Goal: Task Accomplishment & Management: Complete application form

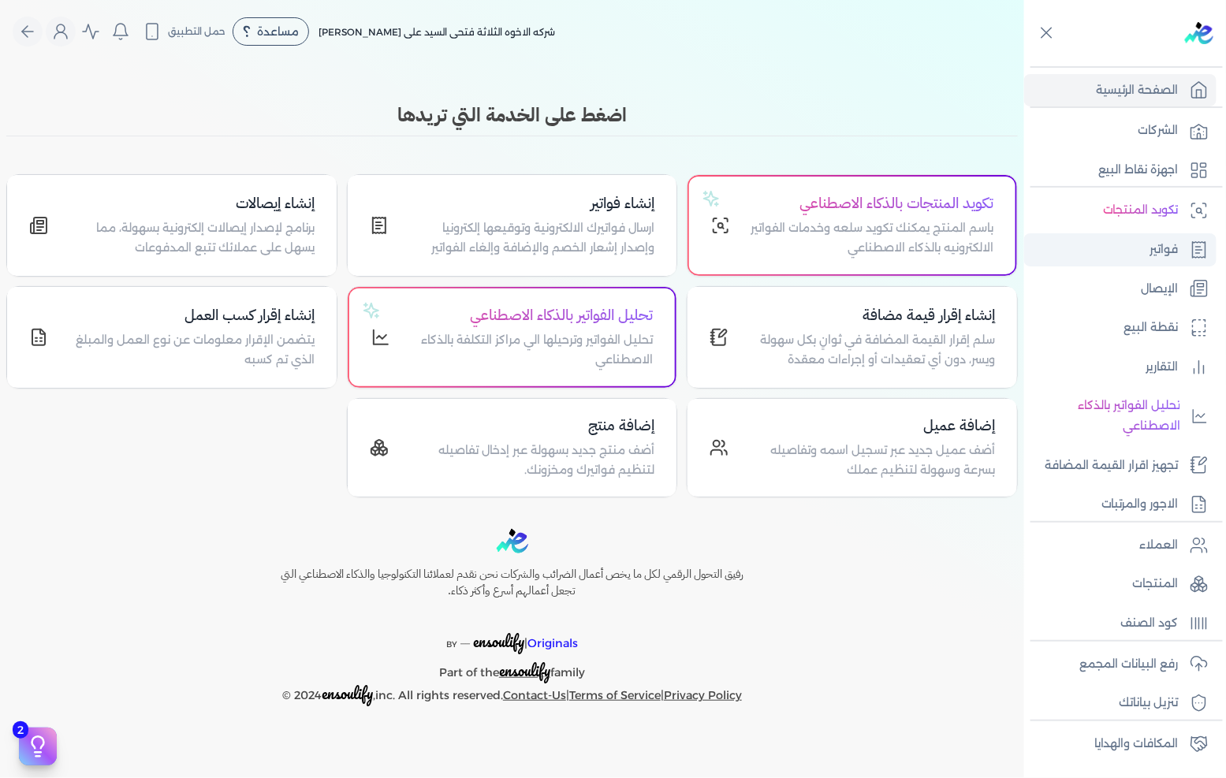
click at [1090, 253] on link "فواتير" at bounding box center [1120, 249] width 192 height 33
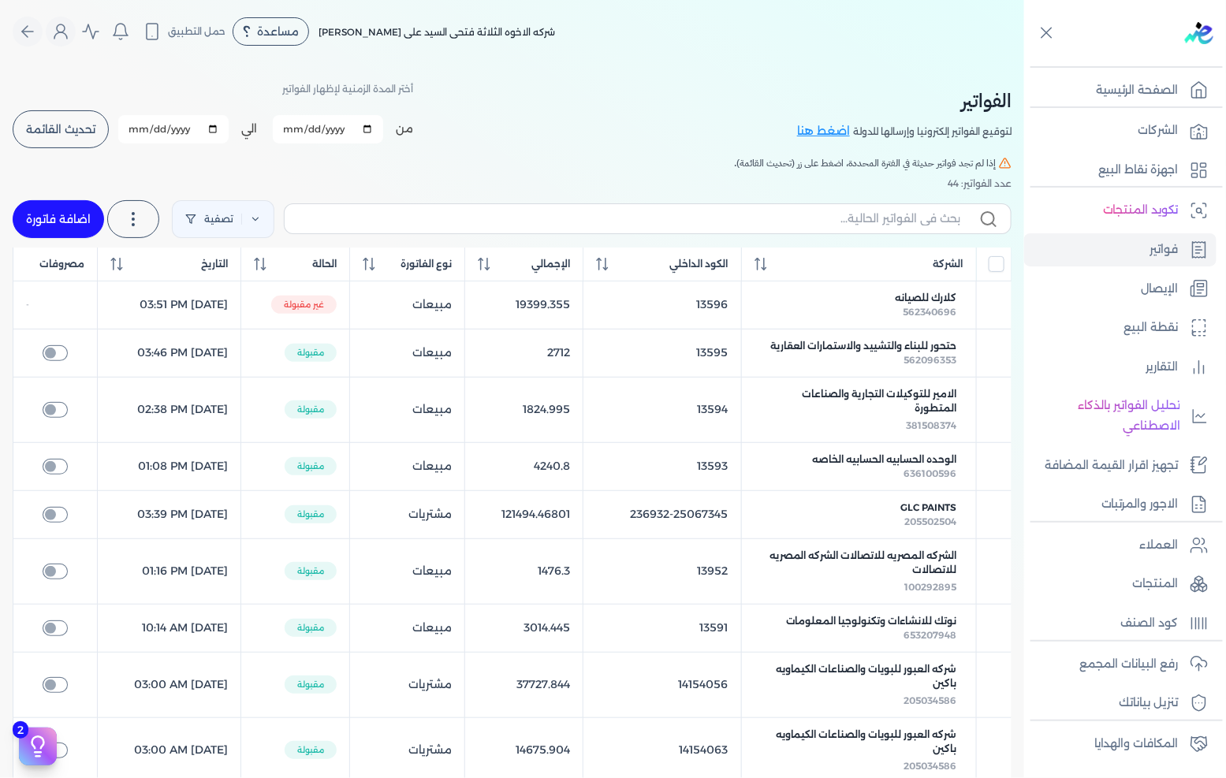
click at [84, 142] on button "تحديث القائمة" at bounding box center [61, 129] width 96 height 38
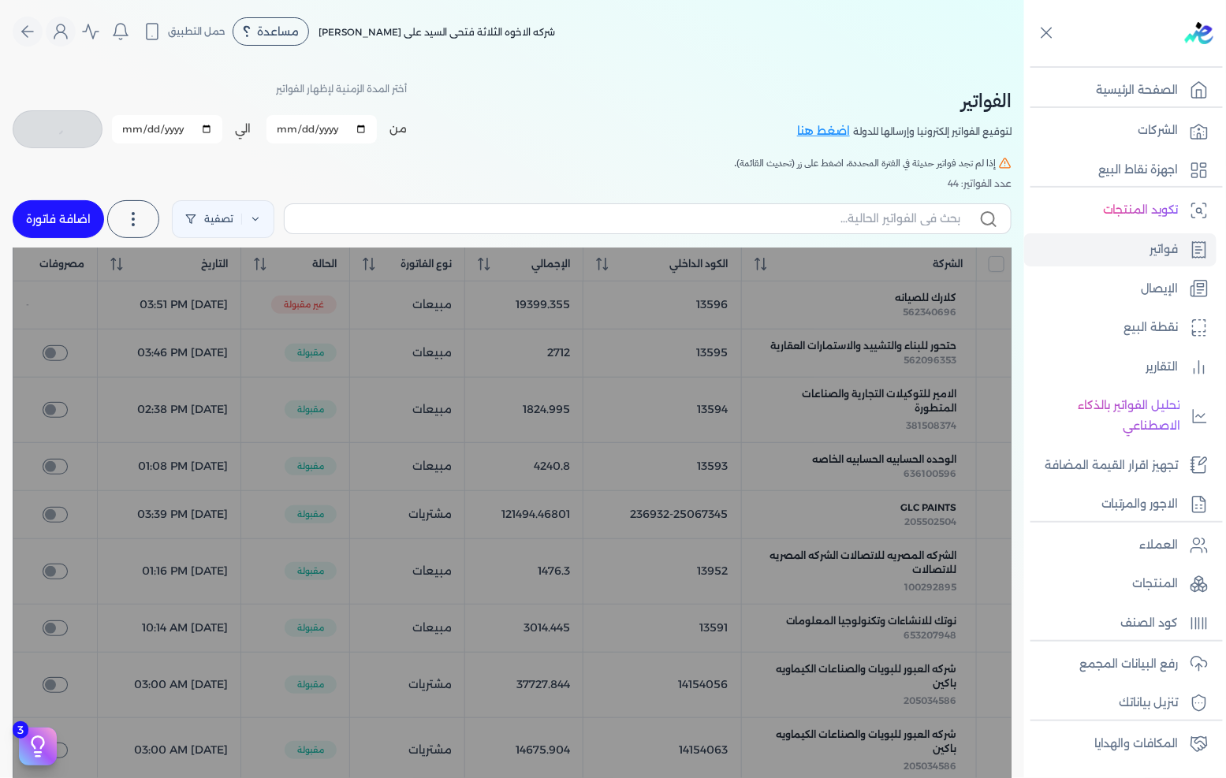
checkbox input "false"
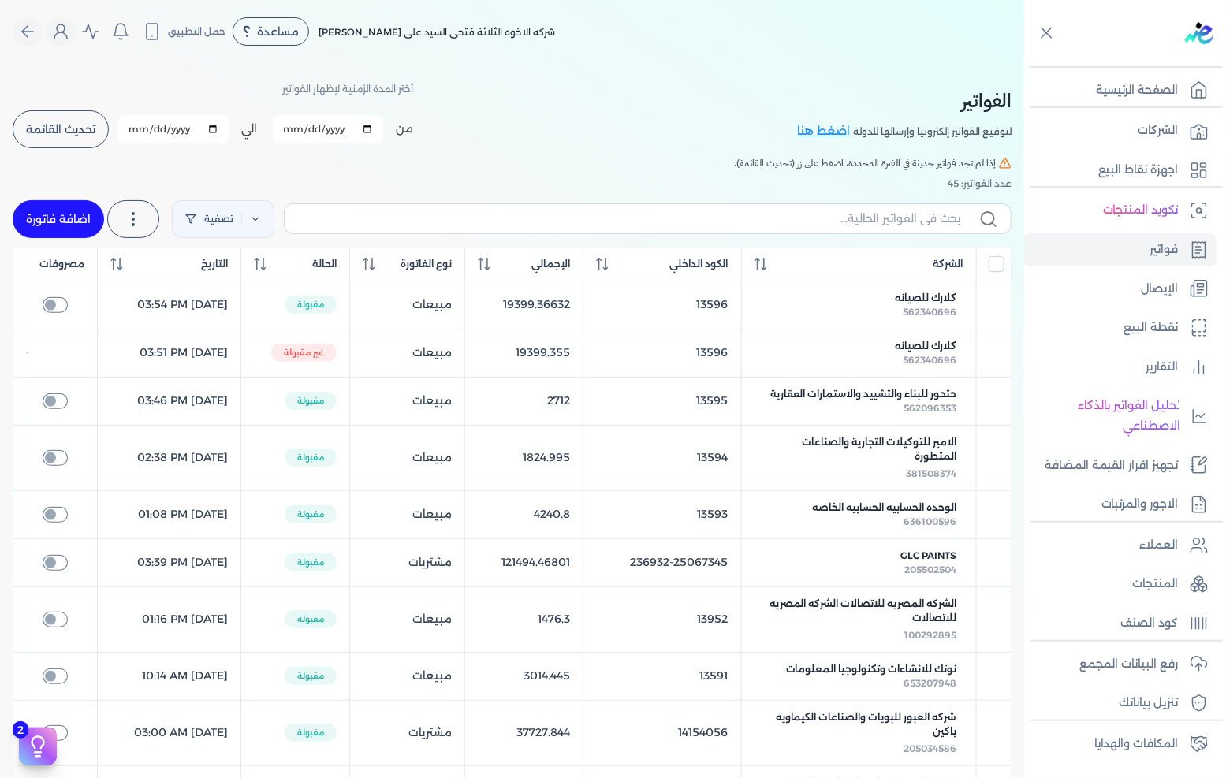
click at [58, 224] on link "اضافة فاتورة" at bounding box center [58, 219] width 91 height 38
select select "EGP"
select select "B"
select select "EGS"
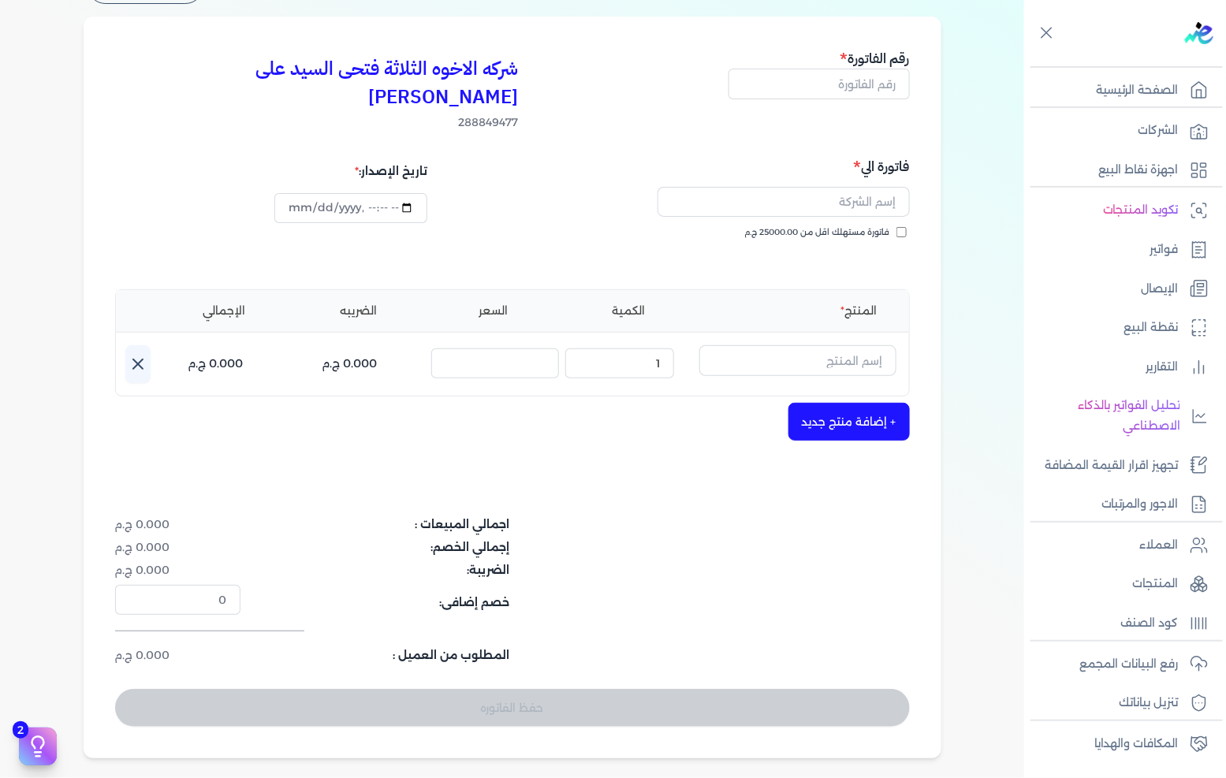
scroll to position [305, 0]
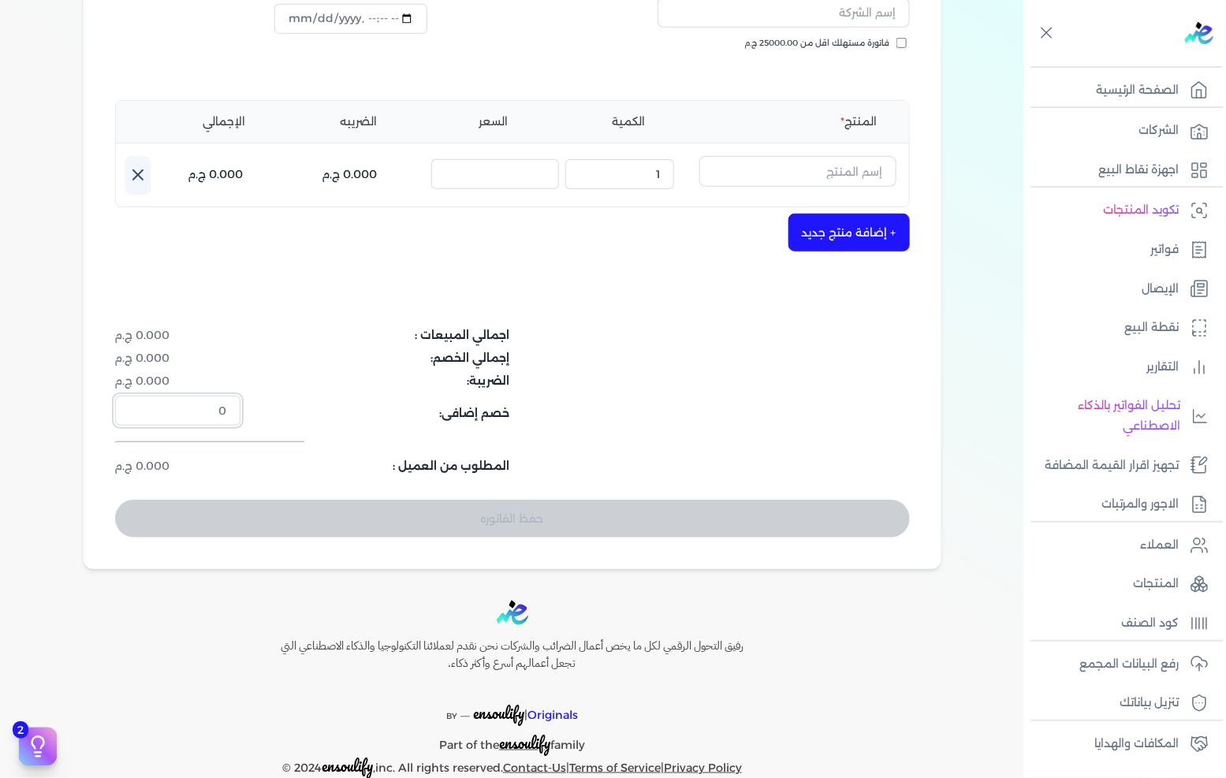
click at [174, 396] on input "0" at bounding box center [177, 411] width 125 height 30
type input "7"
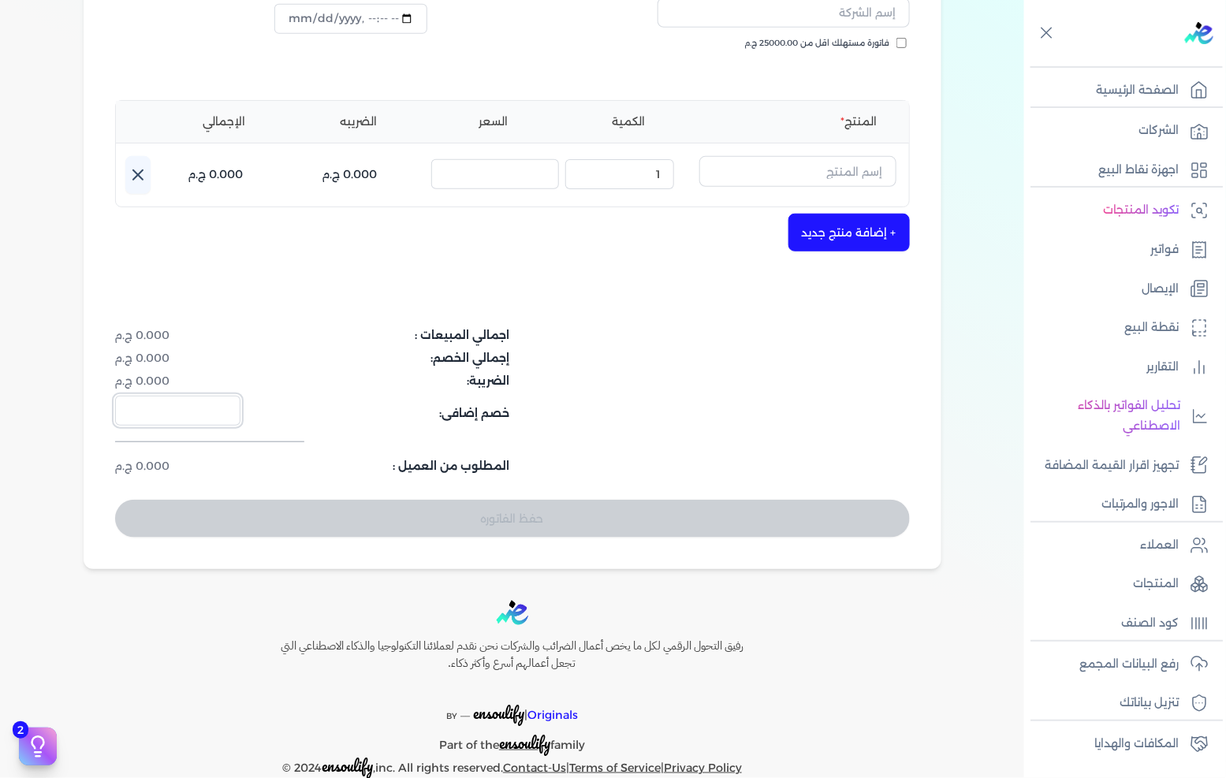
type input "7.5"
type input "7"
click at [728, 368] on div "اجمالي المبيعات : 0.000 ج.م إجمالي الخصم: 0.000 ج.م الضريبة: 0.000 ج.م خصم إضاف…" at bounding box center [512, 401] width 795 height 148
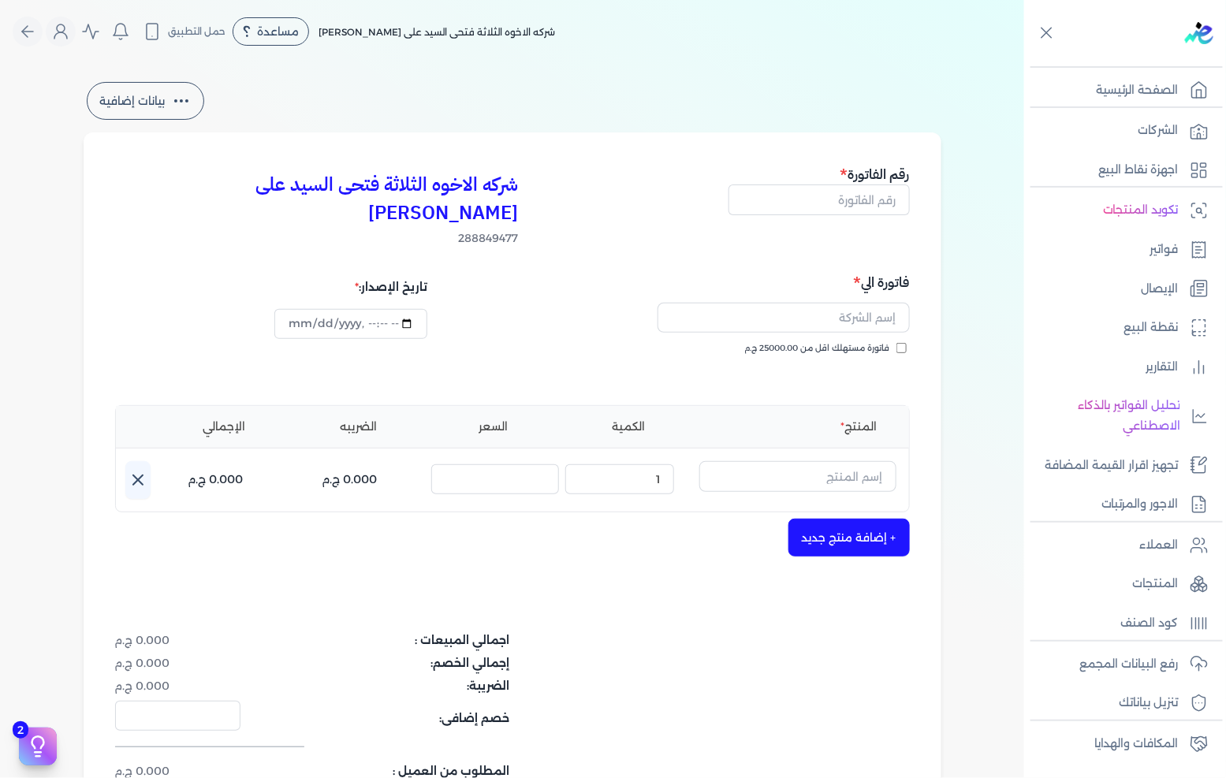
scroll to position [88, 0]
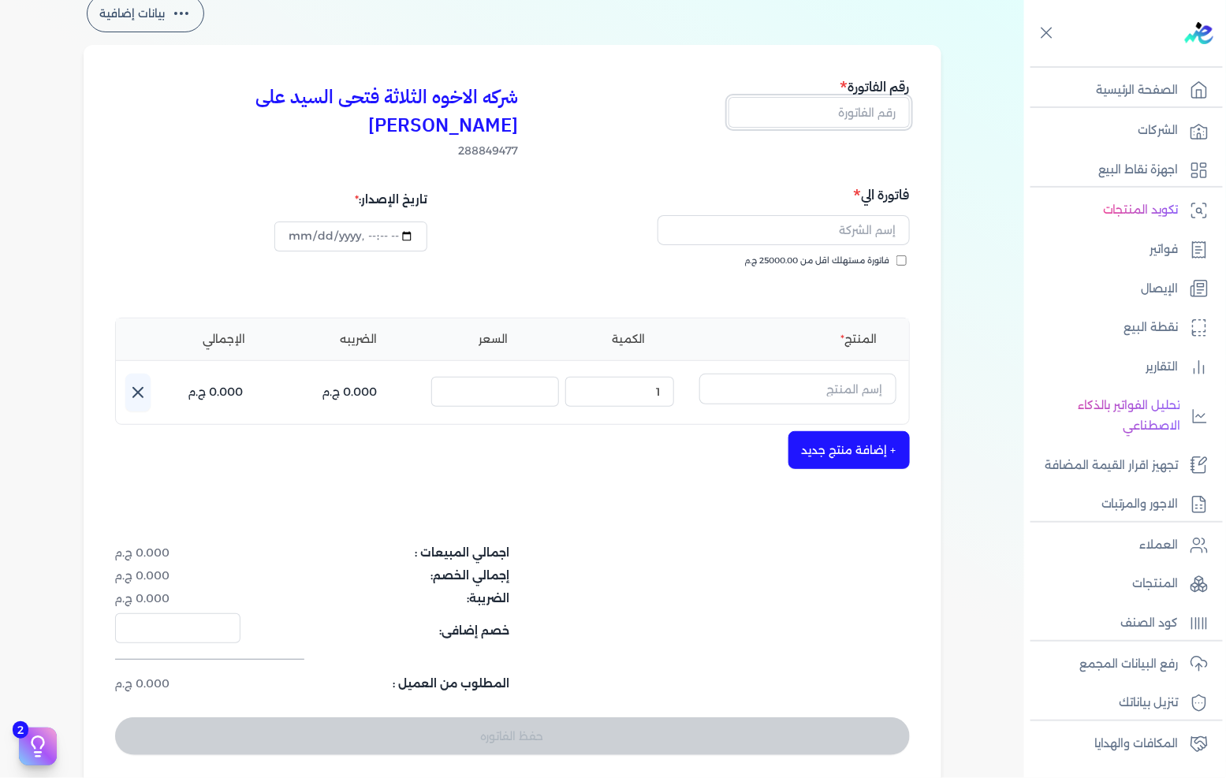
click at [858, 121] on input "text" at bounding box center [819, 112] width 181 height 30
type input "13597"
click at [841, 215] on input "text" at bounding box center [784, 230] width 252 height 30
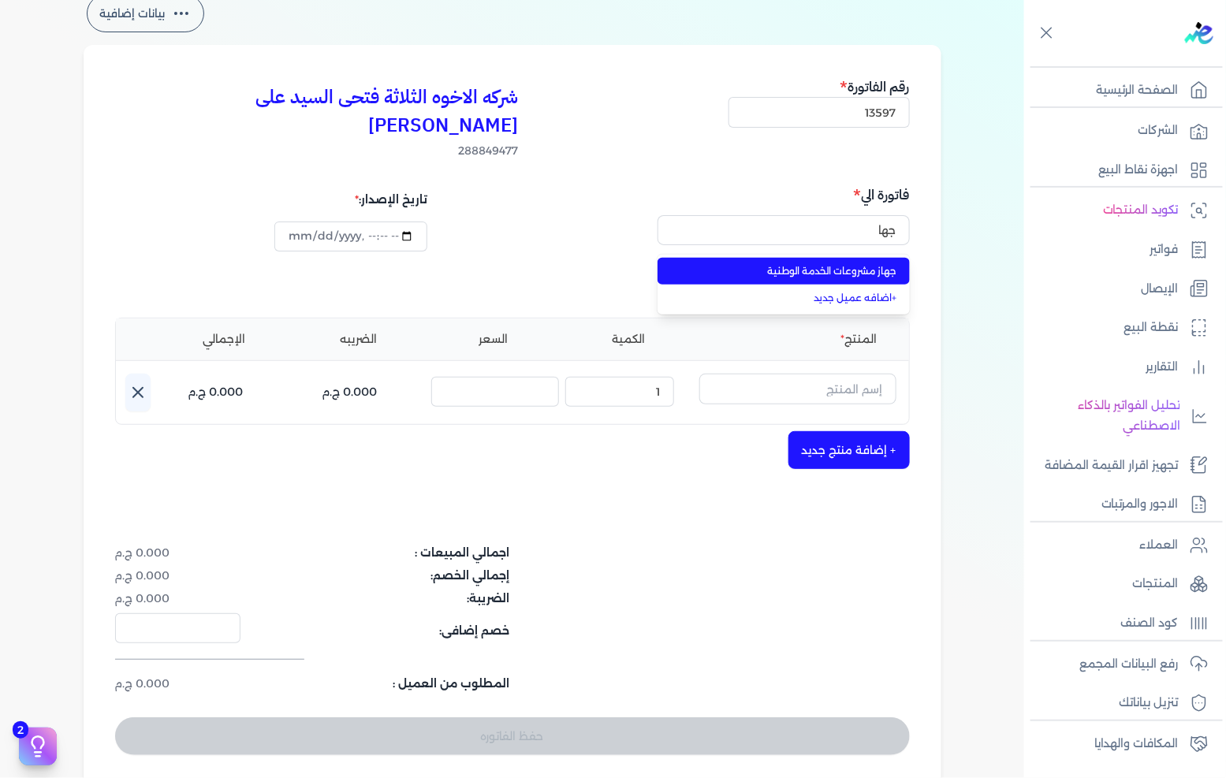
click at [856, 264] on span "جهاز مشروعات الخدمة الوطنية" at bounding box center [793, 271] width 208 height 14
type input "جهاز مشروعات الخدمة الوطنية"
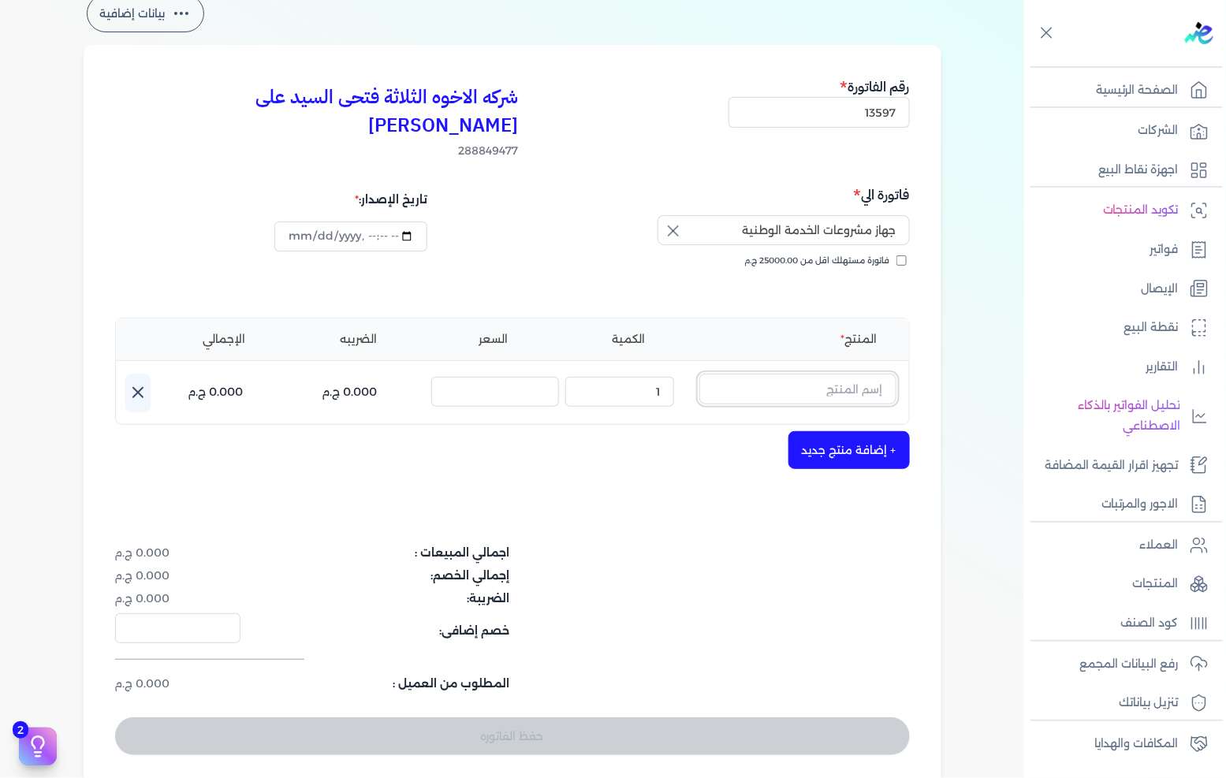
click at [841, 374] on input "text" at bounding box center [797, 389] width 197 height 30
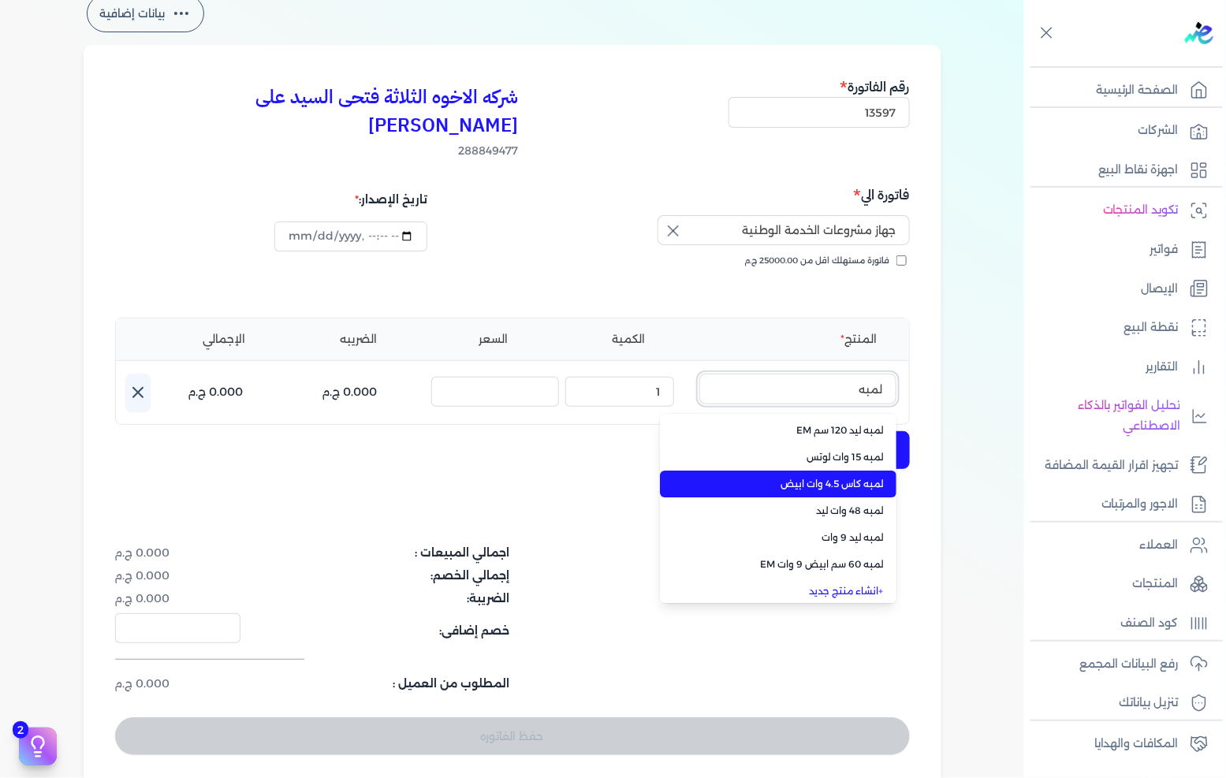
scroll to position [4, 0]
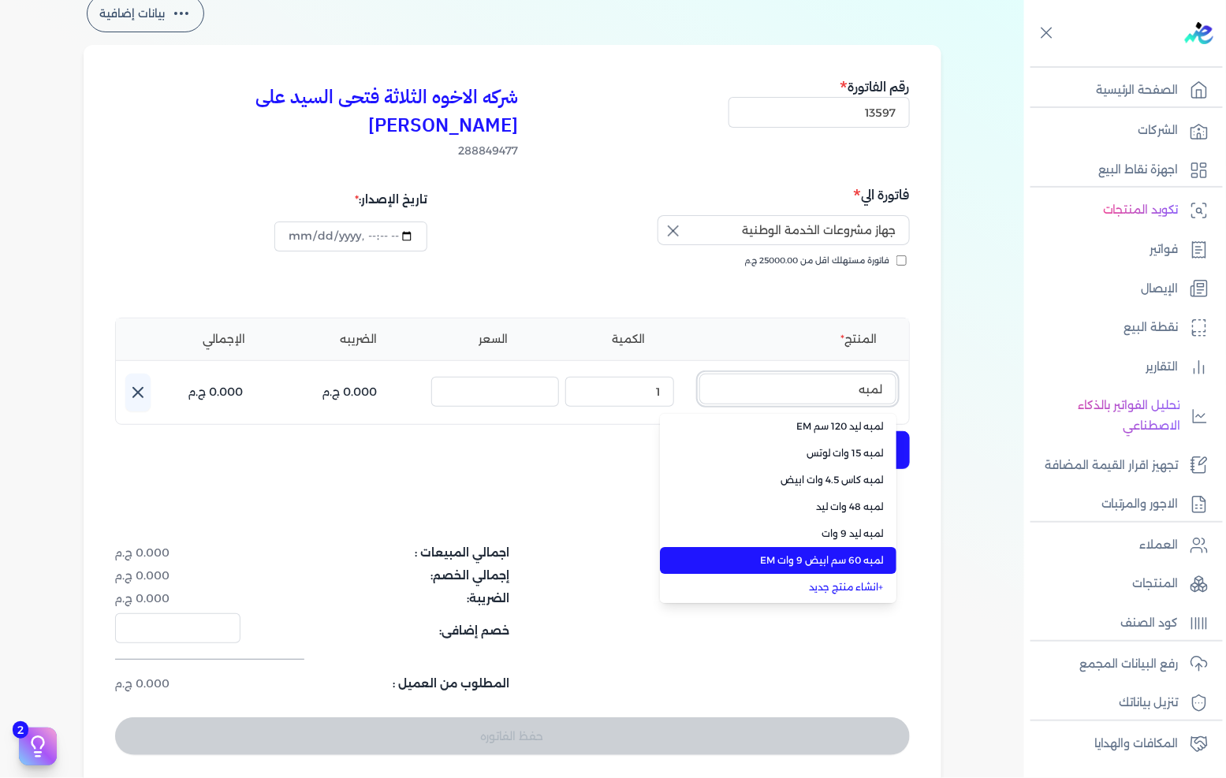
type input "لمبه"
click at [803, 554] on span "لمبه 60 سم ابيض 9 وات EM" at bounding box center [788, 561] width 192 height 14
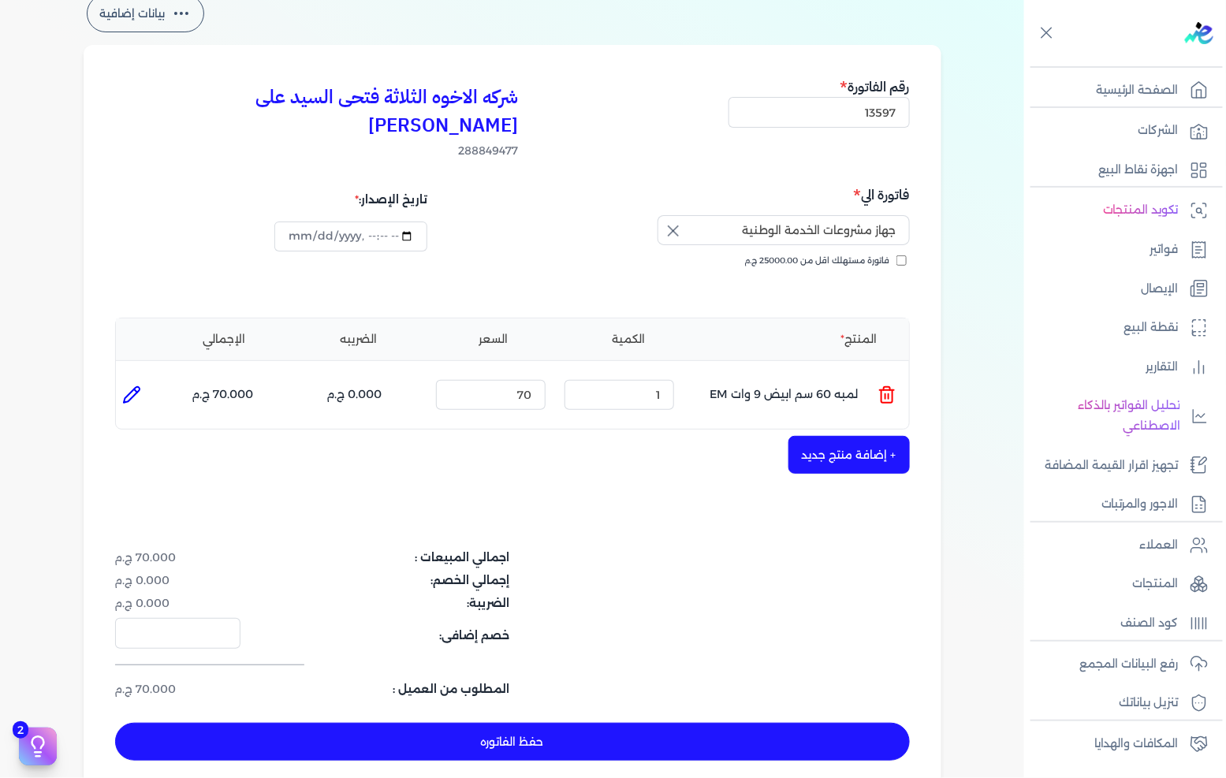
click at [139, 387] on icon at bounding box center [132, 395] width 16 height 16
type input "لمبه 60 سم ابيض 9 وات EM"
type input "70"
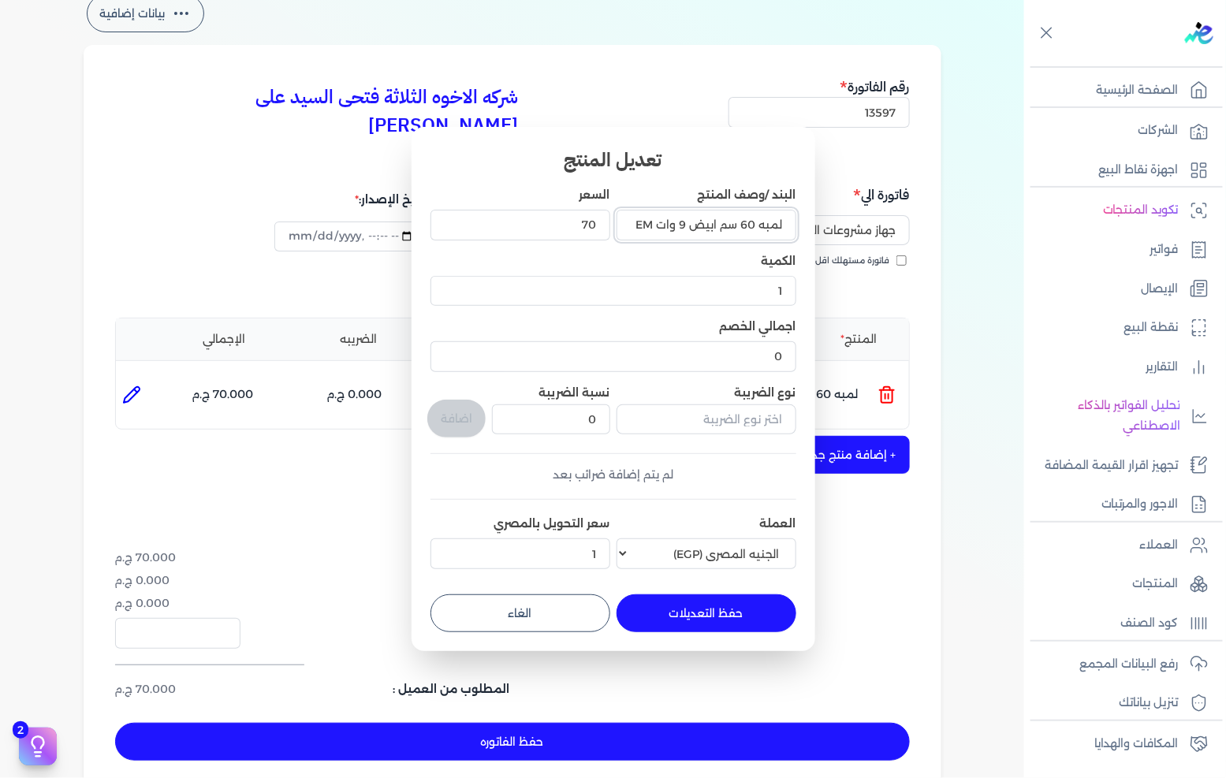
drag, startPoint x: 625, startPoint y: 219, endPoint x: 718, endPoint y: 232, distance: 93.9
click at [718, 232] on input "لمبه 60 سم ابيض 9 وات EM" at bounding box center [707, 225] width 180 height 30
type input "لمبه 60 سم"
click at [688, 621] on button "حفظ التعديلات" at bounding box center [707, 614] width 180 height 38
type input "0"
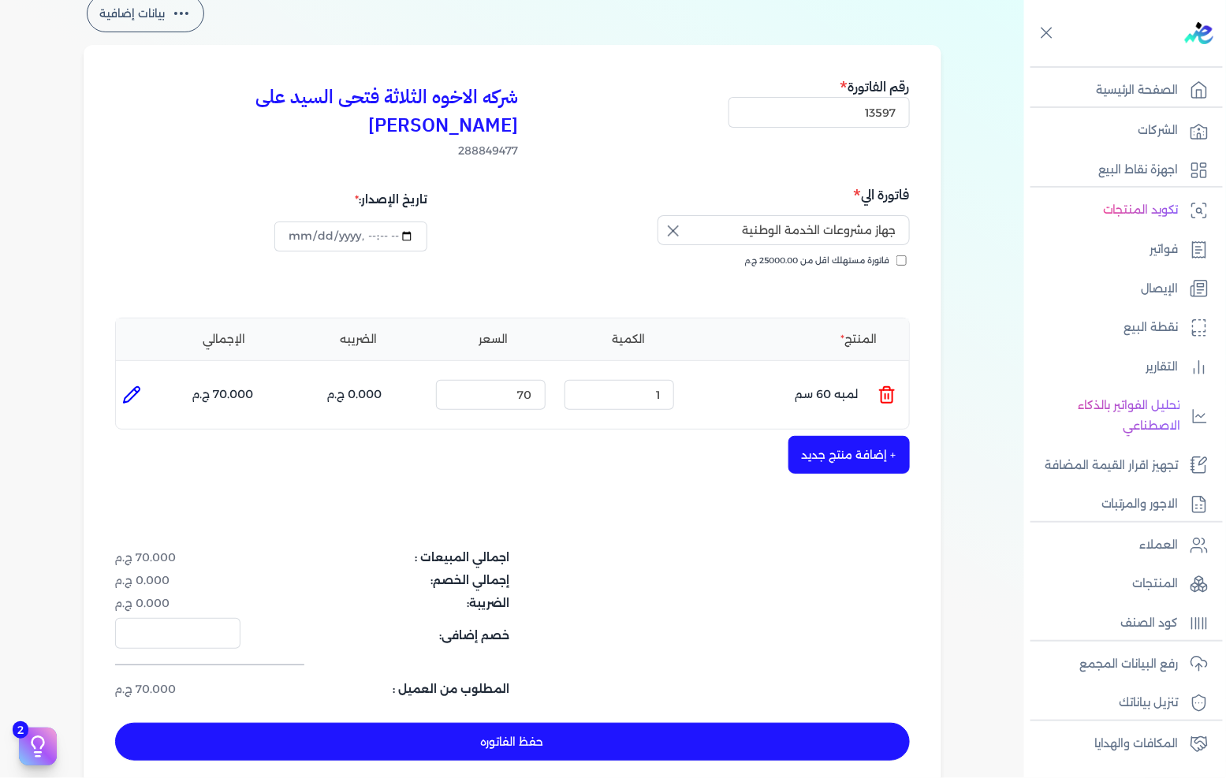
click at [652, 374] on div "الكمية : 1" at bounding box center [619, 395] width 122 height 43
click at [648, 380] on input "1" at bounding box center [620, 395] width 110 height 30
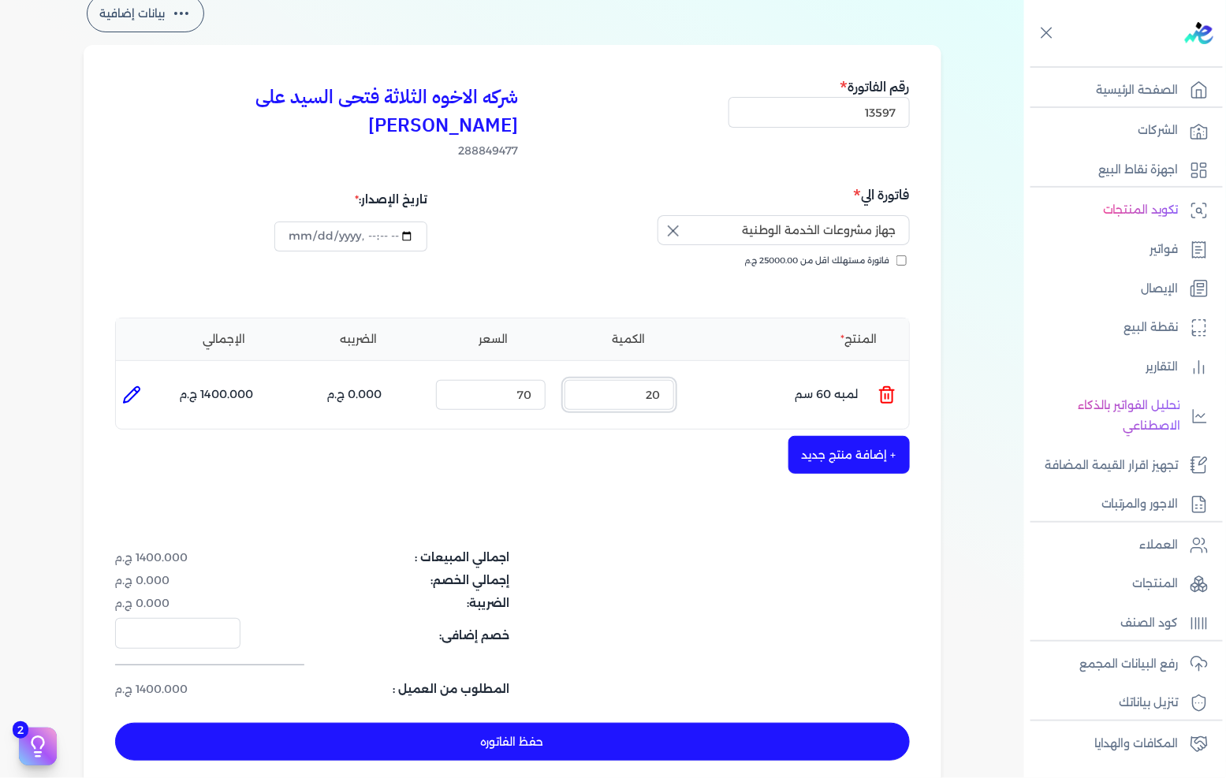
type input "20"
click at [511, 380] on input "70" at bounding box center [491, 395] width 110 height 30
type input "100"
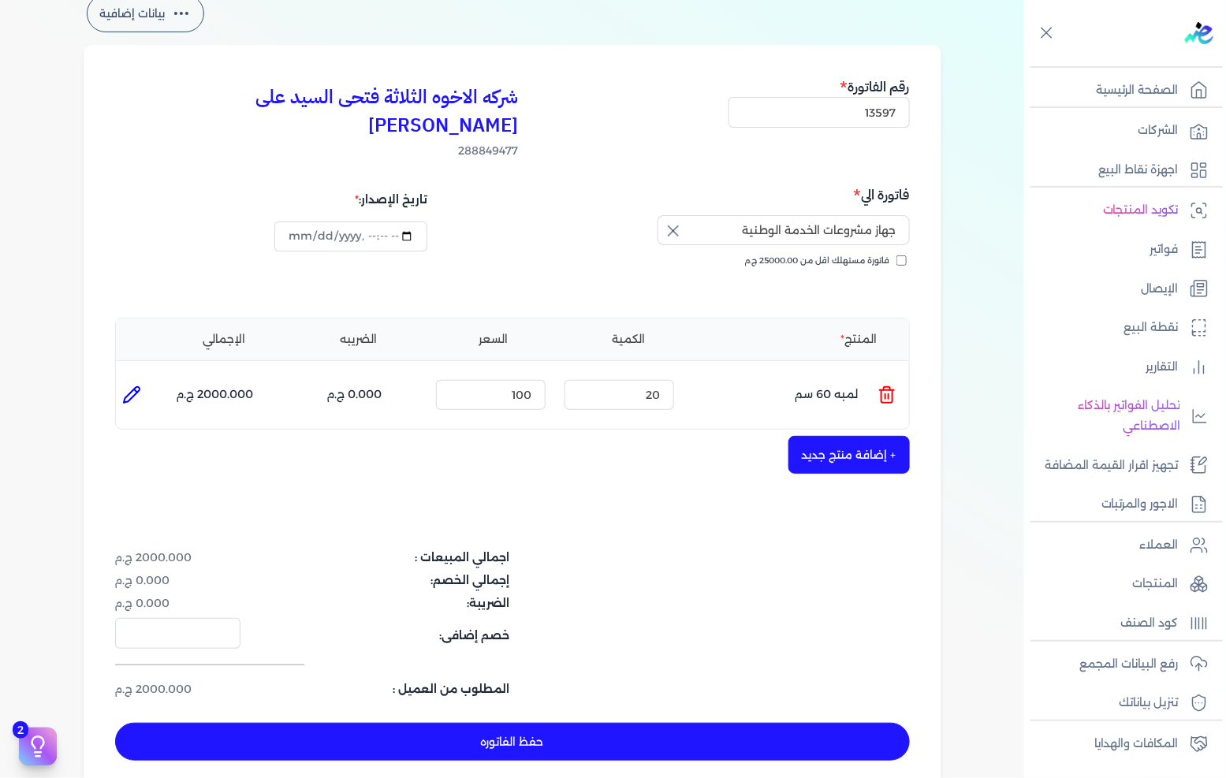
click at [880, 436] on button "+ إضافة منتج جديد" at bounding box center [849, 455] width 121 height 38
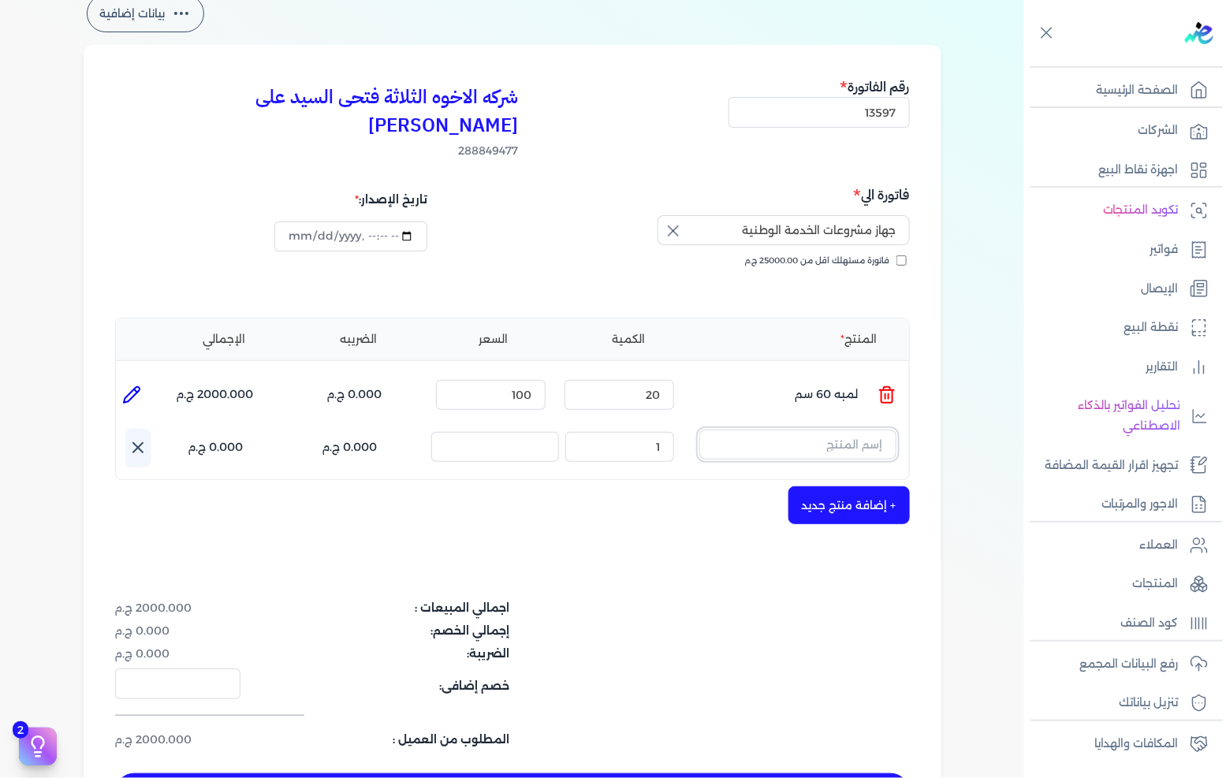
click at [867, 430] on input "text" at bounding box center [797, 445] width 197 height 30
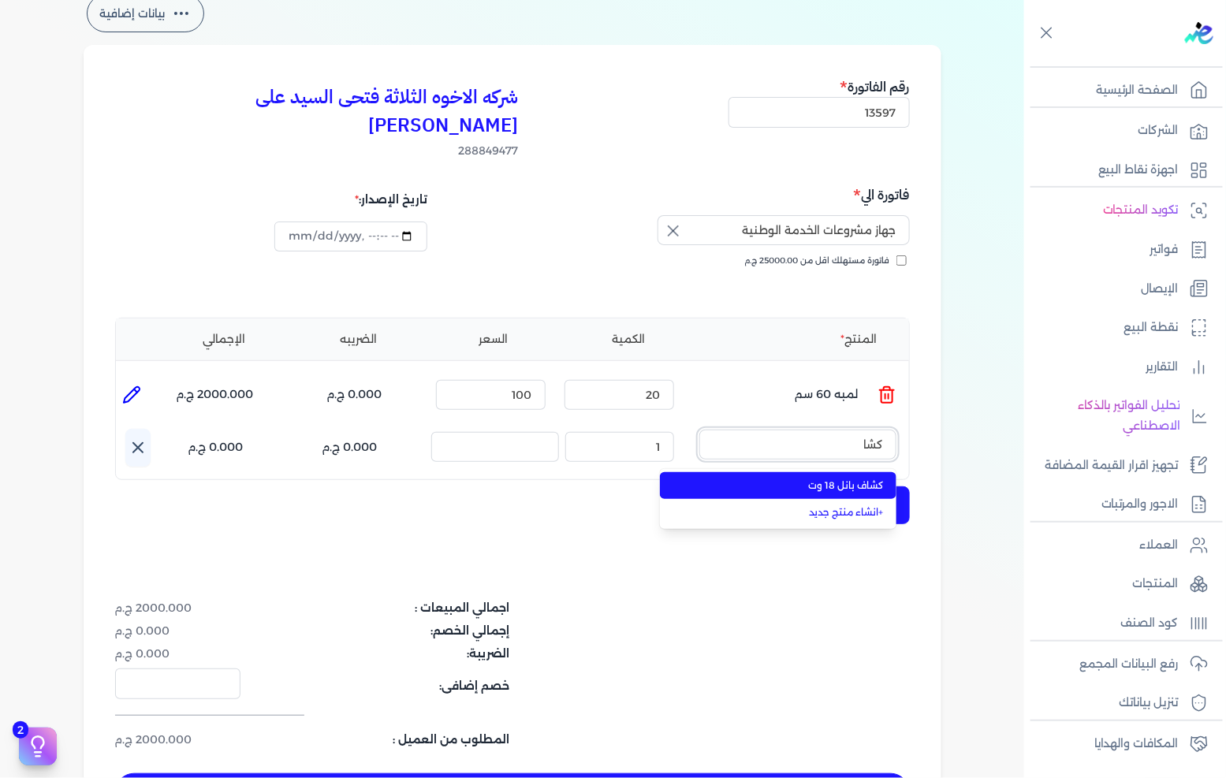
type input "كشاف"
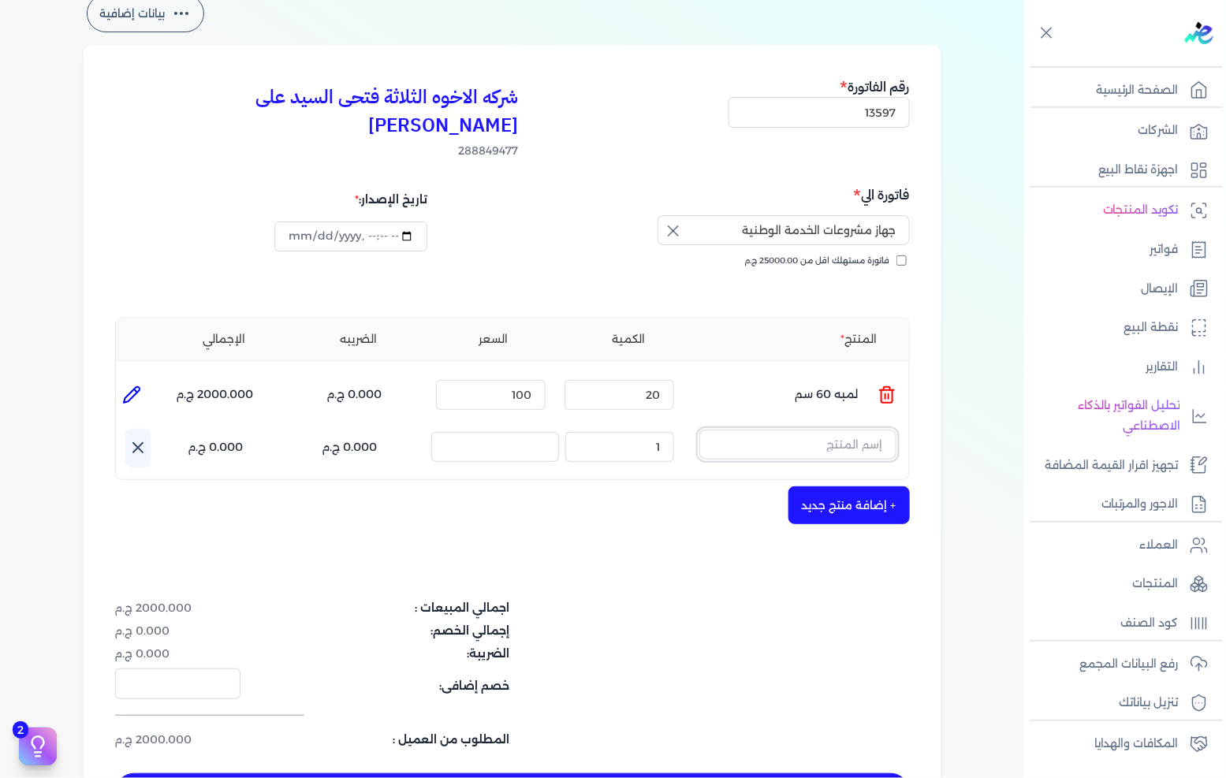
click at [826, 430] on input "text" at bounding box center [797, 445] width 197 height 30
click at [818, 505] on link "+ انشاء منتج جديد" at bounding box center [788, 512] width 192 height 14
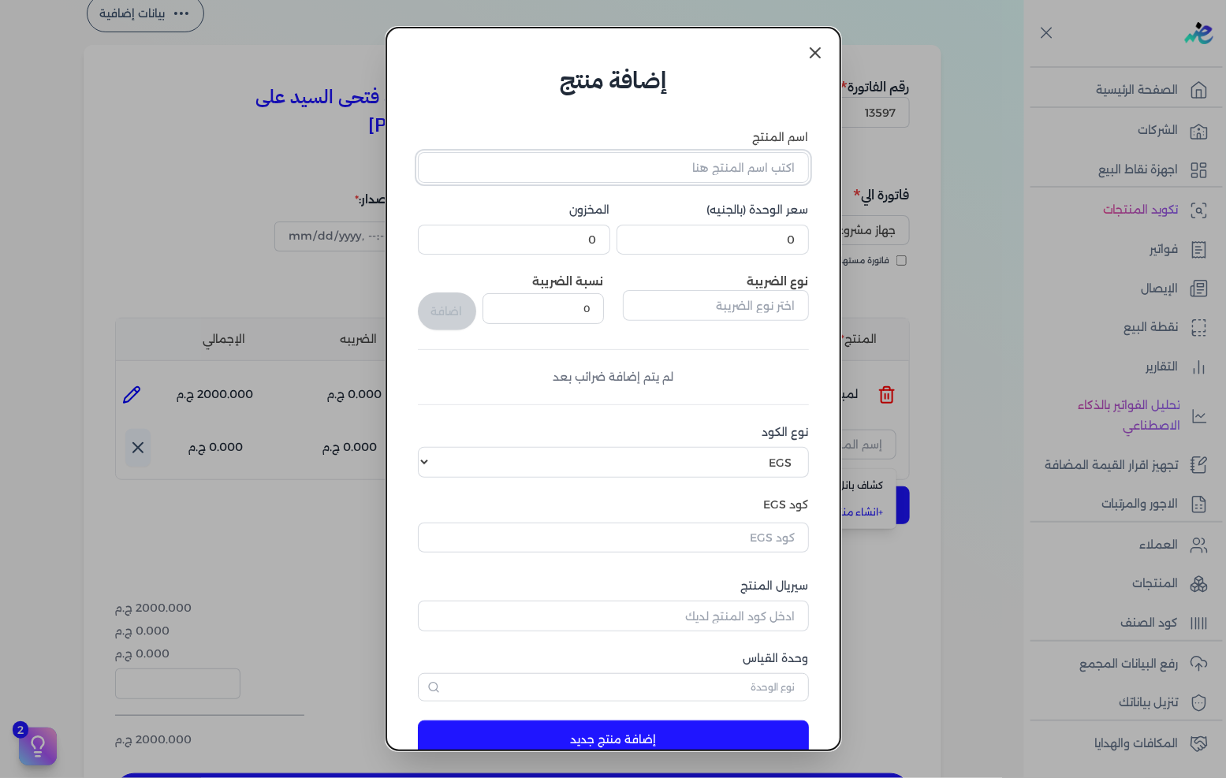
click at [688, 155] on input "اسم المنتج" at bounding box center [613, 167] width 391 height 30
type input "كشاف اكيوريت 26 وات"
click at [743, 242] on input "0" at bounding box center [713, 240] width 192 height 30
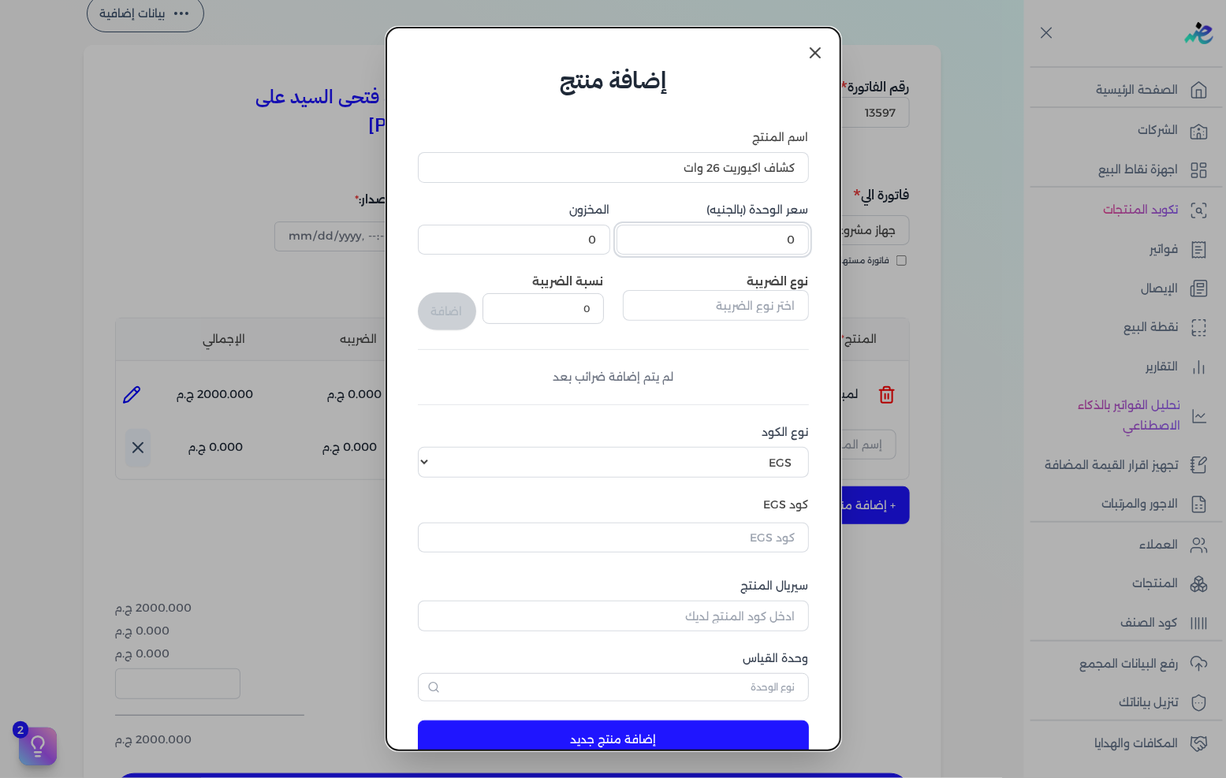
click at [743, 242] on input "0" at bounding box center [713, 240] width 192 height 30
type input "170"
type input "170.23"
click at [718, 292] on input "text" at bounding box center [716, 305] width 186 height 30
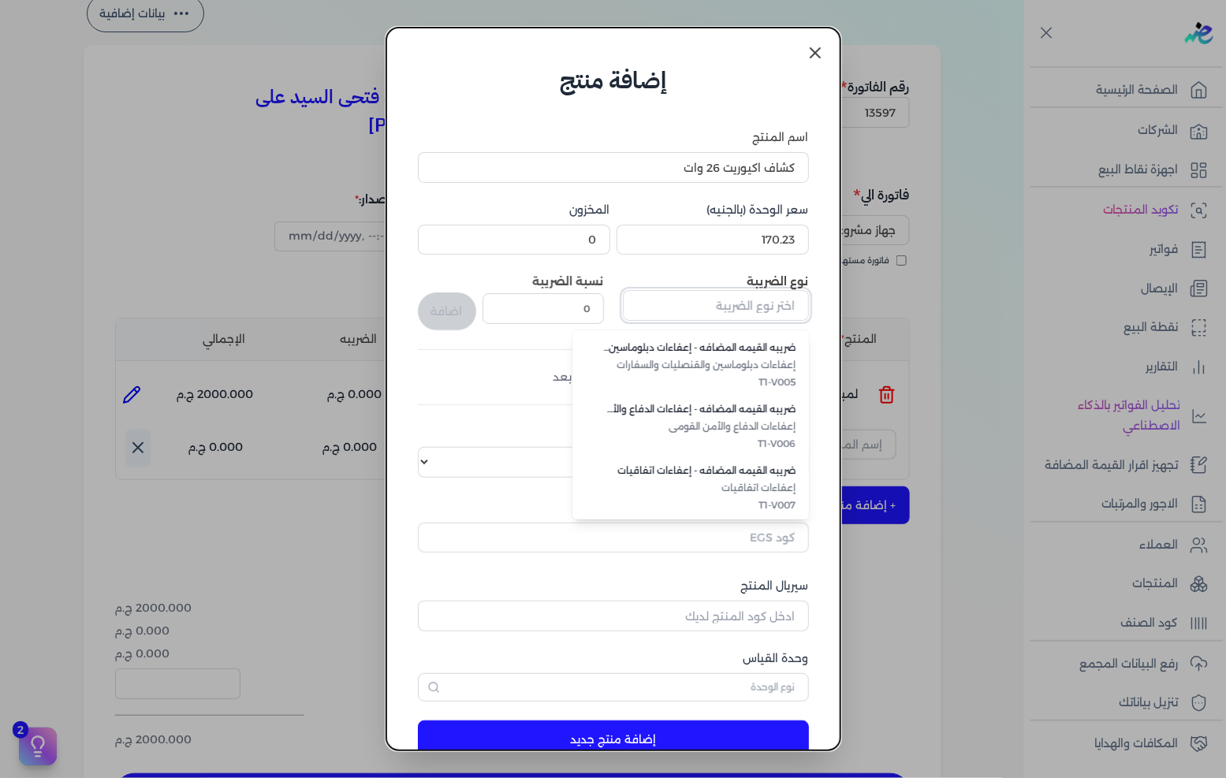
scroll to position [431, 0]
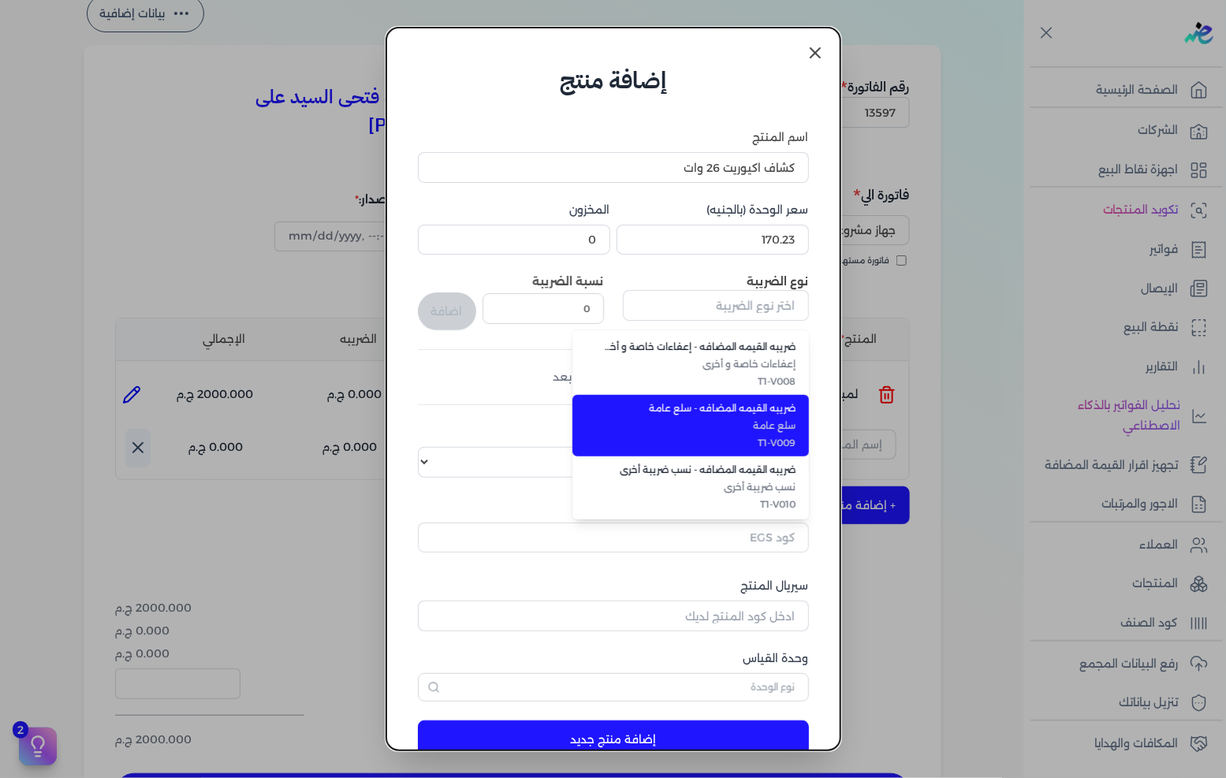
click at [751, 442] on span "T1-V009" at bounding box center [700, 443] width 192 height 14
type input "ضريبه القيمه المضافه - سلع عامة"
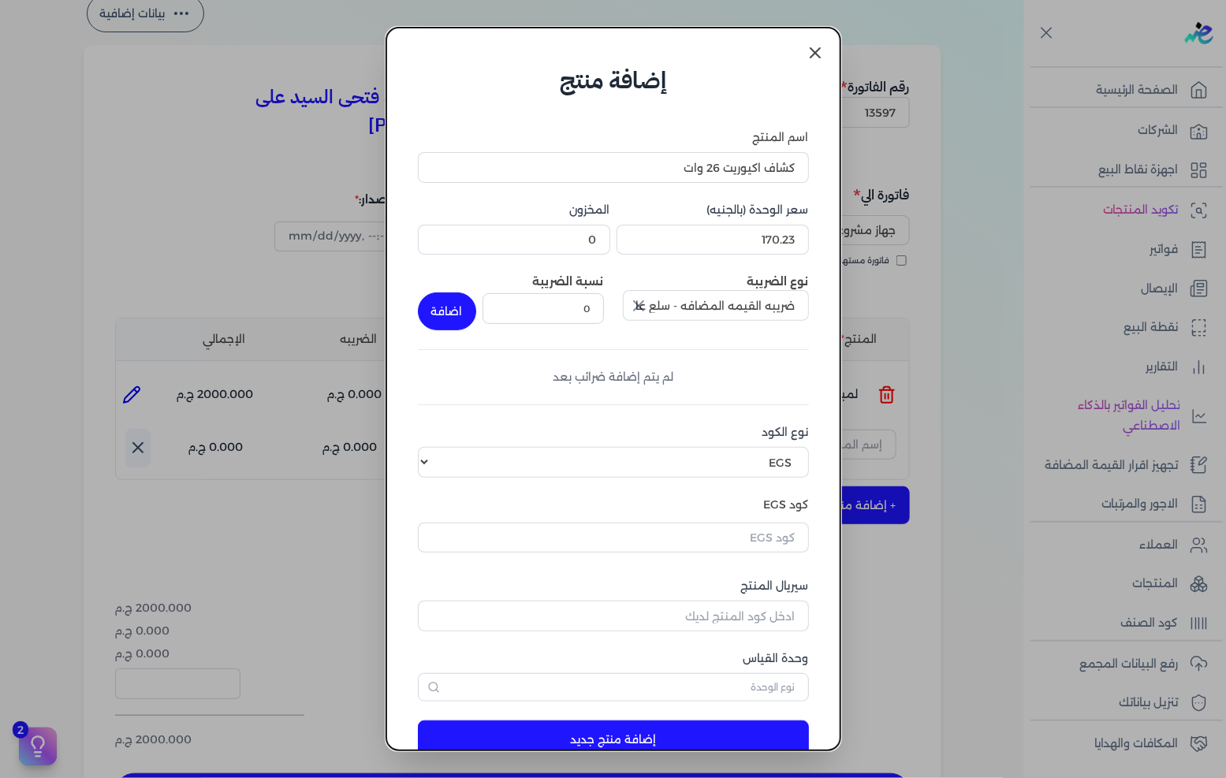
click at [542, 286] on label "نسبة الضريبة" at bounding box center [568, 281] width 71 height 14
click at [542, 293] on input "0" at bounding box center [543, 308] width 121 height 30
click at [550, 296] on input "0" at bounding box center [543, 308] width 121 height 30
click at [552, 296] on input "0" at bounding box center [543, 308] width 121 height 30
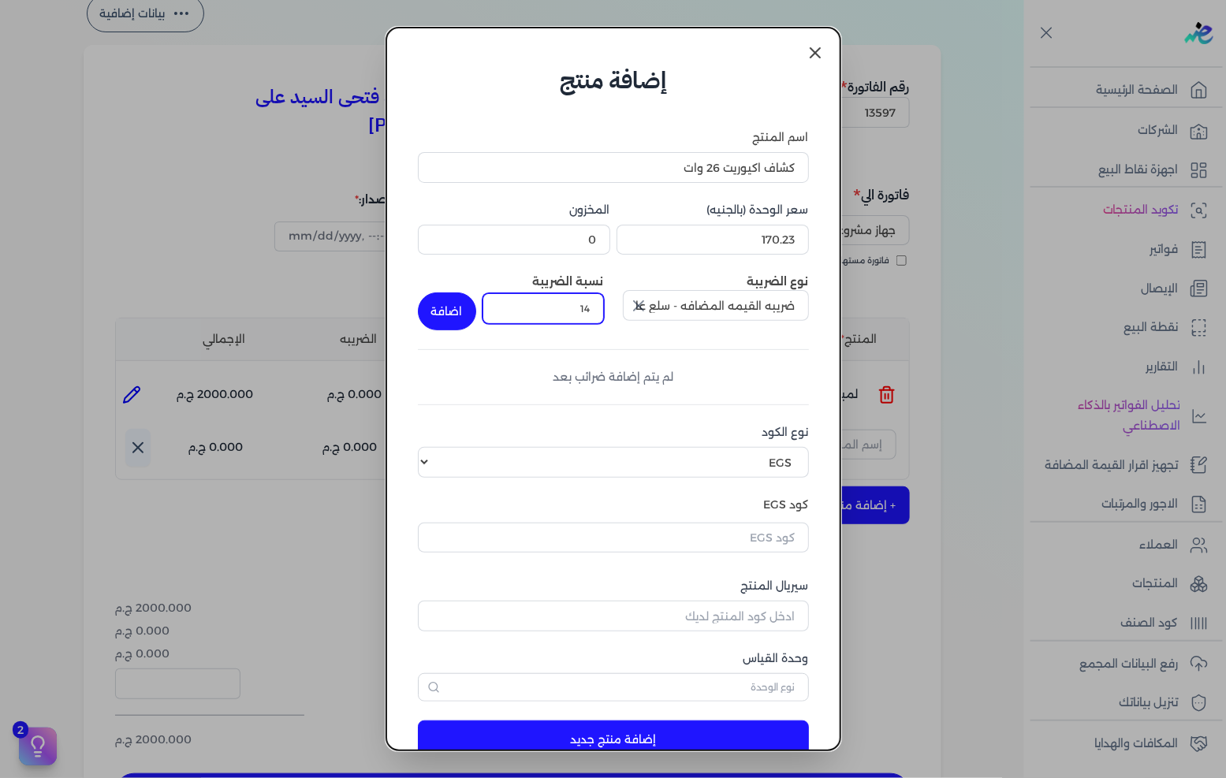
type input "14"
click at [462, 311] on button "اضافة" at bounding box center [447, 312] width 58 height 38
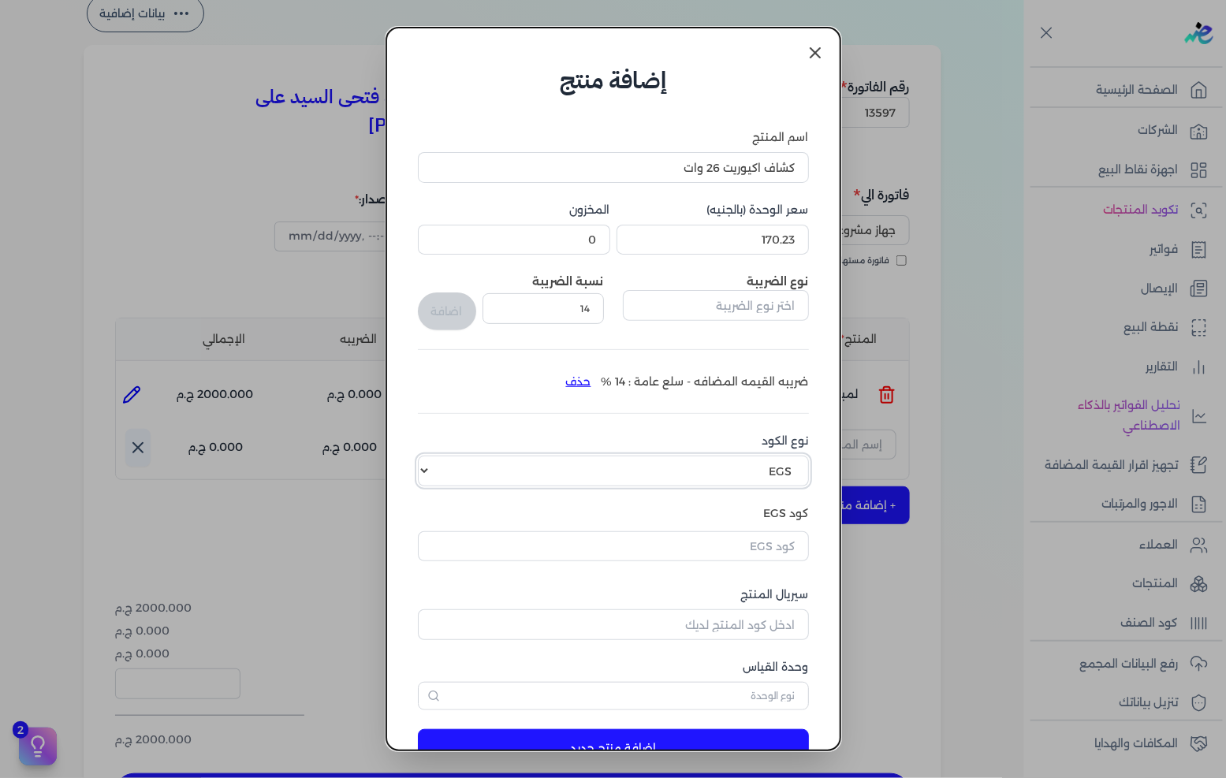
click at [710, 467] on select "اختر نوع الكود EGS GS1" at bounding box center [613, 471] width 391 height 30
select select "GS1"
click at [431, 456] on select "اختر نوع الكود EGS GS1" at bounding box center [613, 471] width 391 height 30
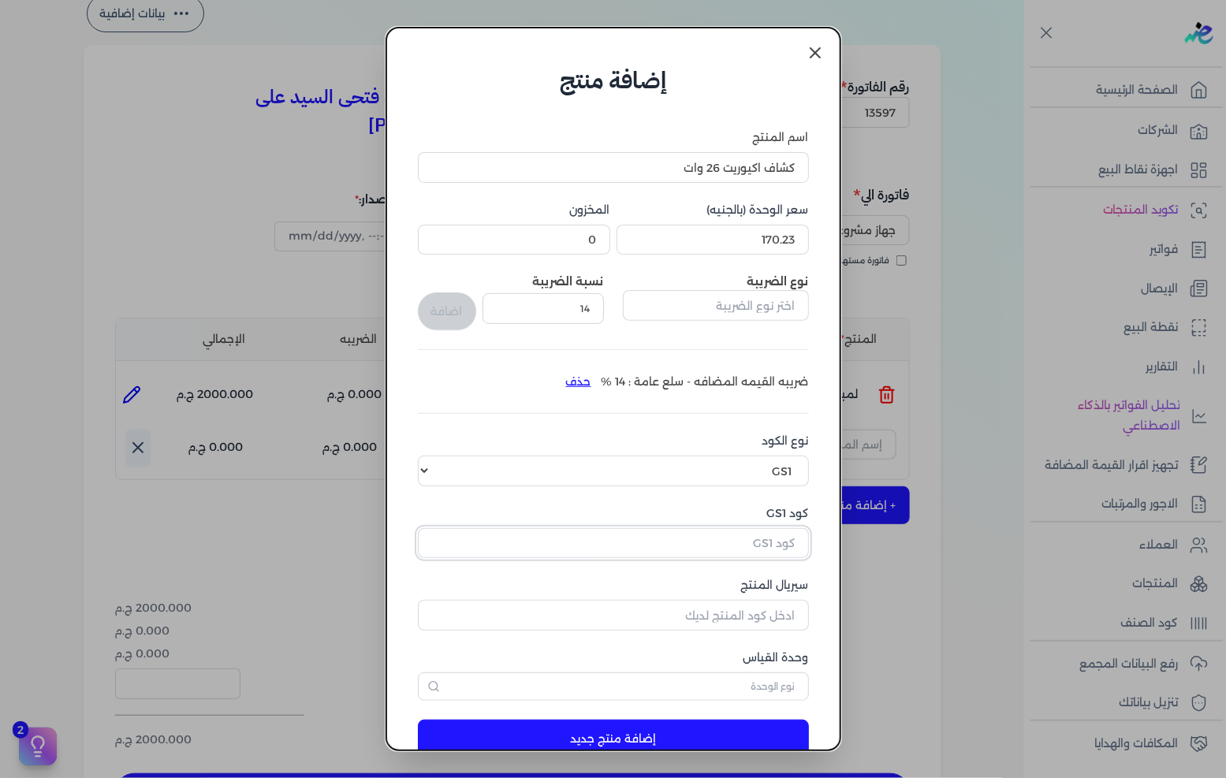
click at [729, 535] on input "كود GS1" at bounding box center [613, 543] width 391 height 30
paste input "10006896"
type input "10006896"
drag, startPoint x: 729, startPoint y: 625, endPoint x: 924, endPoint y: 618, distance: 194.9
click at [729, 625] on input "سيريال المنتج" at bounding box center [613, 615] width 391 height 30
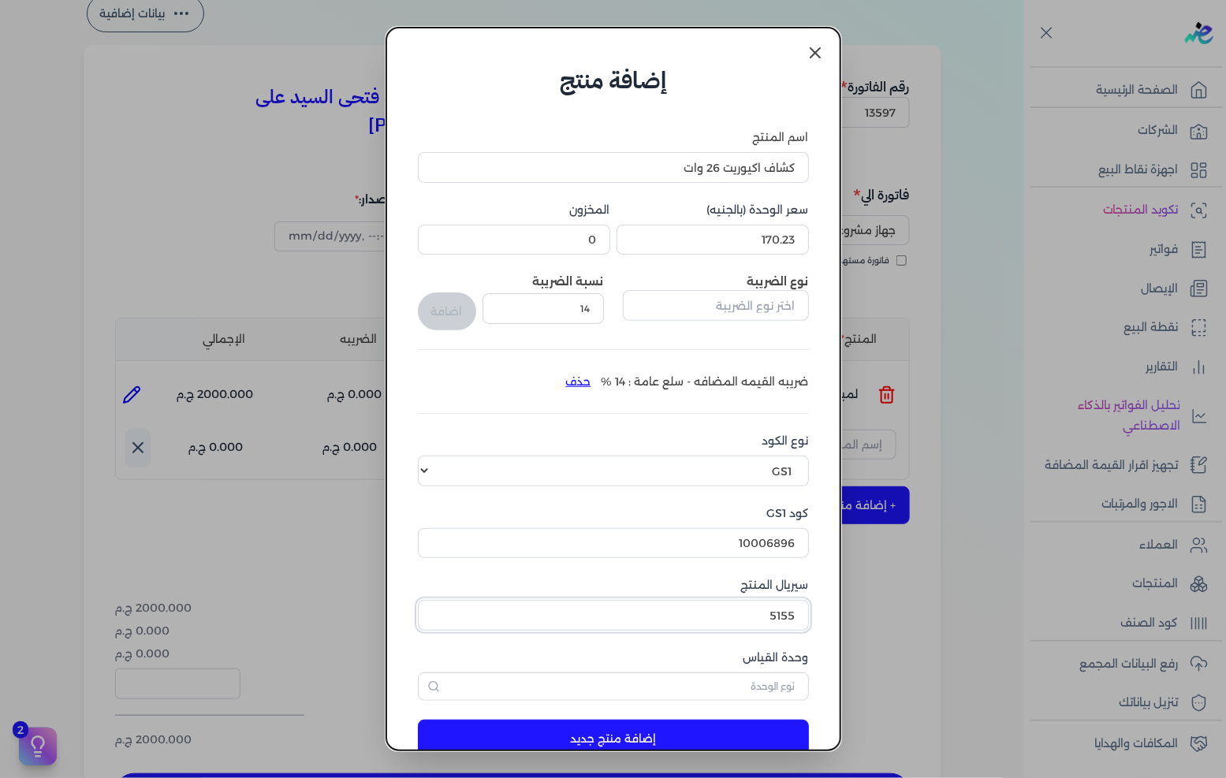
type input "5155"
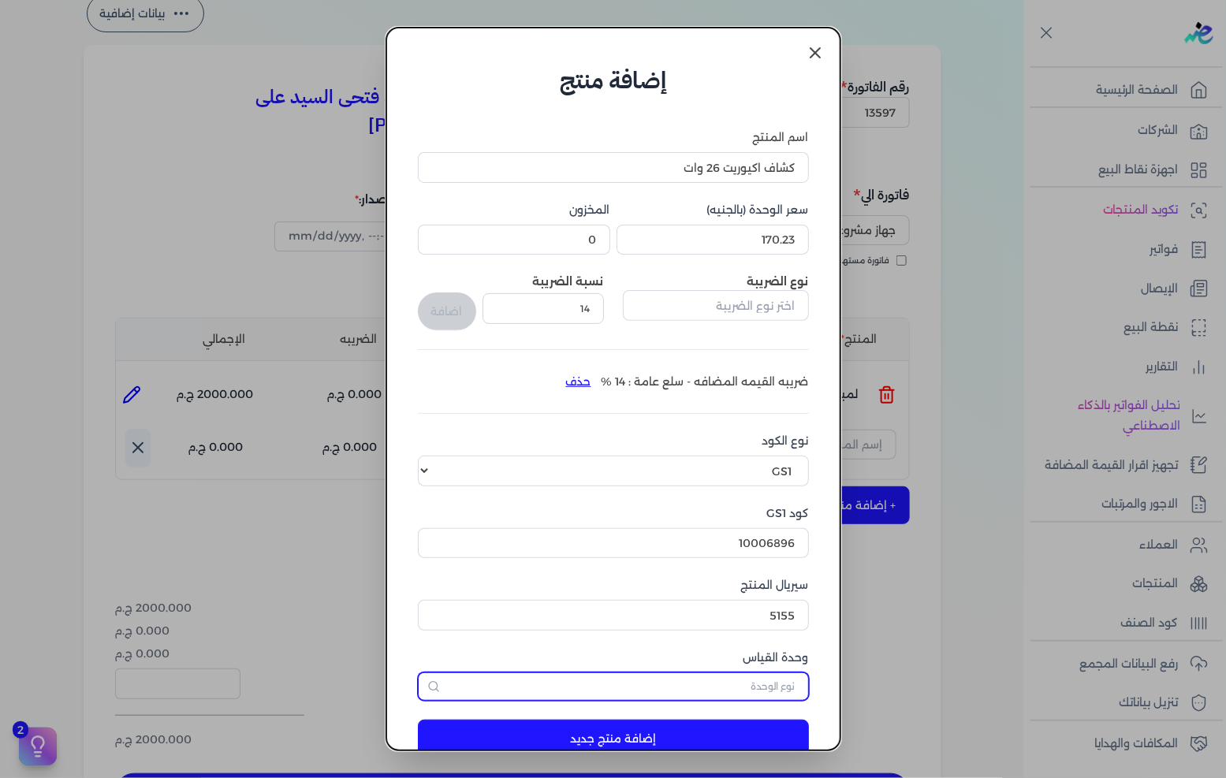
drag, startPoint x: 763, startPoint y: 699, endPoint x: 813, endPoint y: 684, distance: 51.7
click at [763, 699] on input "text" at bounding box center [613, 687] width 391 height 28
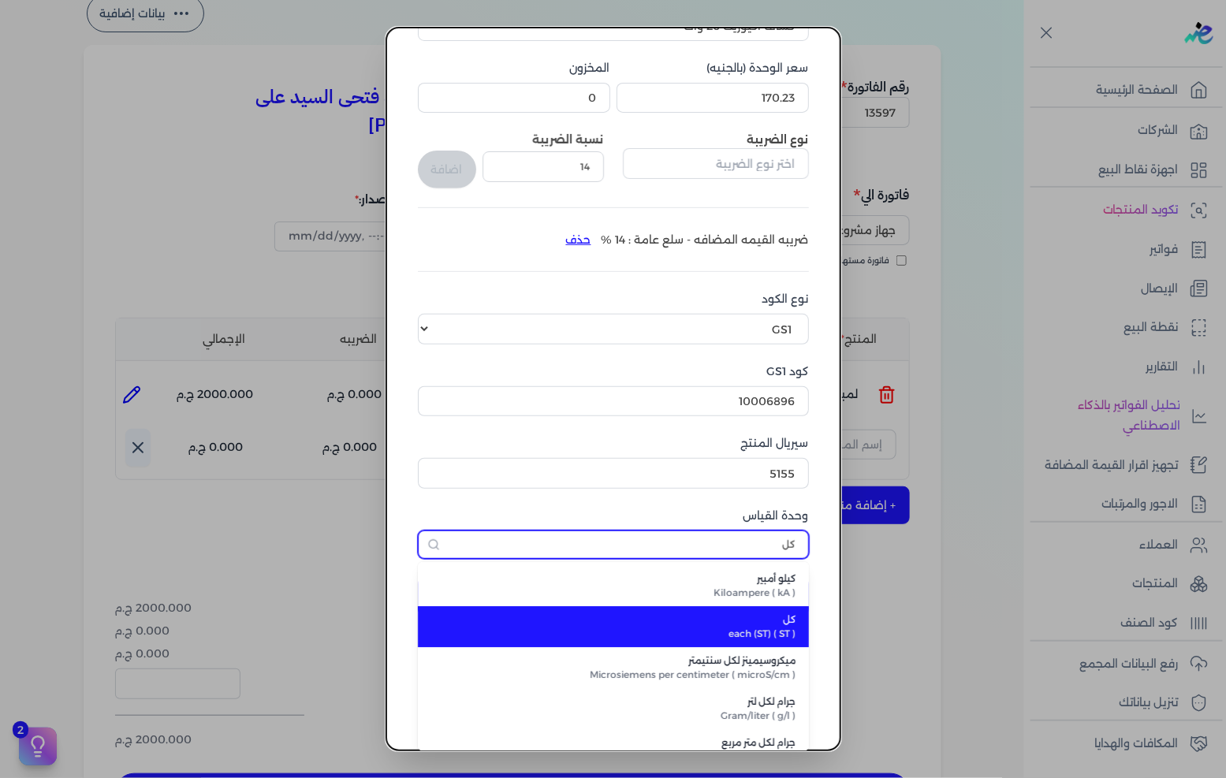
type input "كل"
click at [753, 625] on span "كل" at bounding box center [622, 620] width 347 height 14
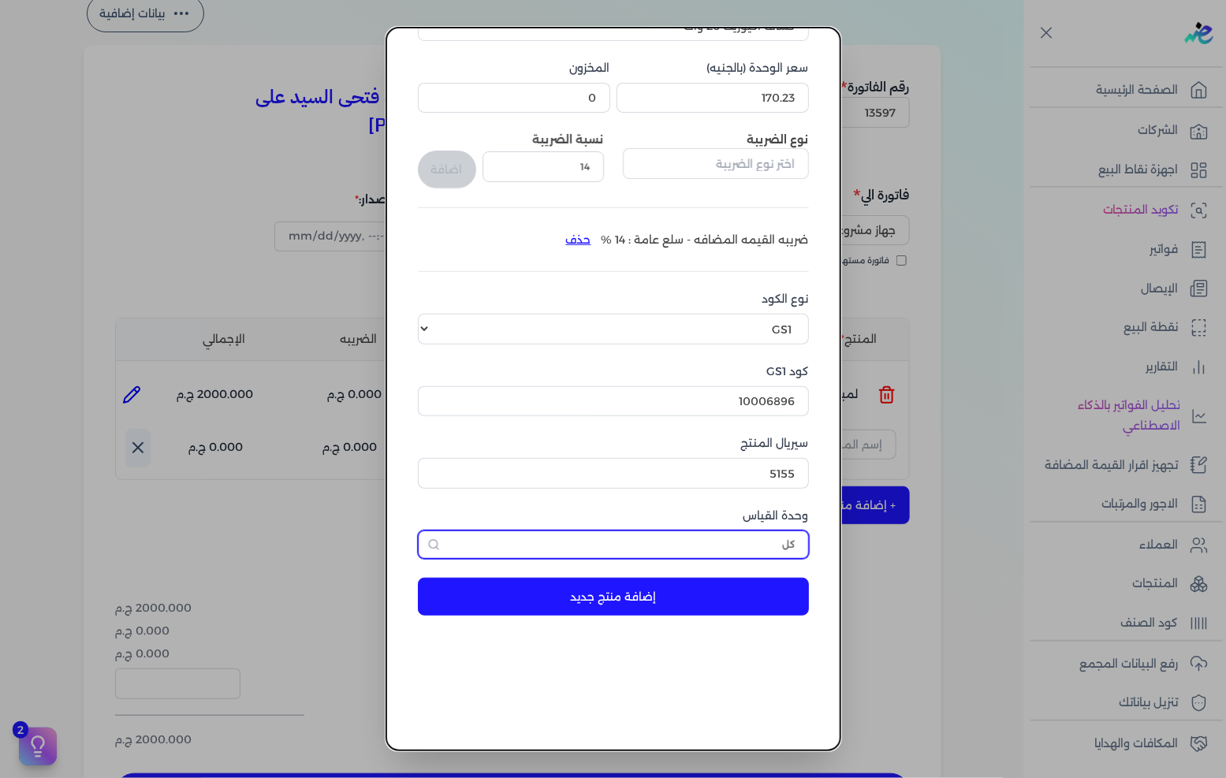
scroll to position [37, 0]
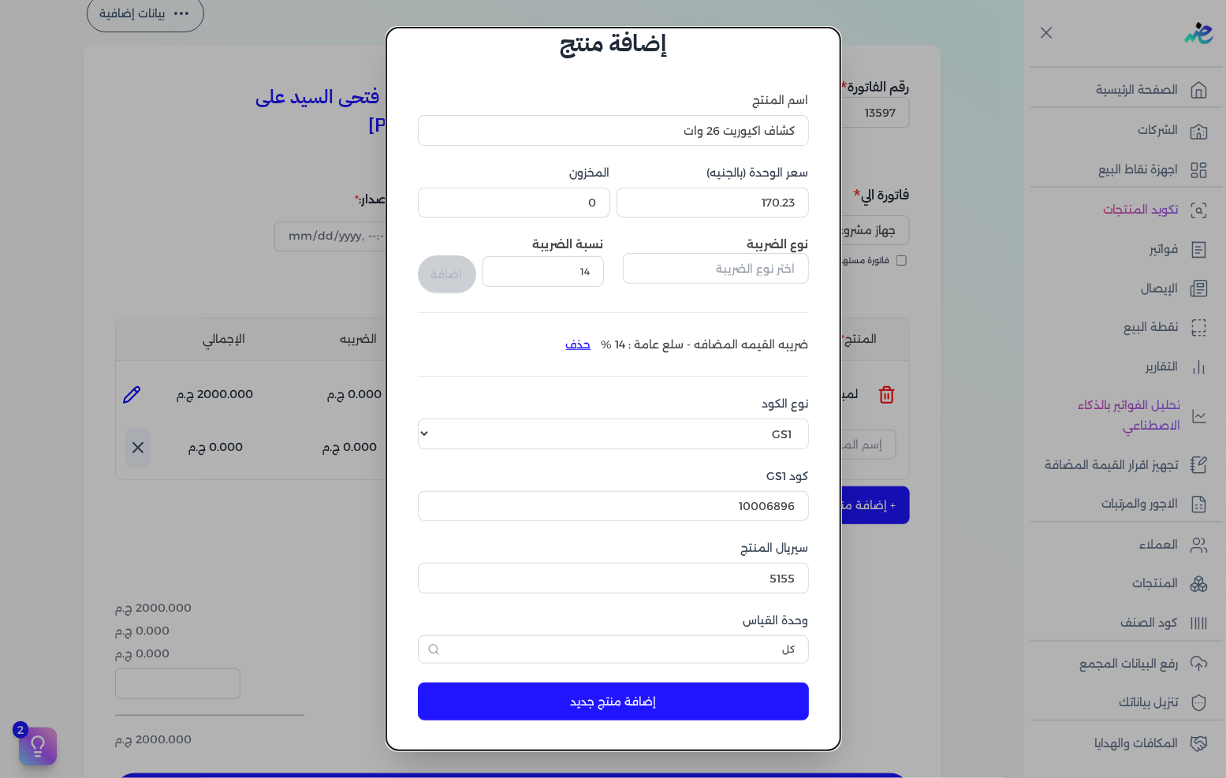
click at [687, 699] on button "إضافة منتج جديد" at bounding box center [613, 702] width 391 height 38
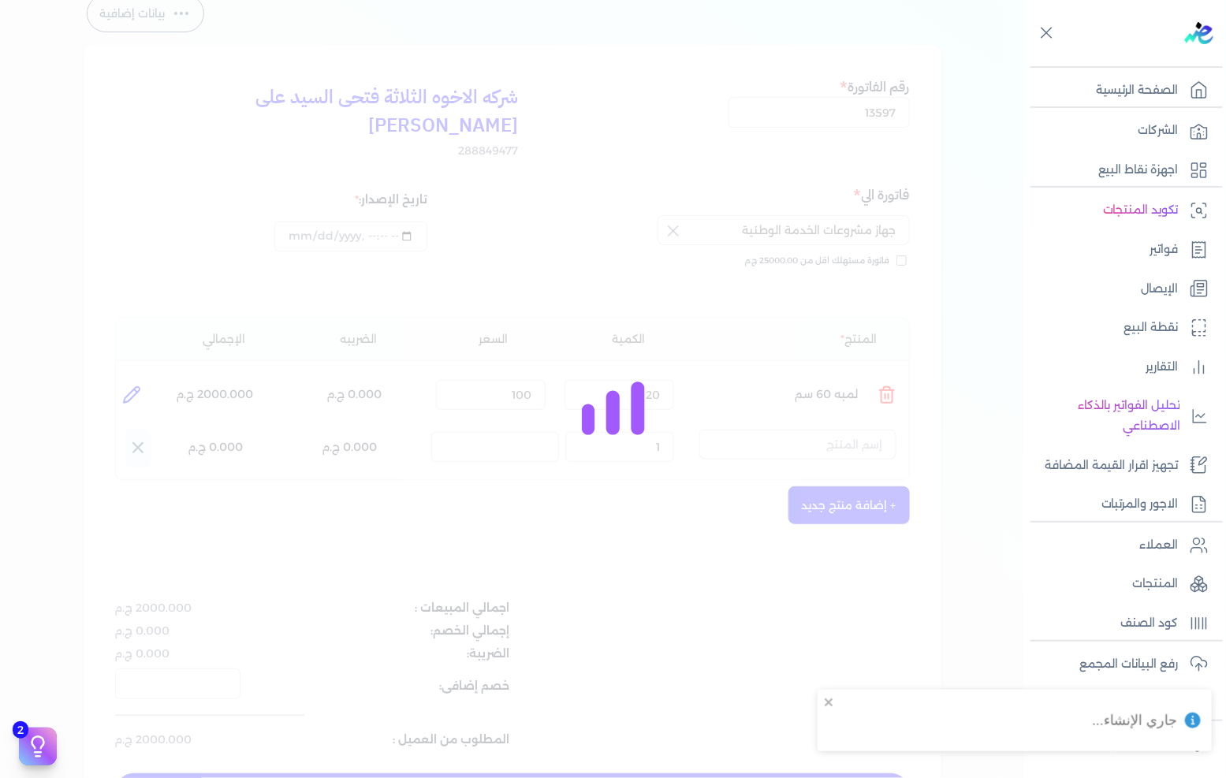
select select "EGS"
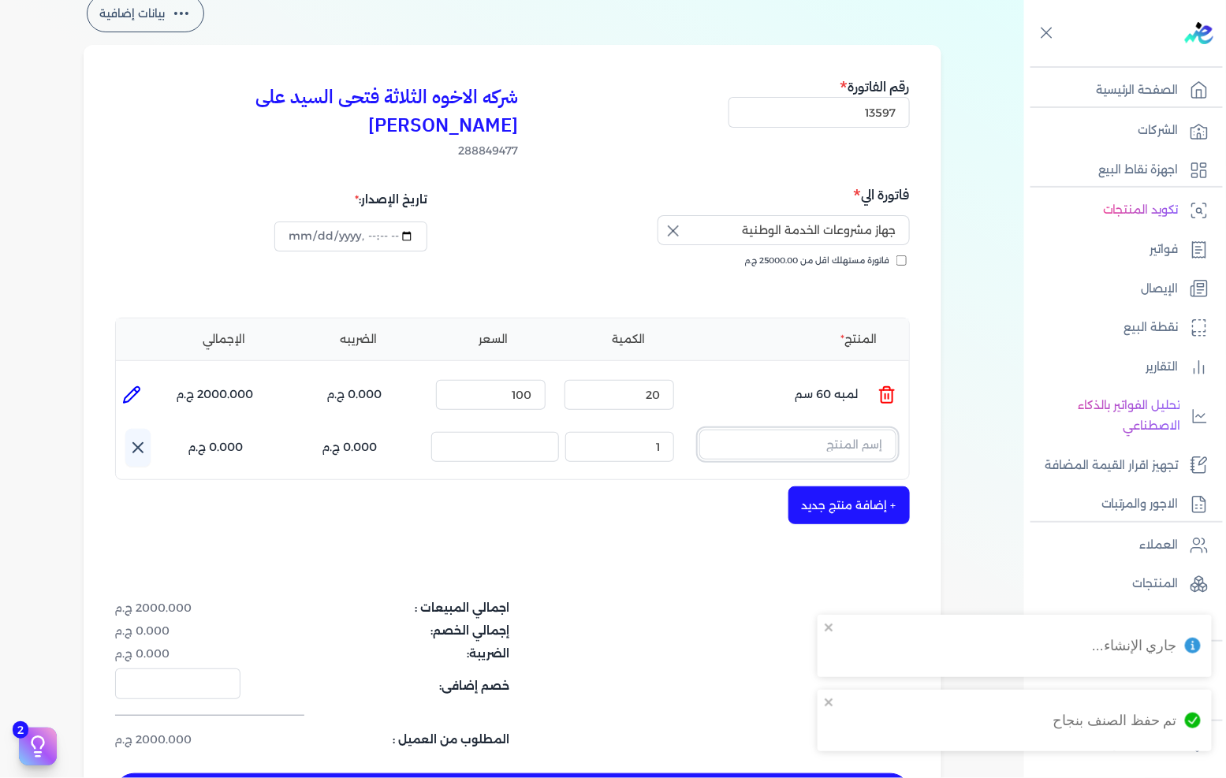
click at [822, 430] on input "text" at bounding box center [797, 445] width 197 height 30
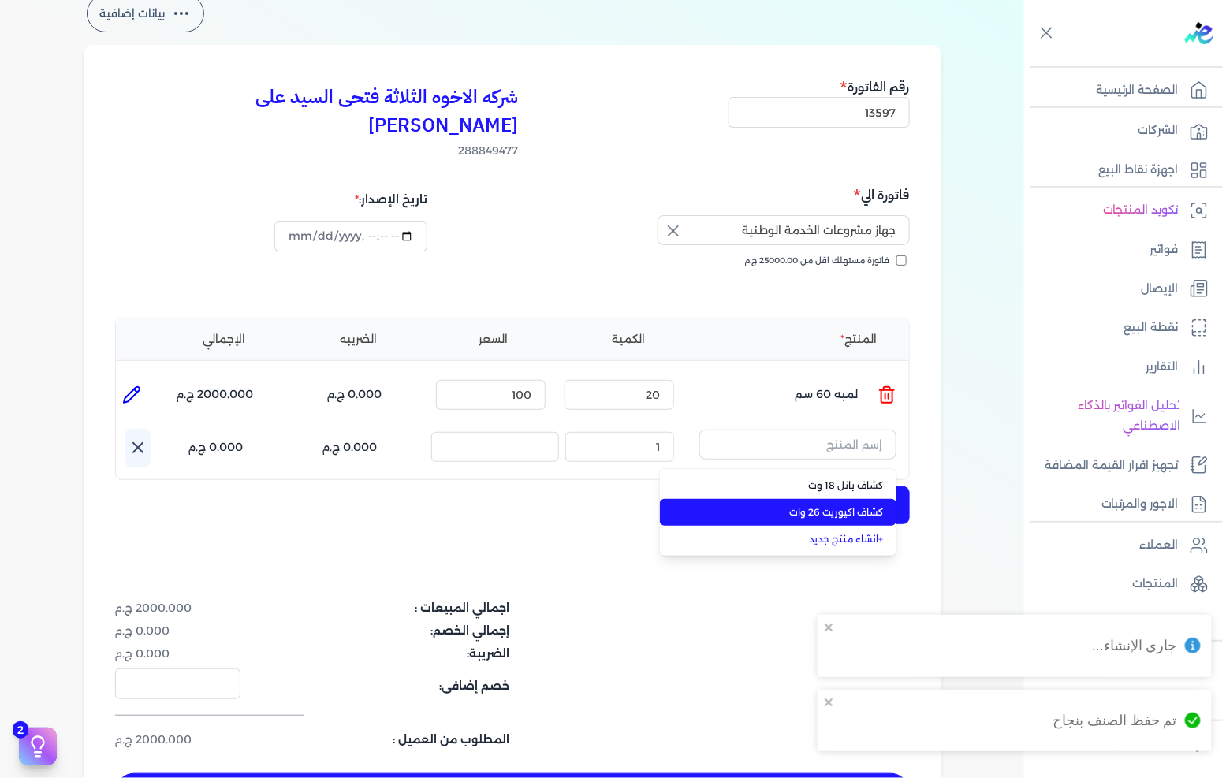
click at [837, 505] on span "كشاف اكيوريت 26 وات" at bounding box center [788, 512] width 192 height 14
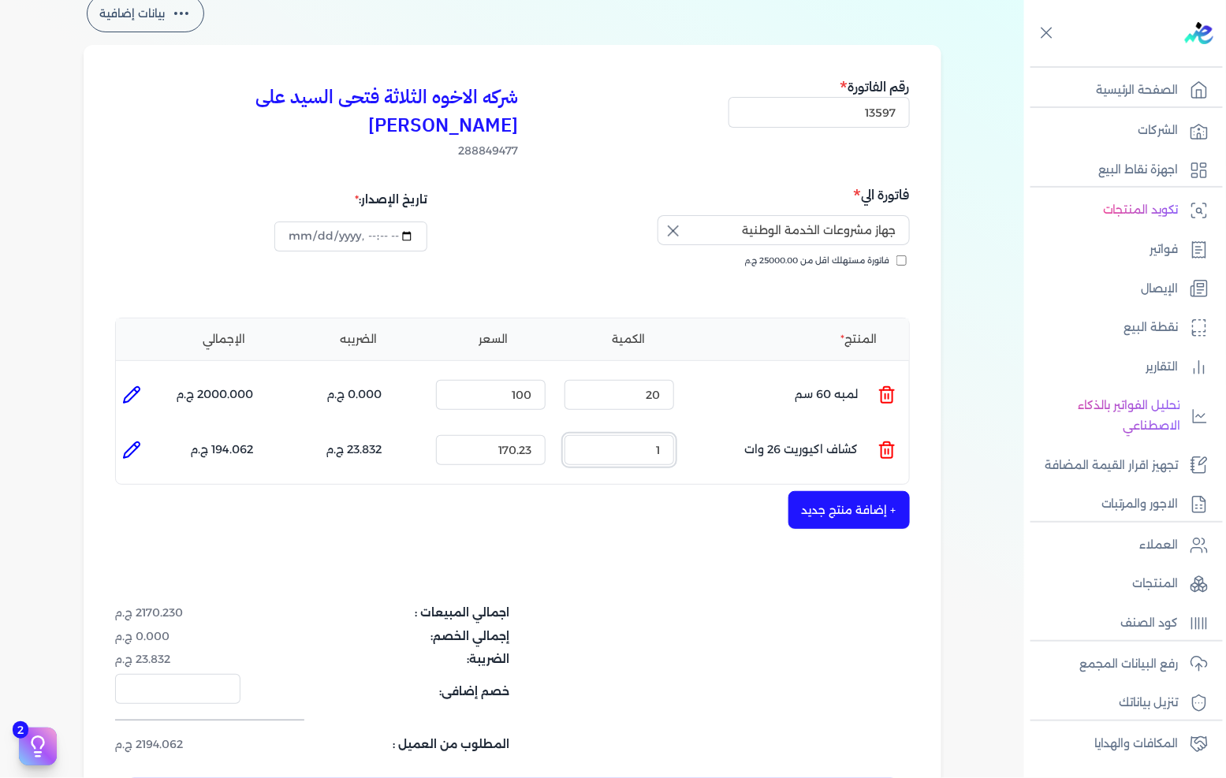
click at [642, 435] on input "1" at bounding box center [620, 450] width 110 height 30
type input "5"
click at [865, 491] on button "+ إضافة منتج جديد" at bounding box center [849, 510] width 121 height 38
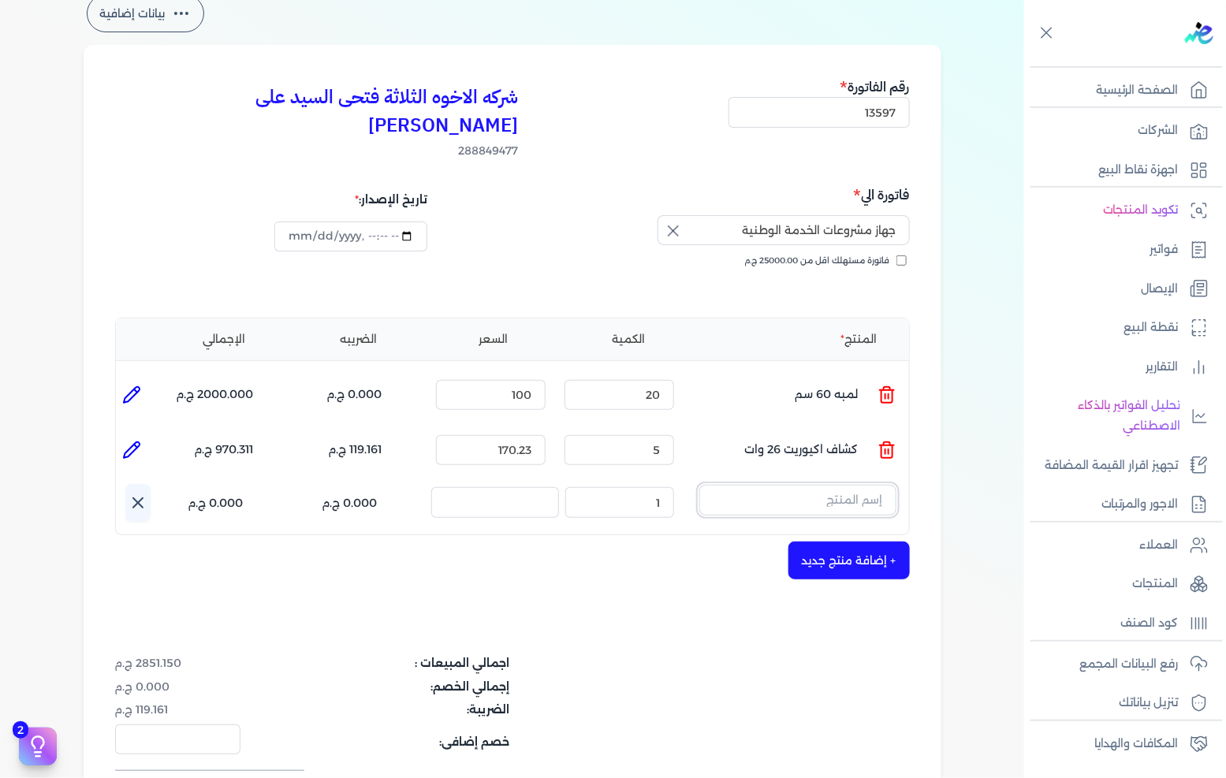
click at [861, 485] on input "text" at bounding box center [797, 500] width 197 height 30
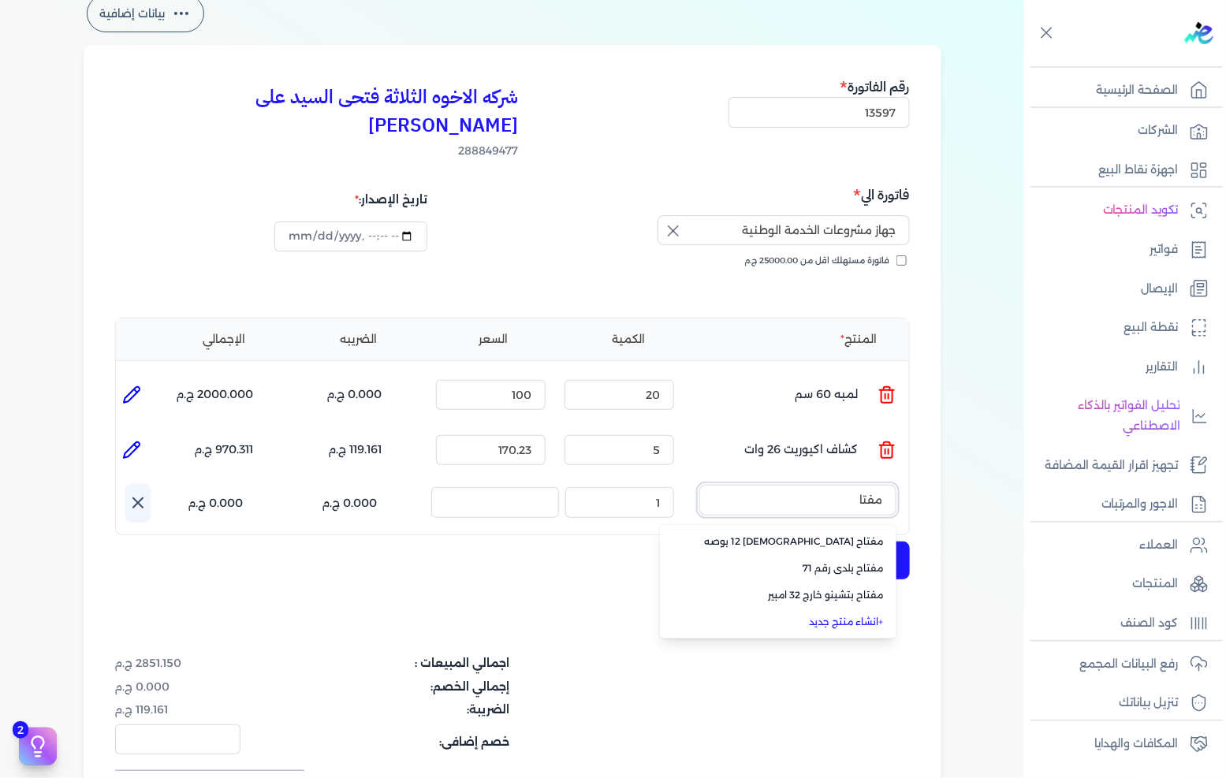
type input "مفتا"
click at [866, 615] on link "+ انشاء منتج جديد" at bounding box center [788, 622] width 192 height 14
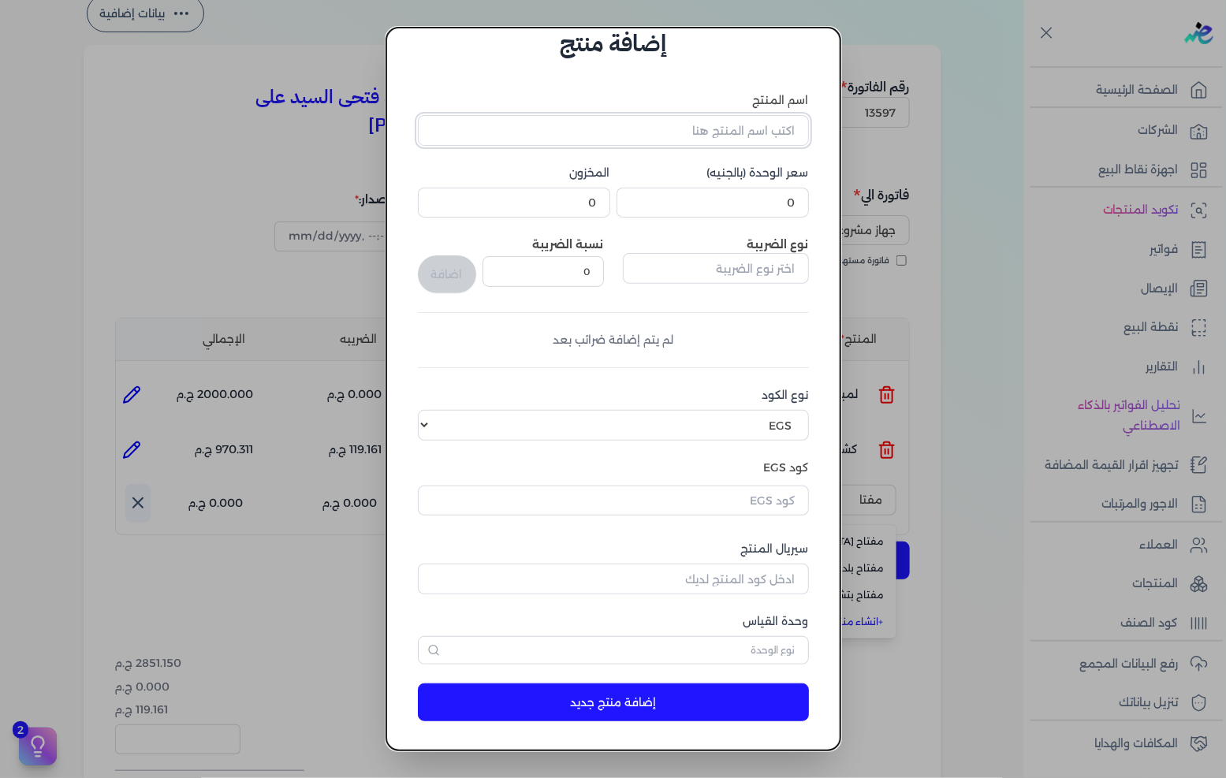
click at [733, 137] on input "اسم المنتج" at bounding box center [613, 130] width 391 height 30
type input "مفتاح تكيف داخل"
click at [745, 209] on input "0" at bounding box center [713, 203] width 192 height 30
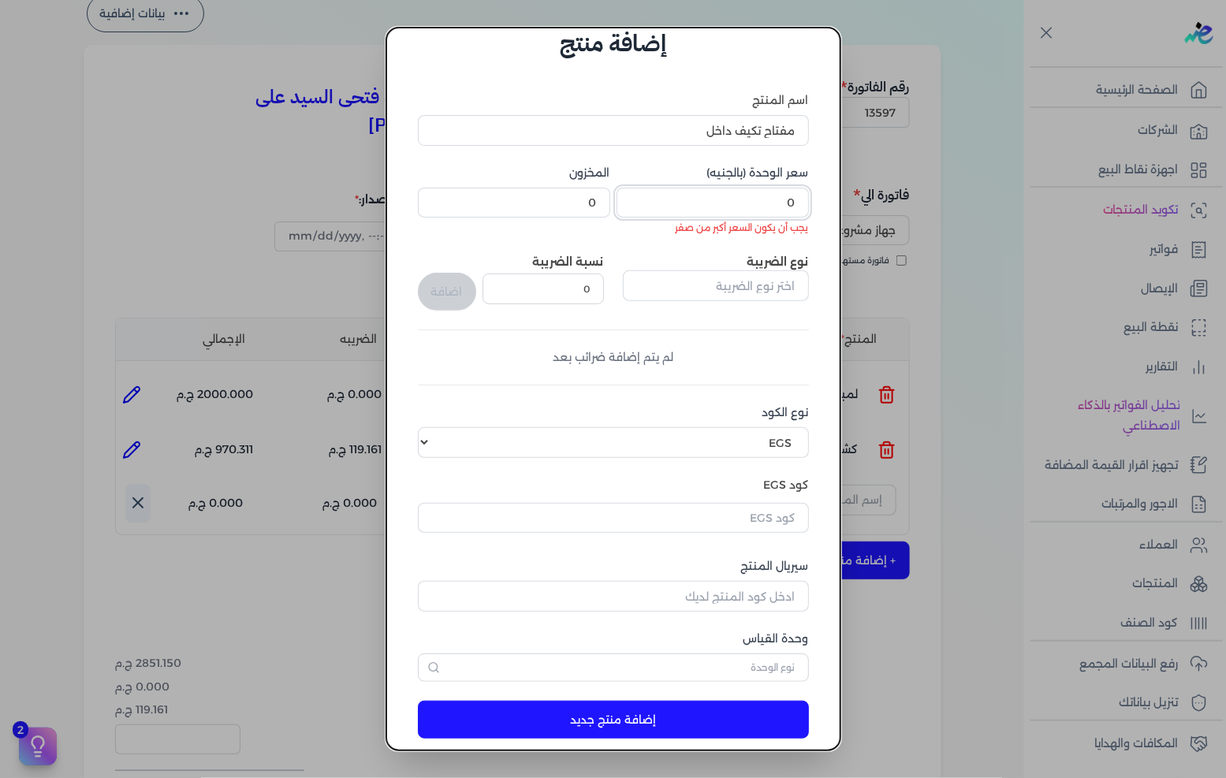
click at [792, 206] on input "0" at bounding box center [713, 203] width 192 height 30
click at [791, 205] on input "0" at bounding box center [713, 203] width 192 height 30
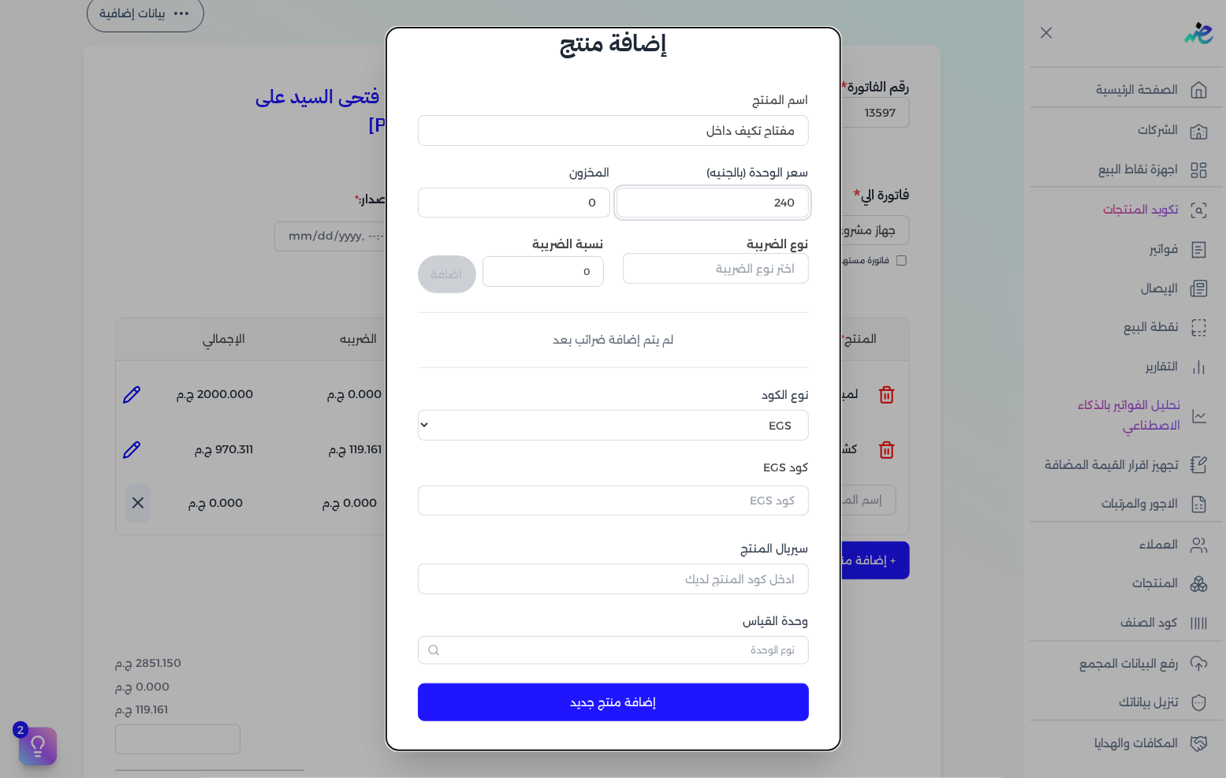
type input "240"
drag, startPoint x: 763, startPoint y: 263, endPoint x: 763, endPoint y: 289, distance: 25.2
click at [763, 263] on input "text" at bounding box center [716, 268] width 186 height 30
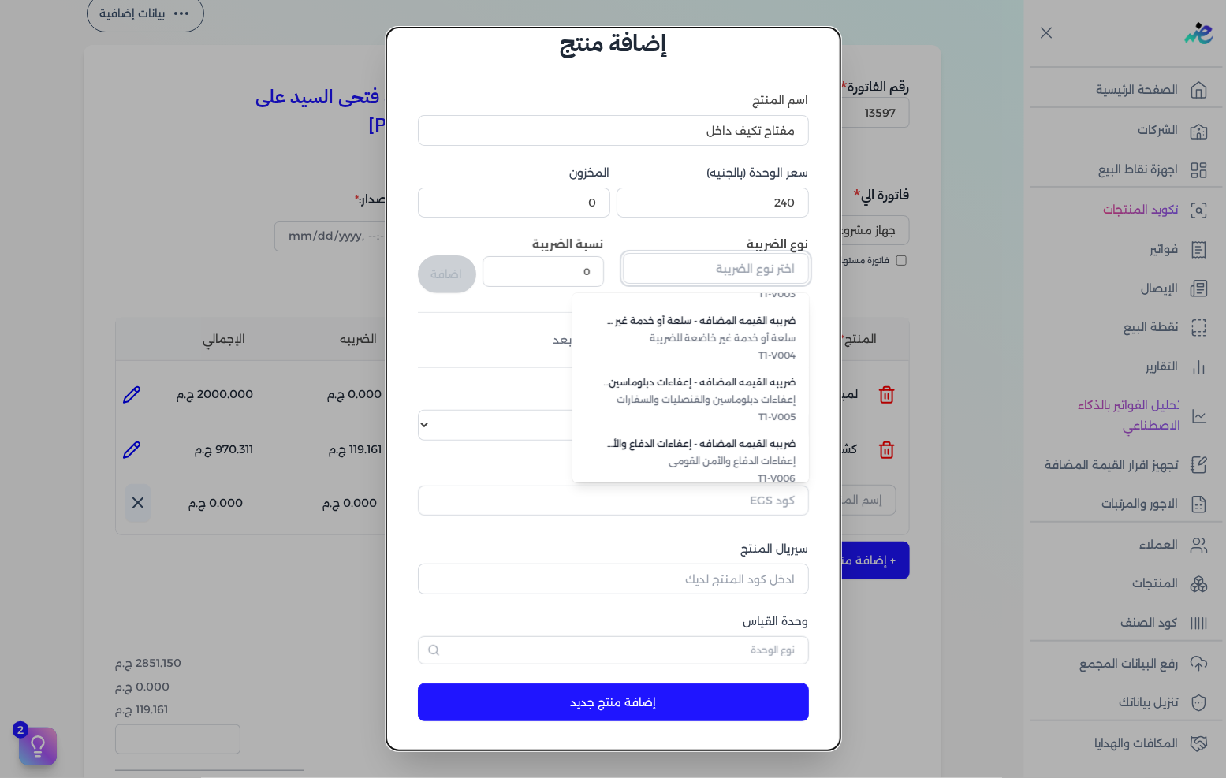
scroll to position [431, 0]
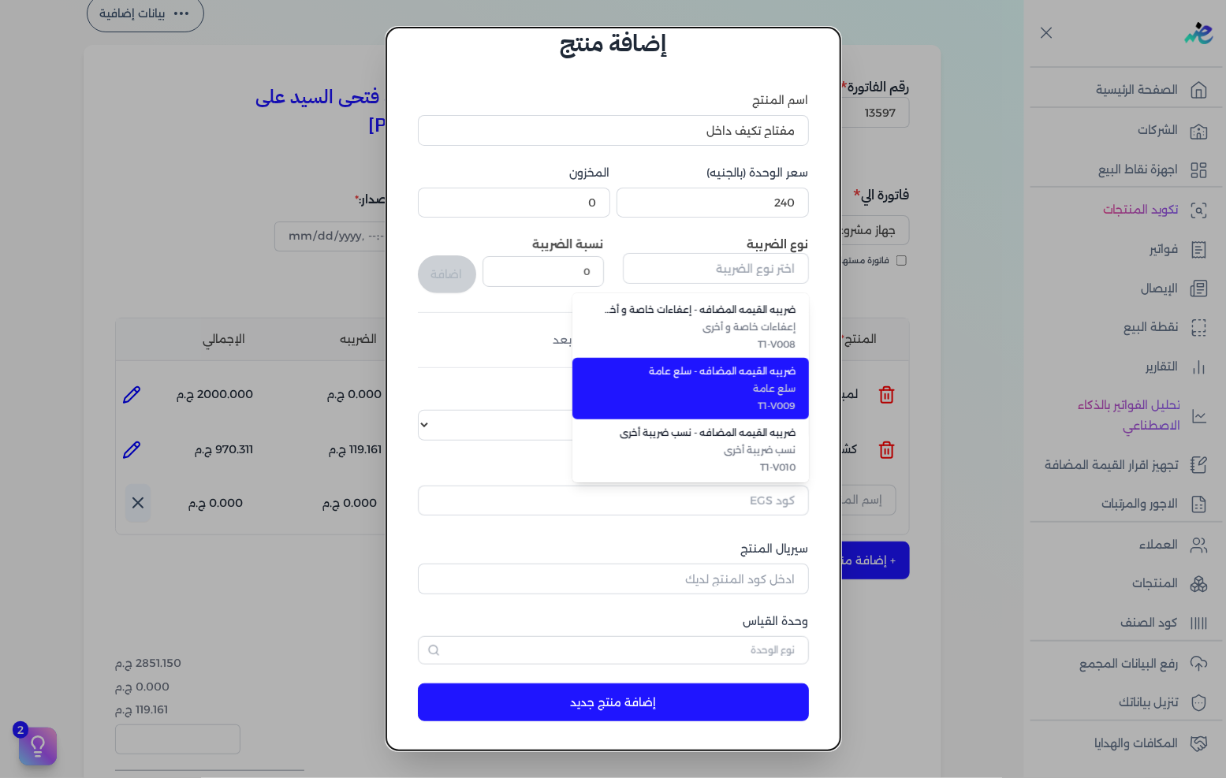
click at [778, 408] on span "T1-V009" at bounding box center [700, 406] width 192 height 14
type input "ضريبه القيمه المضافه - سلع عامة"
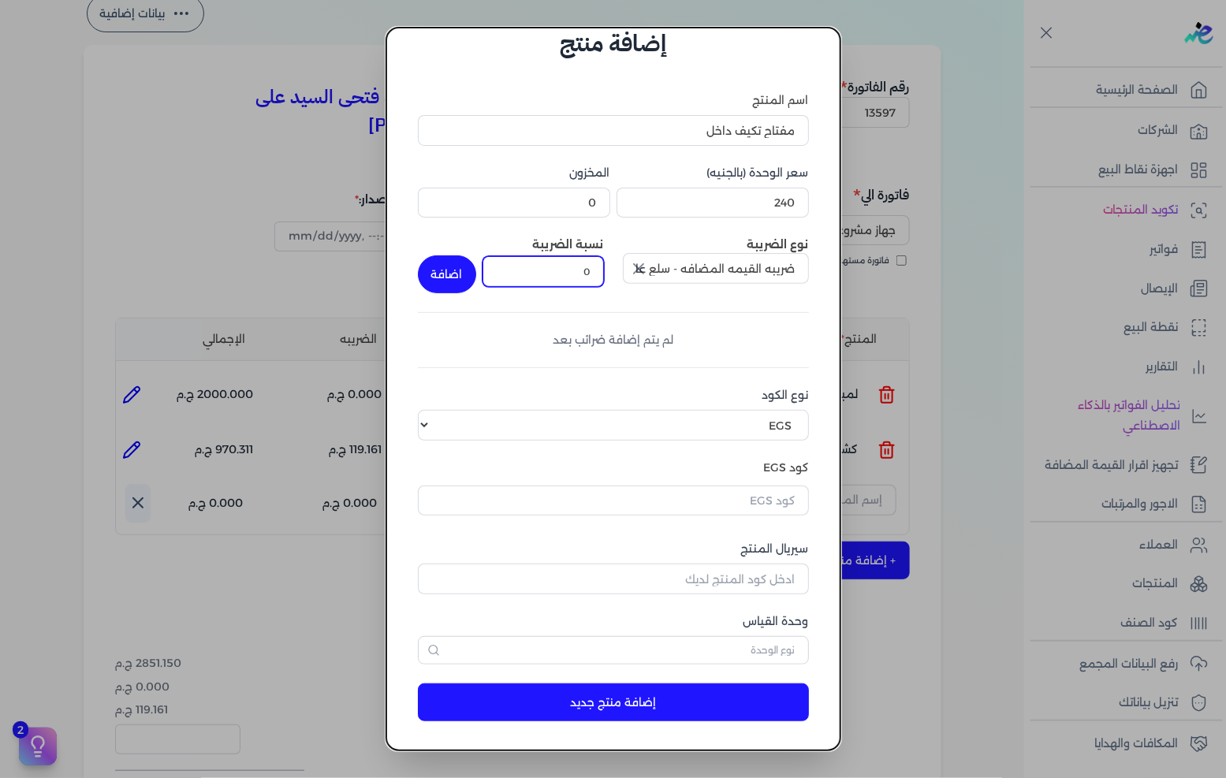
click at [600, 280] on input "0" at bounding box center [543, 271] width 121 height 30
type input "14"
click at [475, 270] on button "اضافة" at bounding box center [447, 274] width 58 height 38
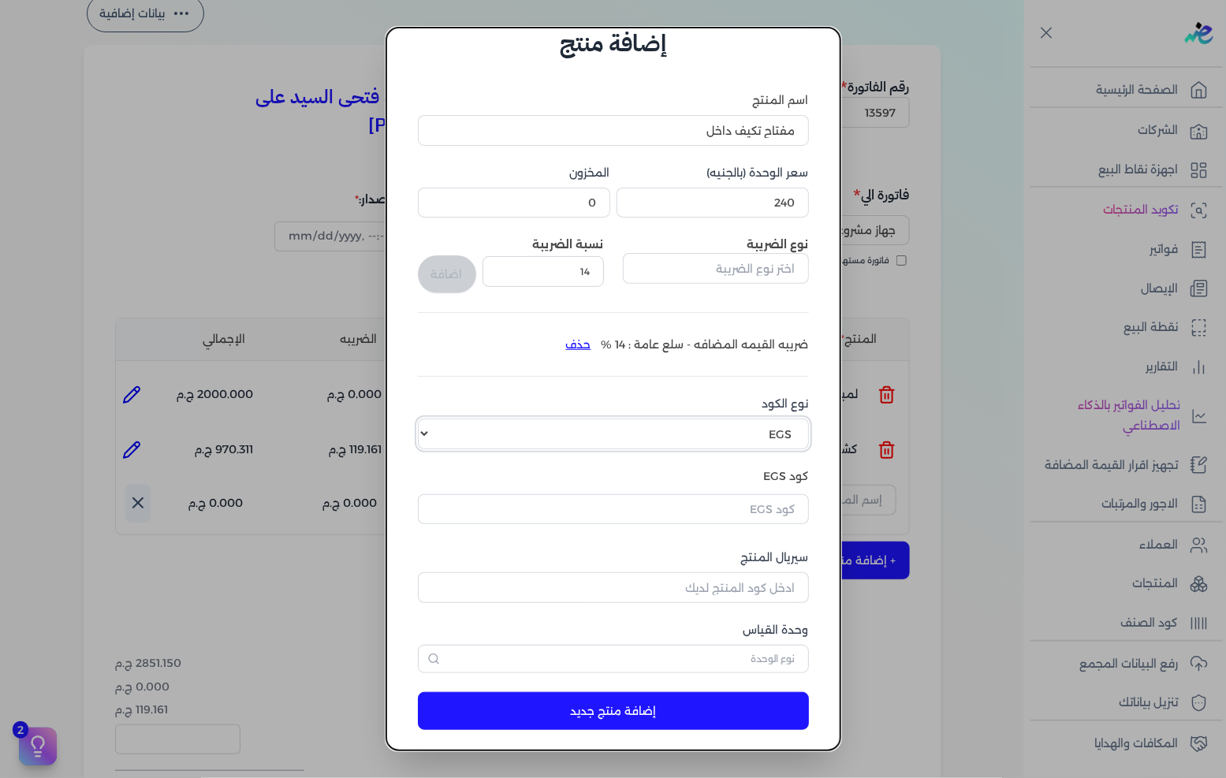
click at [776, 434] on select "اختر نوع الكود EGS GS1" at bounding box center [613, 434] width 391 height 30
click at [431, 419] on select "اختر نوع الكود EGS GS1" at bounding box center [613, 434] width 391 height 30
drag, startPoint x: 782, startPoint y: 420, endPoint x: 781, endPoint y: 428, distance: 8.0
click at [782, 420] on select "اختر نوع الكود EGS GS1" at bounding box center [613, 434] width 391 height 30
select select "GS1"
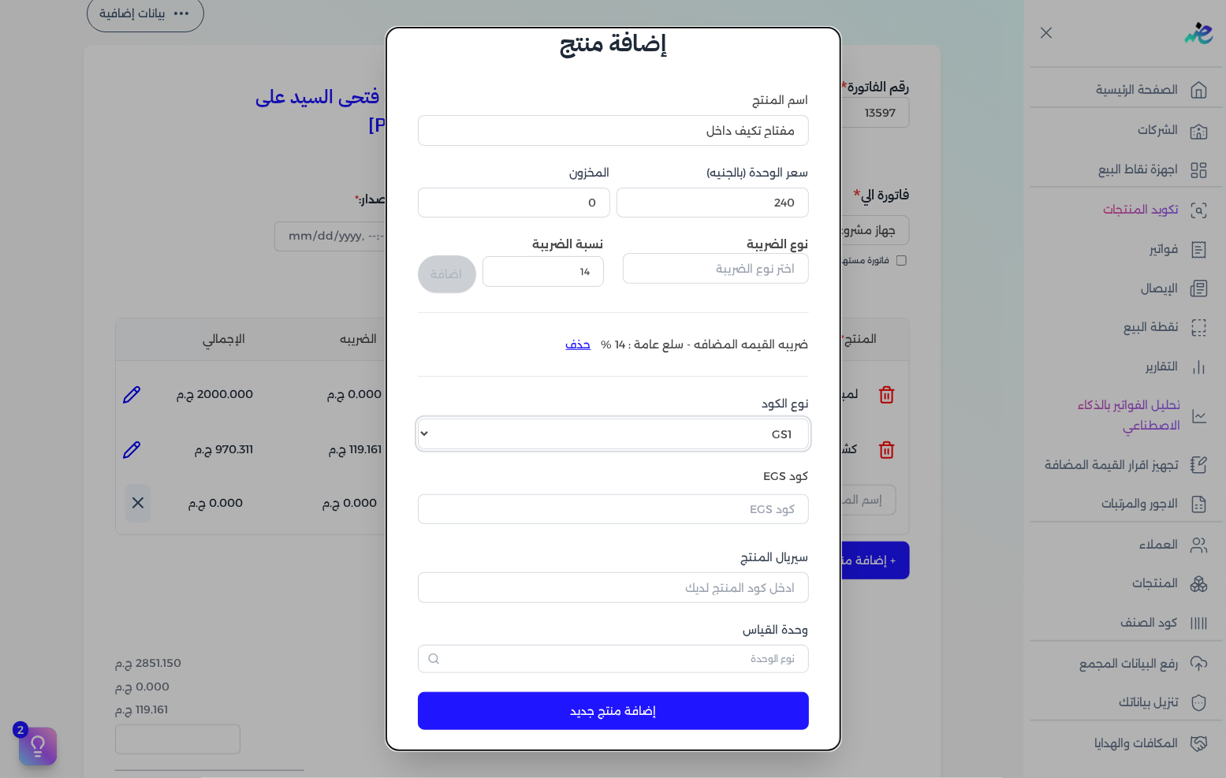
click at [431, 419] on select "اختر نوع الكود EGS GS1" at bounding box center [613, 434] width 391 height 30
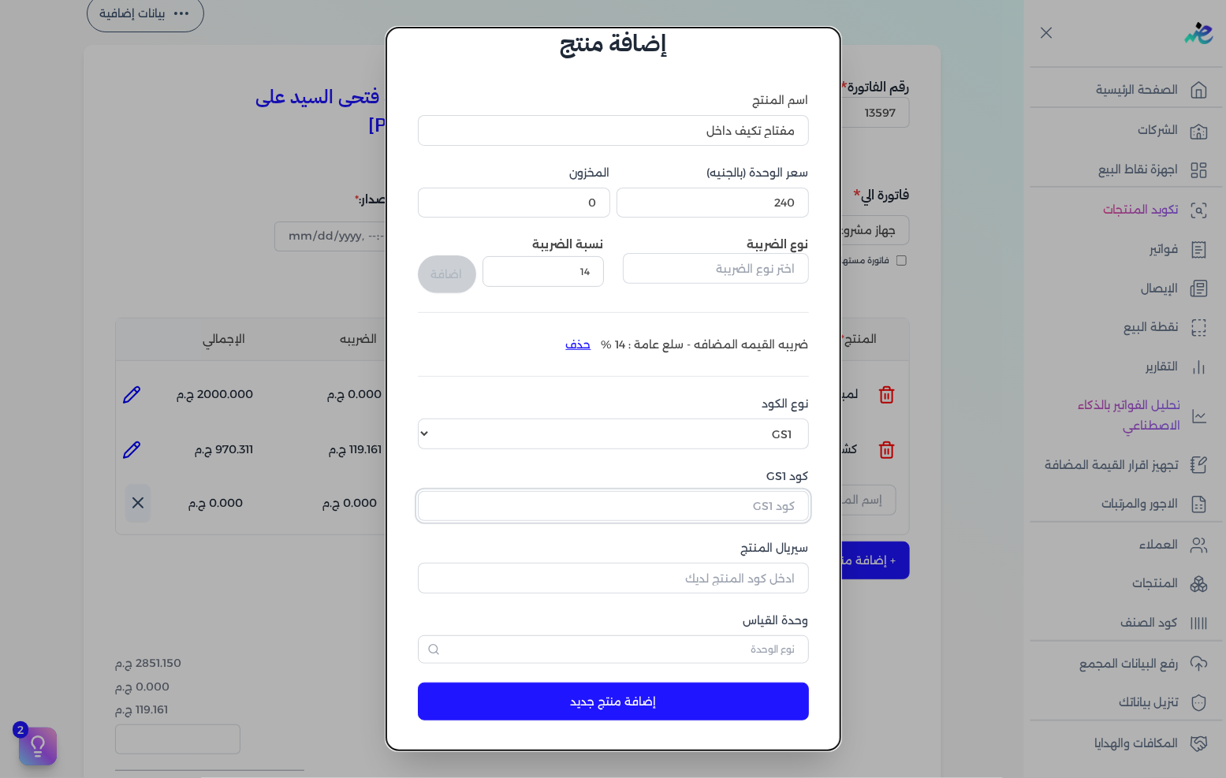
click at [754, 491] on input "كود GS1" at bounding box center [613, 506] width 391 height 30
click at [750, 499] on input "كود GS1" at bounding box center [613, 506] width 391 height 30
paste input "10006896"
type input "10006896"
drag, startPoint x: 729, startPoint y: 569, endPoint x: 1006, endPoint y: 568, distance: 277.6
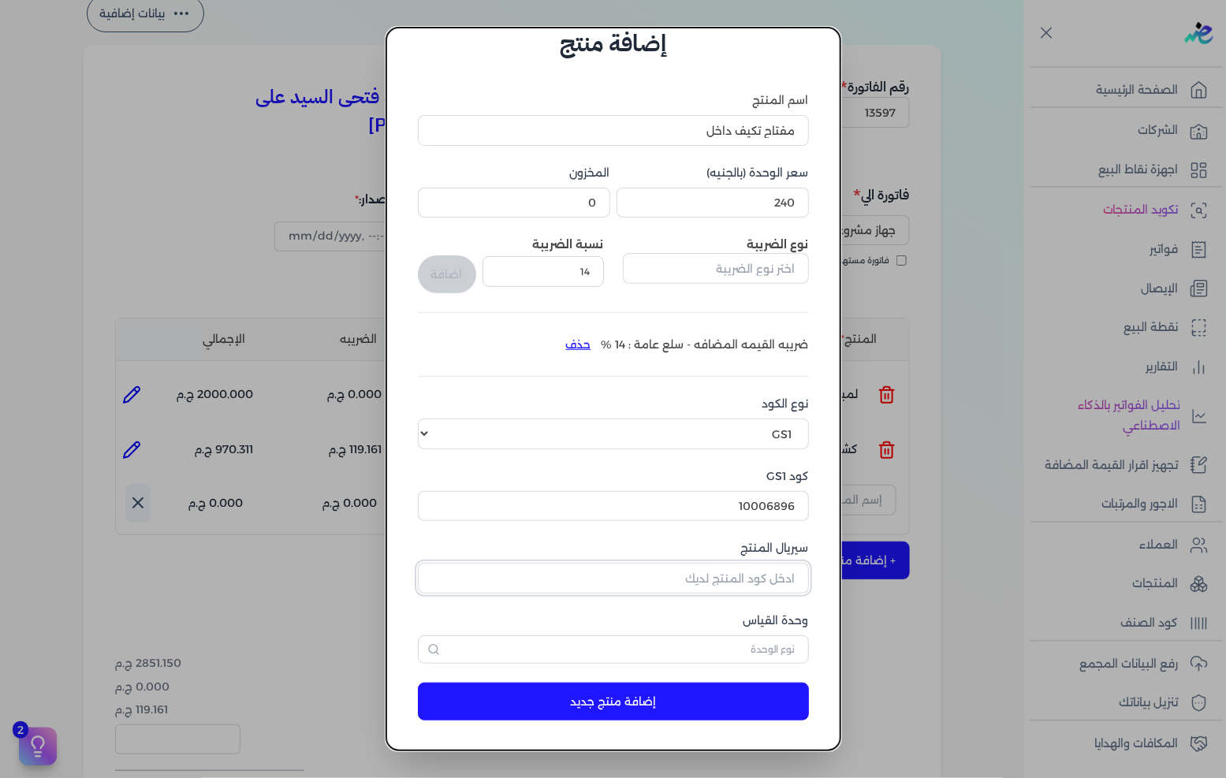
click at [729, 569] on input "سيريال المنتج" at bounding box center [613, 578] width 391 height 30
type input "5156"
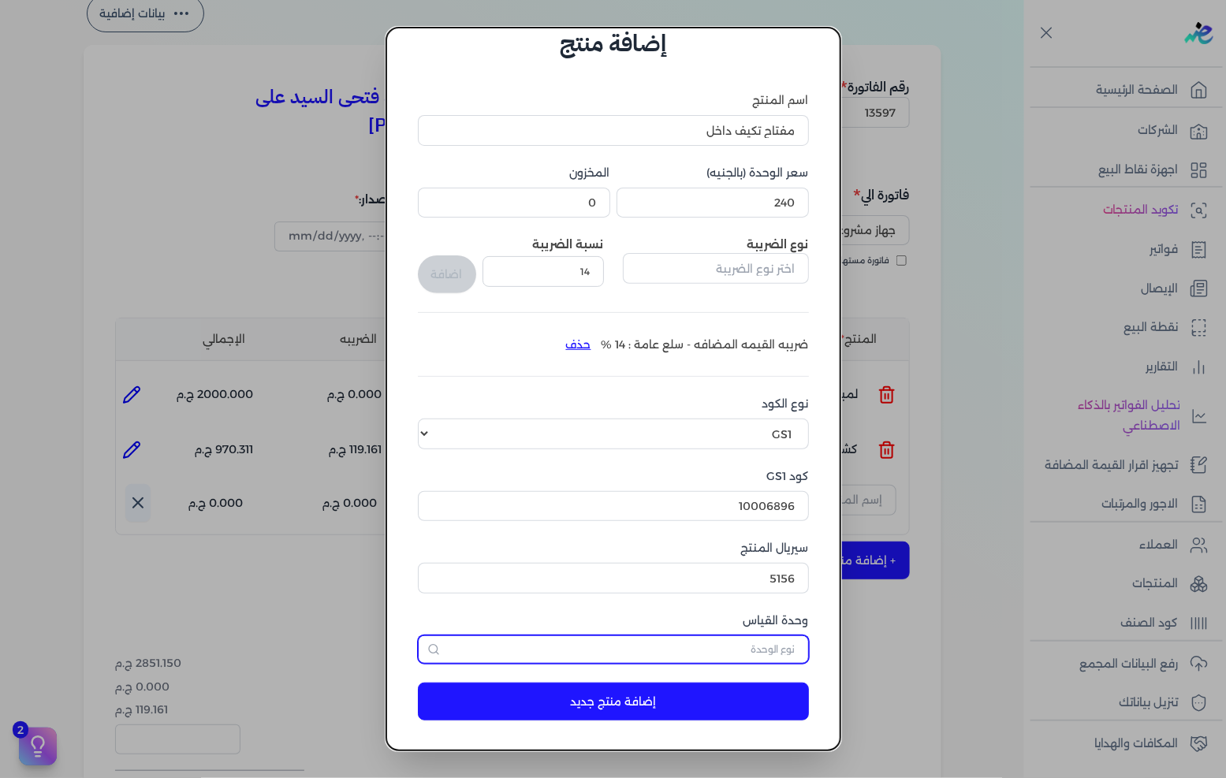
click at [773, 648] on input "text" at bounding box center [613, 650] width 391 height 28
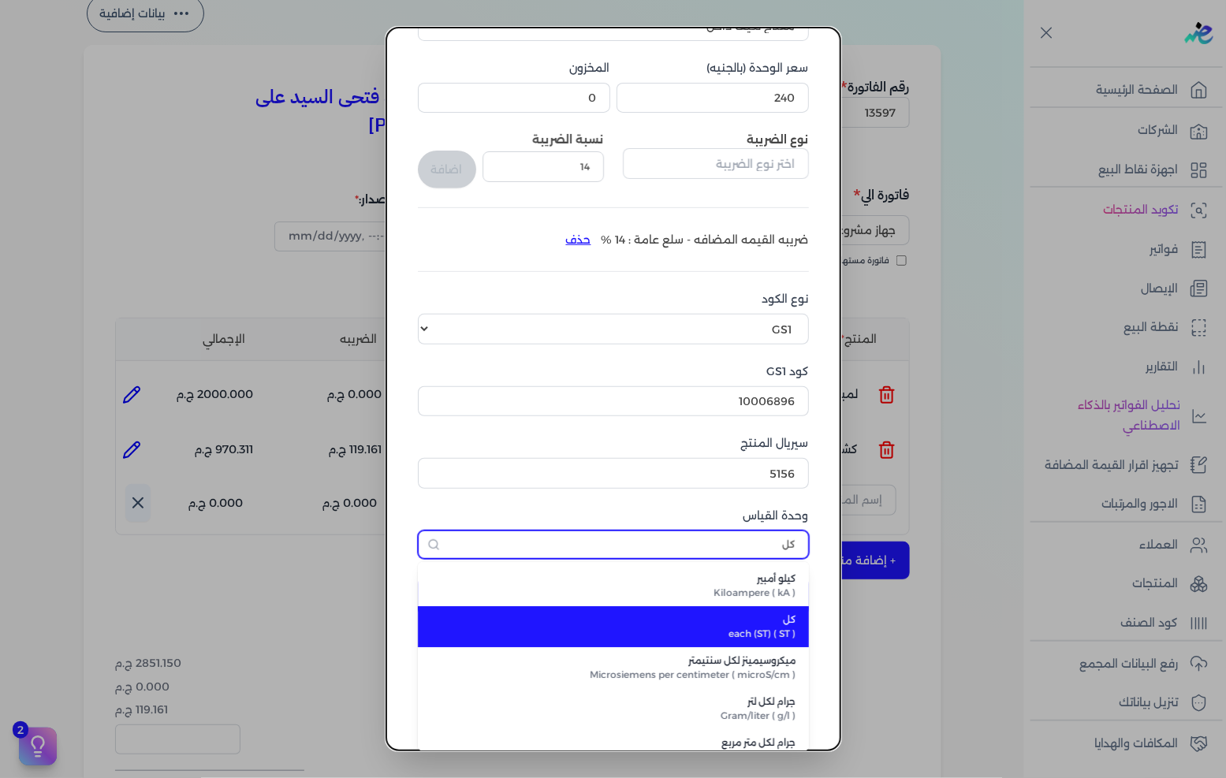
type input "كل"
click at [766, 617] on span "كل" at bounding box center [622, 620] width 347 height 14
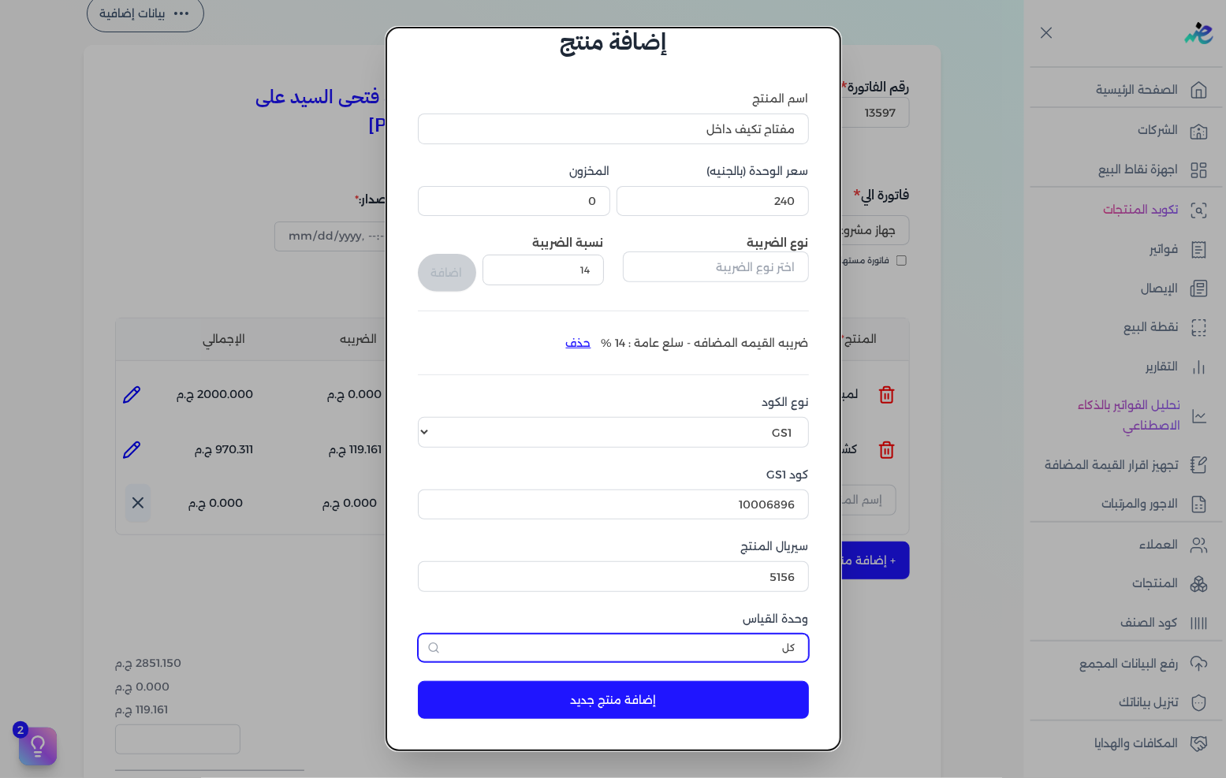
scroll to position [37, 0]
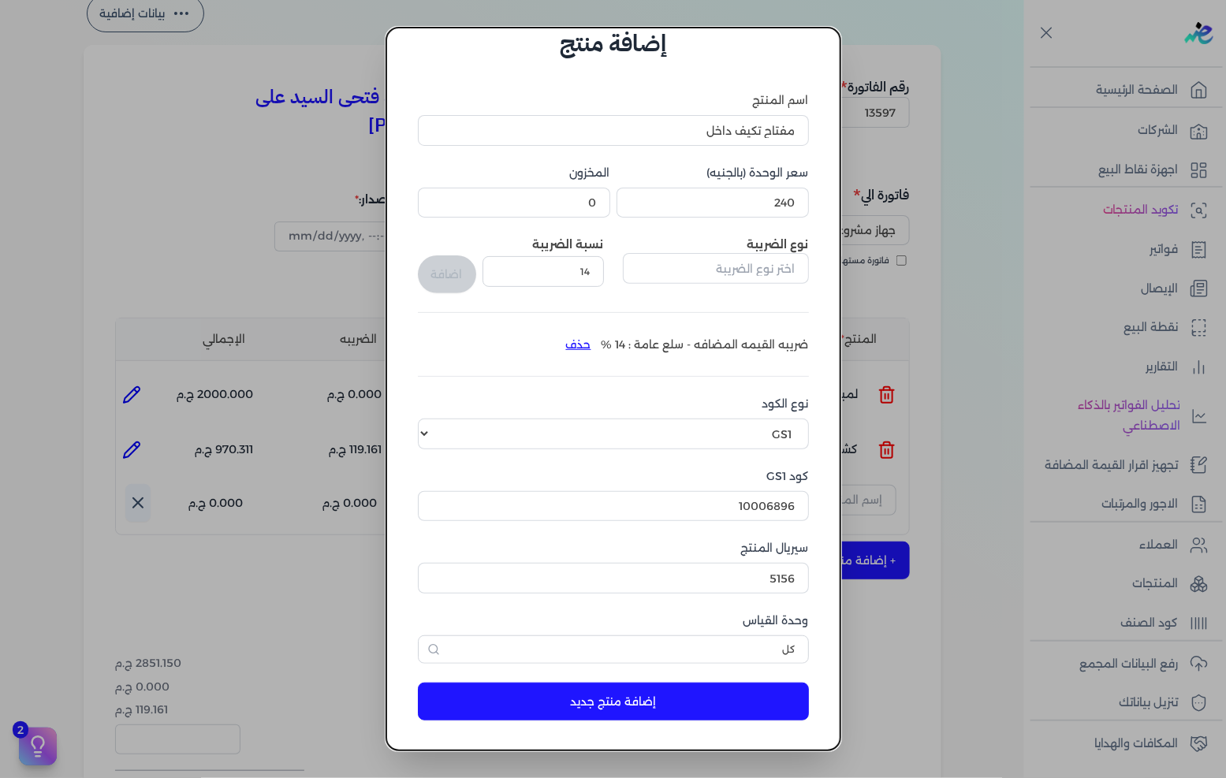
click at [718, 690] on button "إضافة منتج جديد" at bounding box center [613, 702] width 391 height 38
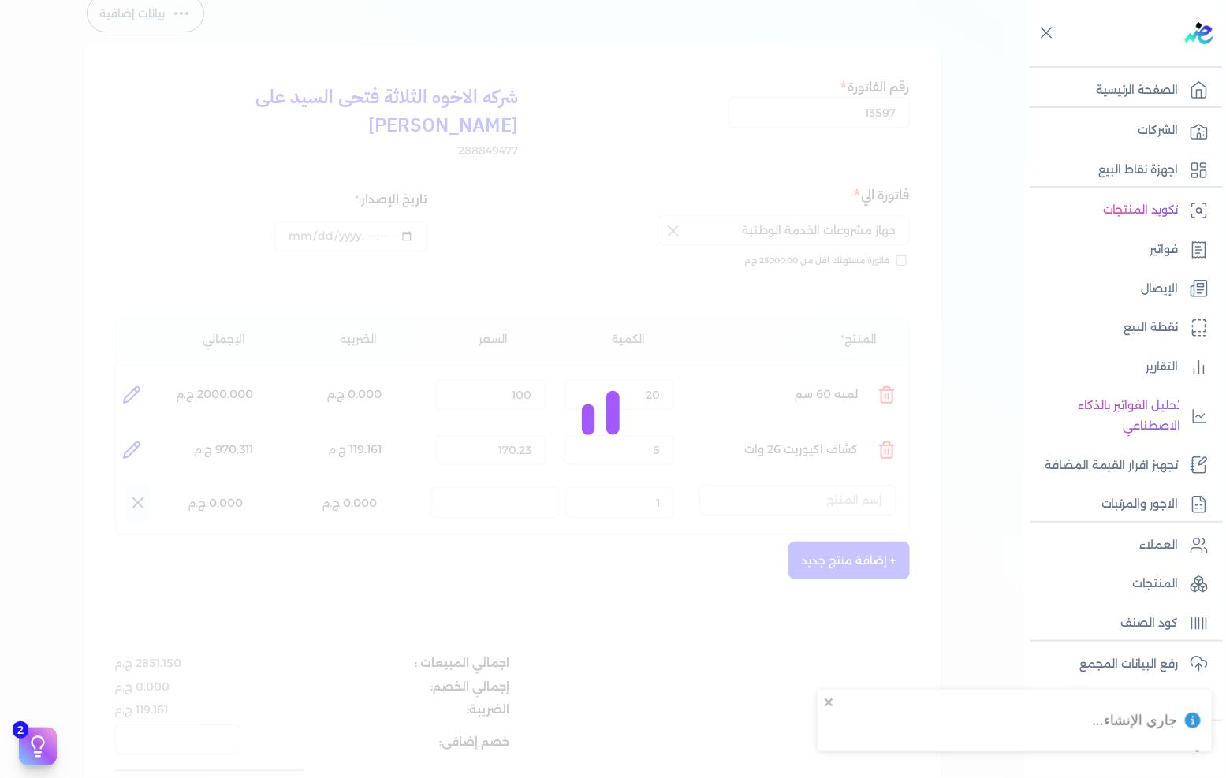
select select "EGS"
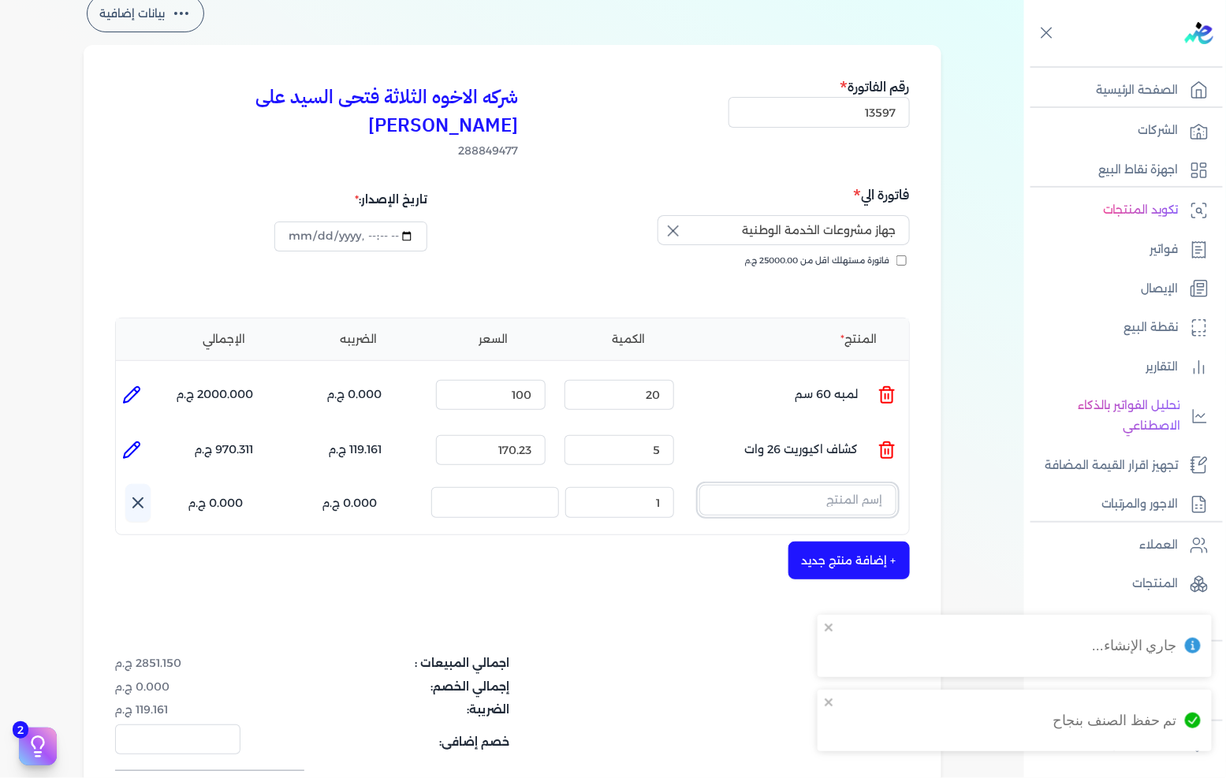
click at [841, 485] on input "text" at bounding box center [797, 500] width 197 height 30
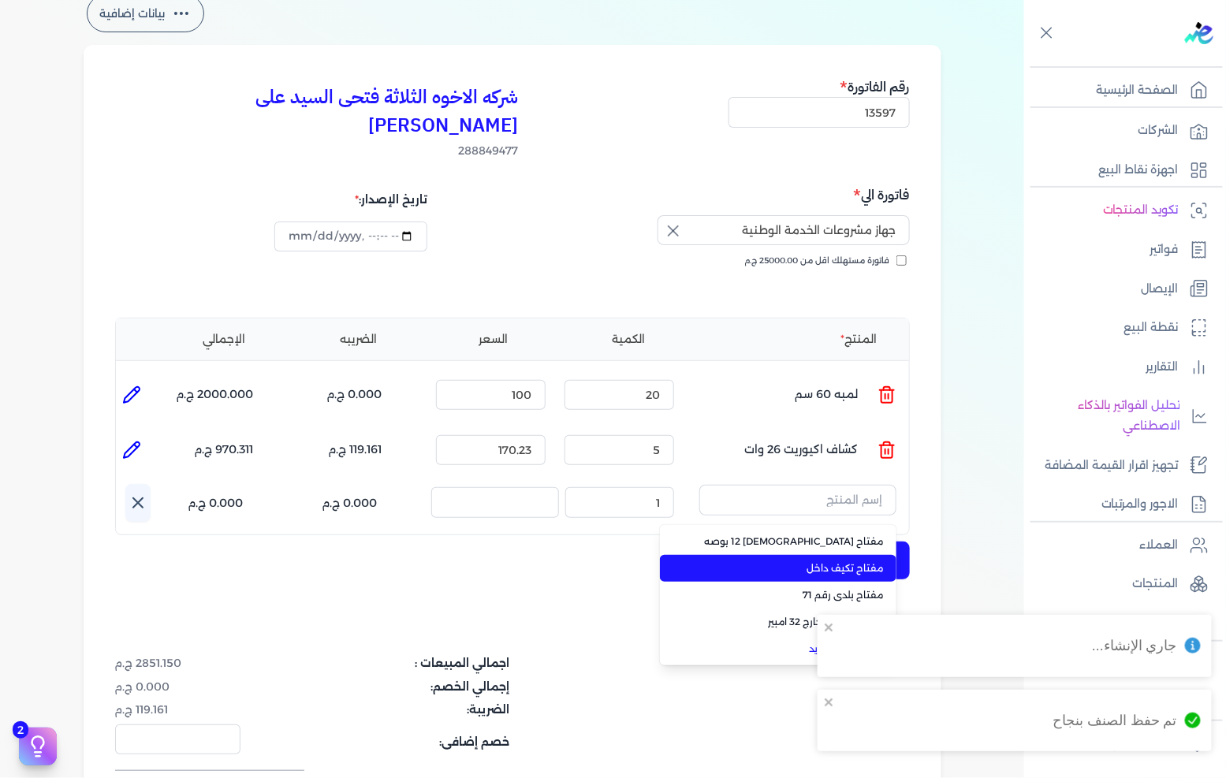
click at [860, 561] on span "مفتاح تكيف داخل" at bounding box center [788, 568] width 192 height 14
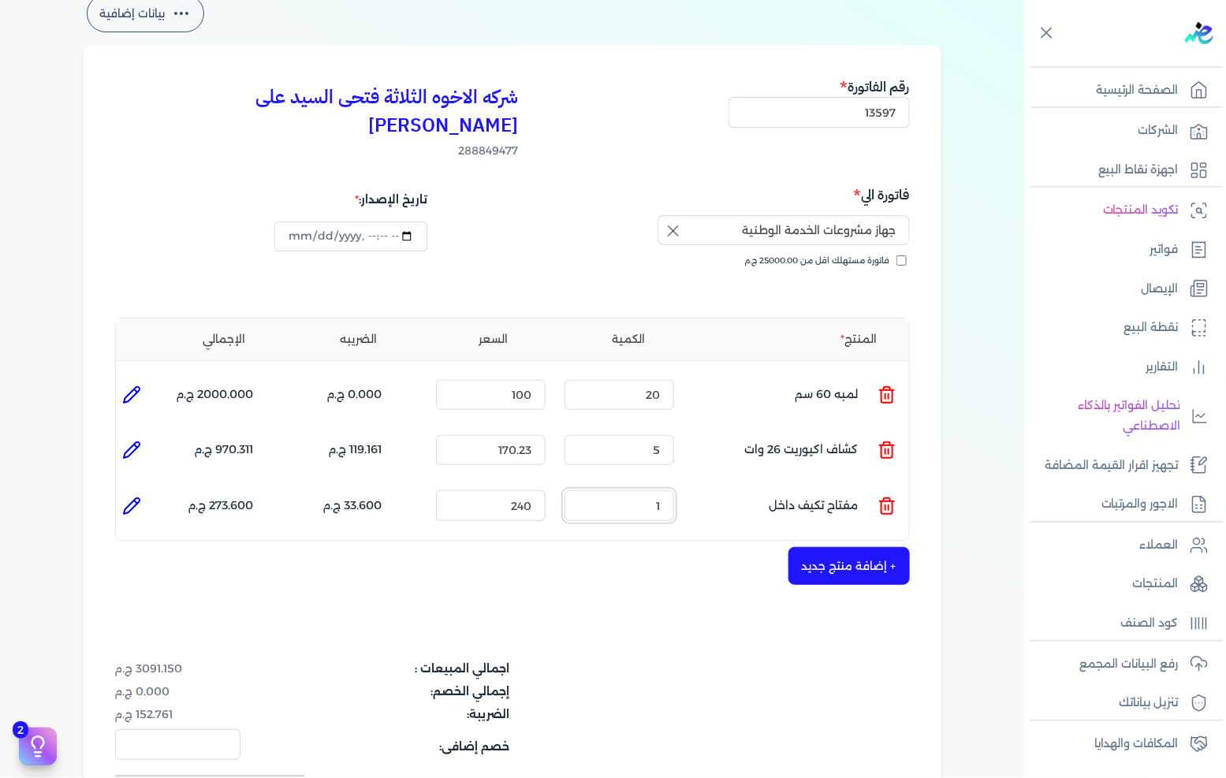
click at [647, 490] on input "1" at bounding box center [620, 505] width 110 height 30
type input "2"
click at [819, 547] on button "+ إضافة منتج جديد" at bounding box center [849, 566] width 121 height 38
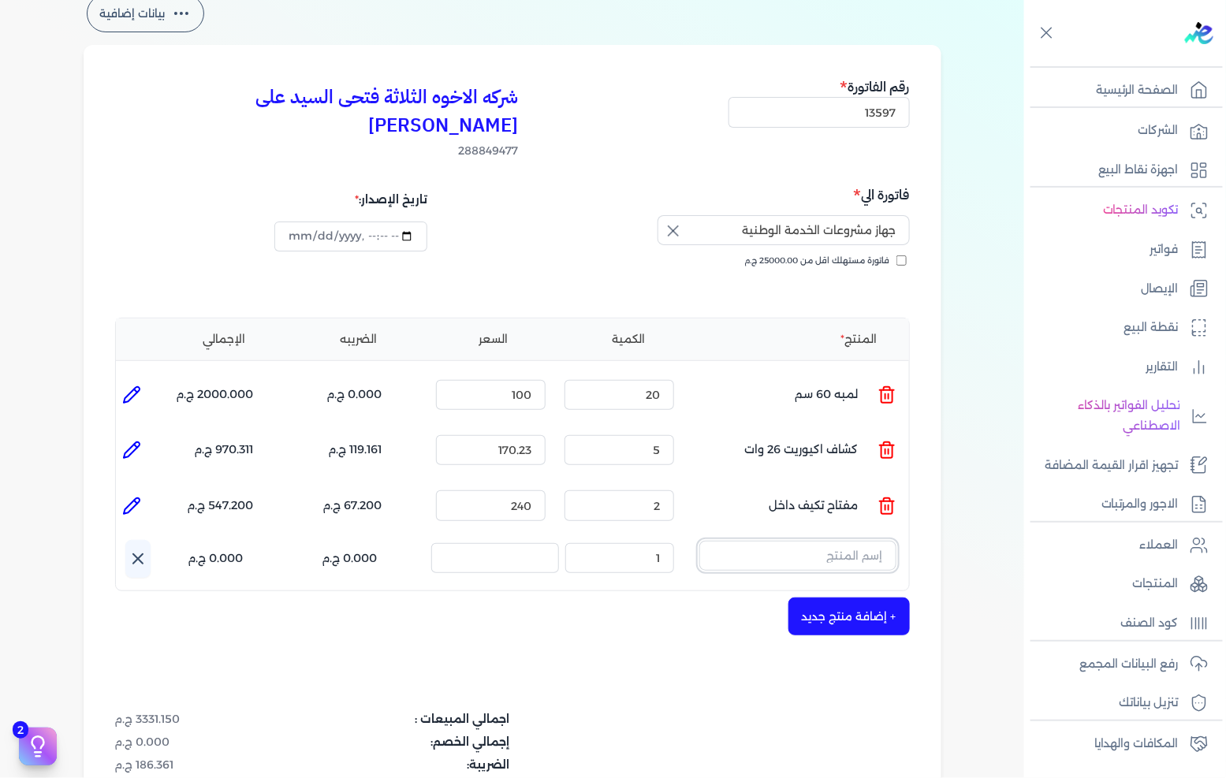
click at [822, 541] on input "text" at bounding box center [797, 556] width 197 height 30
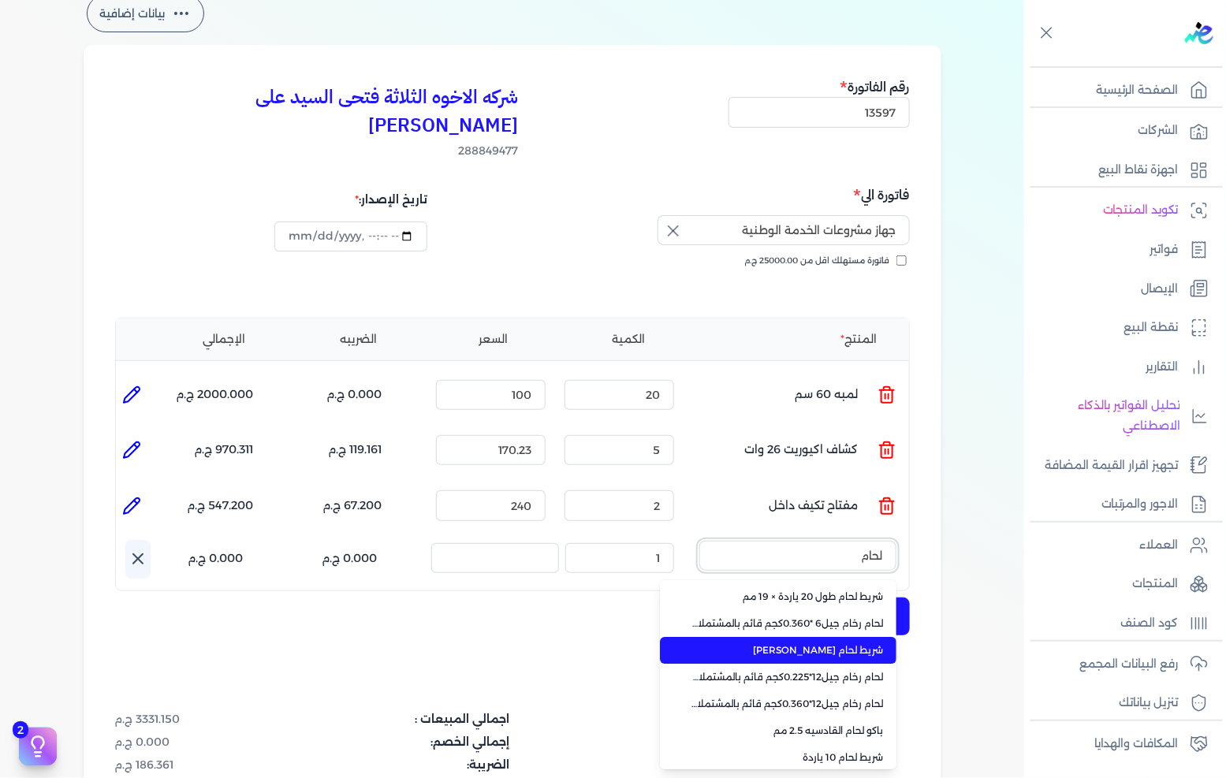
type input "لحام"
click at [838, 643] on span "شريط لحام اليوس كبير" at bounding box center [788, 650] width 192 height 14
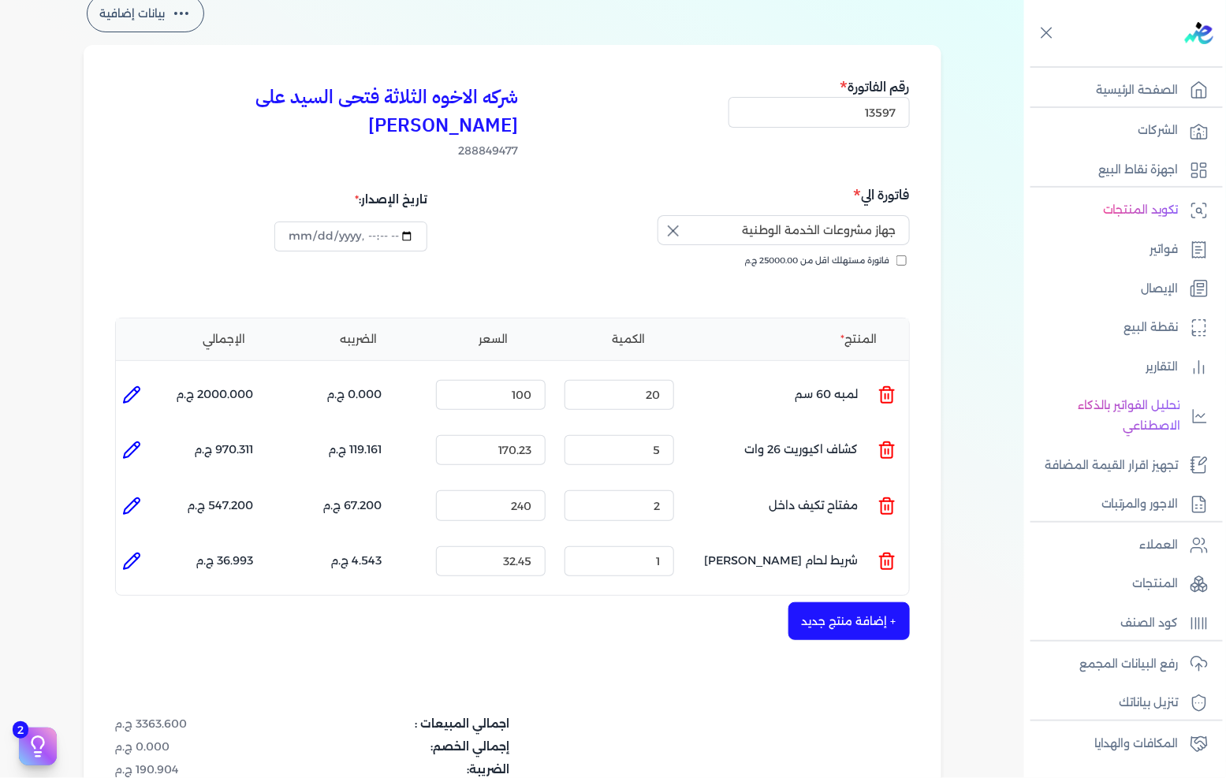
click at [141, 552] on icon at bounding box center [131, 561] width 19 height 19
type input "شريط لحام اليوس كبير"
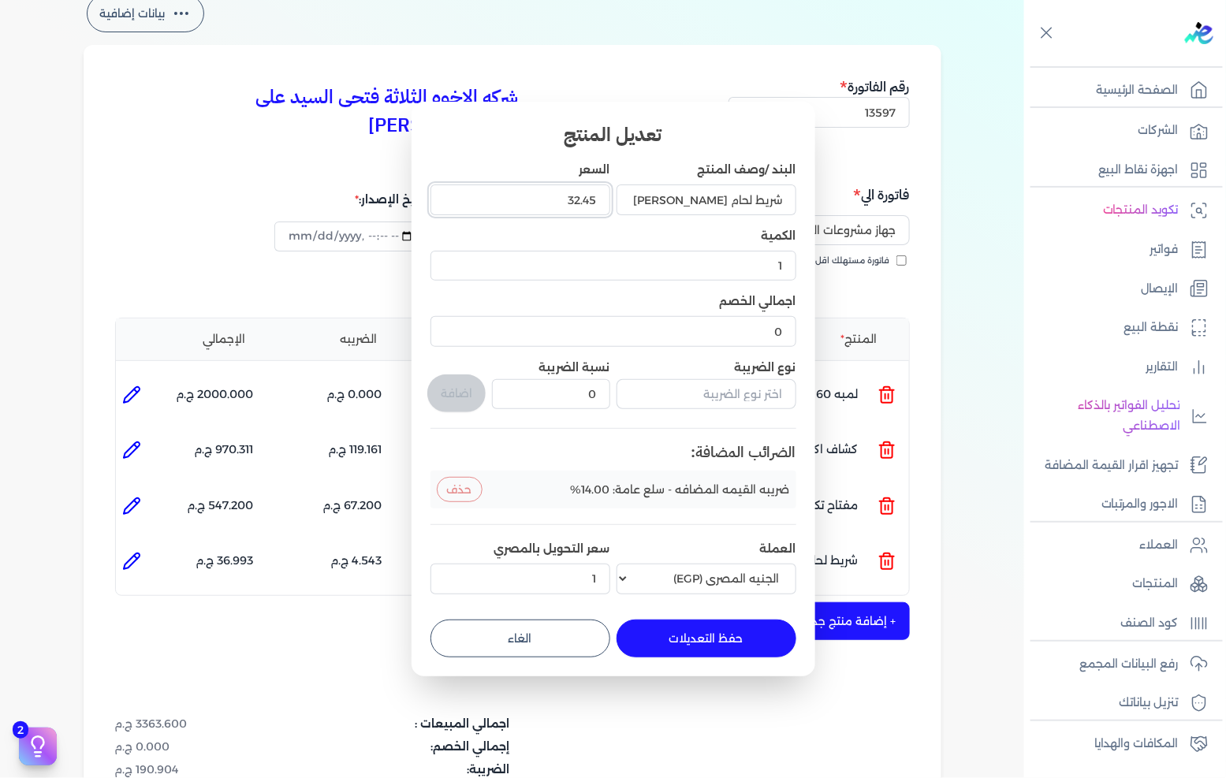
click at [576, 193] on input "32.45" at bounding box center [521, 200] width 180 height 30
type input "27"
type input "27.90"
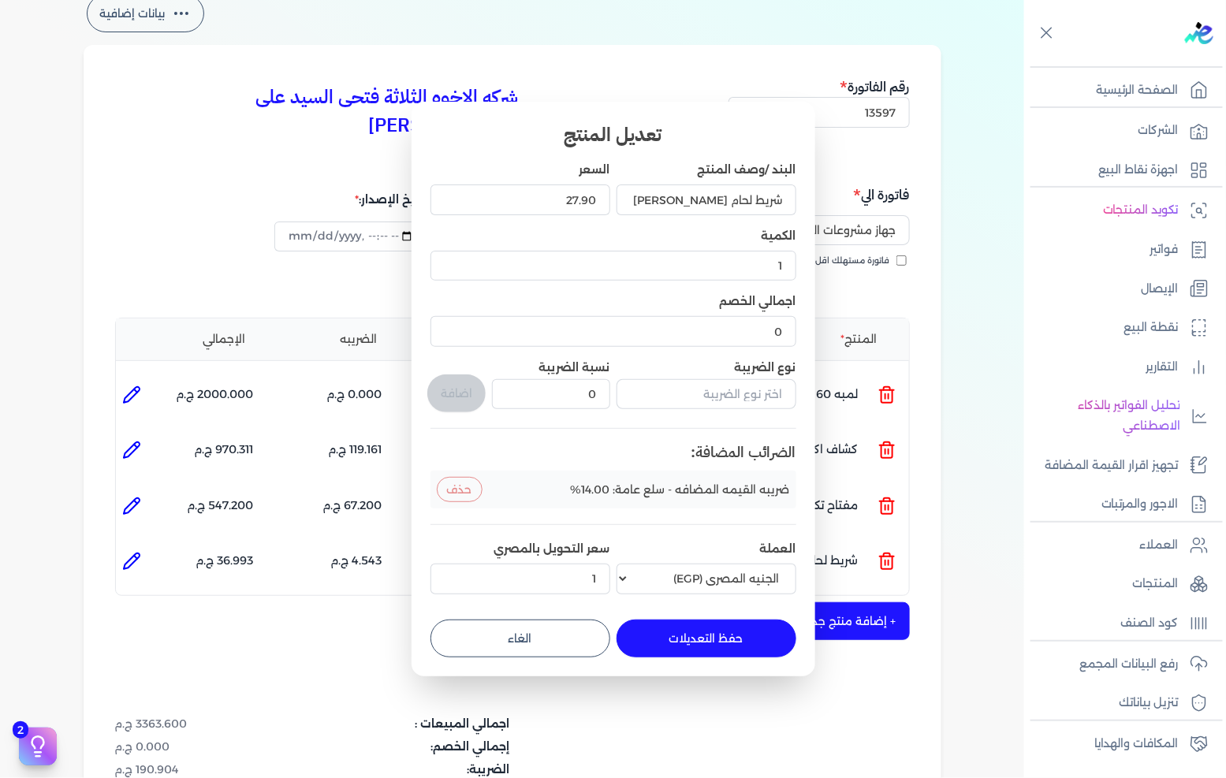
click at [708, 636] on button "حفظ التعديلات" at bounding box center [707, 639] width 180 height 38
type input "0"
type input "27.9"
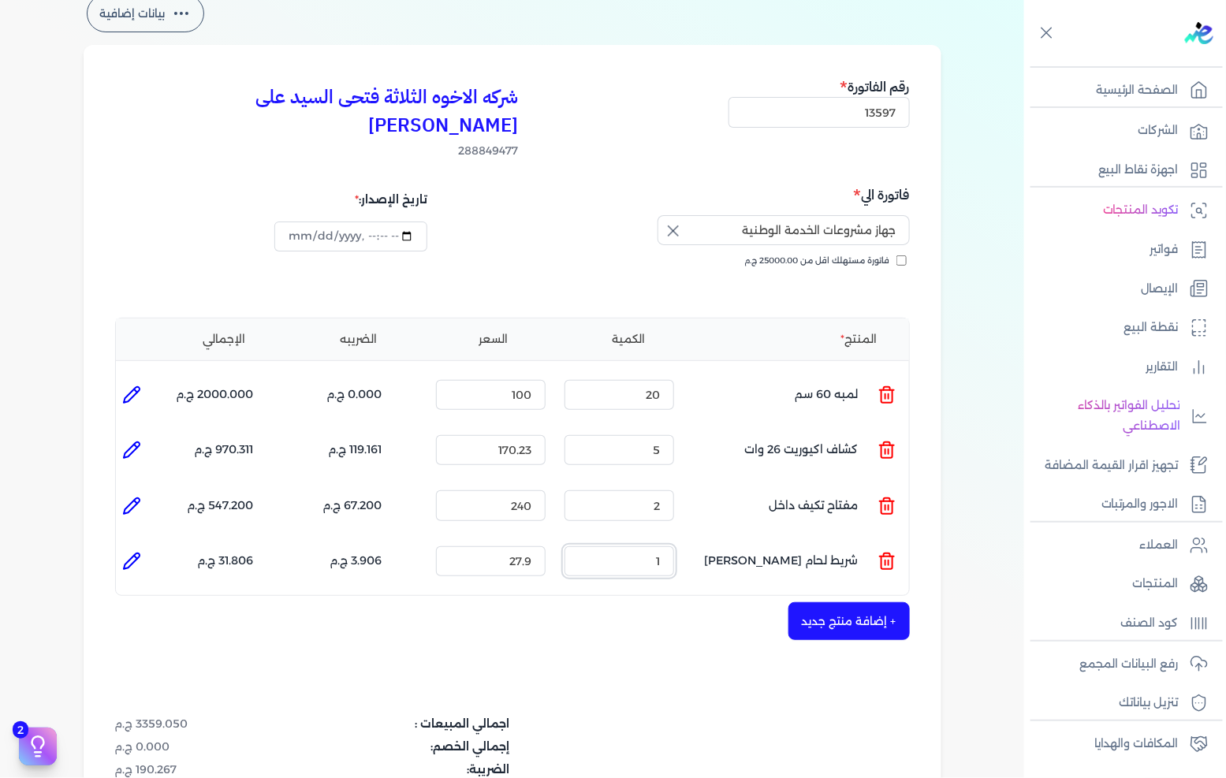
click at [650, 546] on input "1" at bounding box center [620, 561] width 110 height 30
type input "10"
click at [809, 602] on button "+ إضافة منتج جديد" at bounding box center [849, 621] width 121 height 38
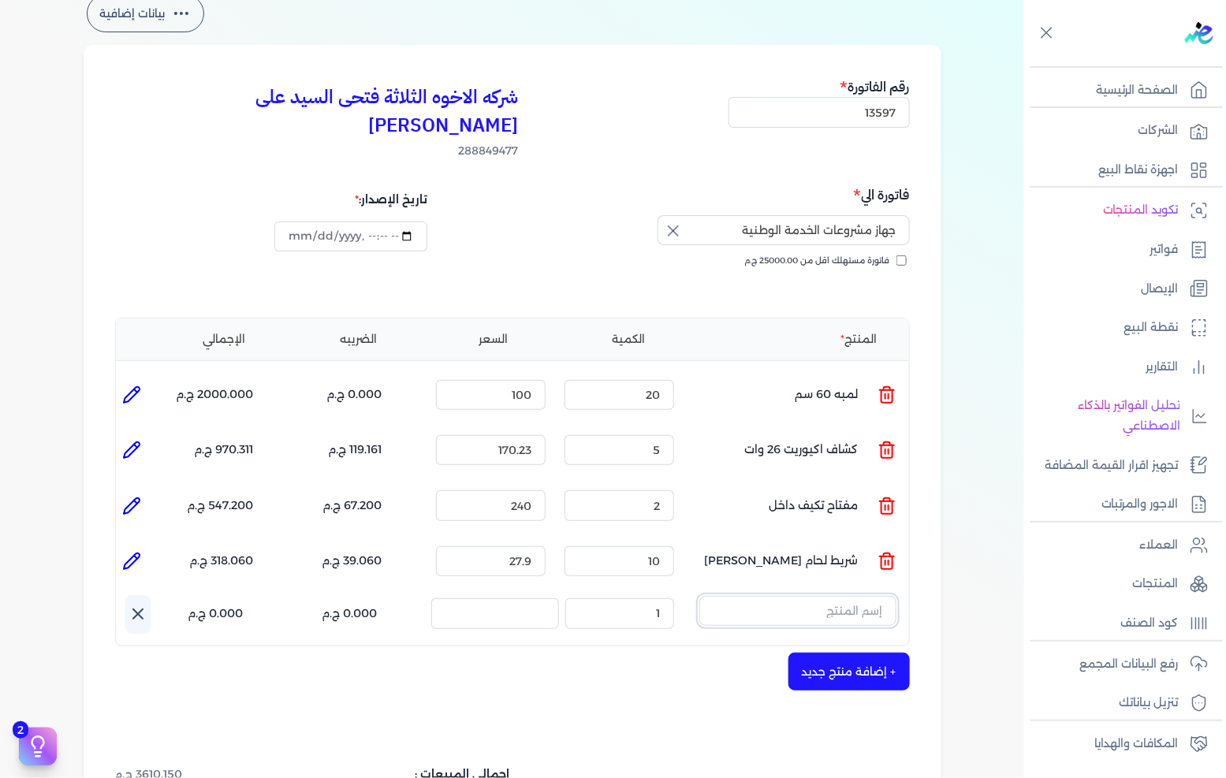
click at [840, 596] on input "text" at bounding box center [797, 611] width 197 height 30
type input "استيتر"
click at [853, 672] on link "+ انشاء منتج جديد" at bounding box center [788, 679] width 192 height 14
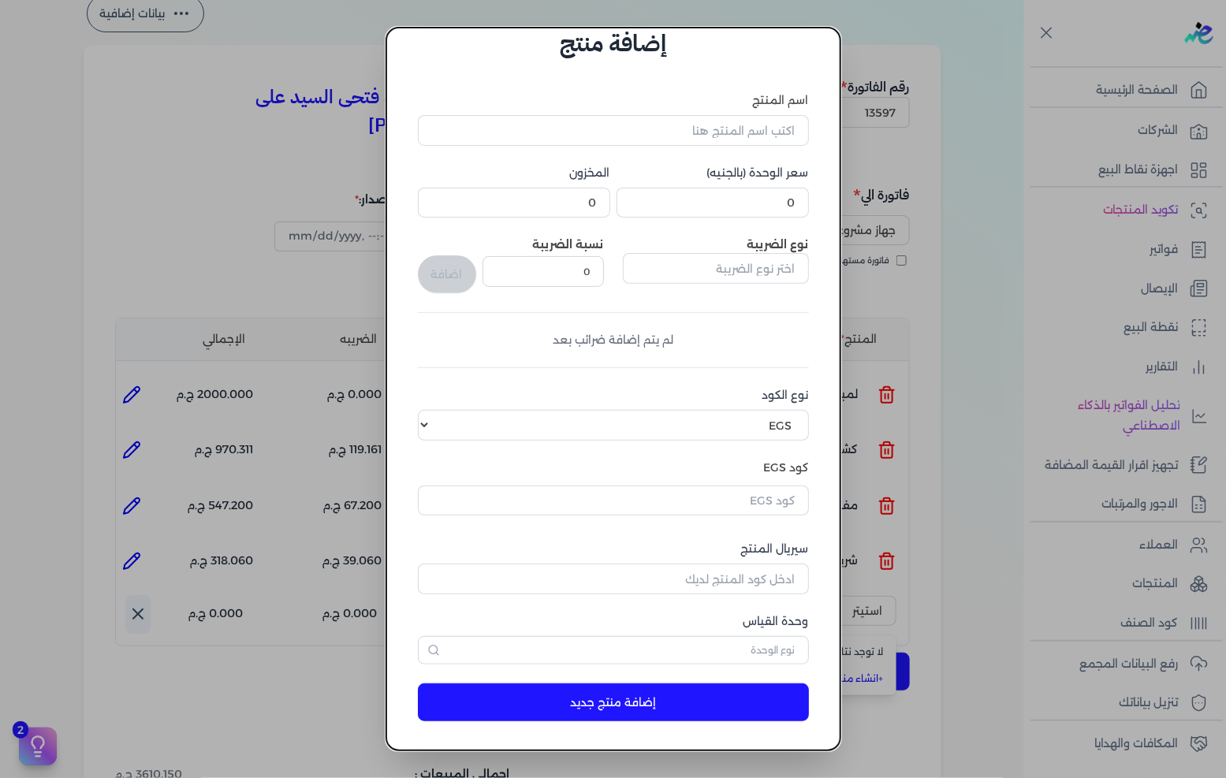
click at [710, 109] on div "اسم المنتج" at bounding box center [613, 119] width 391 height 54
click at [714, 140] on input "اسم المنتج" at bounding box center [613, 130] width 391 height 30
type input "استيتر سريا"
click at [738, 270] on input "text" at bounding box center [716, 268] width 186 height 30
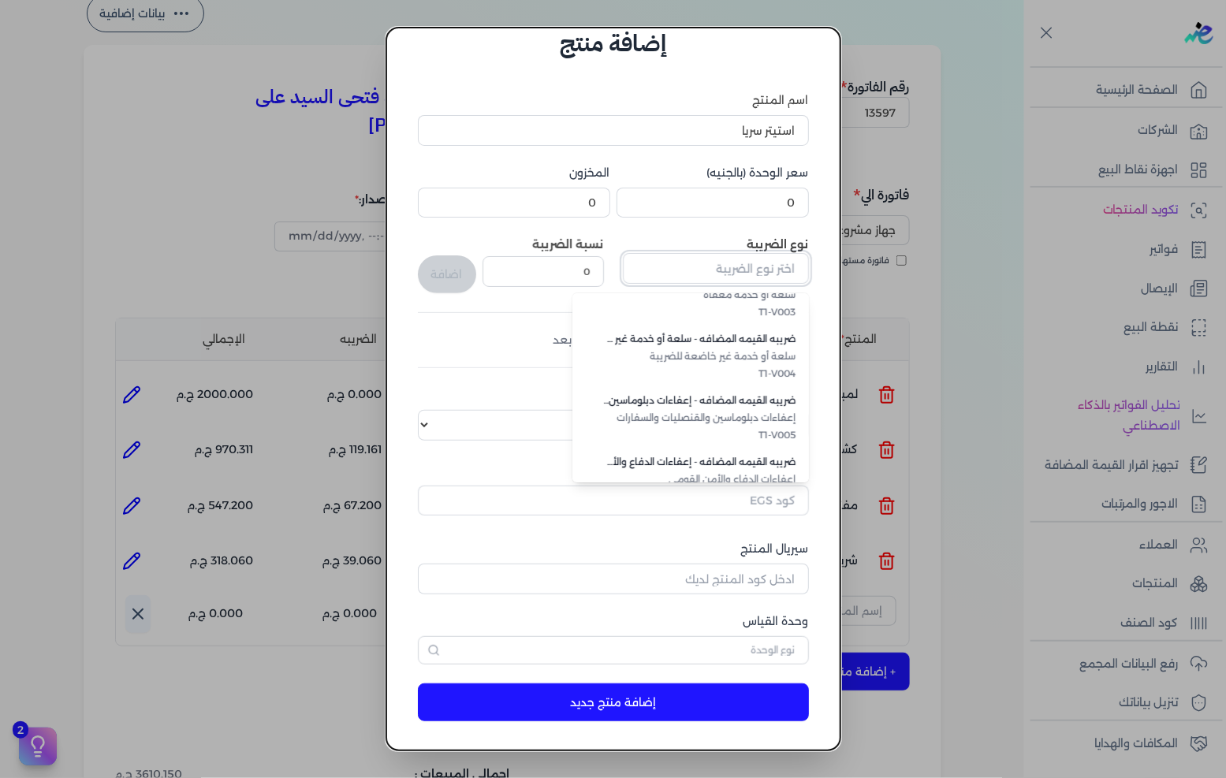
scroll to position [431, 0]
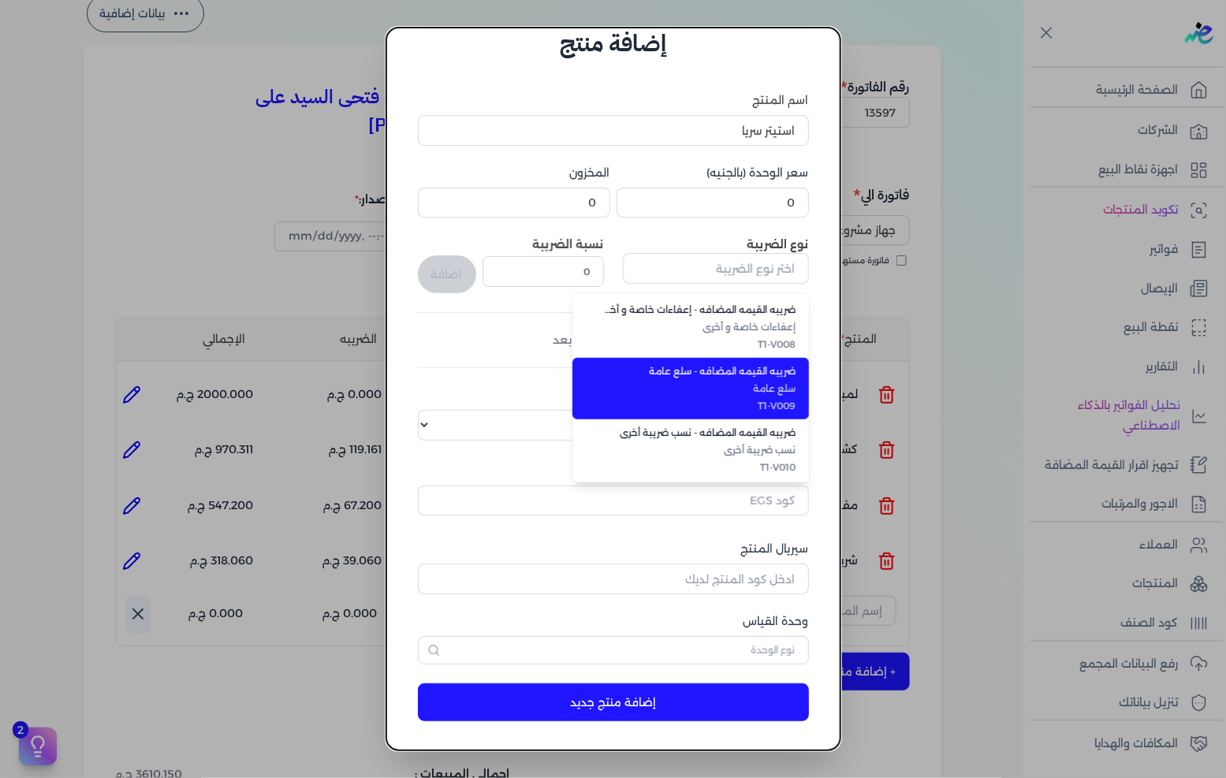
click at [753, 382] on span "سلع عامة" at bounding box center [700, 389] width 192 height 14
type input "ضريبه القيمه المضافه - سلع عامة"
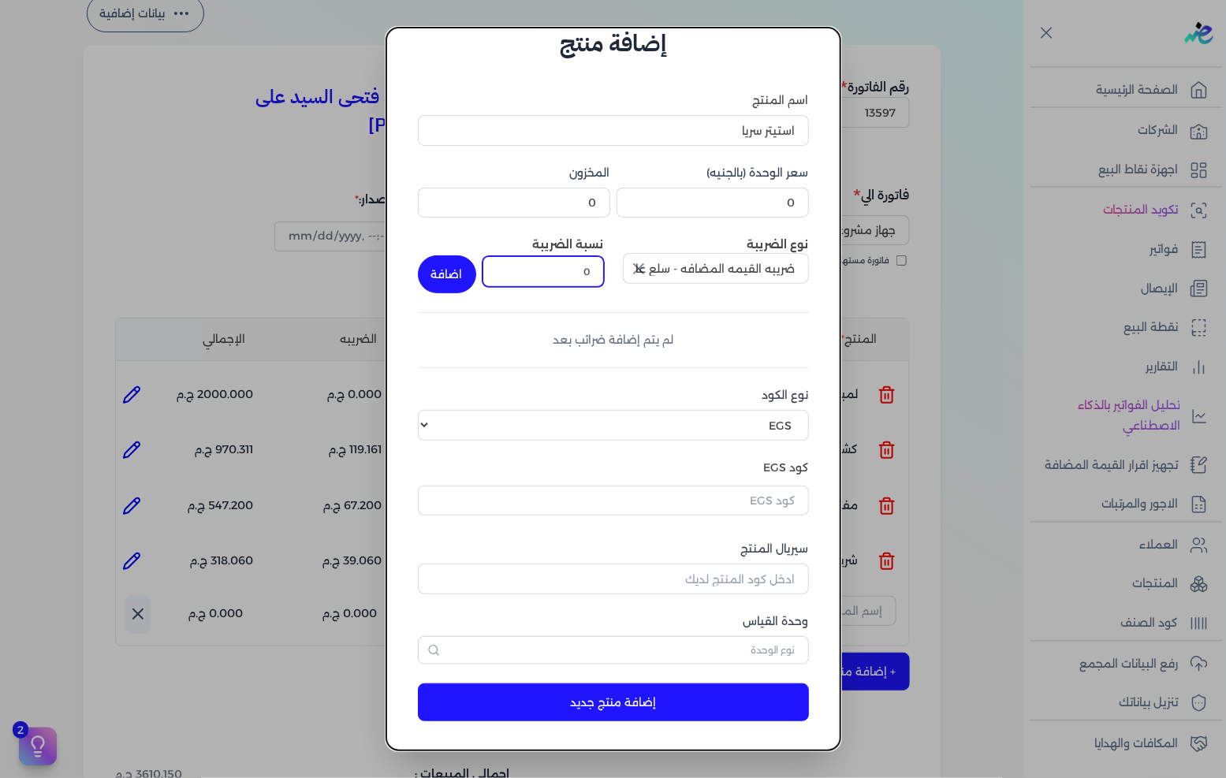
click at [584, 267] on input "0" at bounding box center [543, 271] width 121 height 30
type input "14"
click at [445, 271] on button "اضافة" at bounding box center [447, 274] width 58 height 38
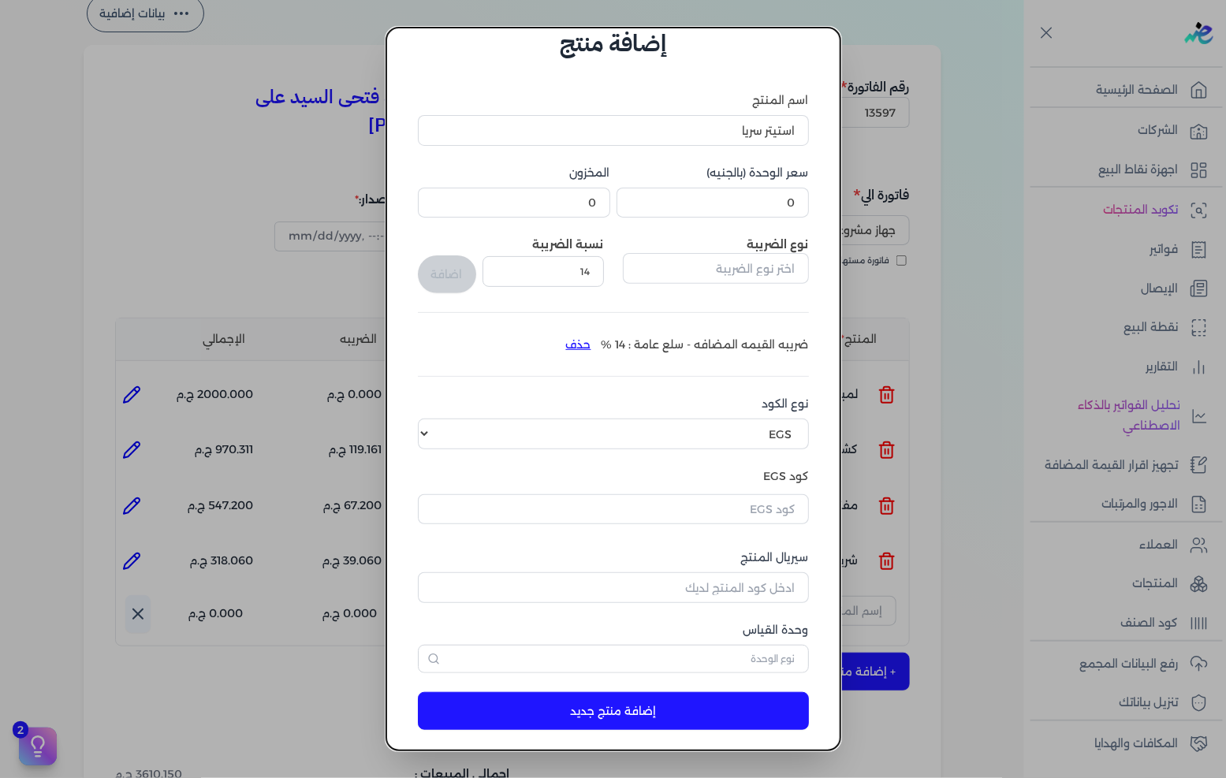
click at [743, 217] on div "اسم المنتج استيتر سريا سعر الوحدة (بالجنيه) 0 المخزون 0 نوع الضريبة نسبة الضريب…" at bounding box center [613, 382] width 391 height 581
click at [784, 201] on input "0" at bounding box center [713, 203] width 192 height 30
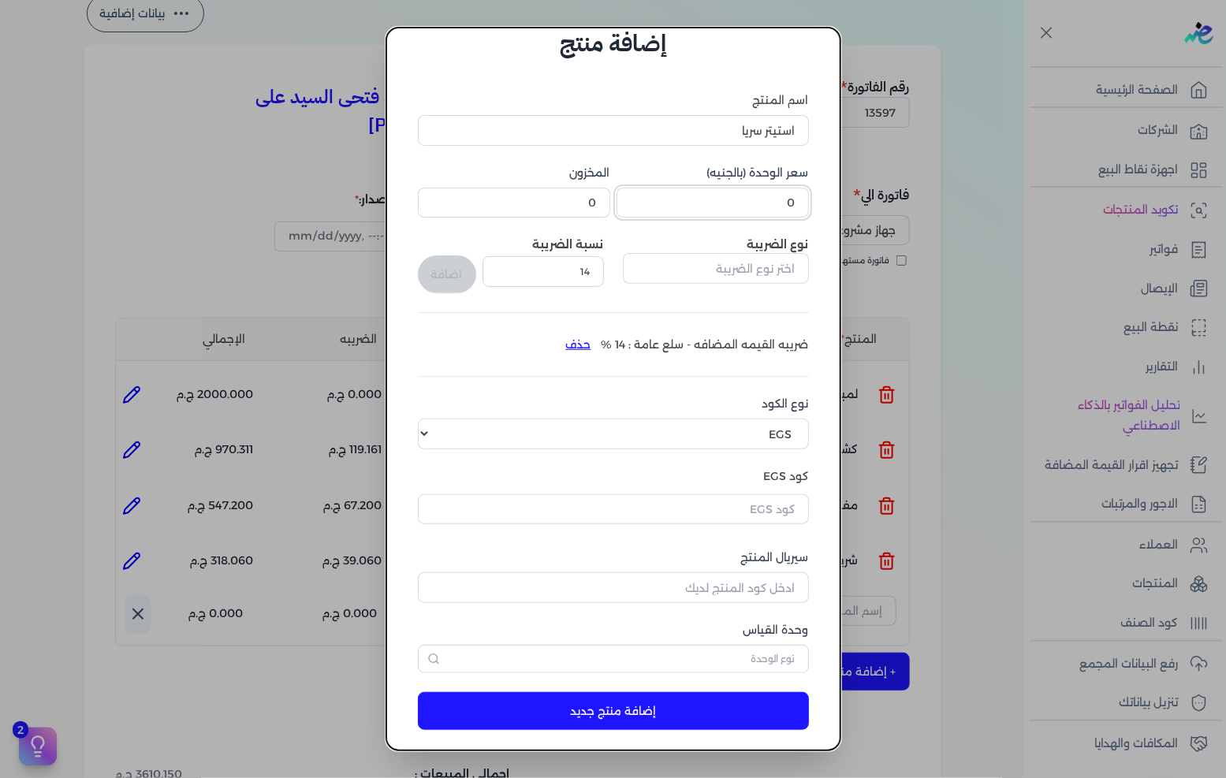
click at [784, 201] on input "0" at bounding box center [713, 203] width 192 height 30
type input "10"
type input "10.23"
click at [714, 509] on input "text" at bounding box center [613, 509] width 391 height 30
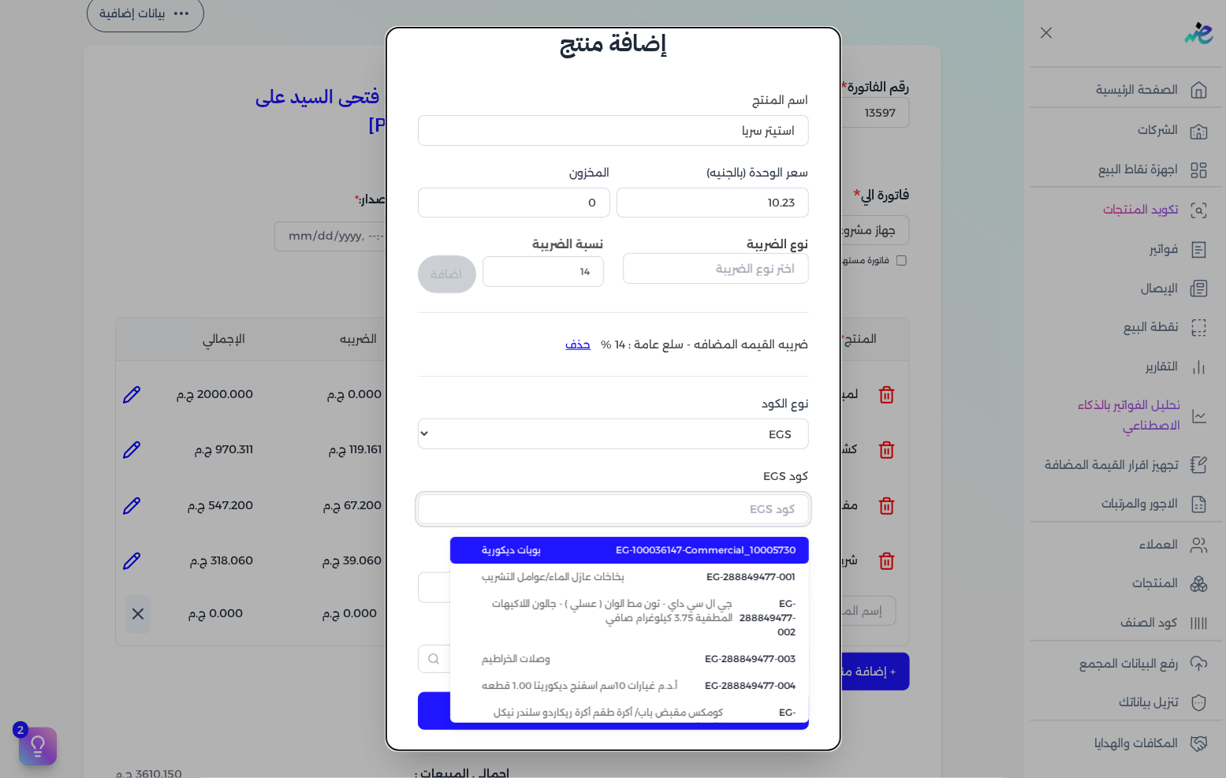
paste input "10006896"
type input "10006896"
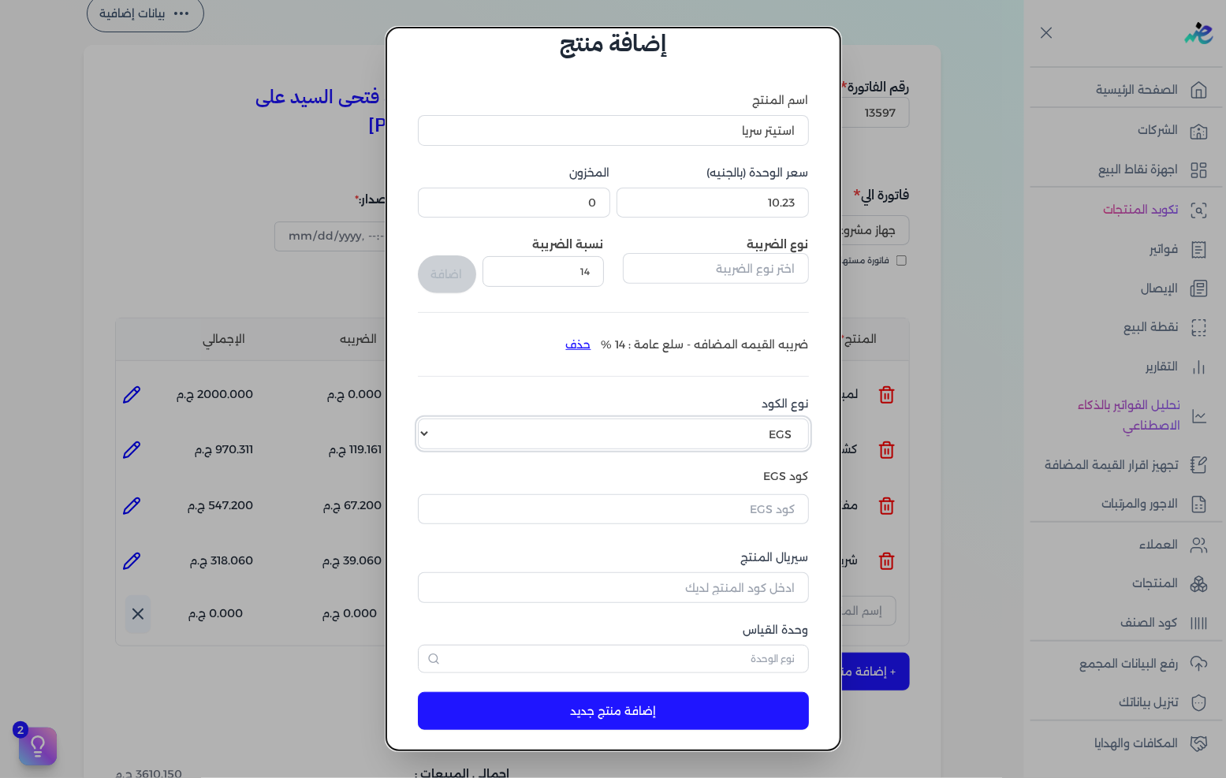
click at [745, 427] on select "اختر نوع الكود EGS GS1" at bounding box center [613, 434] width 391 height 30
select select "GS1"
click at [431, 419] on select "اختر نوع الكود EGS GS1" at bounding box center [613, 434] width 391 height 30
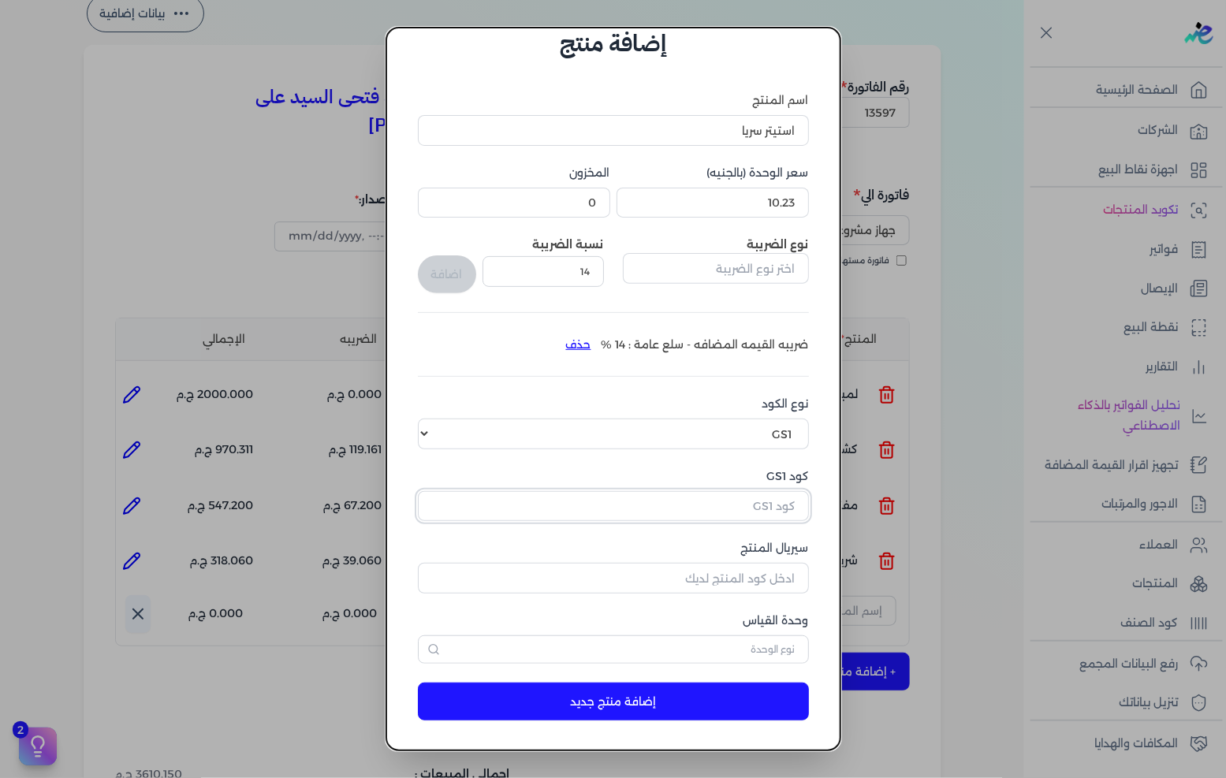
click at [731, 509] on input "كود GS1" at bounding box center [613, 506] width 391 height 30
paste input "10006896"
type input "10006896"
drag, startPoint x: 735, startPoint y: 572, endPoint x: 1225, endPoint y: 619, distance: 492.7
click at [735, 572] on input "سيريال المنتج" at bounding box center [613, 578] width 391 height 30
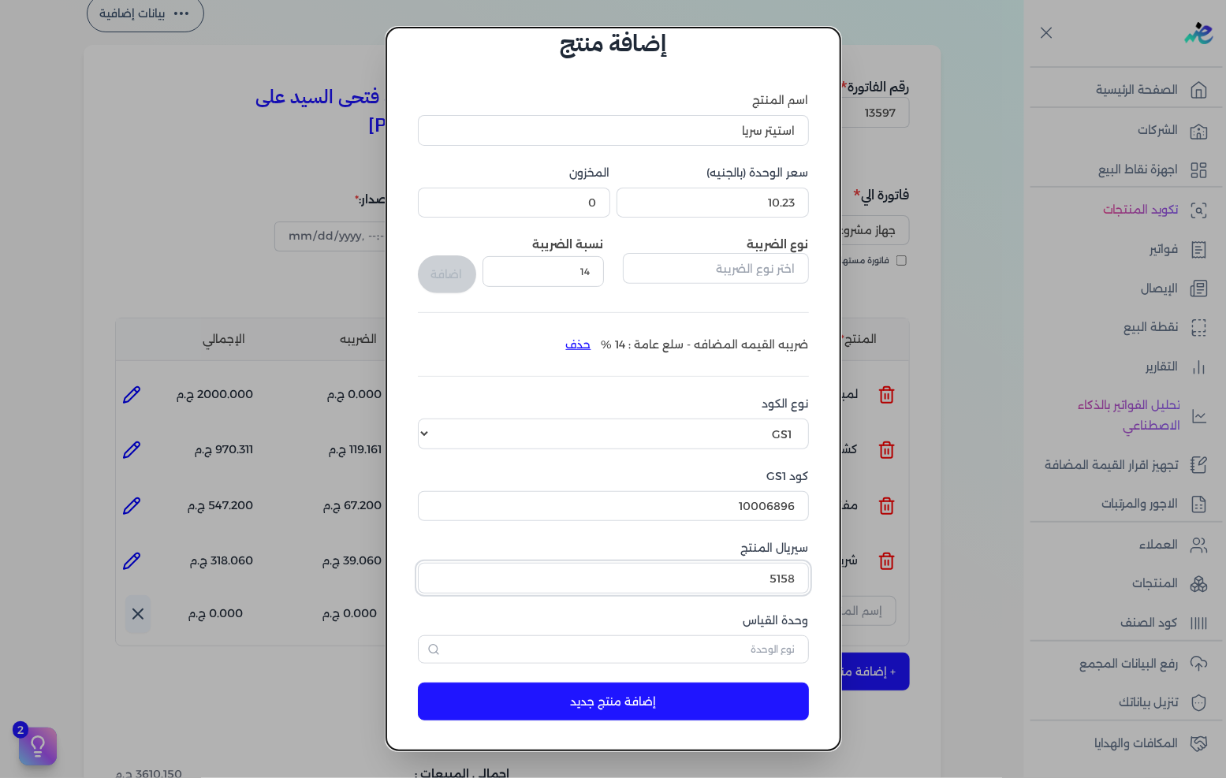
type input "5158"
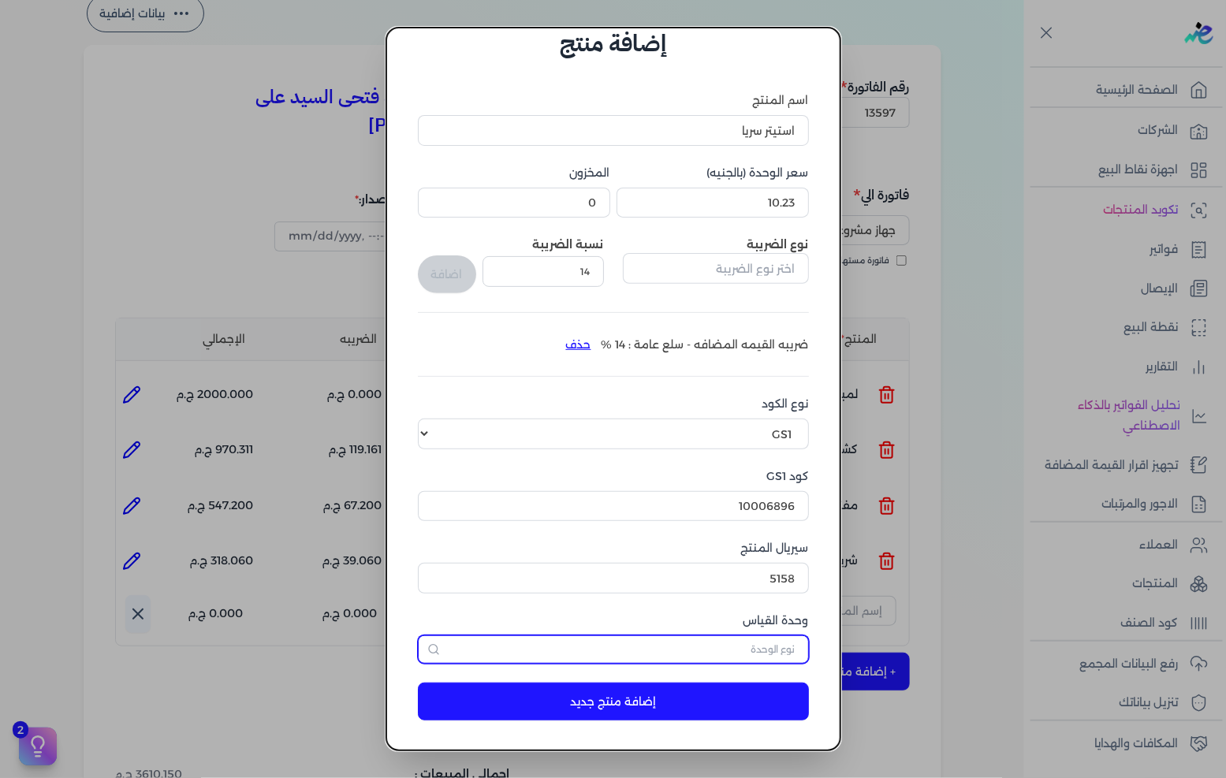
click at [755, 636] on input "text" at bounding box center [613, 650] width 391 height 28
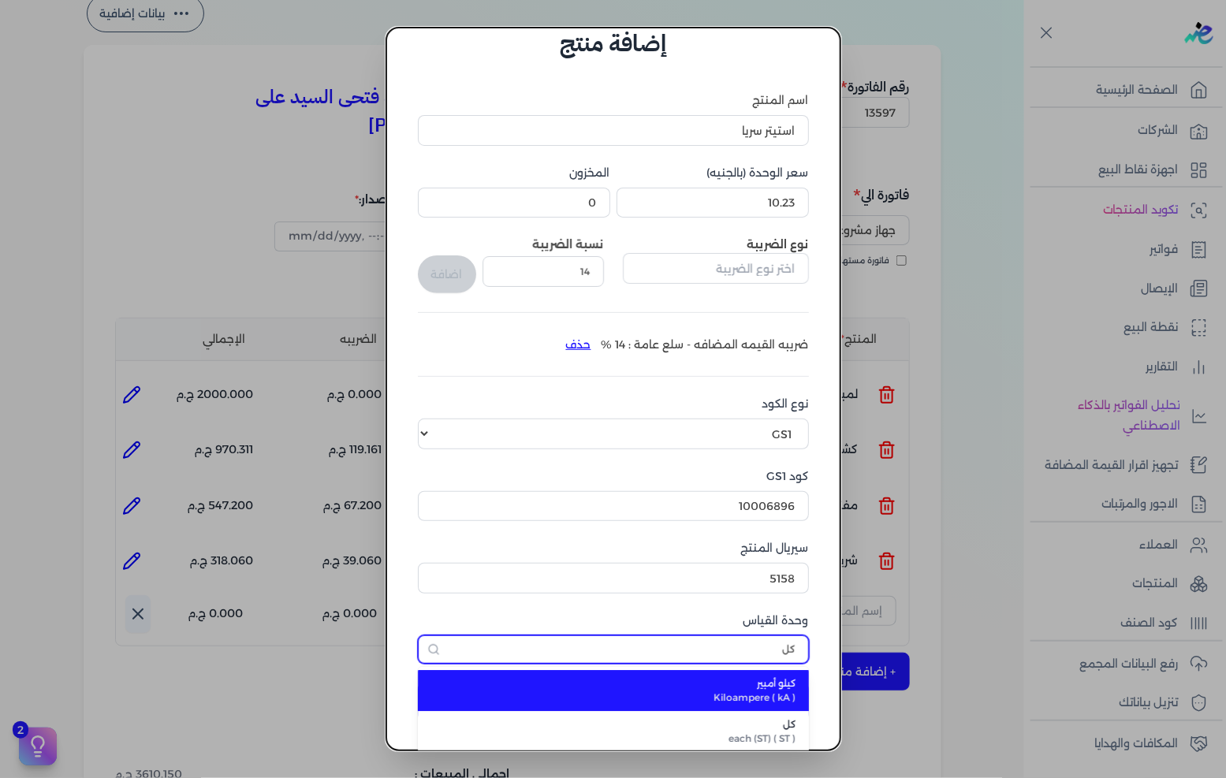
type input "كل"
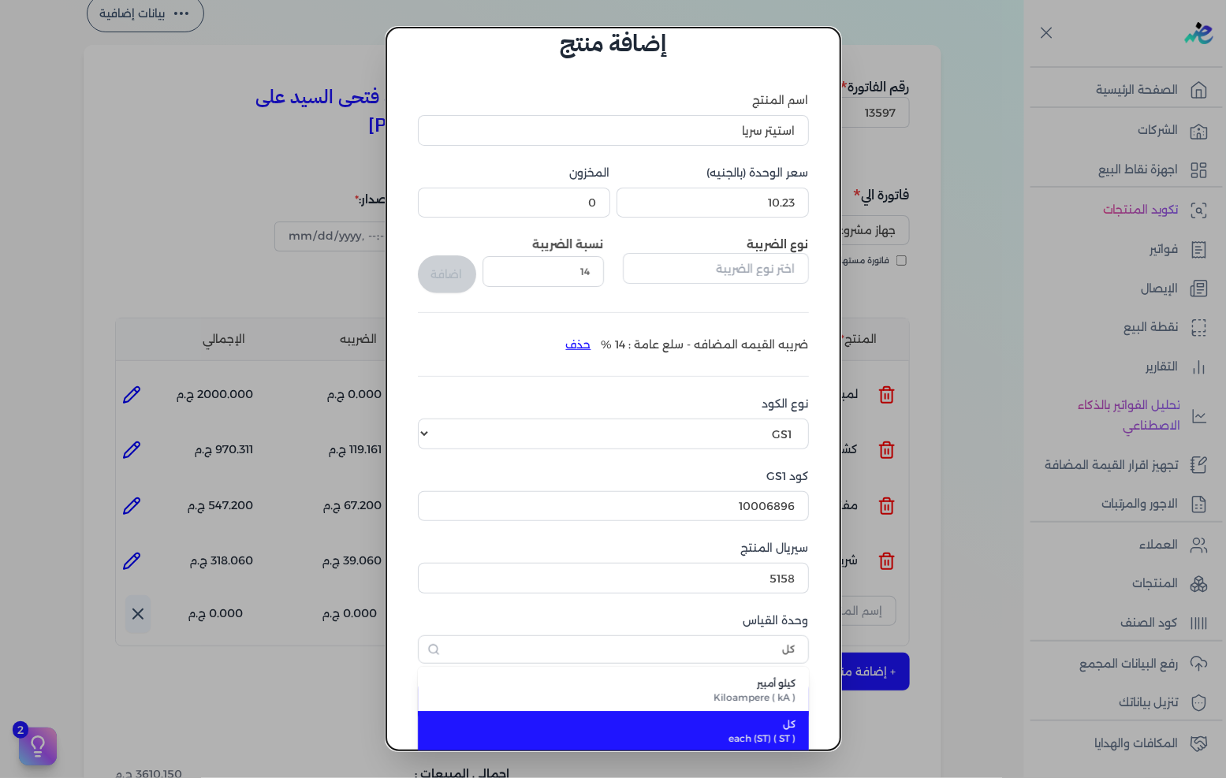
click at [768, 715] on li "كل each (ST) ( ST )" at bounding box center [613, 731] width 391 height 41
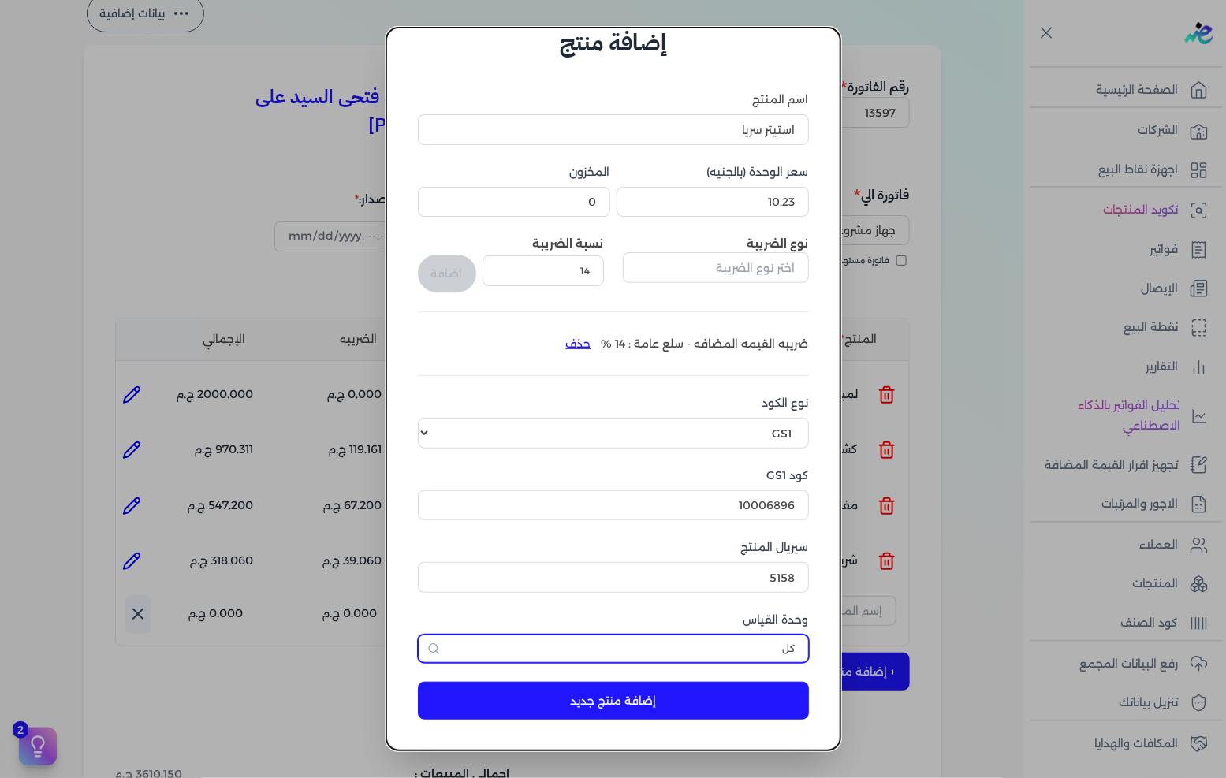
scroll to position [37, 0]
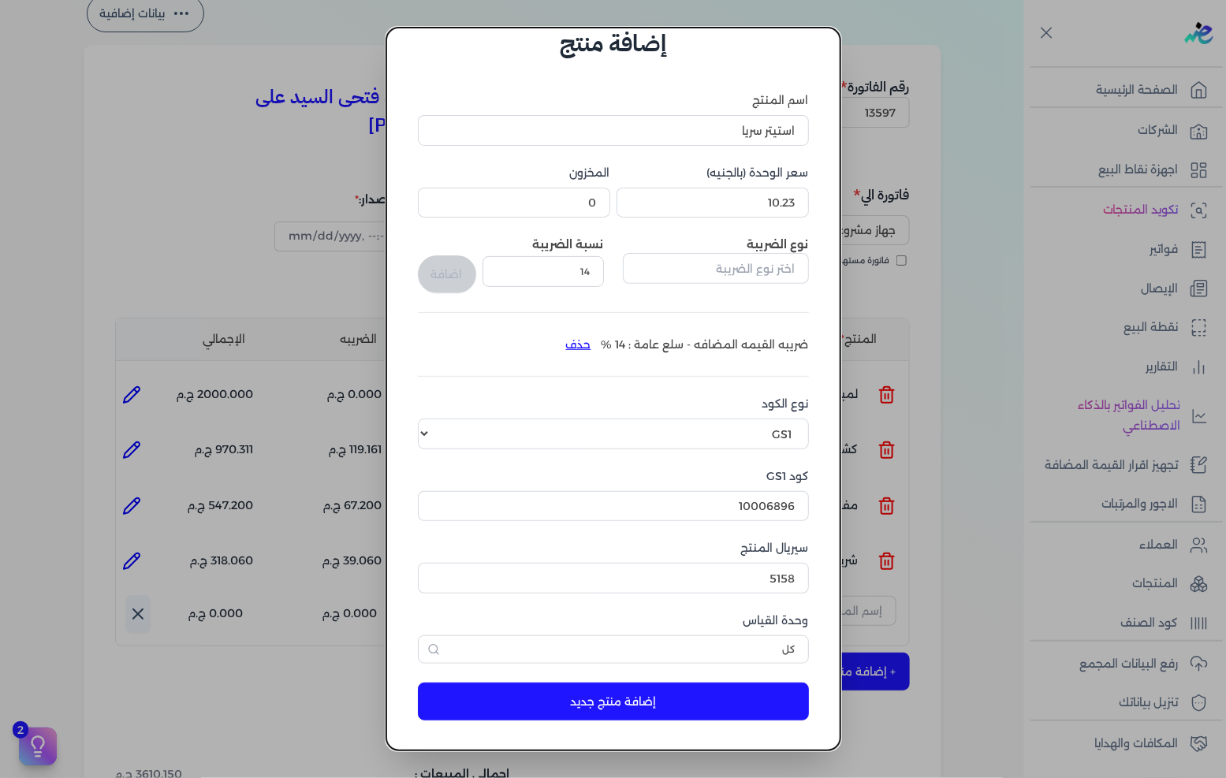
click at [742, 706] on button "إضافة منتج جديد" at bounding box center [613, 702] width 391 height 38
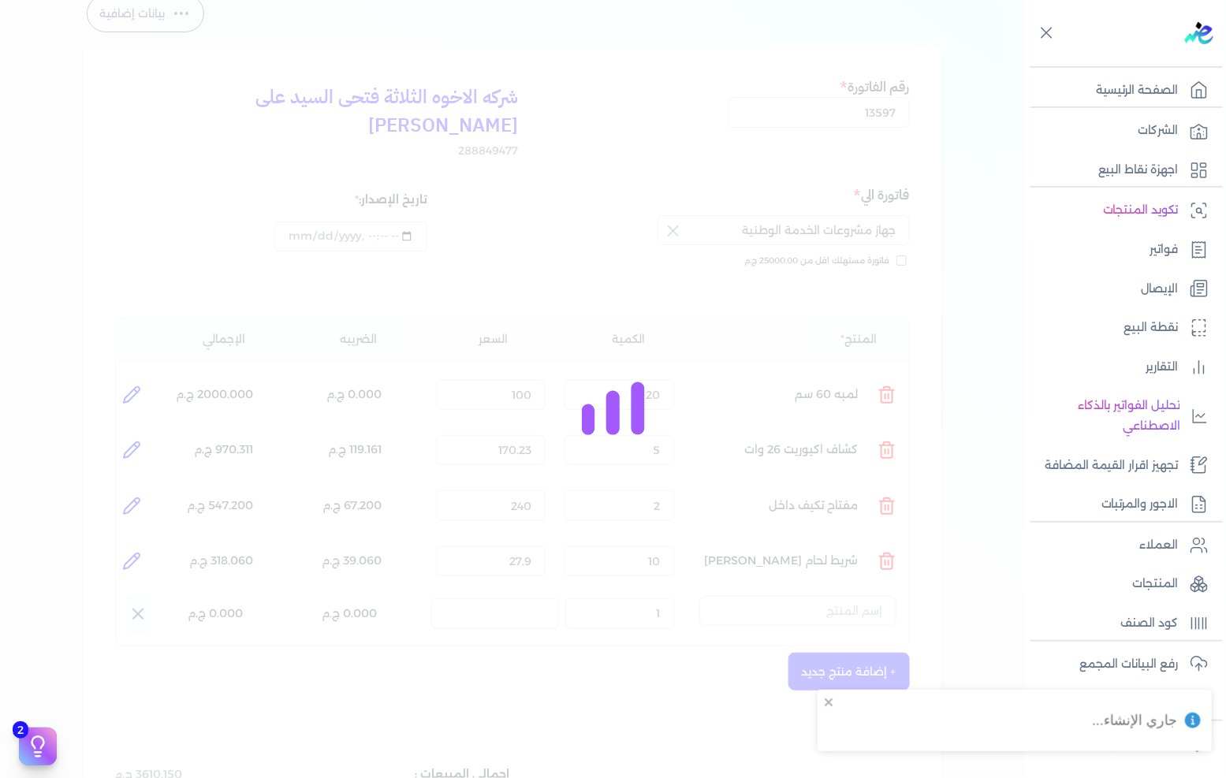
select select "EGS"
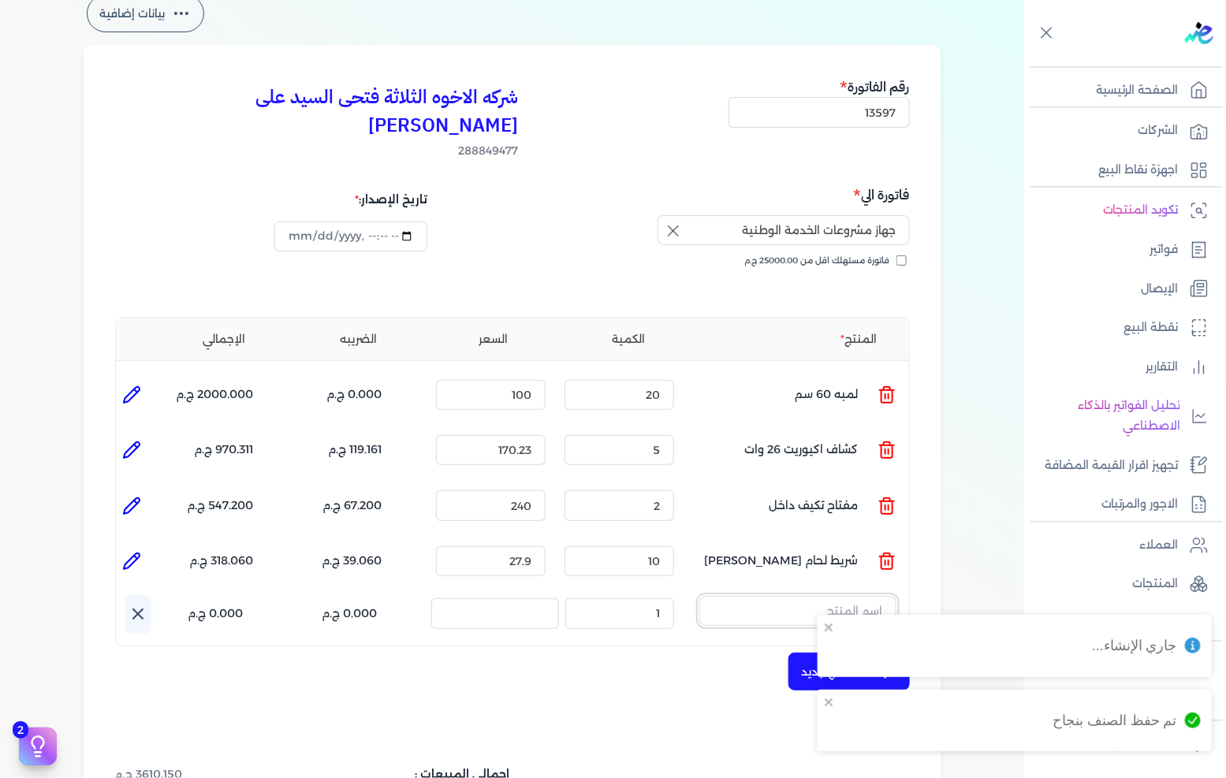
click at [808, 596] on input "text" at bounding box center [797, 611] width 197 height 30
click at [770, 645] on span "استيتر سريا" at bounding box center [788, 652] width 192 height 14
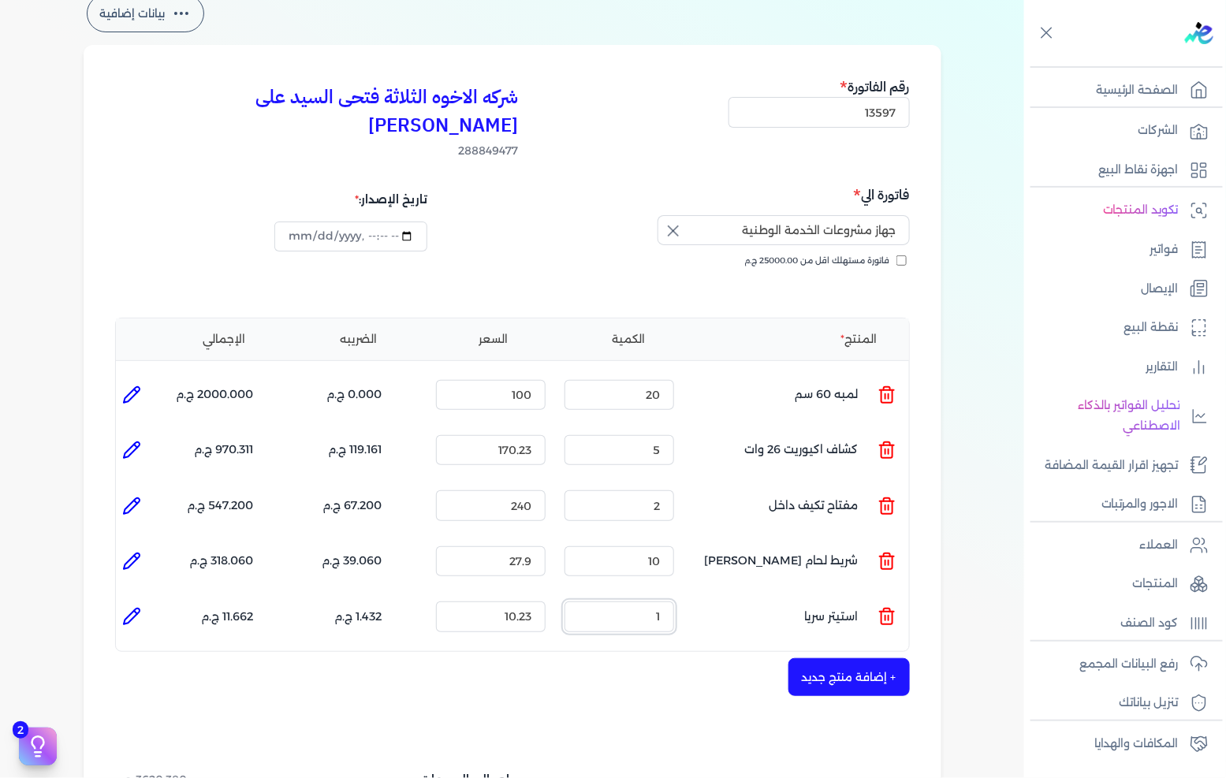
click at [618, 602] on input "1" at bounding box center [620, 617] width 110 height 30
click at [619, 602] on input "1" at bounding box center [620, 617] width 110 height 30
type input "25"
click at [869, 658] on button "+ إضافة منتج جديد" at bounding box center [849, 677] width 121 height 38
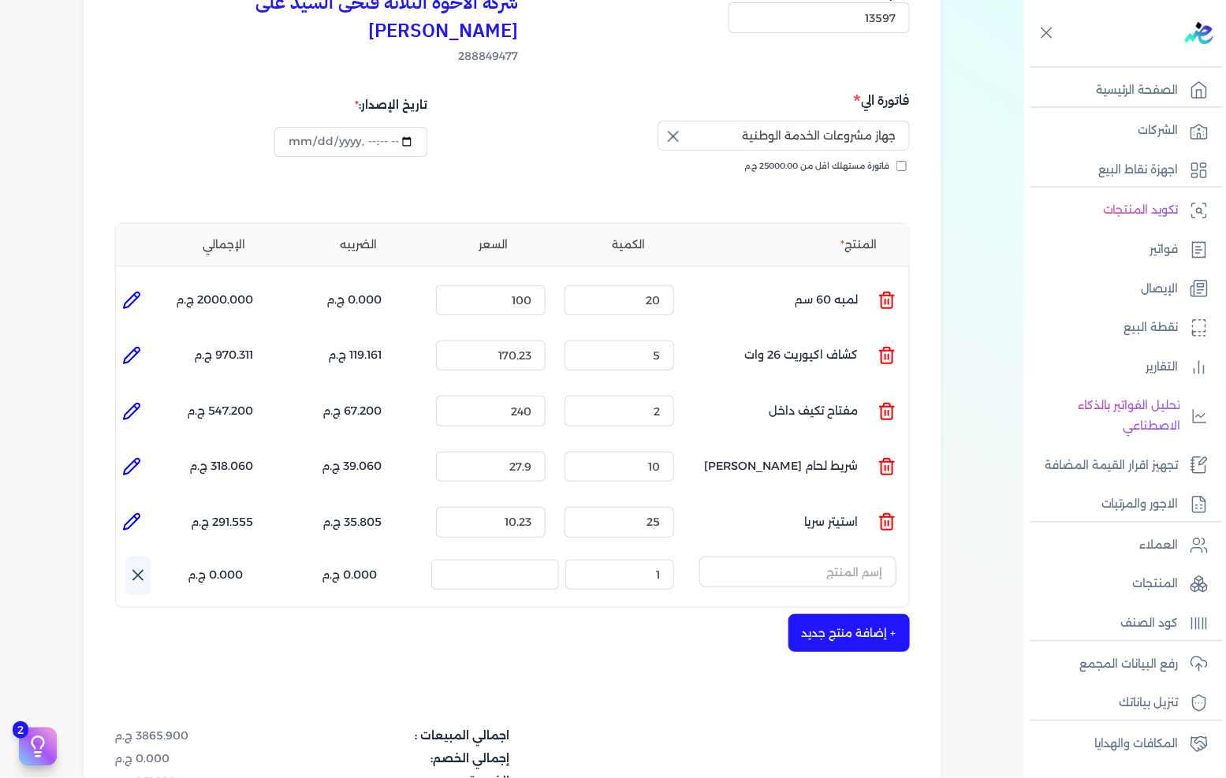
scroll to position [263, 0]
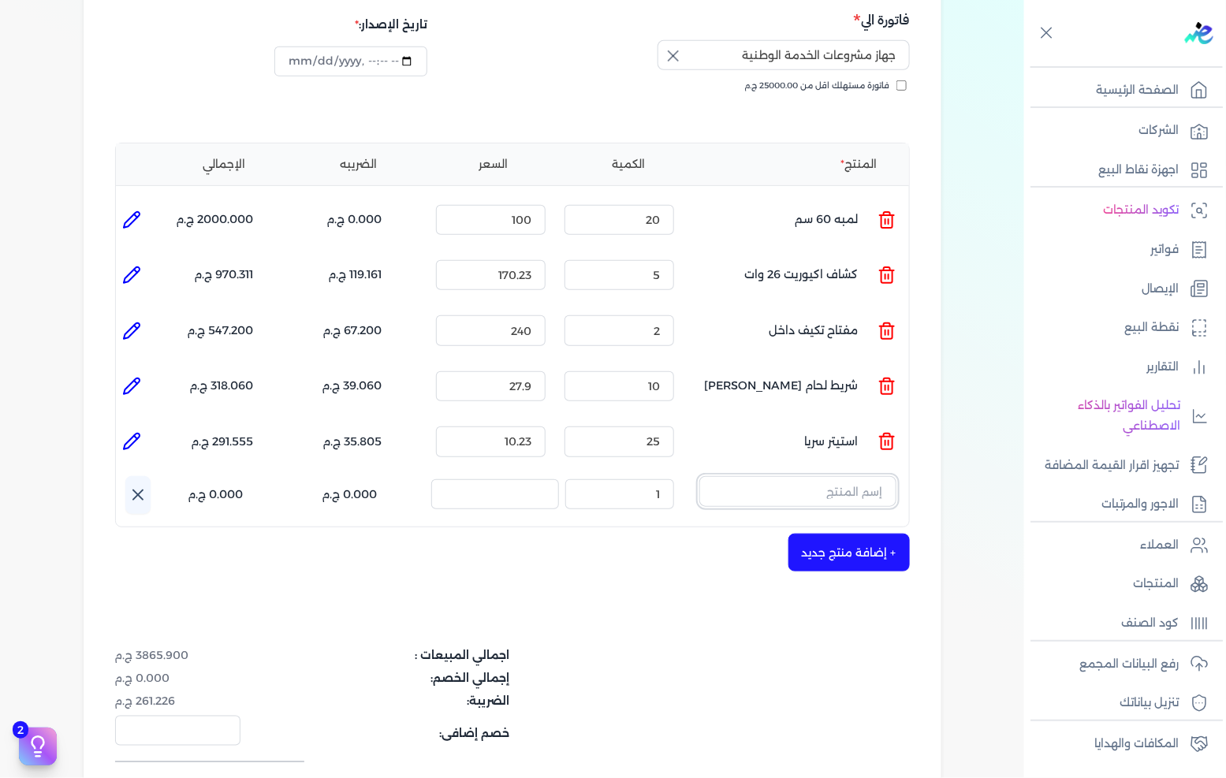
click at [864, 477] on input "text" at bounding box center [797, 491] width 197 height 30
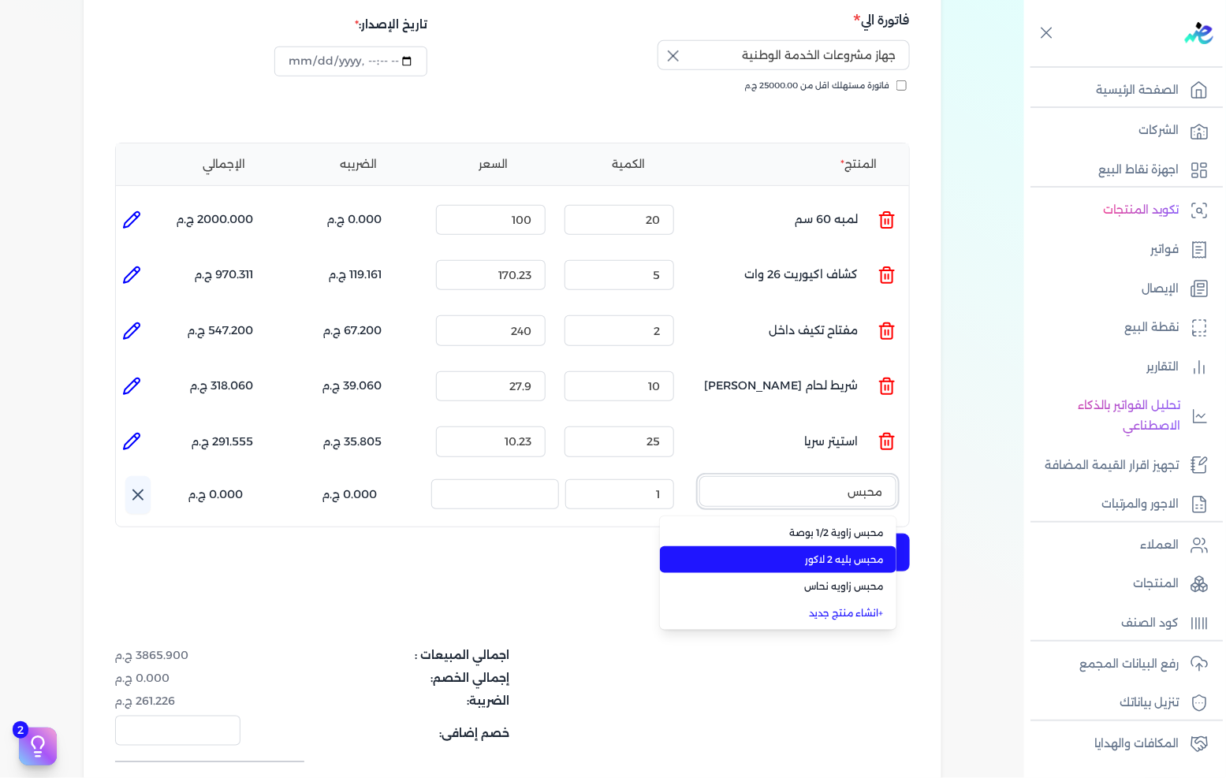
type input "محبس"
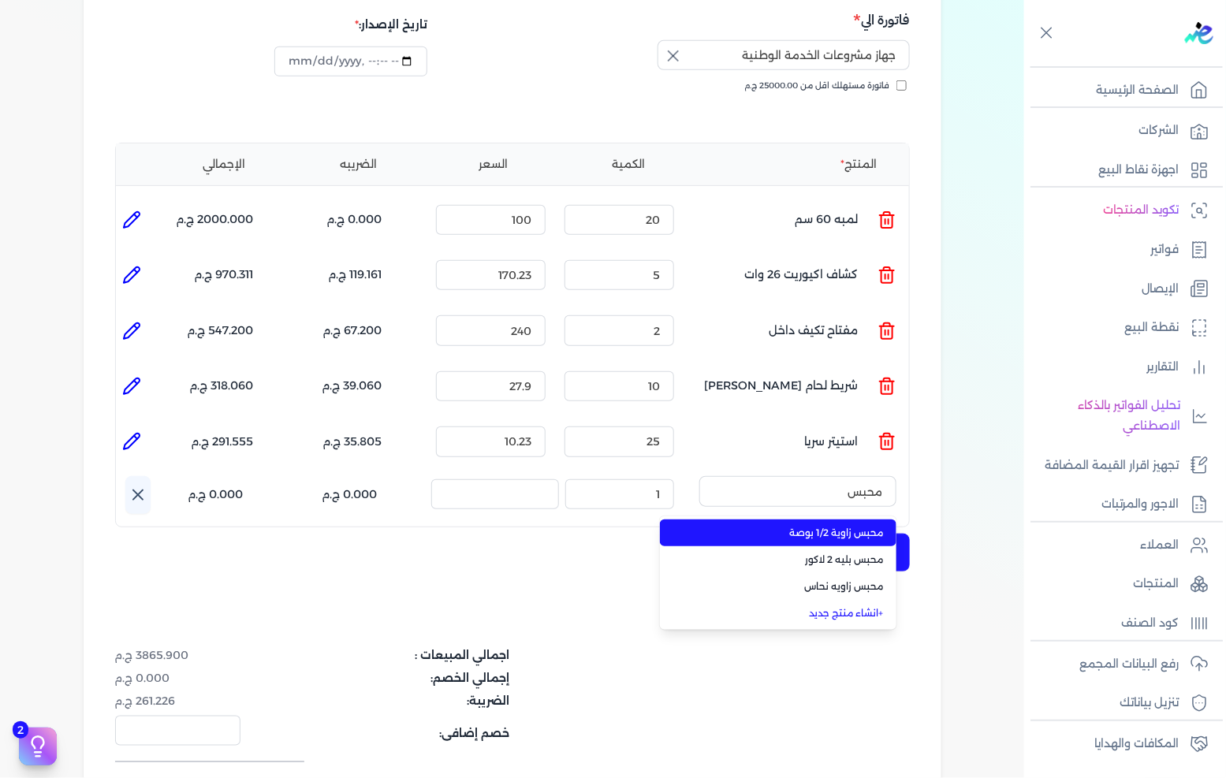
click at [813, 526] on span "محبس زاوية 1/2 بوصة" at bounding box center [788, 533] width 192 height 14
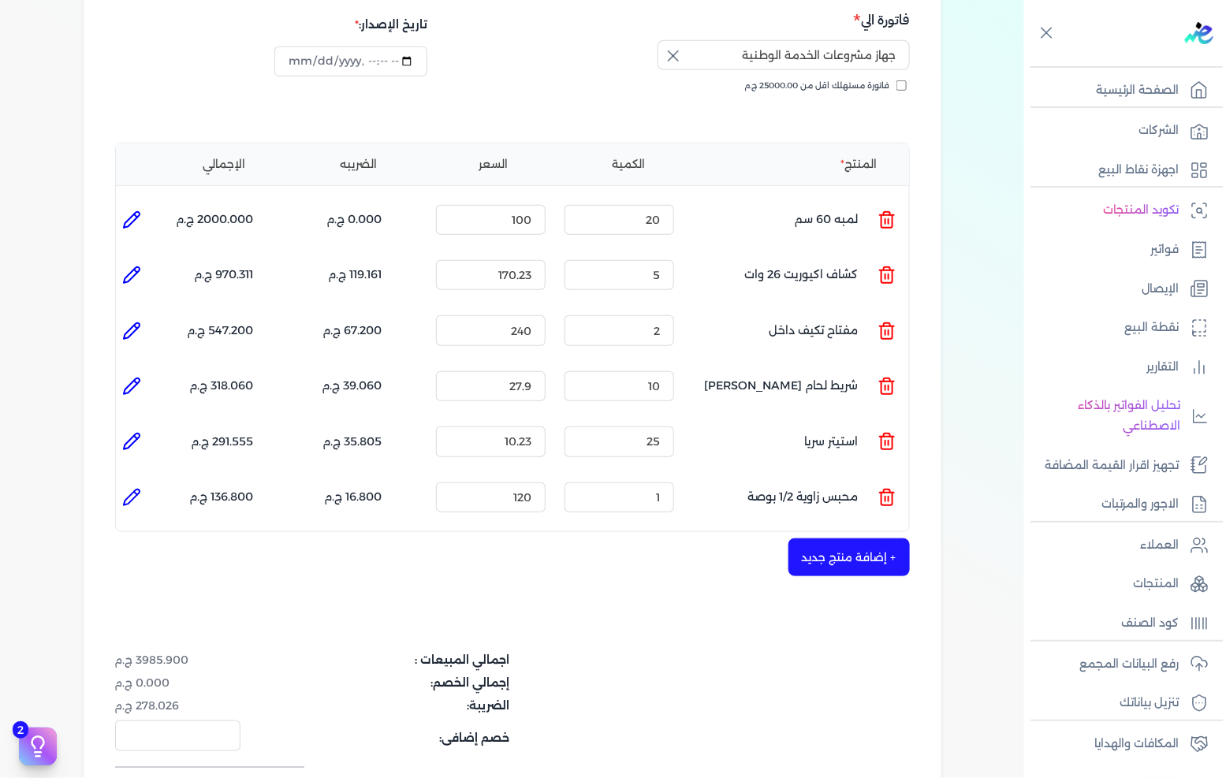
click at [144, 482] on li at bounding box center [132, 498] width 32 height 32
type input "محبس زاوية 1/2 بوصة"
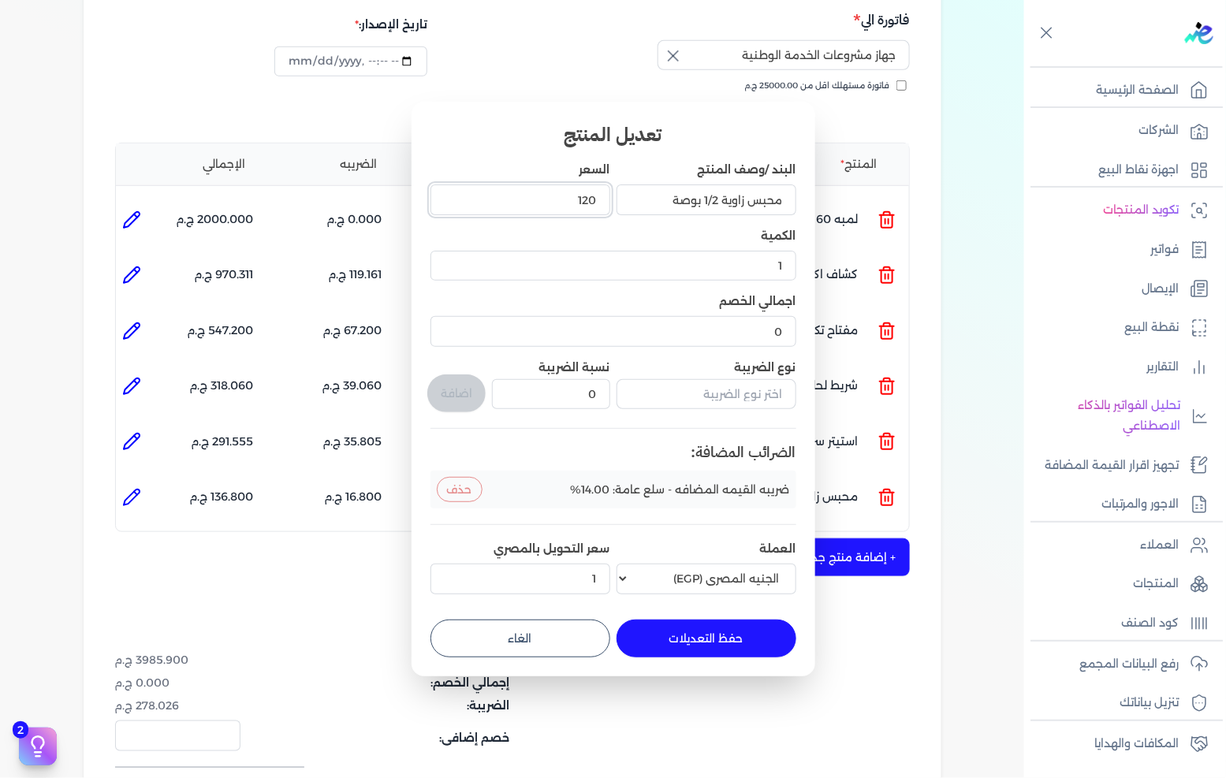
click at [576, 205] on input "120" at bounding box center [521, 200] width 180 height 30
drag, startPoint x: 576, startPoint y: 205, endPoint x: 1210, endPoint y: 192, distance: 634.9
click at [574, 203] on input "120" at bounding box center [521, 200] width 180 height 30
type input "120"
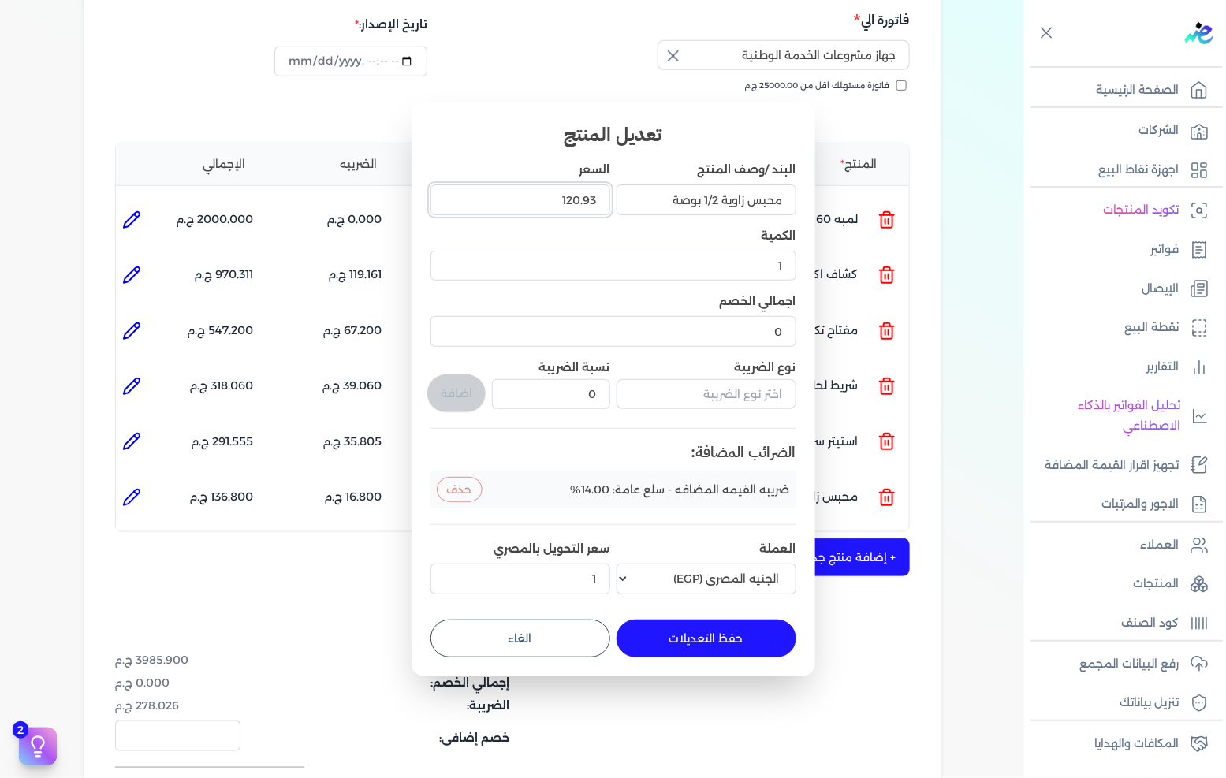
type input "120.93"
click at [715, 628] on button "حفظ التعديلات" at bounding box center [707, 639] width 180 height 38
type input "0"
type input "120.93"
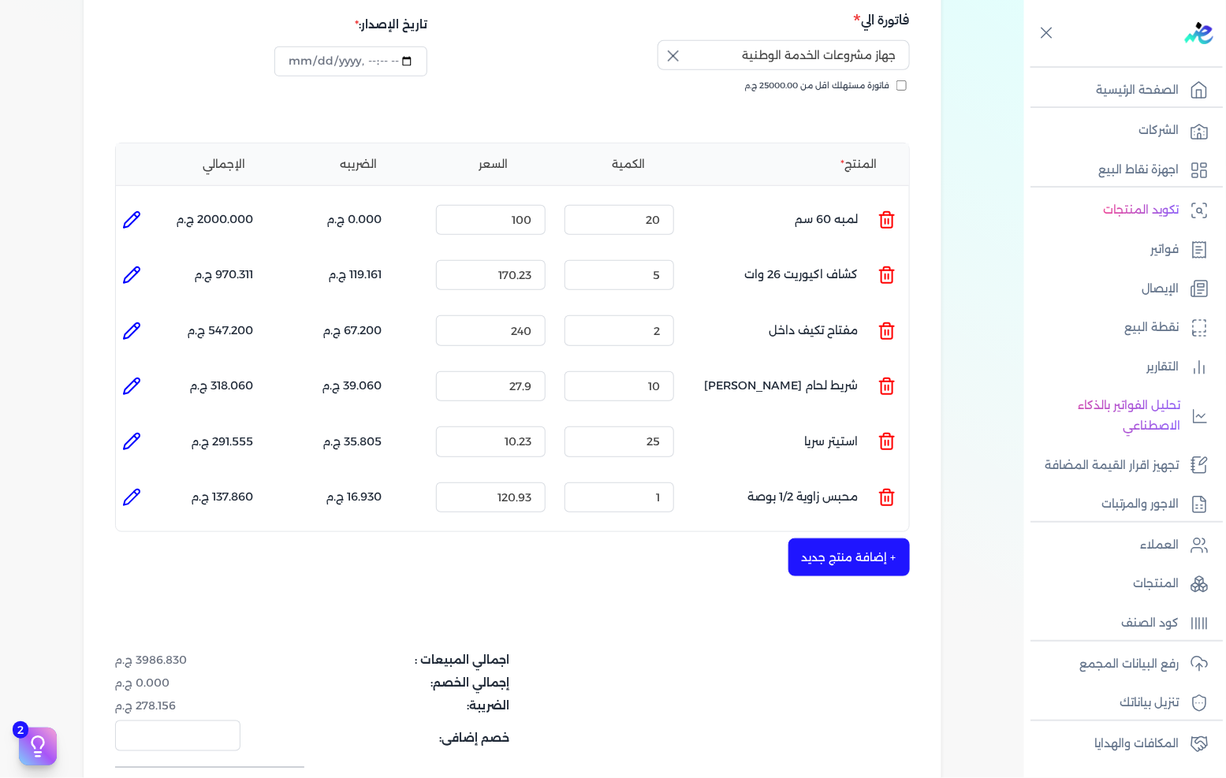
click at [852, 539] on button "+ إضافة منتج جديد" at bounding box center [849, 558] width 121 height 38
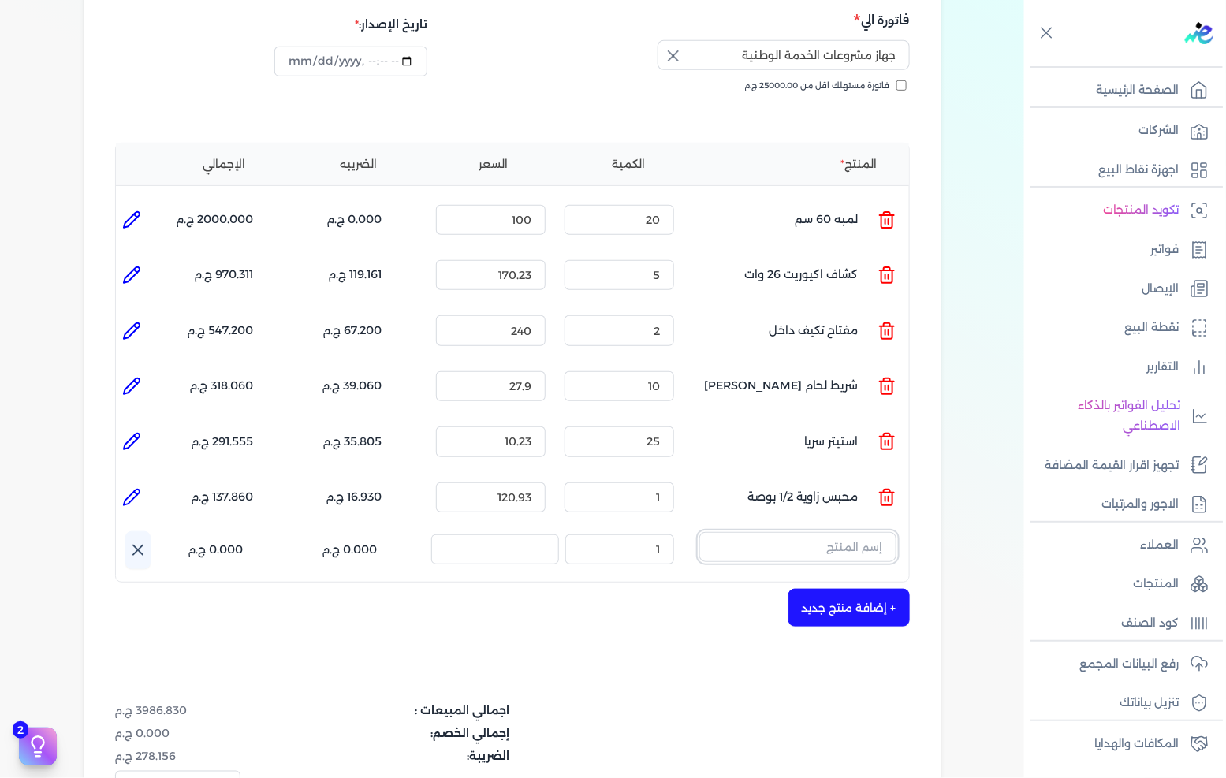
click at [848, 532] on input "text" at bounding box center [797, 547] width 197 height 30
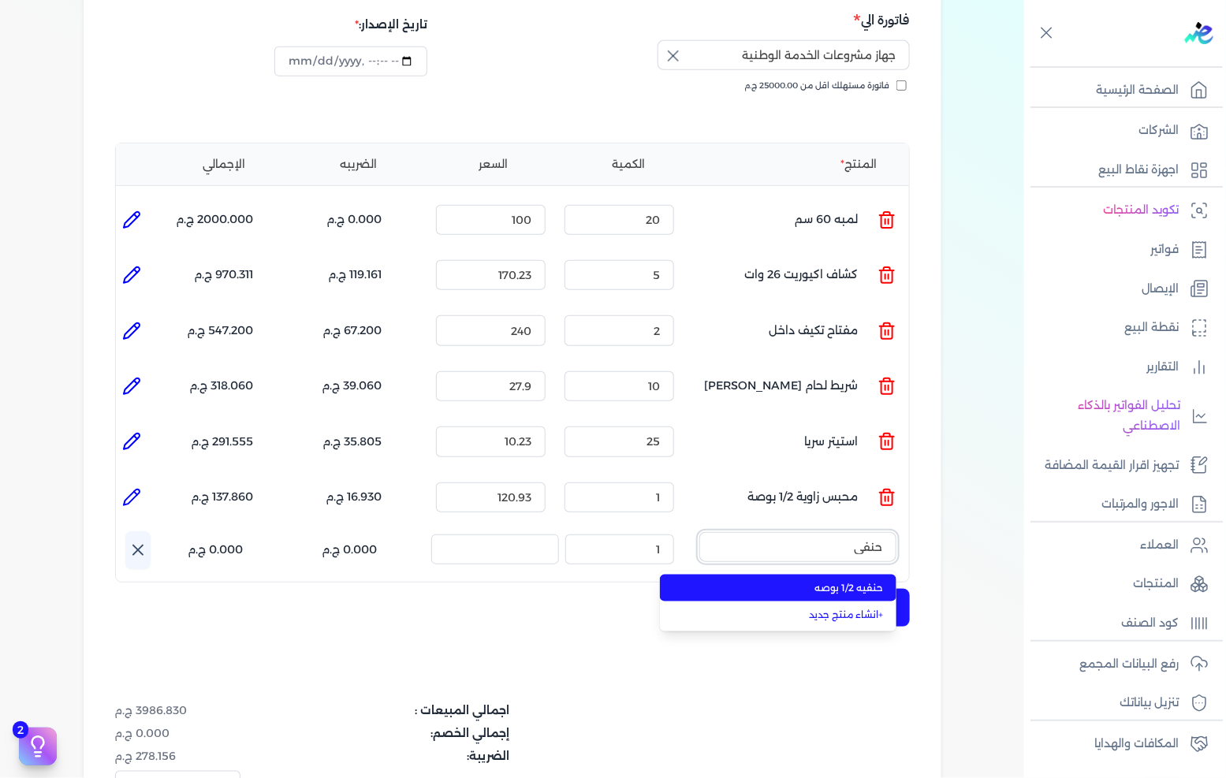
type input "حنفي"
click at [821, 581] on span "حنفيه 1/2 بوصه" at bounding box center [788, 588] width 192 height 14
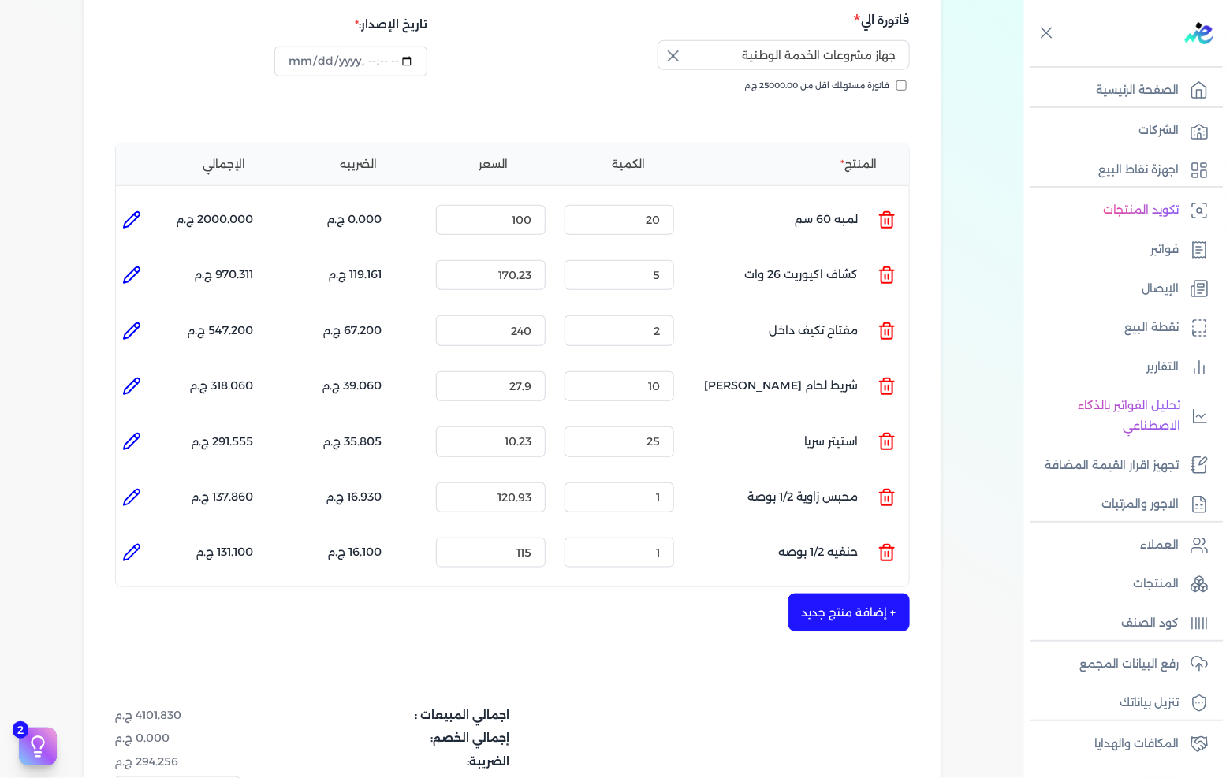
drag, startPoint x: 151, startPoint y: 517, endPoint x: 140, endPoint y: 521, distance: 12.0
click at [151, 531] on li "الإجمالي : 131.100 ج.م" at bounding box center [200, 552] width 106 height 43
click at [135, 543] on icon at bounding box center [131, 552] width 19 height 19
type input "حنفيه 1/2 بوصه"
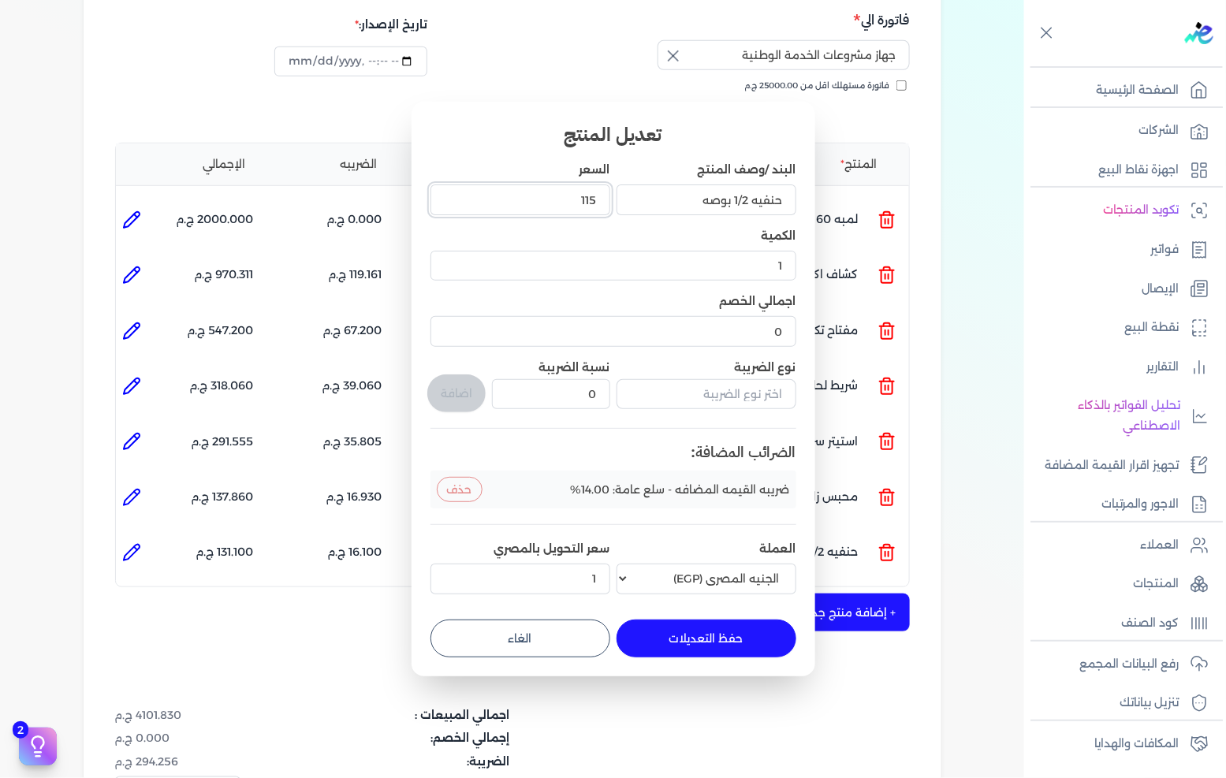
click at [595, 208] on input "115" at bounding box center [521, 200] width 180 height 30
type input "11"
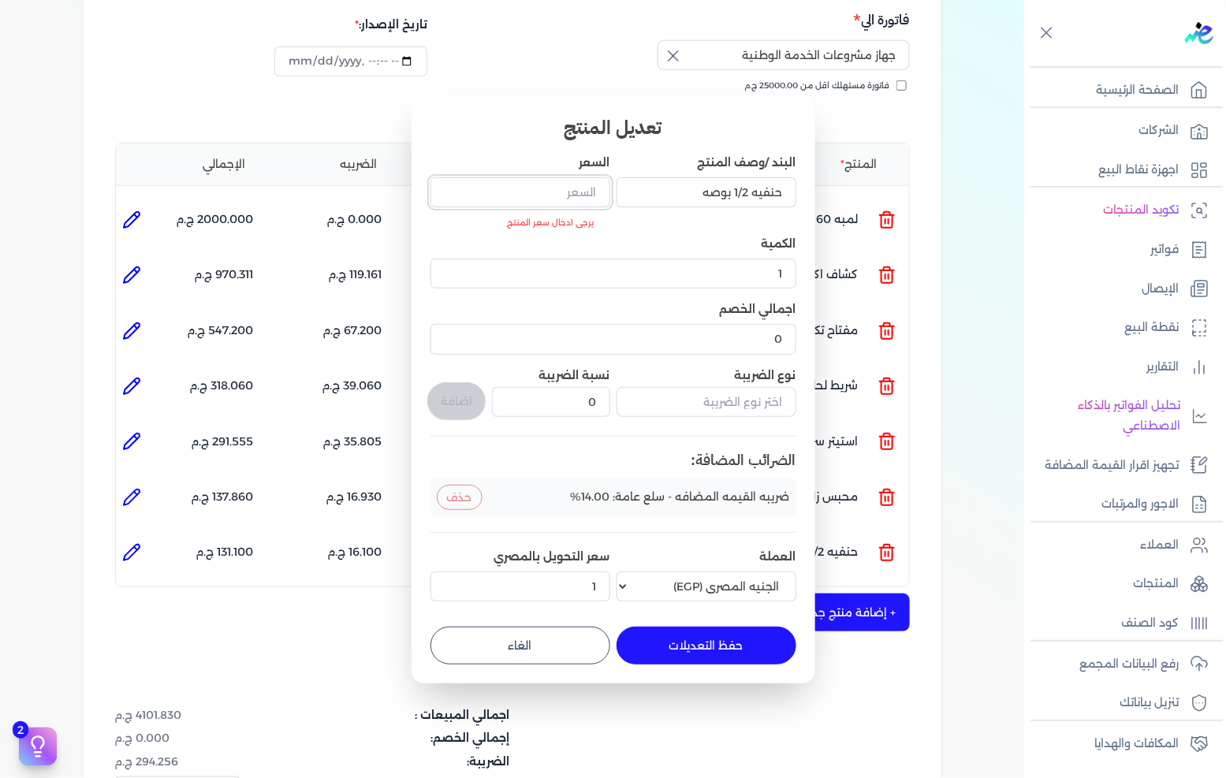
click at [537, 194] on input "السعر" at bounding box center [521, 192] width 180 height 30
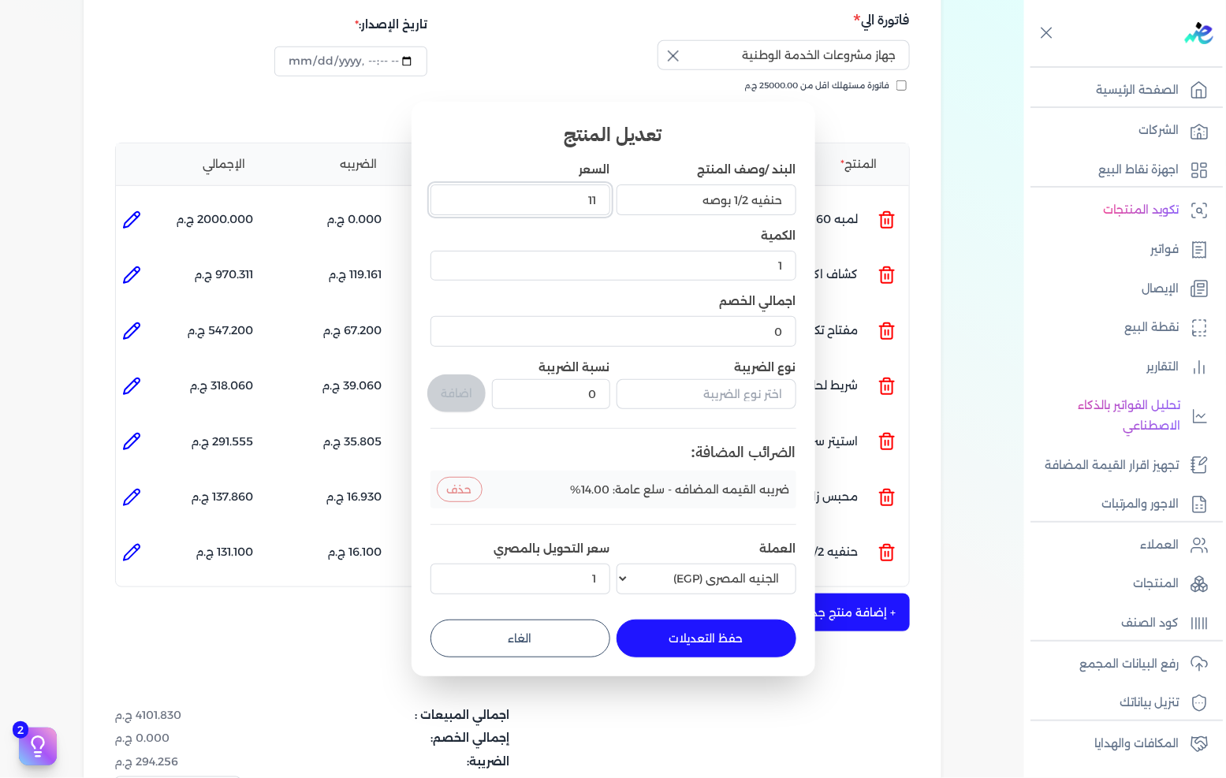
type input "111"
type input "111.62"
click at [679, 621] on button "حفظ التعديلات" at bounding box center [707, 639] width 180 height 38
type input "0"
type input "111.62"
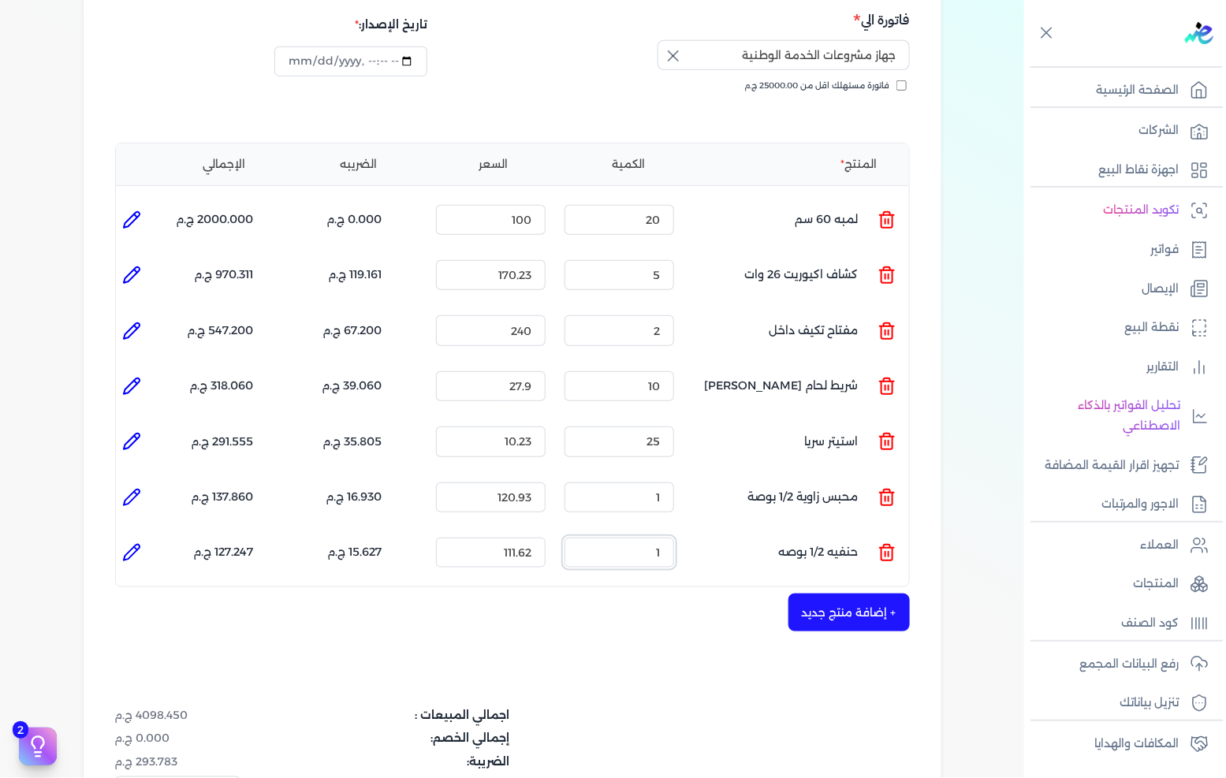
click at [662, 538] on input "1" at bounding box center [620, 553] width 110 height 30
type input "3"
click at [838, 594] on button "+ إضافة منتج جديد" at bounding box center [849, 613] width 121 height 38
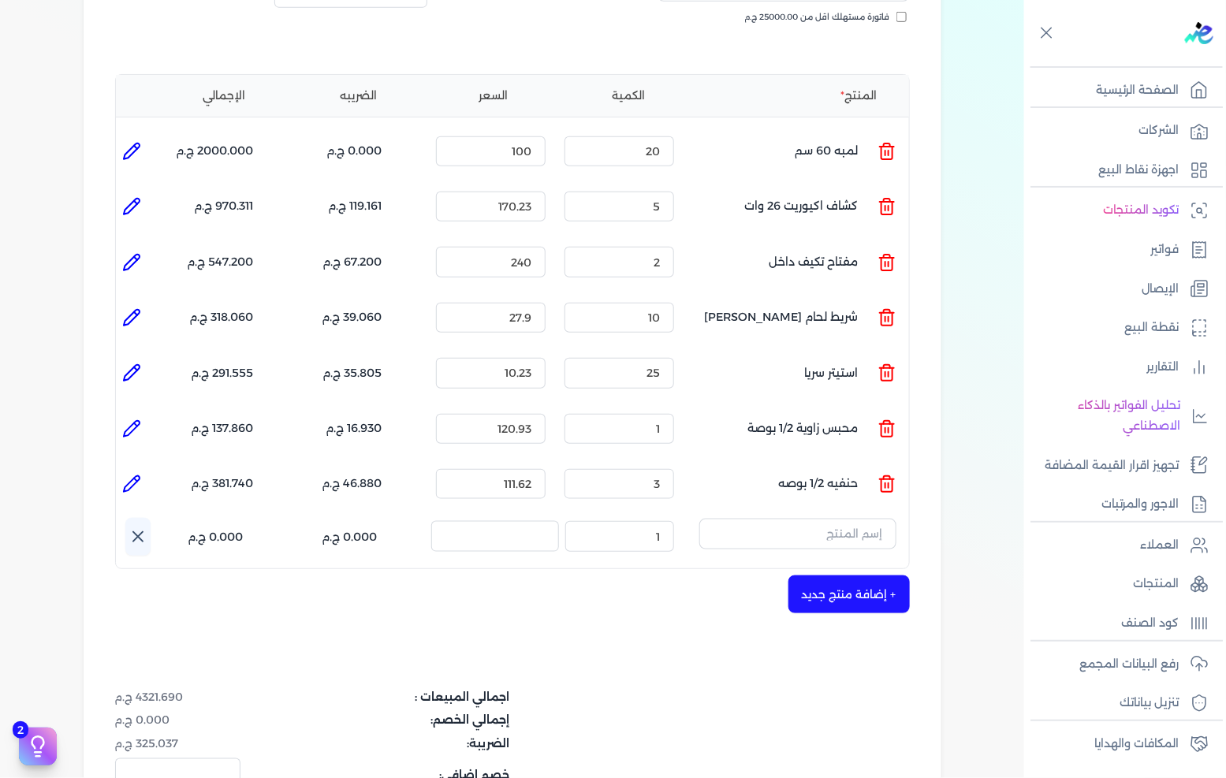
scroll to position [350, 0]
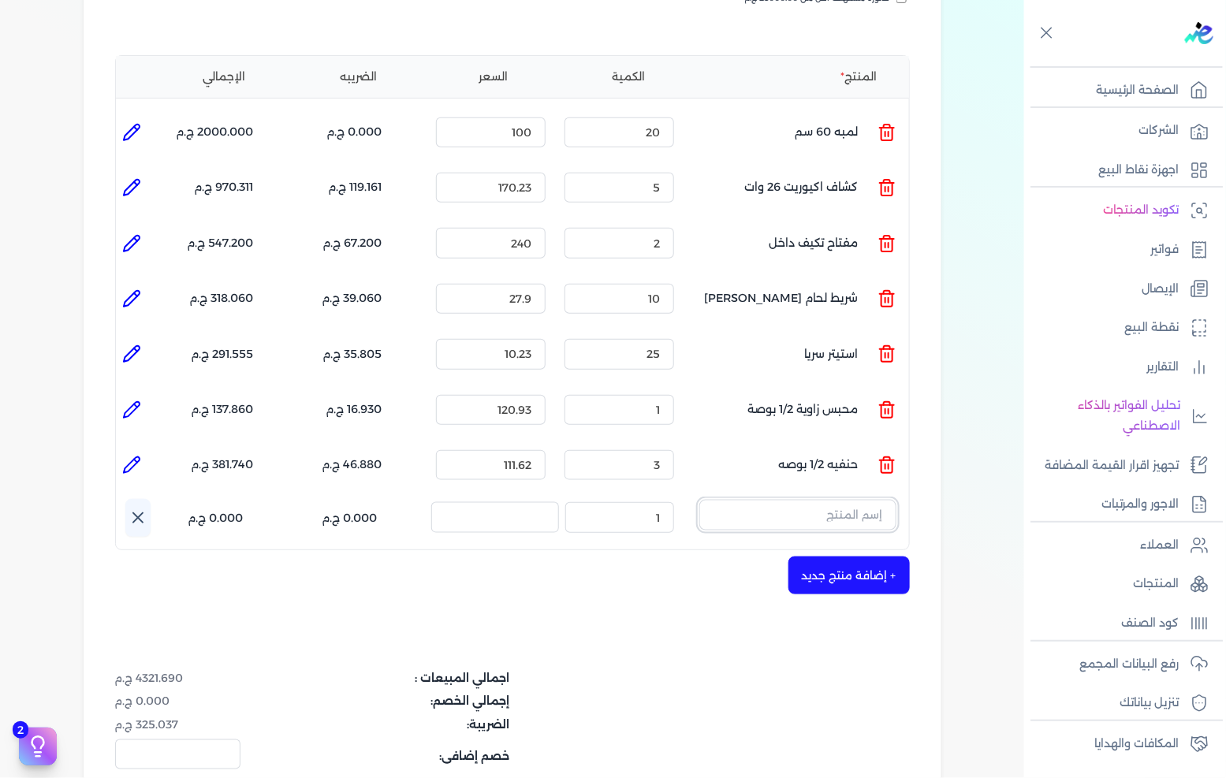
click at [842, 500] on input "text" at bounding box center [797, 515] width 197 height 30
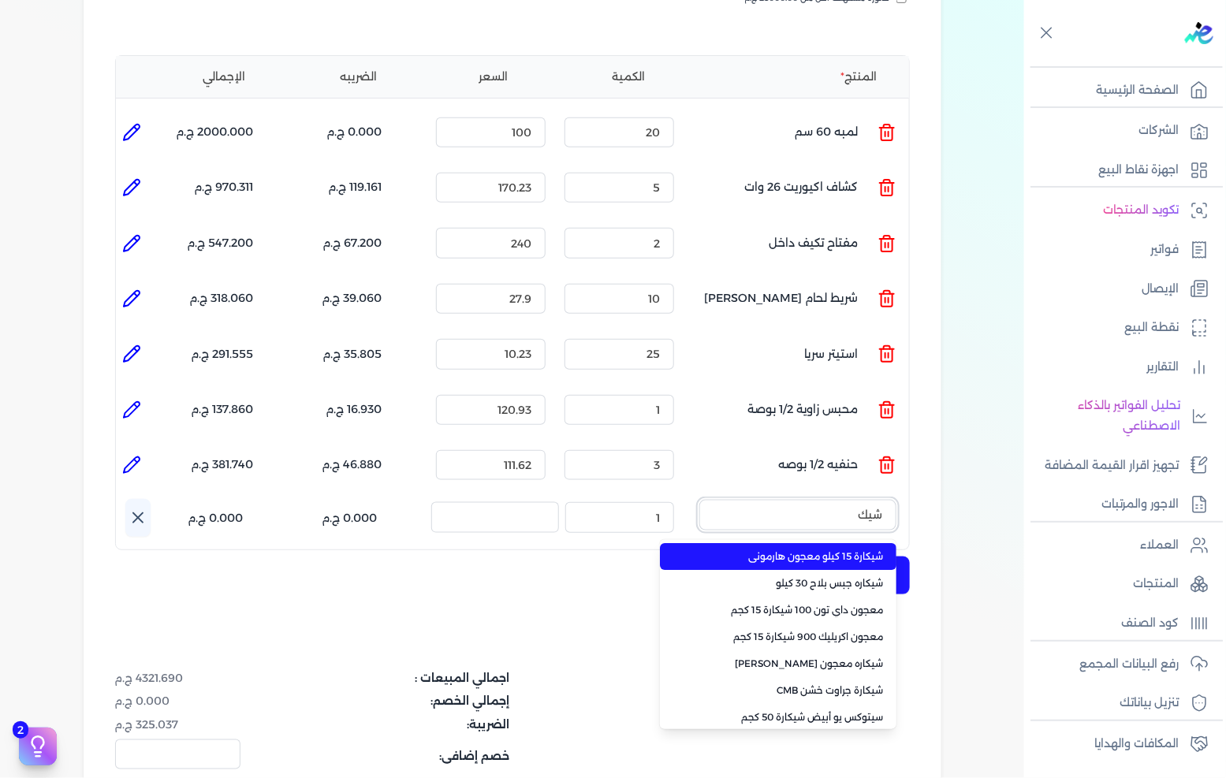
click at [699, 500] on button "شيك" at bounding box center [797, 518] width 197 height 36
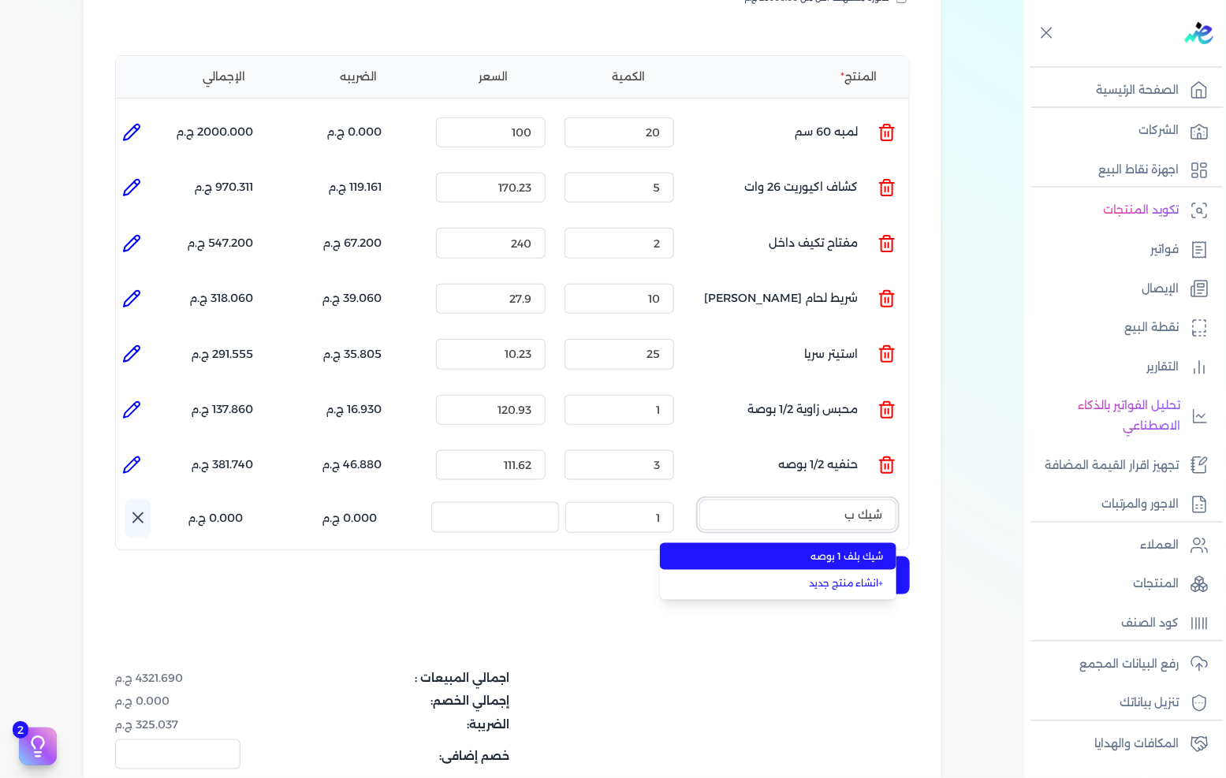
type input "شيك ب"
click at [834, 550] on span "شيك بلف 1 بوصه" at bounding box center [788, 557] width 192 height 14
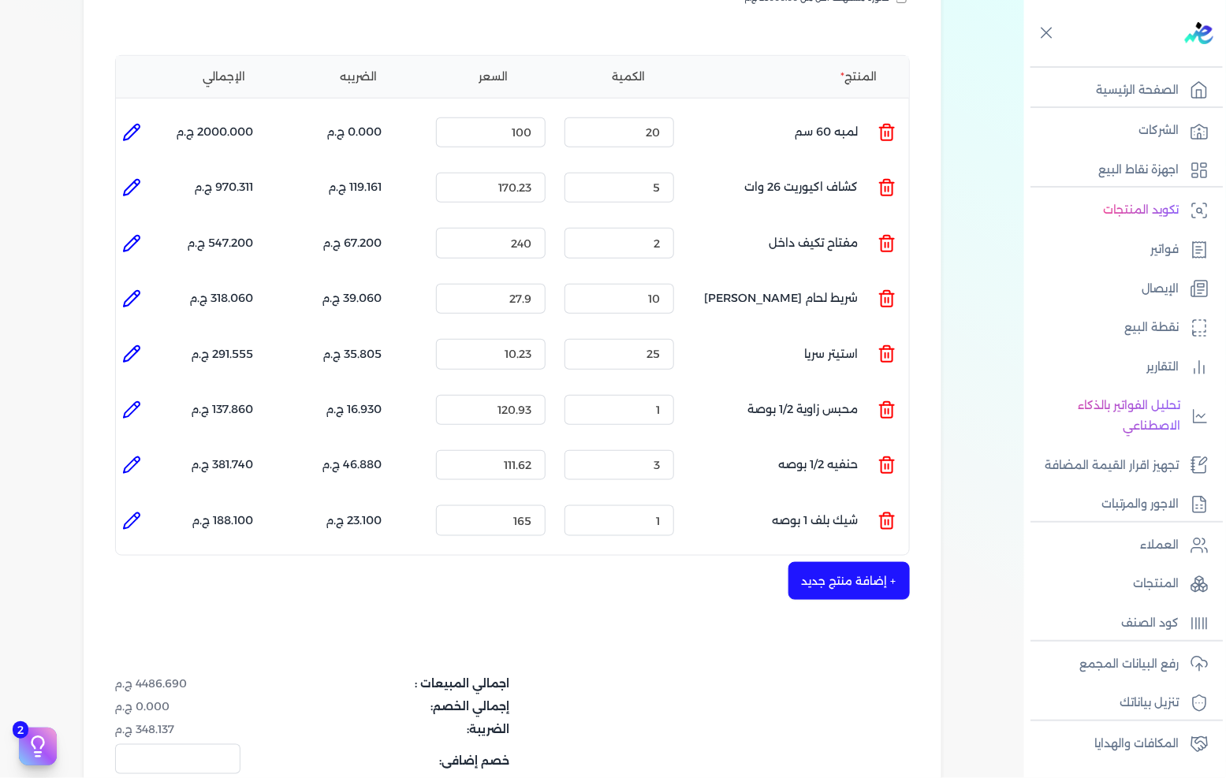
click at [132, 513] on icon at bounding box center [132, 521] width 16 height 16
type input "شيك بلف 1 بوصه"
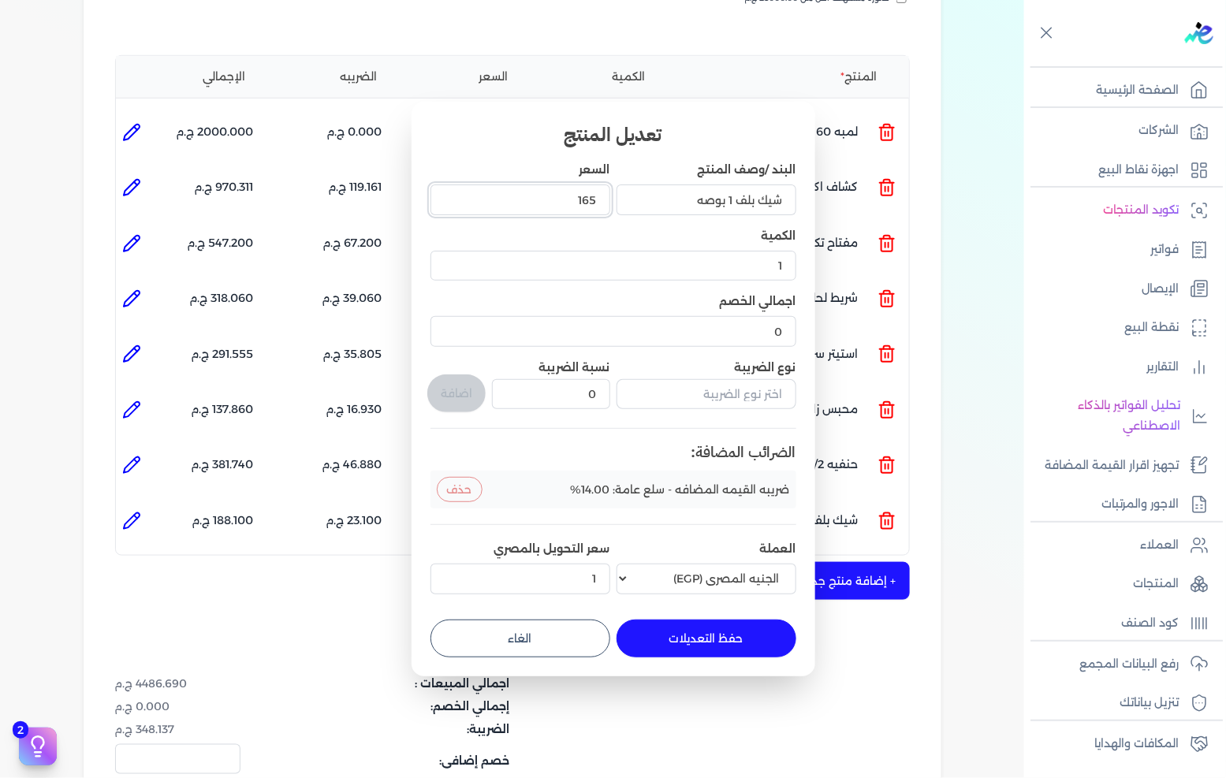
click at [587, 203] on input "165" at bounding box center [521, 200] width 180 height 30
type input "55"
type input "55.81"
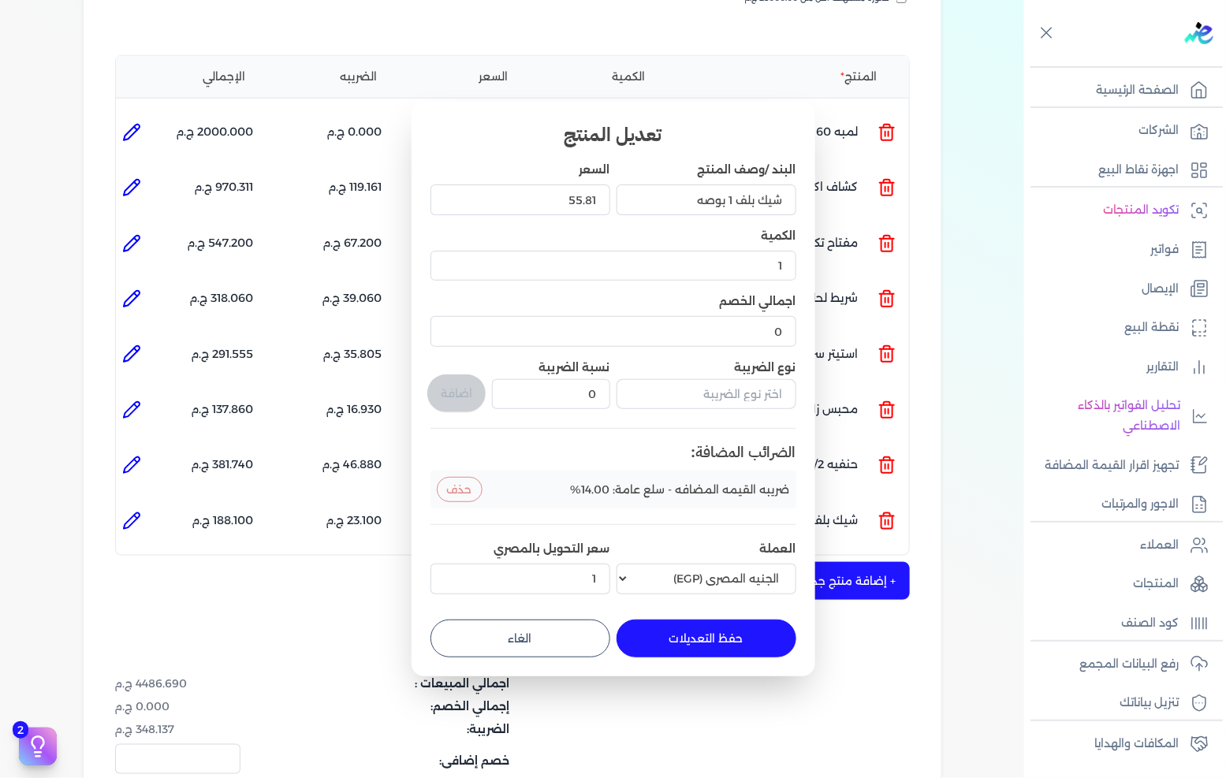
click at [743, 641] on button "حفظ التعديلات" at bounding box center [707, 639] width 180 height 38
type input "0"
type input "55.81"
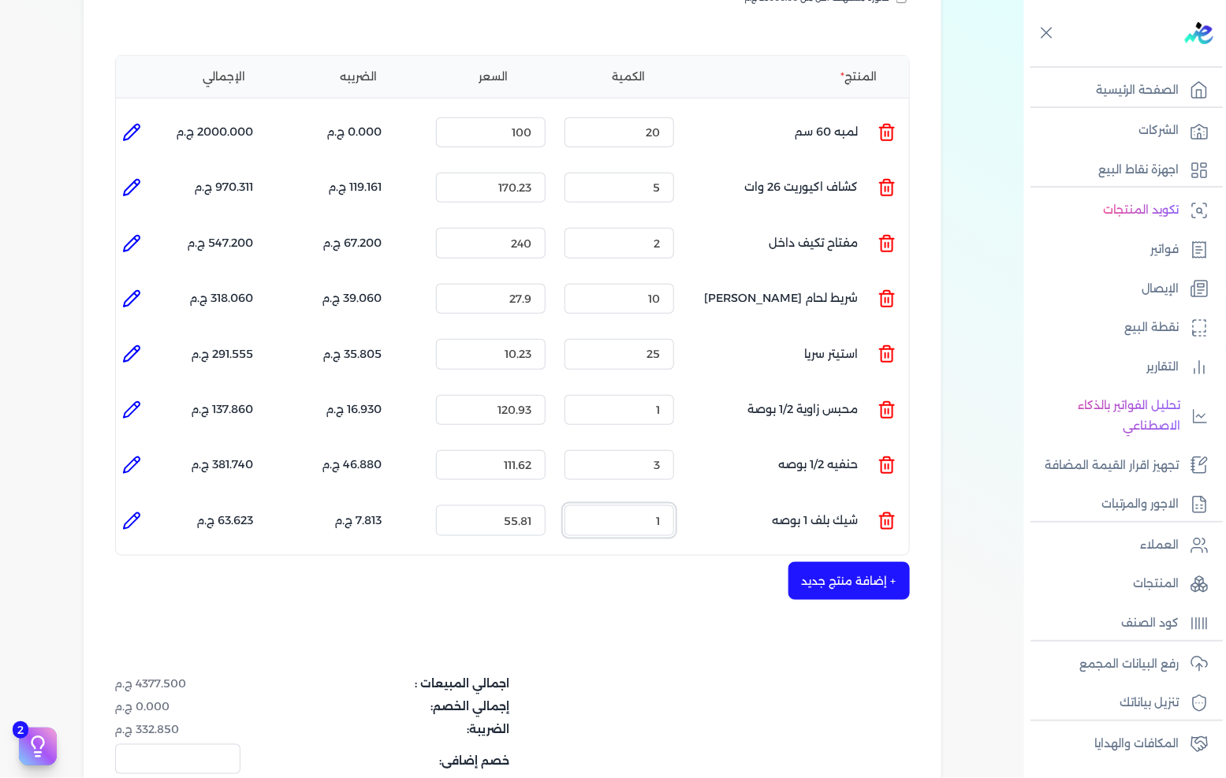
click at [659, 505] on input "1" at bounding box center [620, 520] width 110 height 30
type input "3"
click at [703, 586] on div "شركه الاخوه الثلاثة فتحى السيد على عمران وشركاه 288849477 رقم الفاتورة 13597 فا…" at bounding box center [513, 350] width 858 height 1136
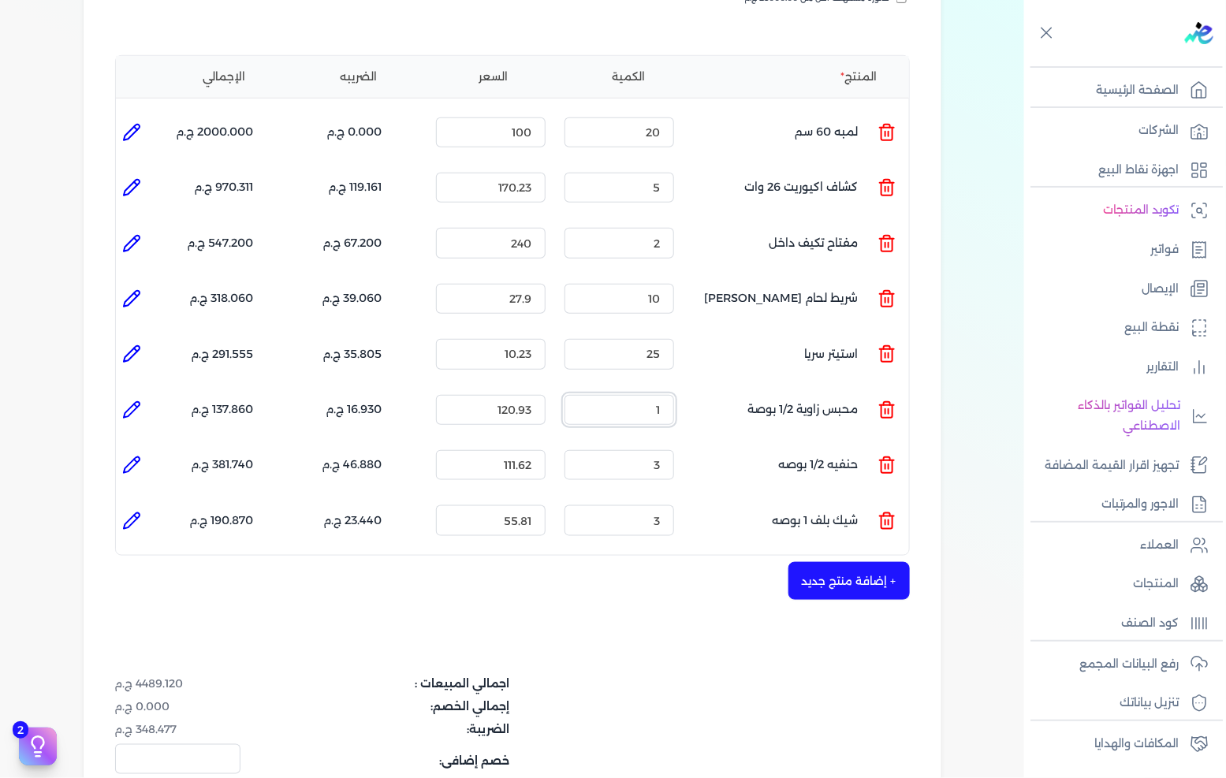
click at [645, 395] on input "1" at bounding box center [620, 410] width 110 height 30
type input "3"
click at [715, 676] on div "اجمالي المبيعات : 4730.980 ج.م إجمالي الخصم: 0.000 ج.م الضريبة: 382.337 ج.م خصم…" at bounding box center [512, 750] width 795 height 148
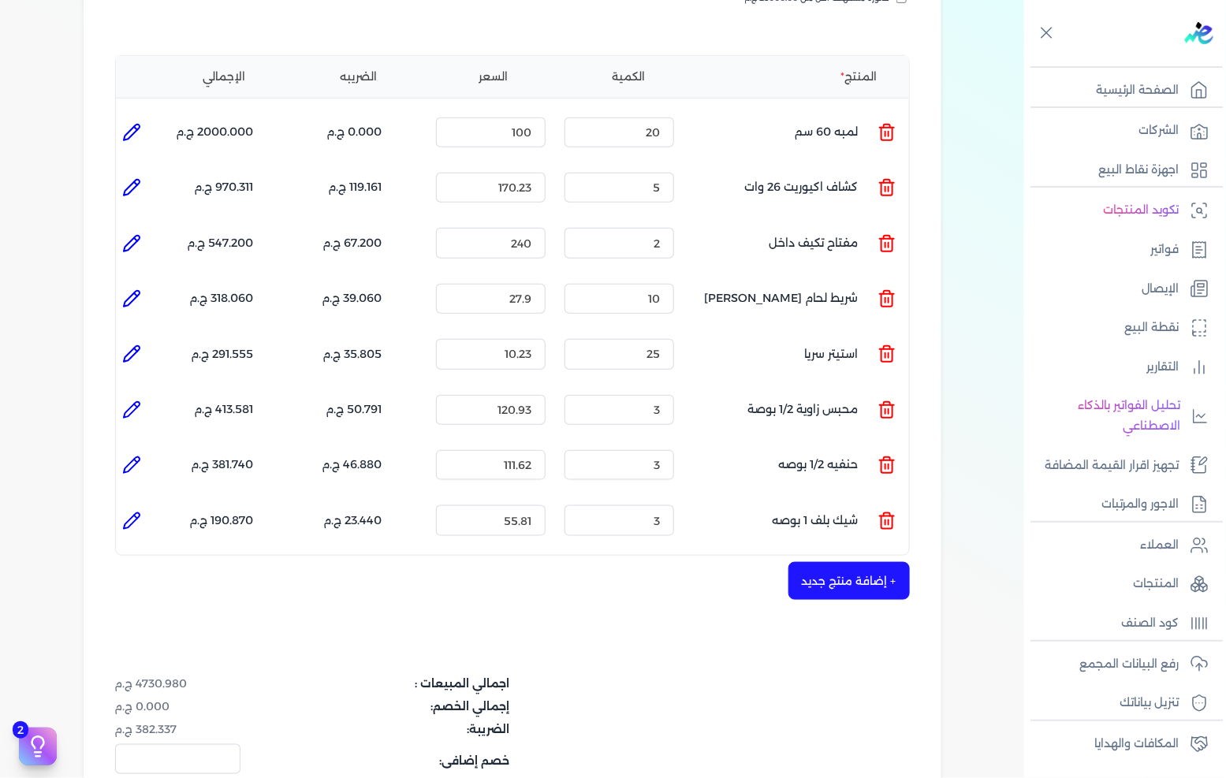
click at [854, 564] on button "+ إضافة منتج جديد" at bounding box center [849, 581] width 121 height 38
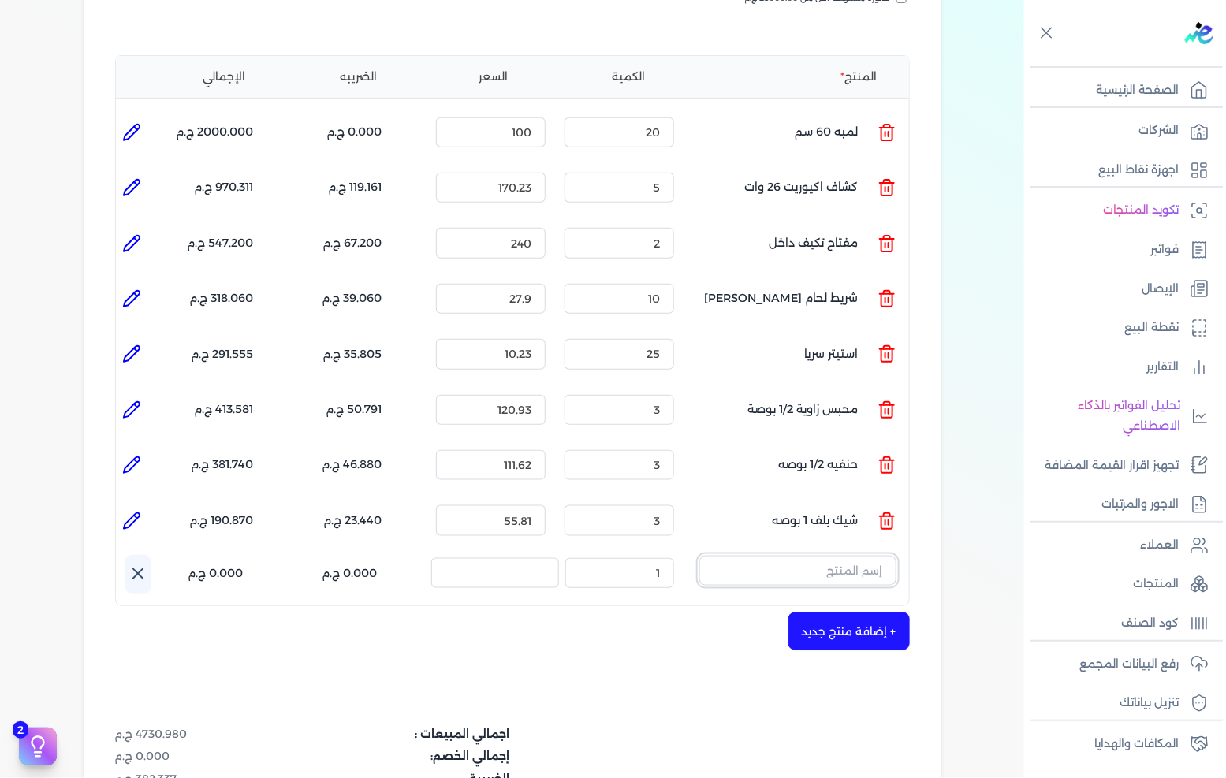
click at [842, 556] on input "text" at bounding box center [797, 571] width 197 height 30
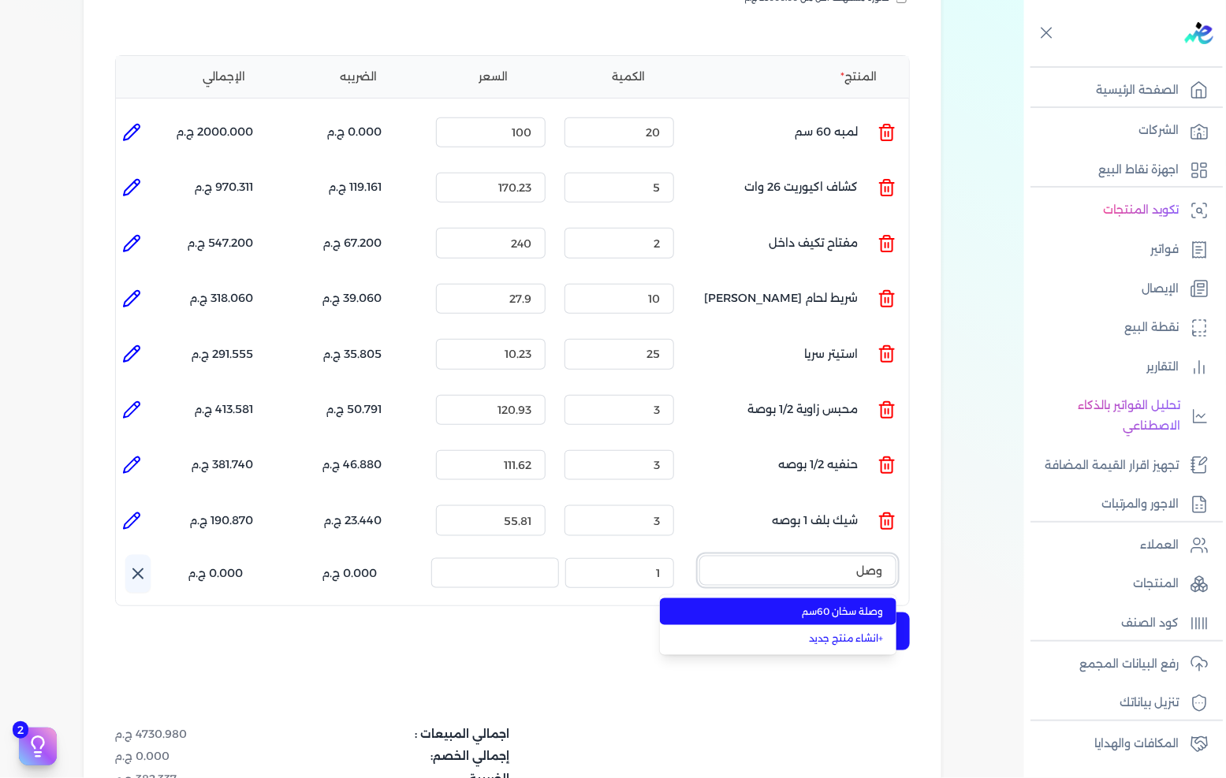
type input "وصل"
click at [838, 605] on span "وصلة سخان 60سم" at bounding box center [788, 612] width 192 height 14
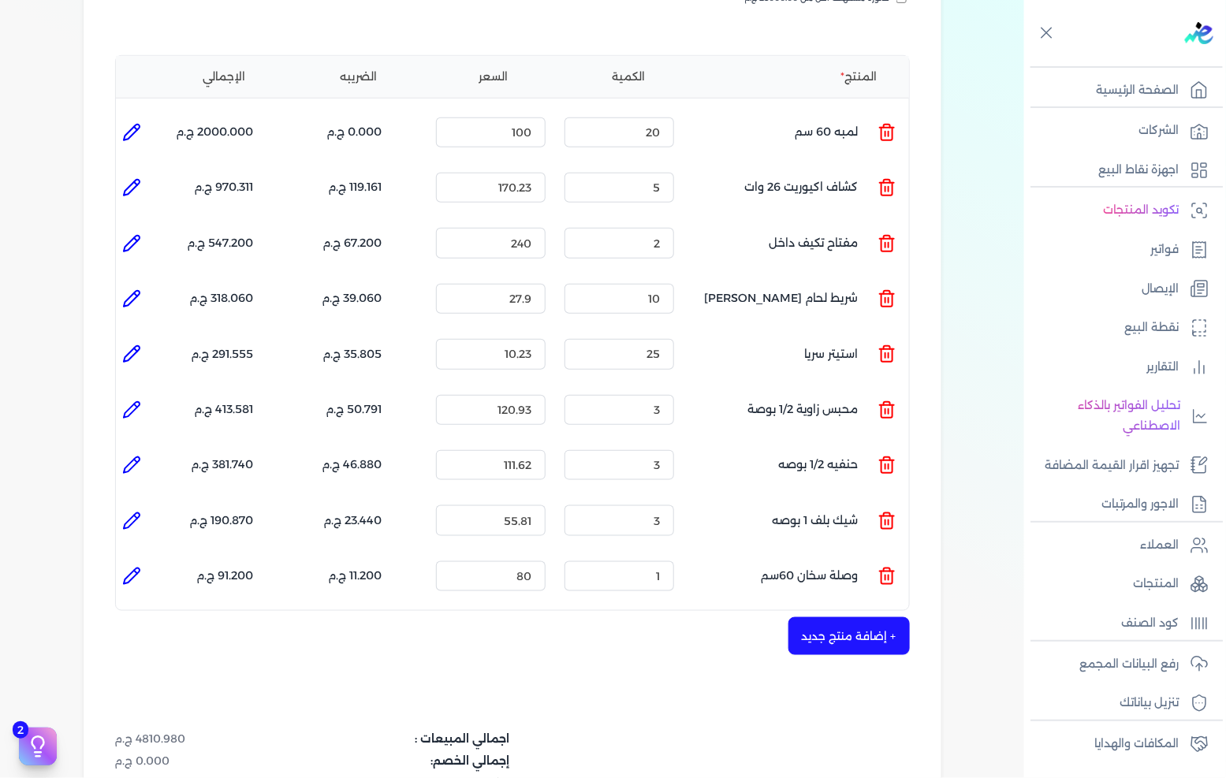
click at [129, 569] on icon at bounding box center [132, 577] width 16 height 16
type input "وصلة سخان 60سم"
type input "80"
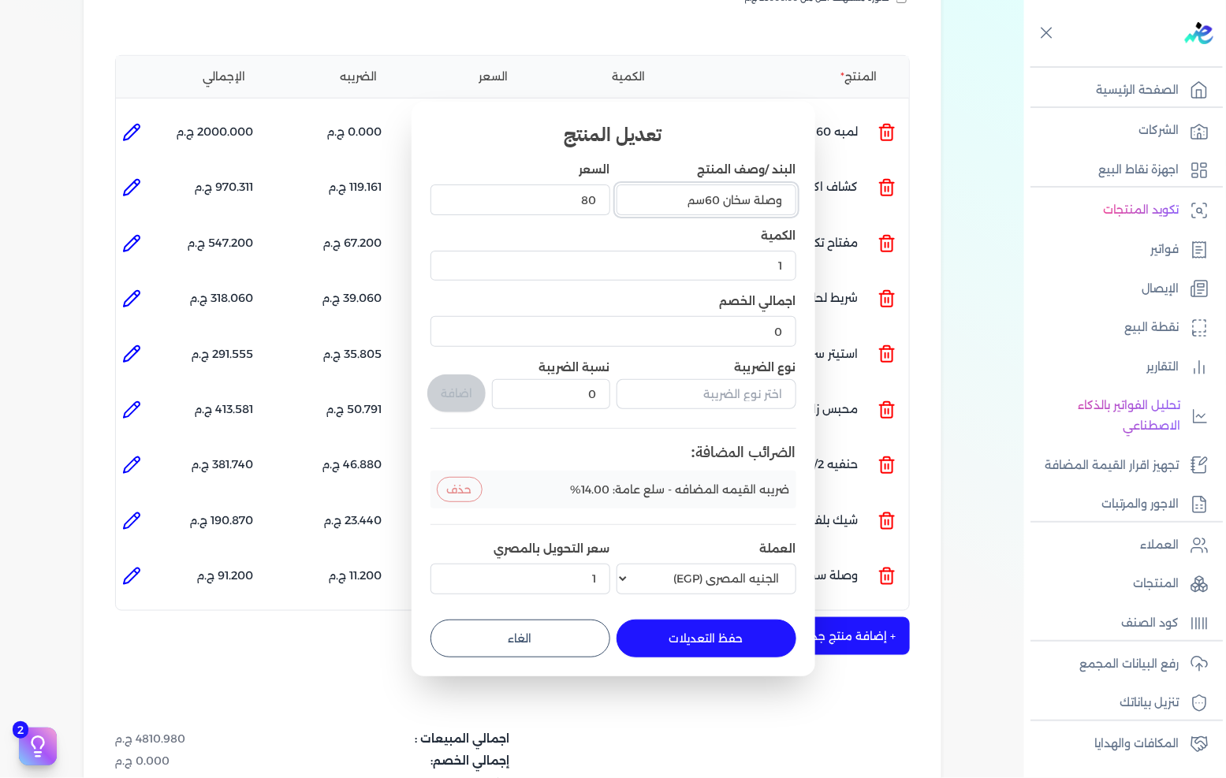
click at [711, 194] on input "وصلة سخان 60سم" at bounding box center [707, 200] width 180 height 30
type input "وصلة سخان 50سم"
click at [700, 628] on button "حفظ التعديلات" at bounding box center [707, 639] width 180 height 38
type input "0"
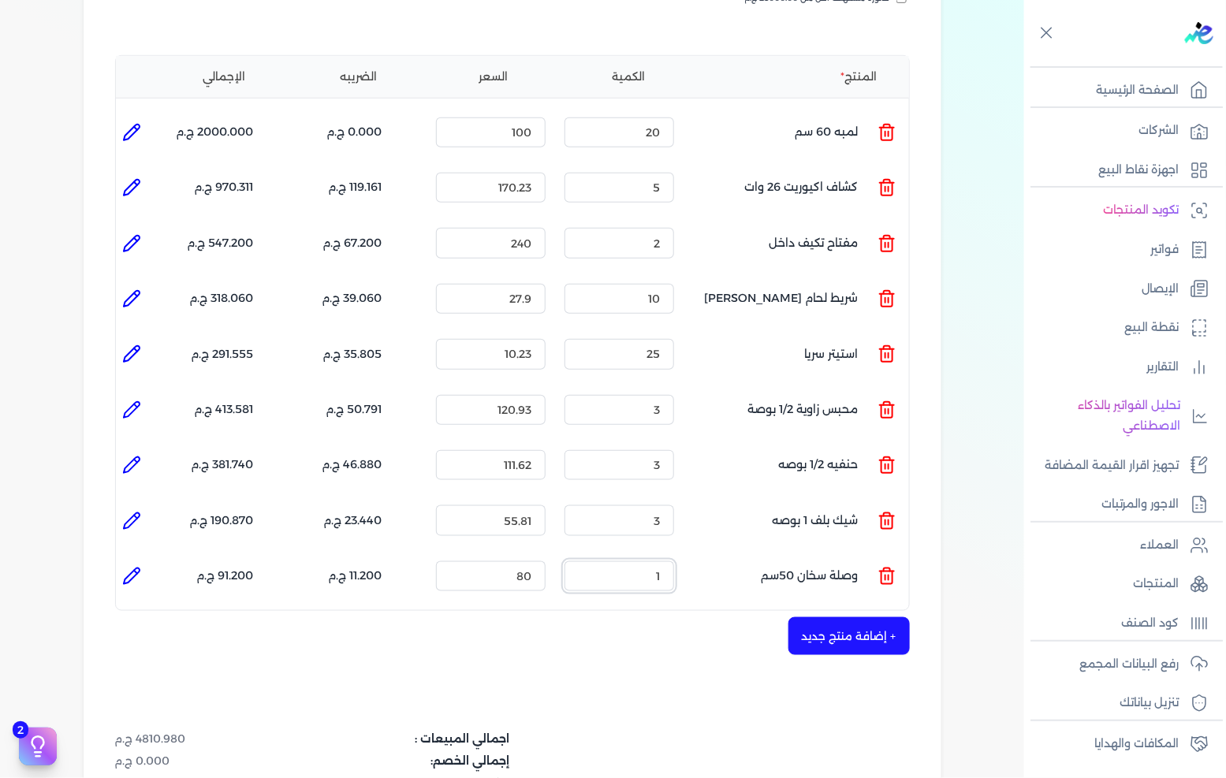
click at [643, 561] on input "1" at bounding box center [620, 576] width 110 height 30
type input "3"
click at [634, 642] on div "شركه الاخوه الثلاثة فتحى السيد على عمران وشركاه 288849477 رقم الفاتورة 13597 فا…" at bounding box center [513, 378] width 858 height 1192
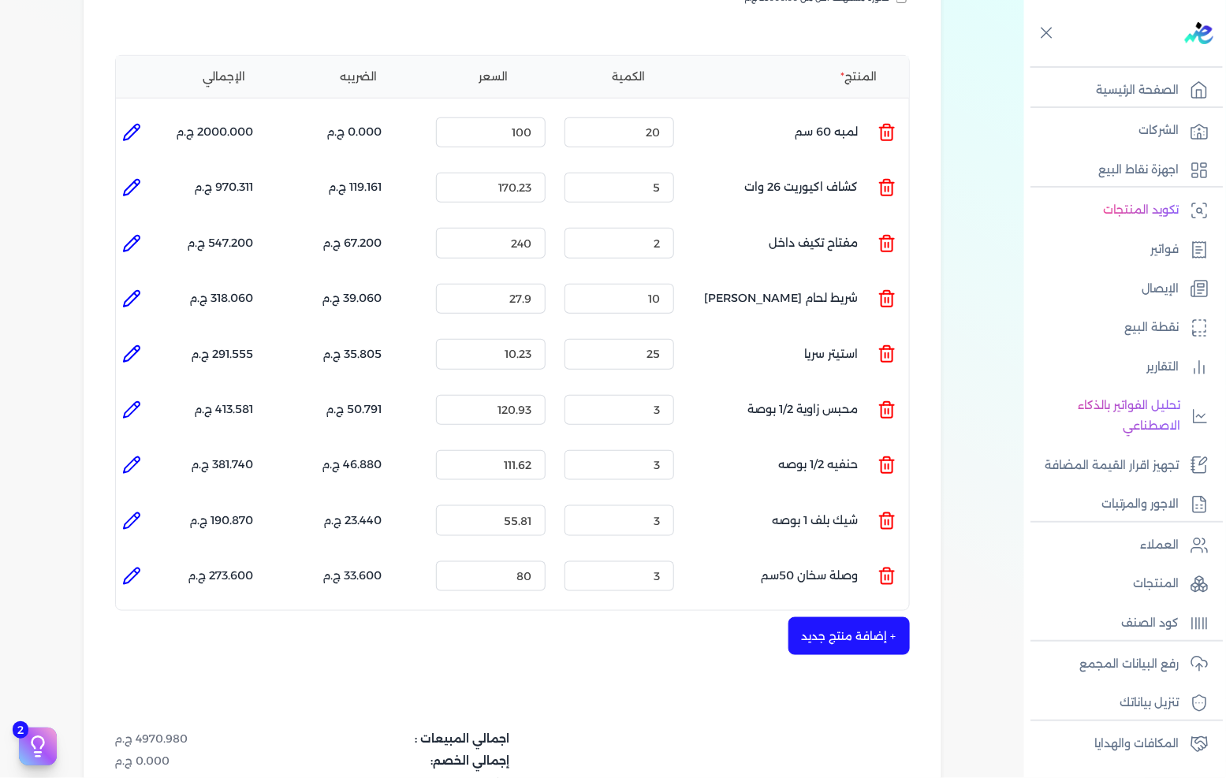
click at [731, 621] on div "+ إضافة منتج جديد" at bounding box center [512, 636] width 795 height 38
click at [871, 617] on button "+ إضافة منتج جديد" at bounding box center [849, 636] width 121 height 38
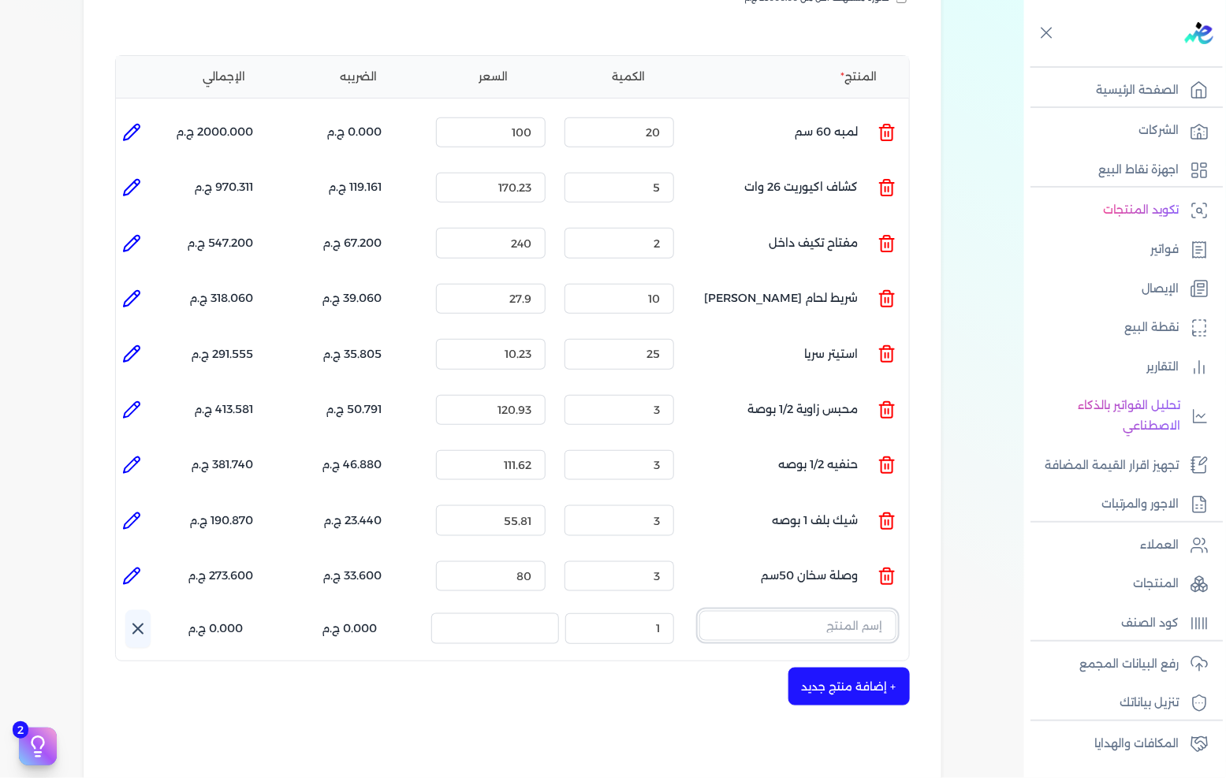
click at [842, 611] on input "text" at bounding box center [797, 626] width 197 height 30
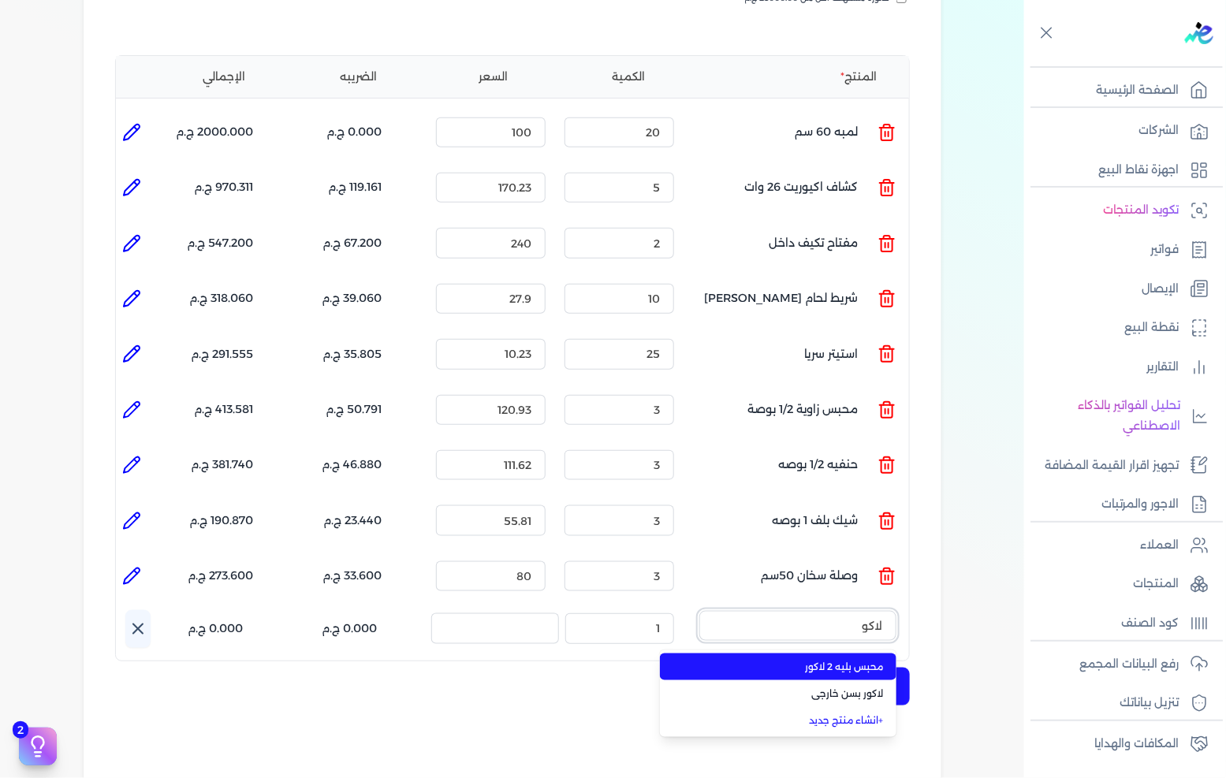
type input "لاكو"
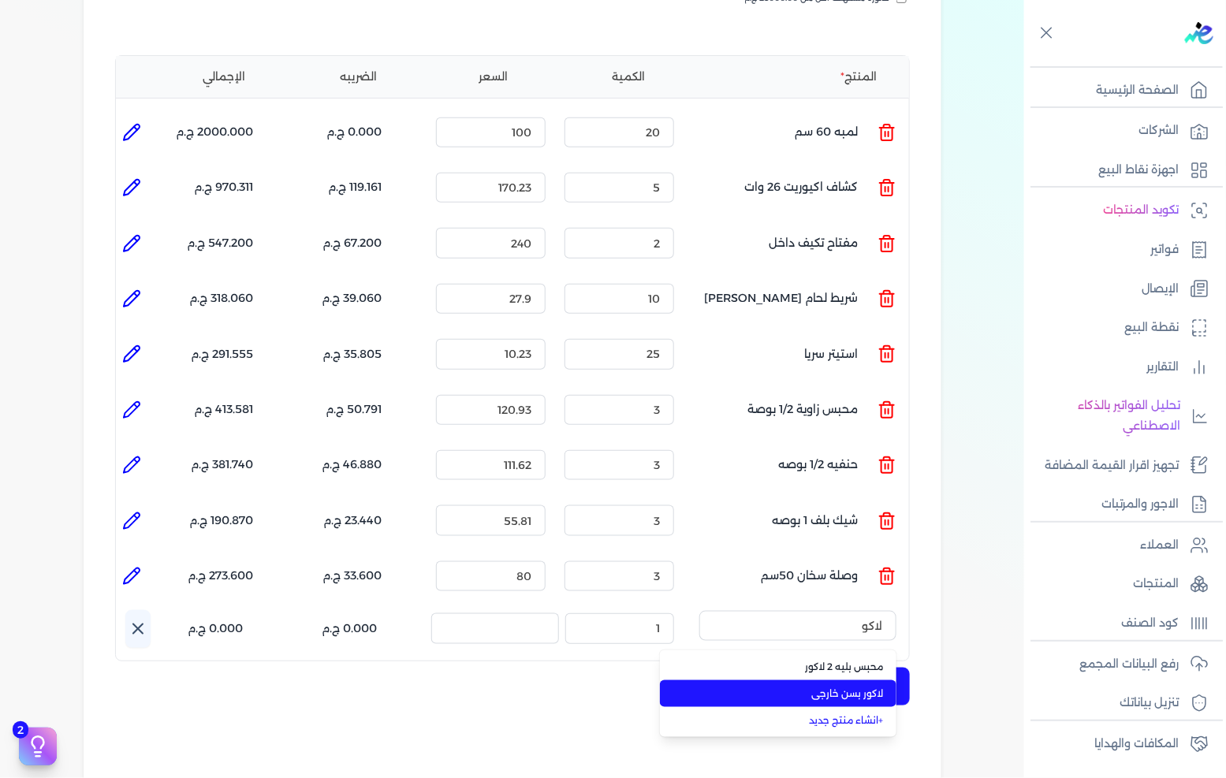
click at [826, 681] on li "لاكور بسن خارجى" at bounding box center [778, 694] width 237 height 27
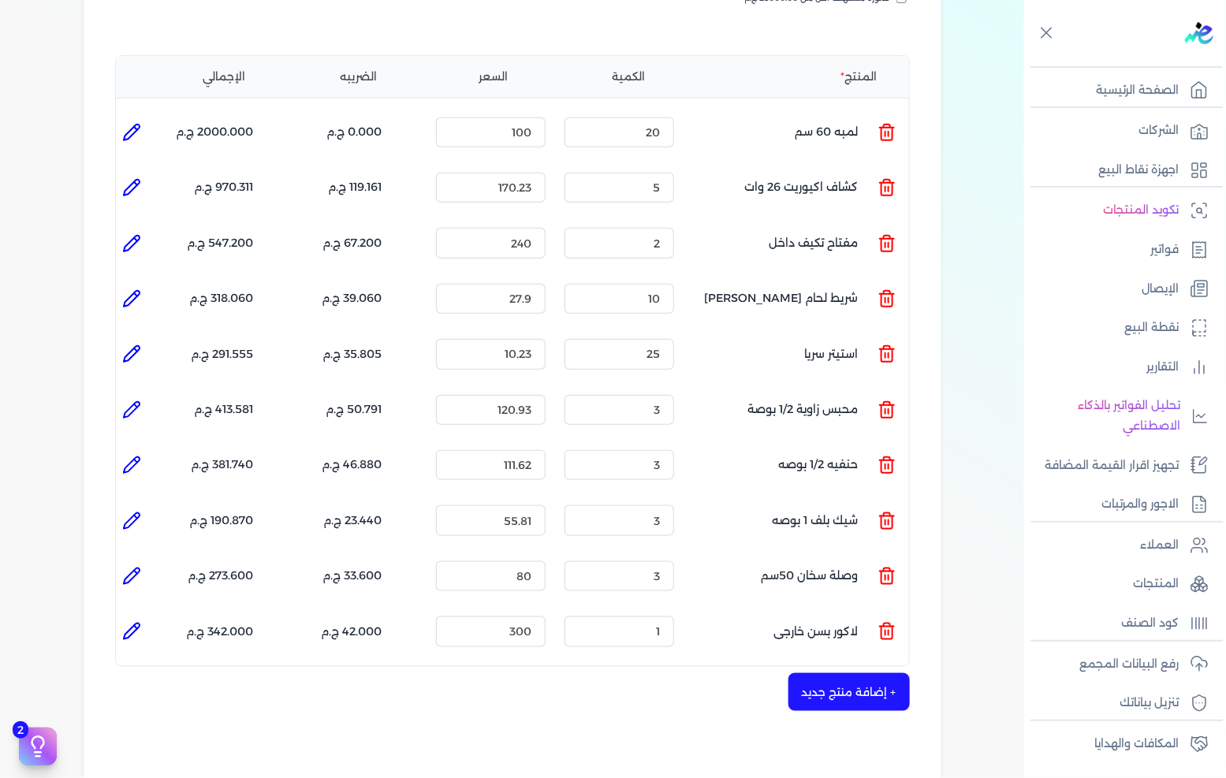
click at [659, 619] on div "الكمية : 1" at bounding box center [619, 631] width 122 height 43
click at [659, 617] on input "1" at bounding box center [620, 632] width 110 height 30
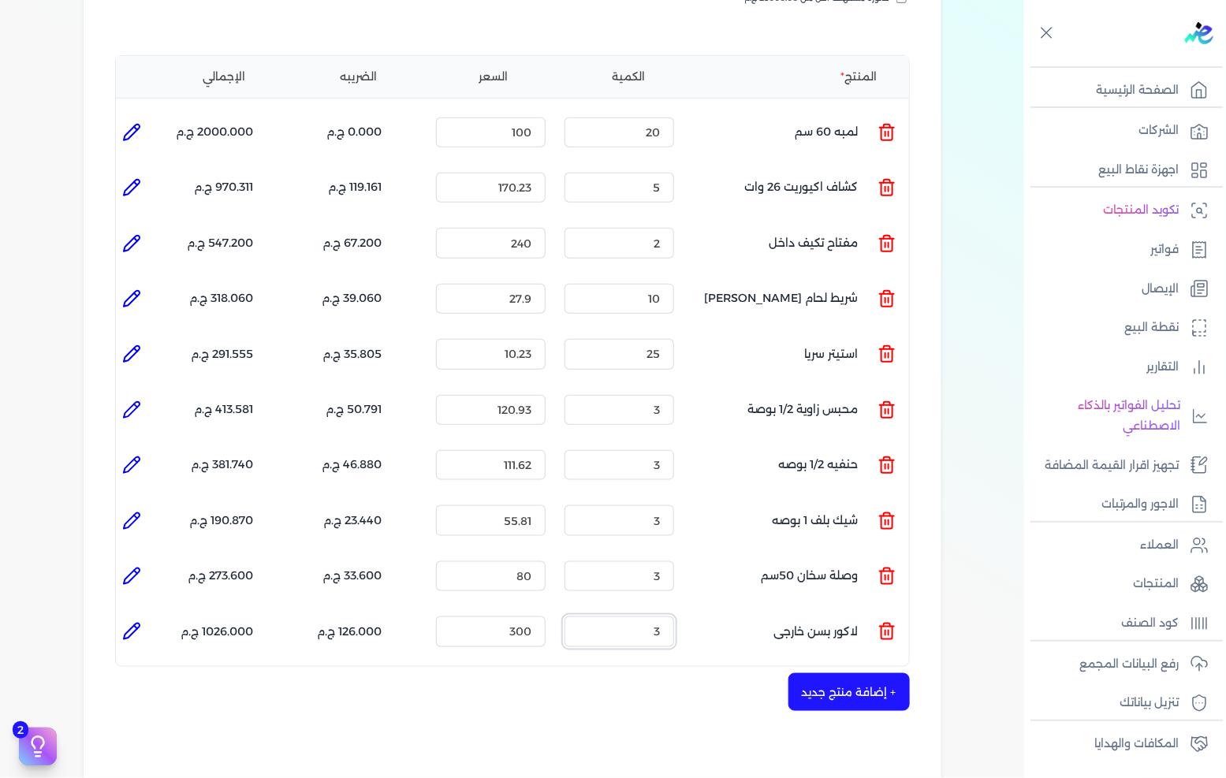
type input "3"
click at [154, 610] on li "الإجمالي : 1026.000 ج.م" at bounding box center [200, 631] width 106 height 43
click at [147, 616] on li at bounding box center [132, 632] width 32 height 32
type input "لاكور بسن خارجى"
type input "300"
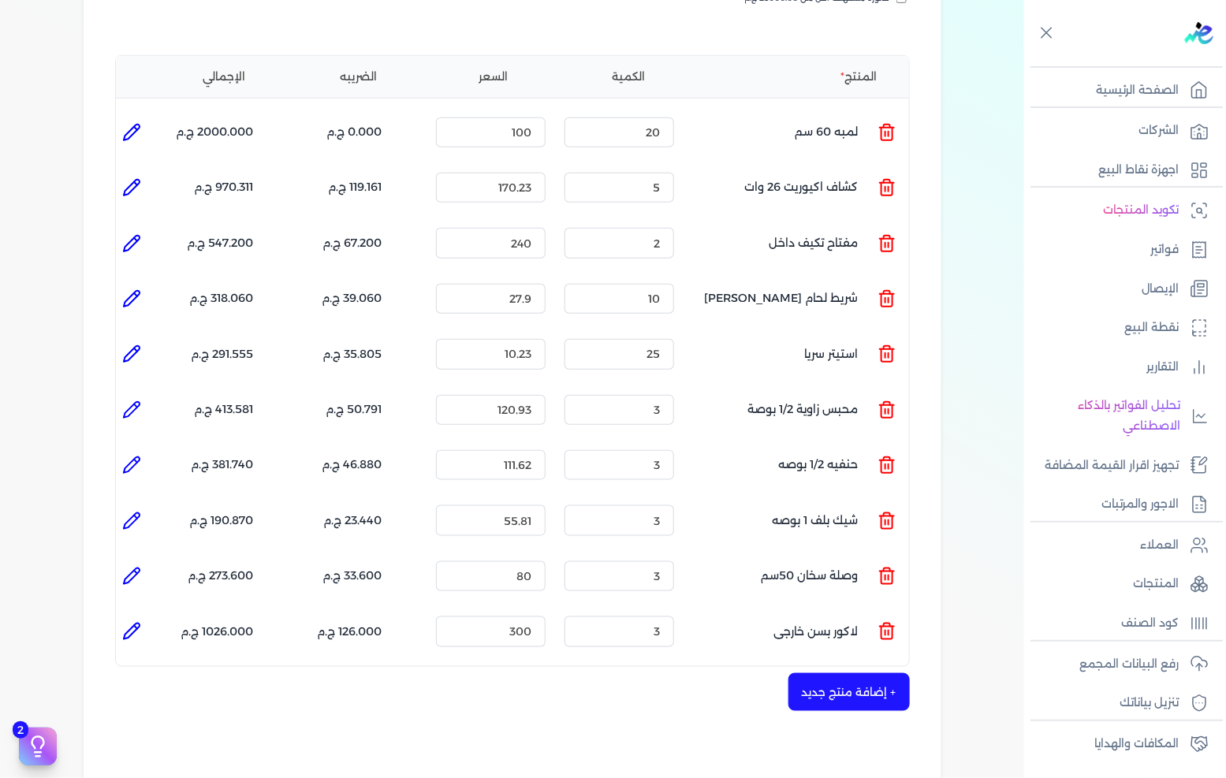
type input "3"
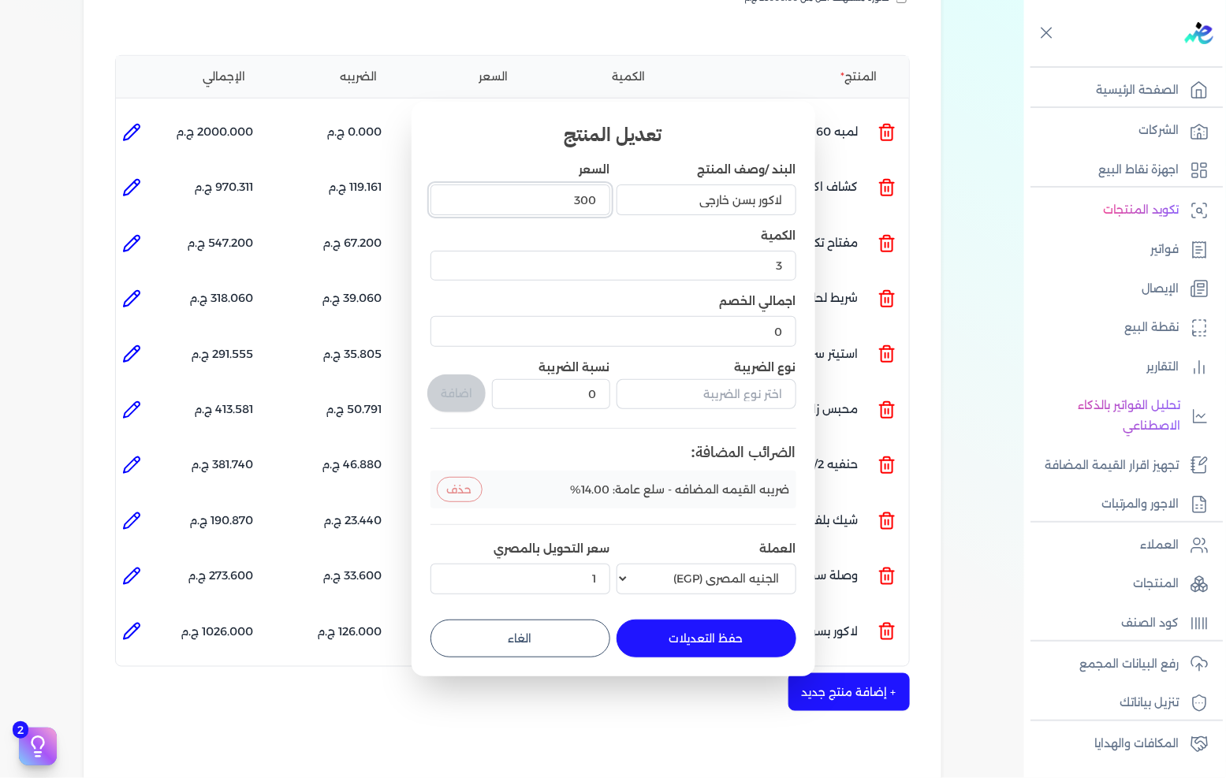
click at [577, 211] on input "300" at bounding box center [521, 200] width 180 height 30
type input "265"
type input "265.11"
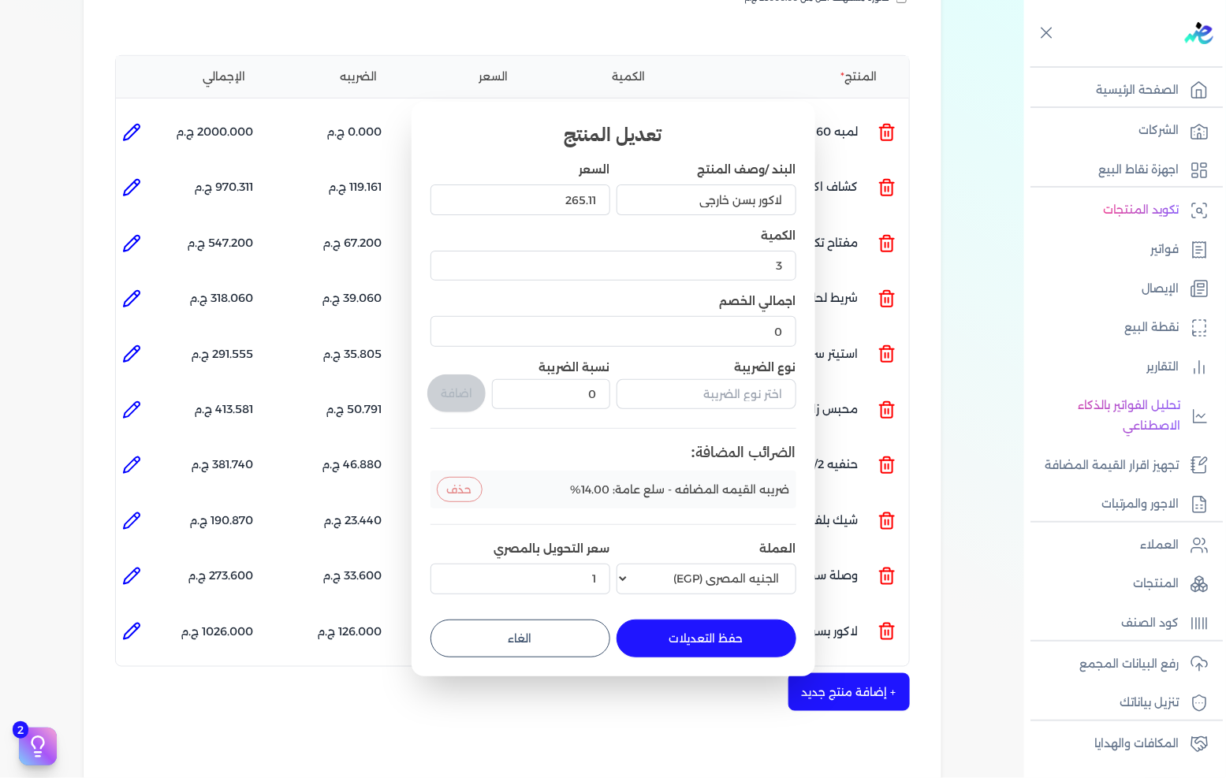
click at [704, 631] on button "حفظ التعديلات" at bounding box center [707, 639] width 180 height 38
type input "0"
type input "1"
type input "265.11"
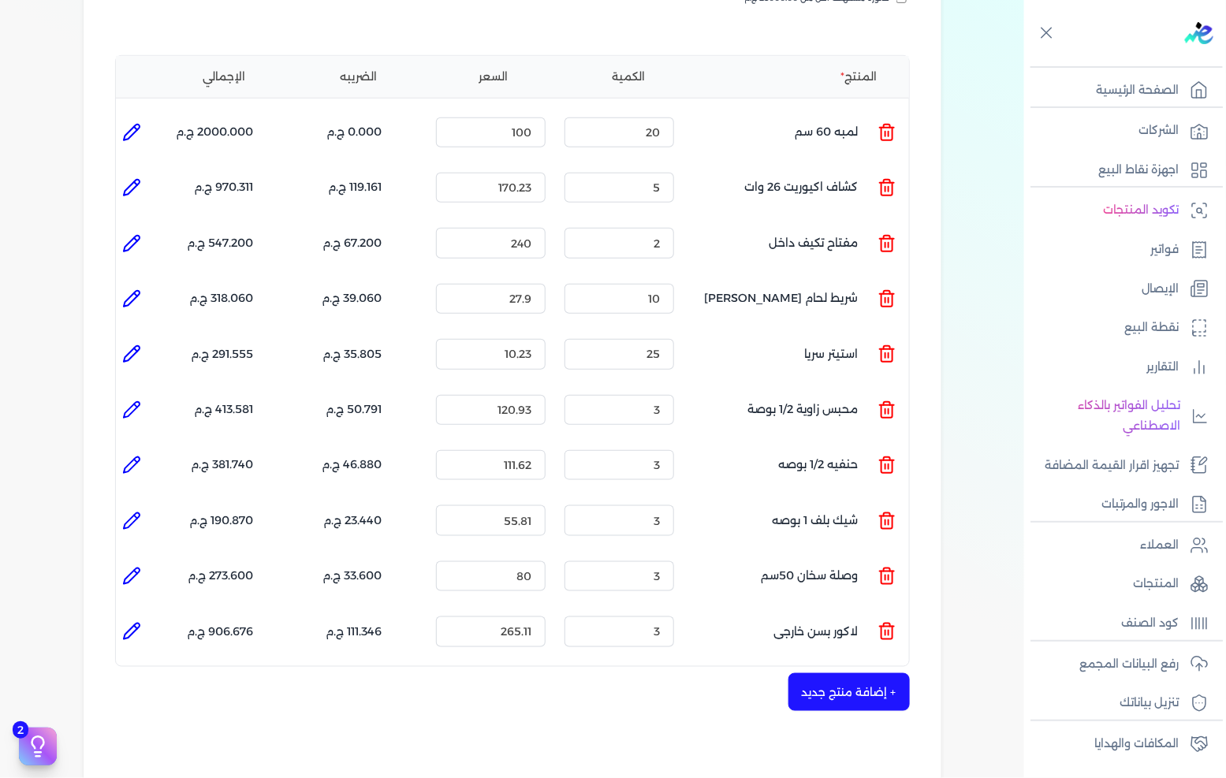
click at [885, 673] on button "+ إضافة منتج جديد" at bounding box center [849, 692] width 121 height 38
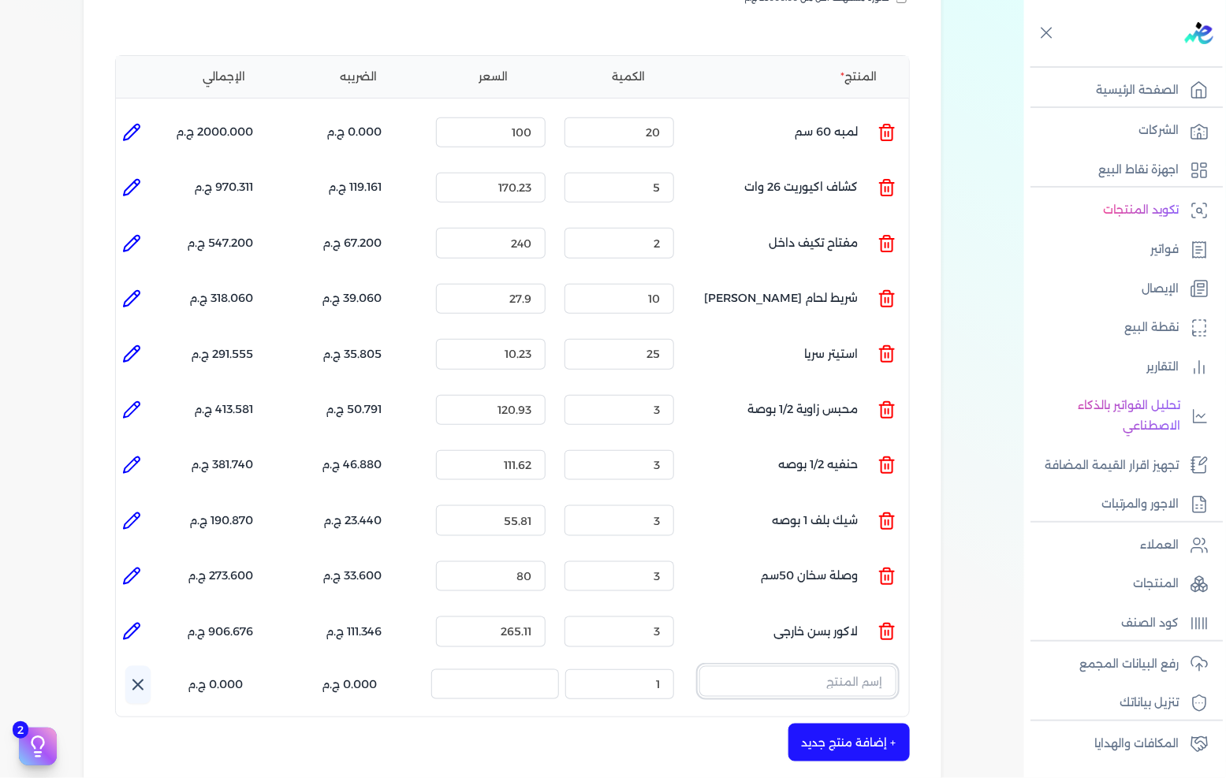
click at [837, 666] on input "text" at bounding box center [797, 681] width 197 height 30
click at [699, 666] on button "كوع" at bounding box center [797, 684] width 197 height 36
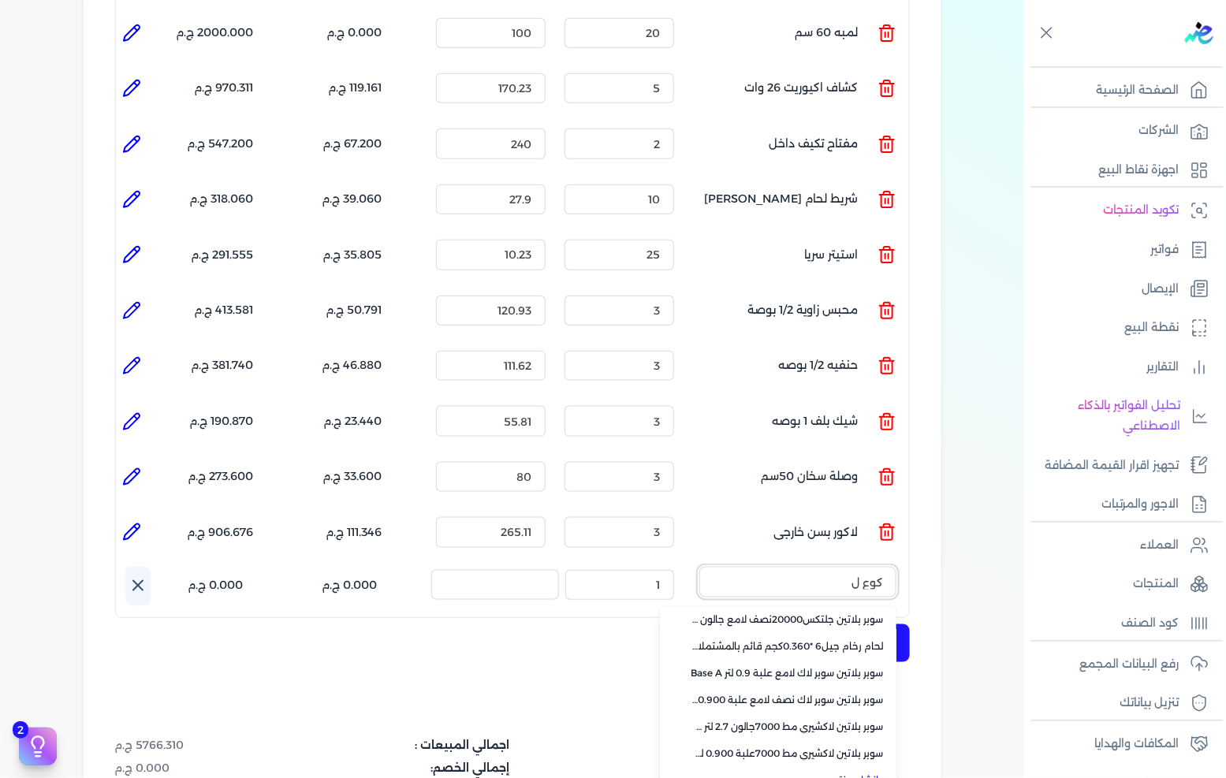
scroll to position [525, 0]
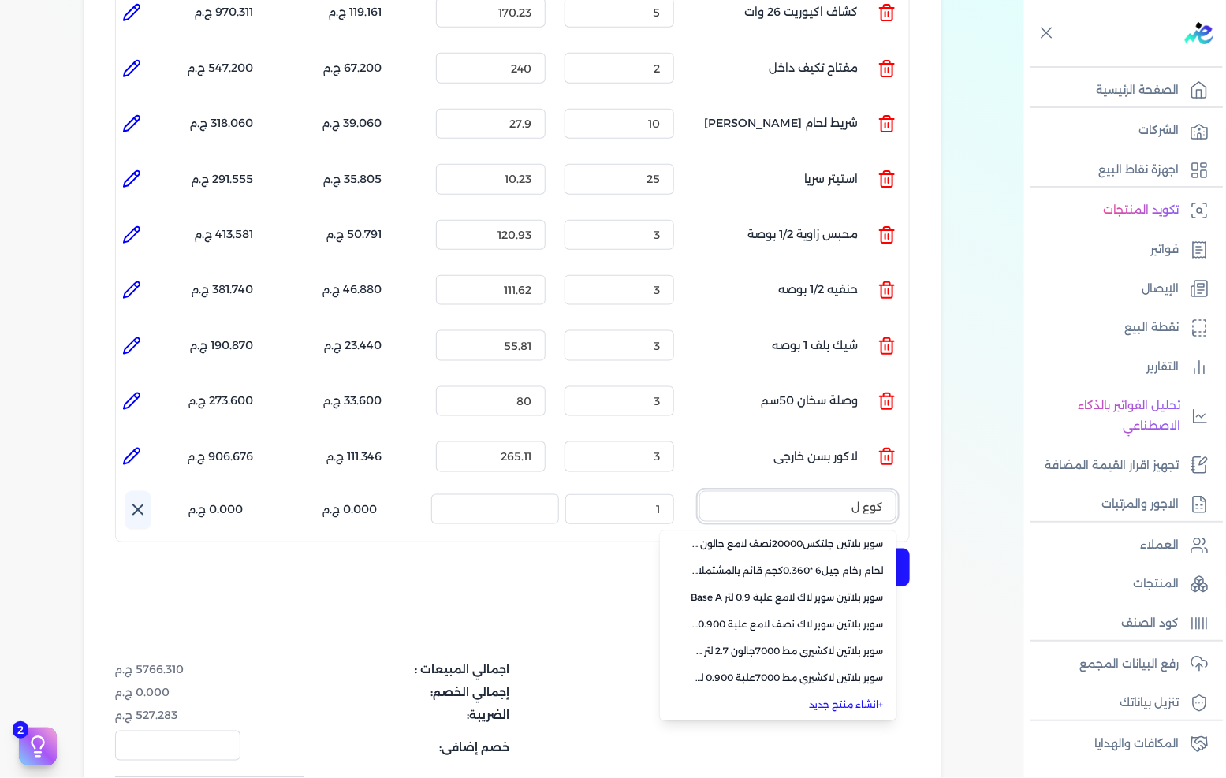
type input "كوع ل"
click at [856, 698] on link "+ انشاء منتج جديد" at bounding box center [788, 705] width 192 height 14
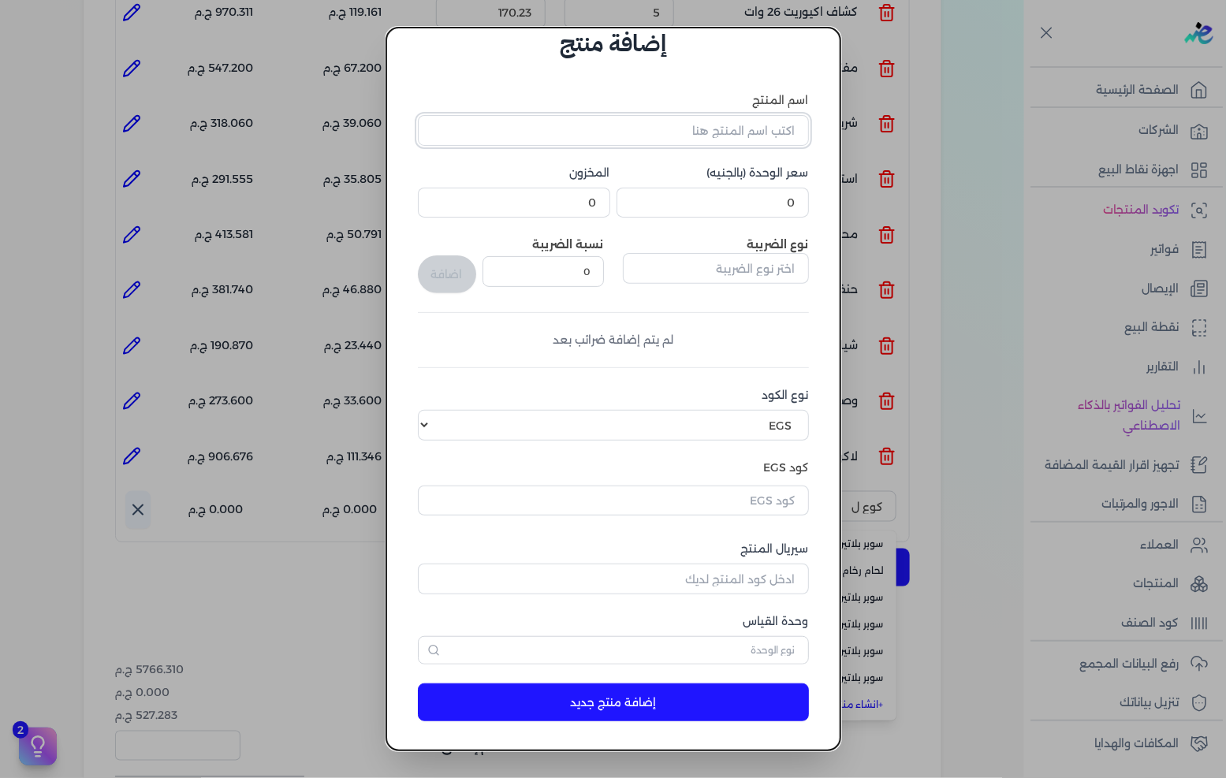
click at [677, 124] on input "اسم المنتج" at bounding box center [613, 130] width 391 height 30
type input "كوع لحام 1 بوصه"
click at [720, 272] on input "text" at bounding box center [716, 268] width 186 height 30
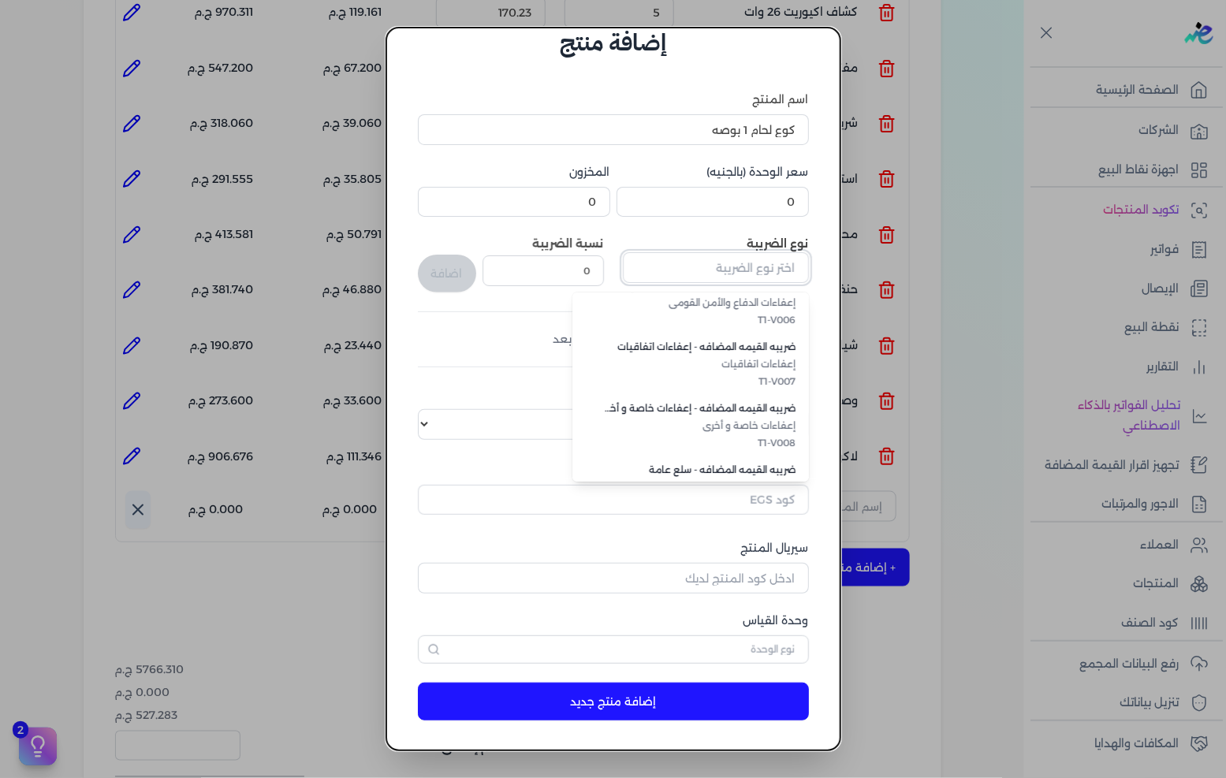
scroll to position [431, 0]
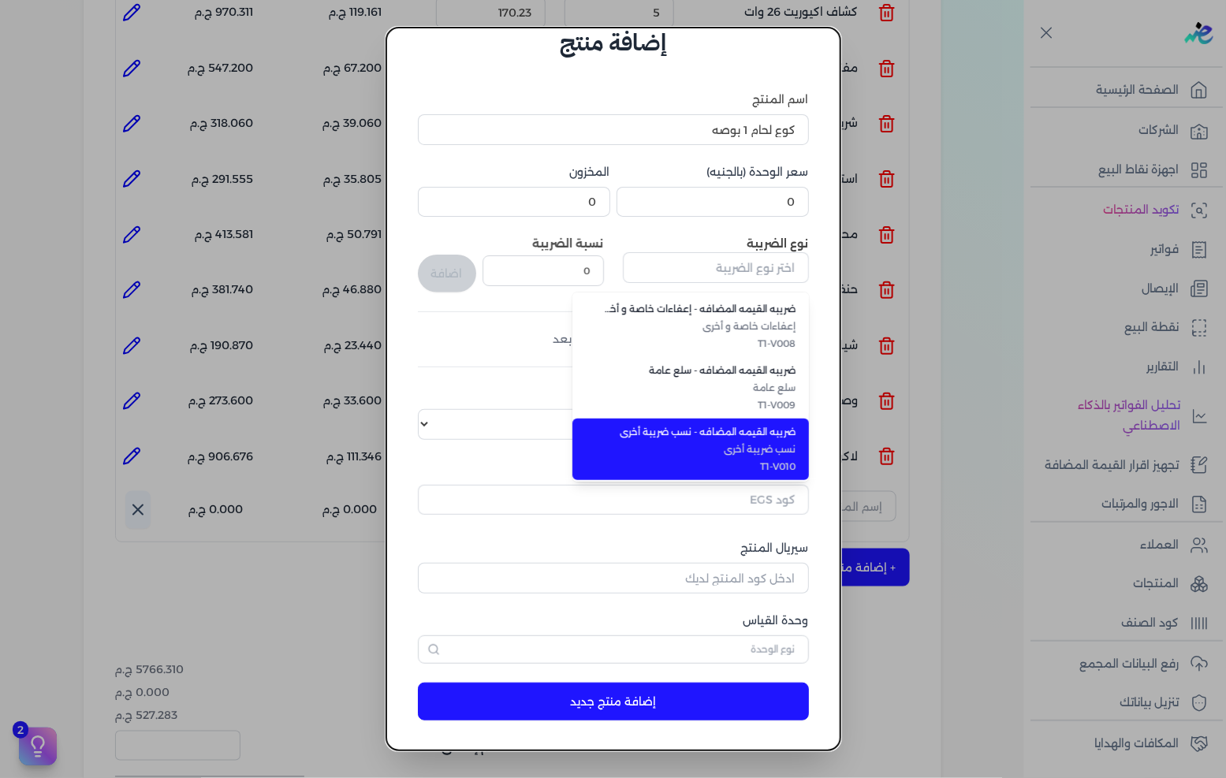
click at [771, 419] on li "ضريبه القيمه المضافه - نسب ضريبة أخرى نسب ضريبة أخرى T1-V010" at bounding box center [690, 450] width 237 height 62
type input "ضريبه القيمه المضافه - نسب ضريبة أخرى"
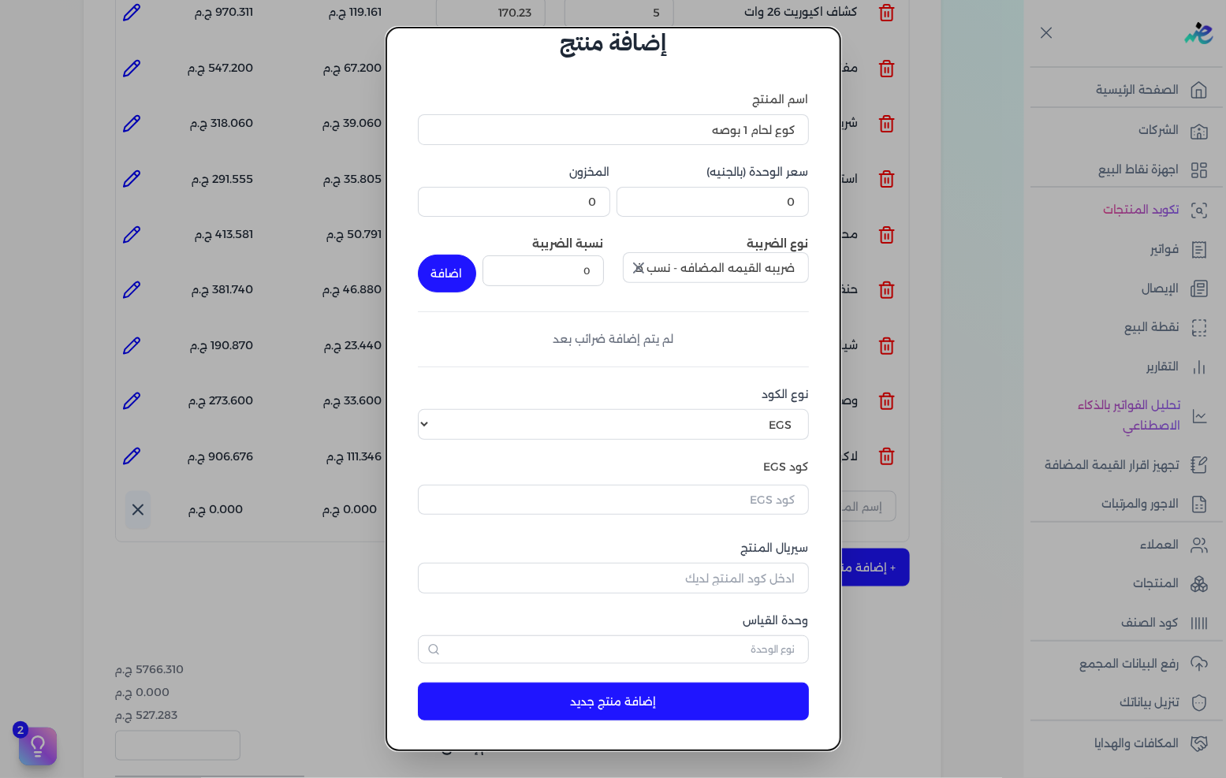
click at [645, 264] on icon "button" at bounding box center [638, 268] width 19 height 19
click at [711, 262] on input "text" at bounding box center [716, 267] width 186 height 30
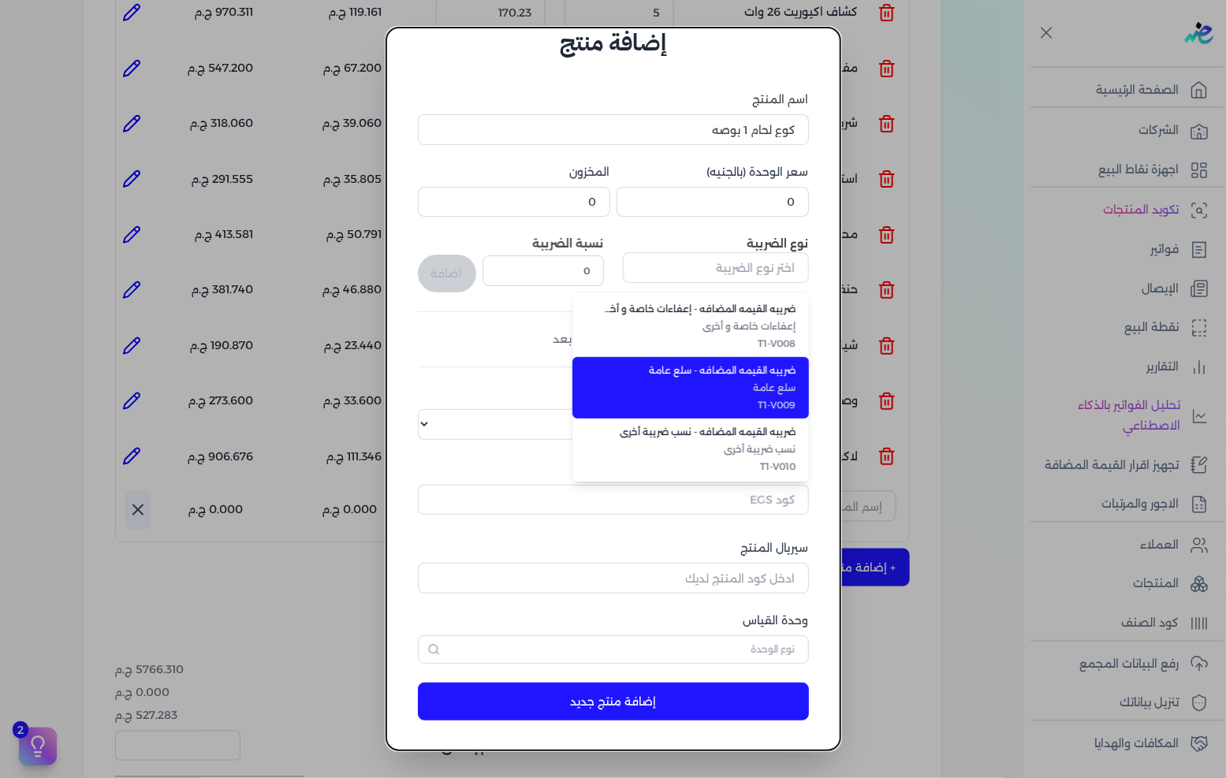
click at [763, 398] on span "T1-V009" at bounding box center [700, 405] width 192 height 14
type input "ضريبه القيمه المضافه - سلع عامة"
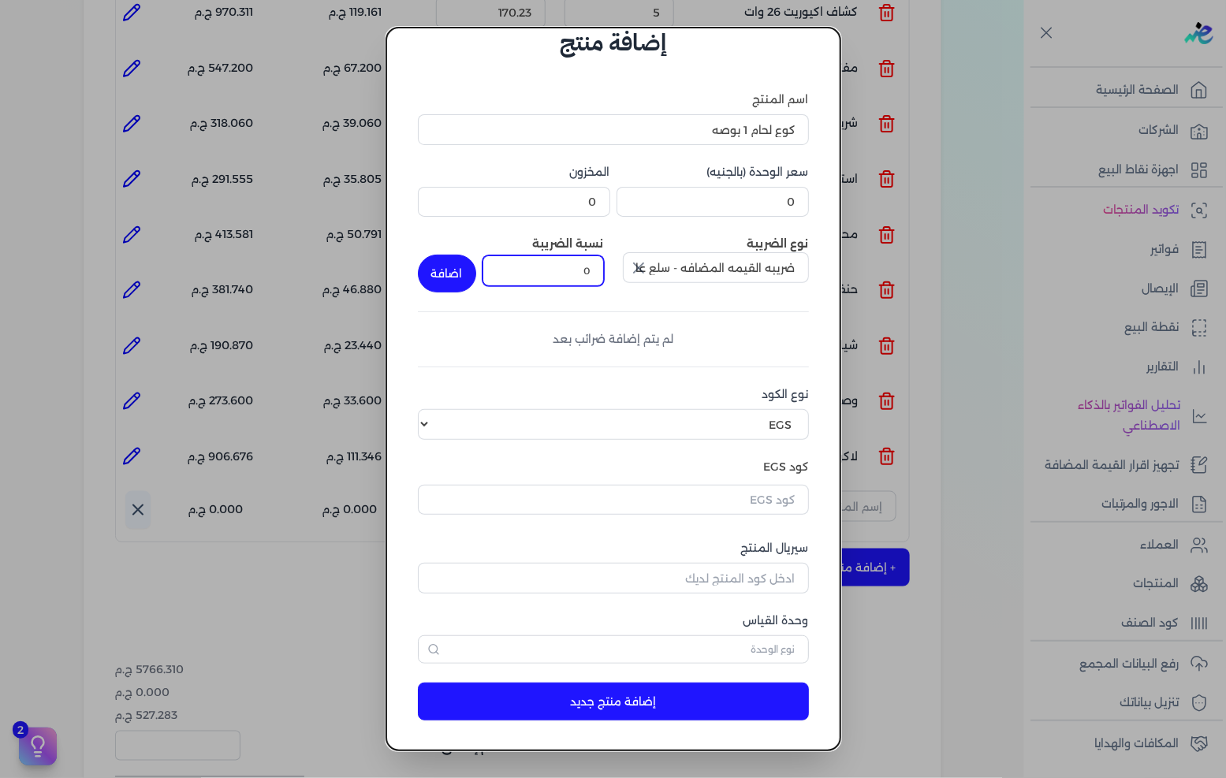
click at [589, 273] on input "0" at bounding box center [543, 270] width 121 height 30
type input "14"
click at [475, 277] on button "اضافة" at bounding box center [447, 274] width 58 height 38
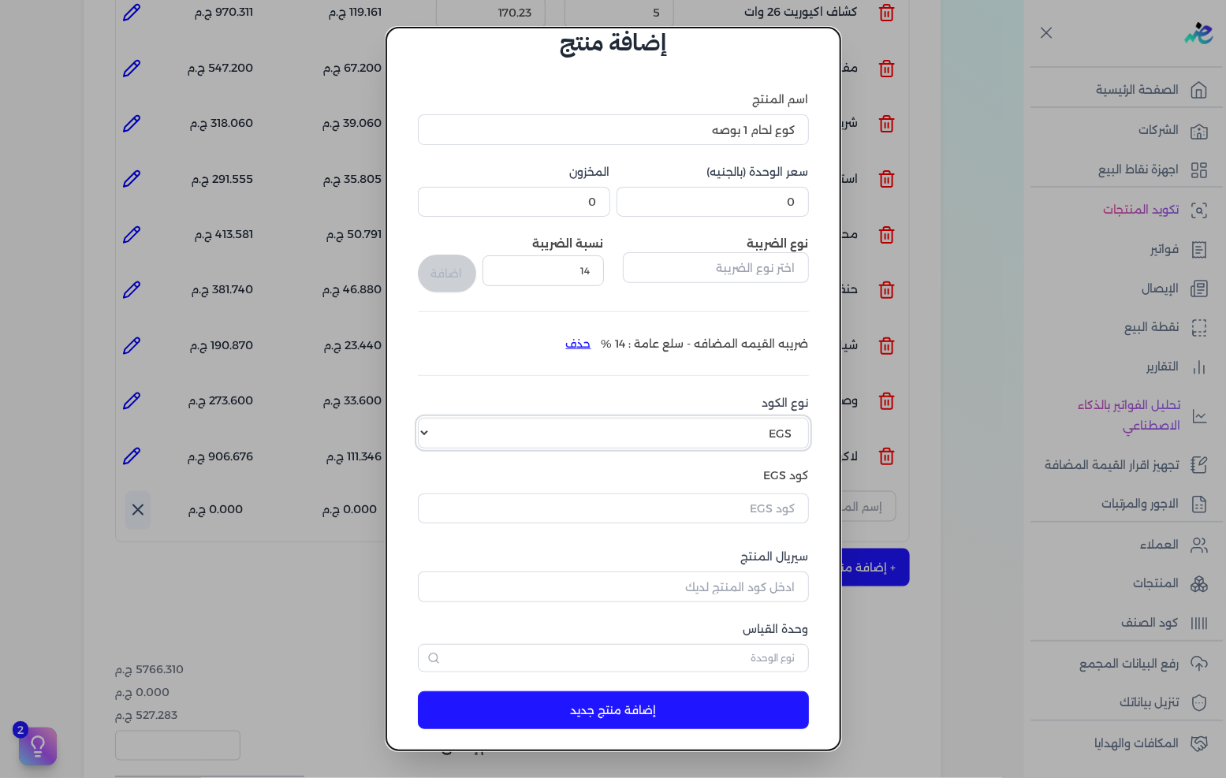
click at [596, 431] on select "اختر نوع الكود EGS GS1" at bounding box center [613, 433] width 391 height 30
select select "GS1"
click at [431, 418] on select "اختر نوع الكود EGS GS1" at bounding box center [613, 433] width 391 height 30
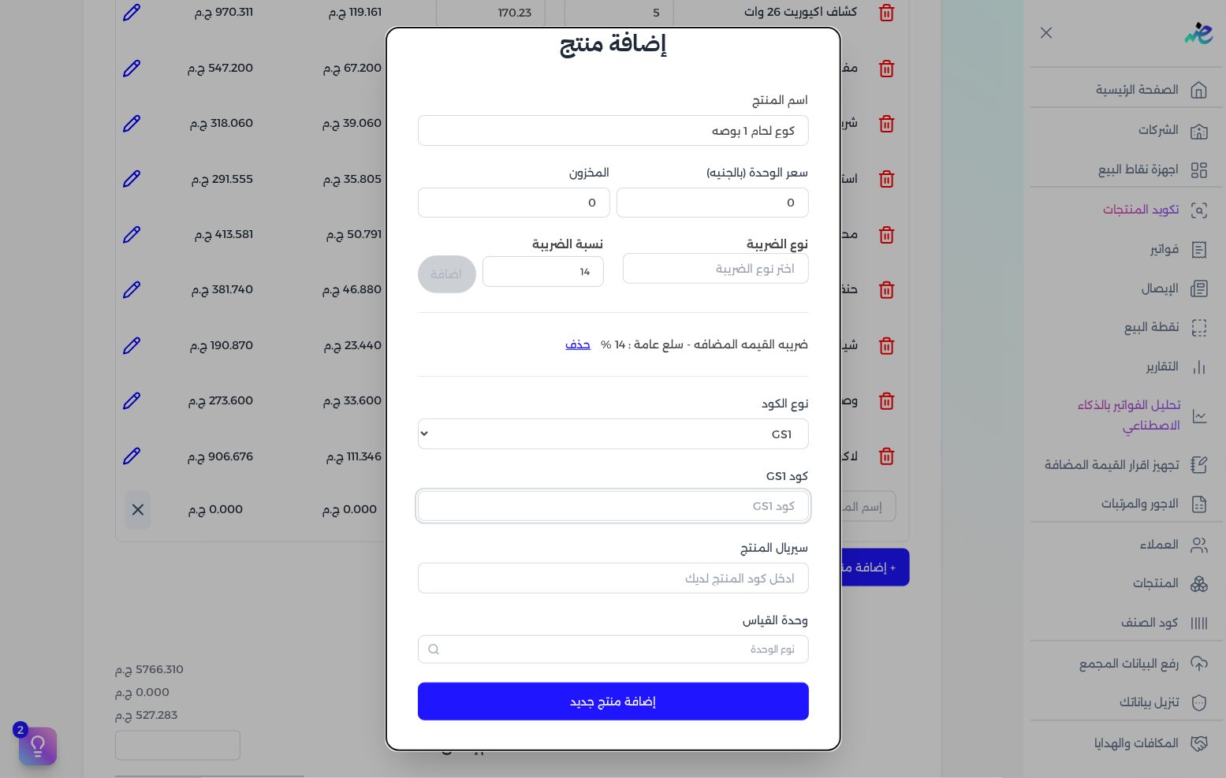
click at [747, 494] on input "كود GS1" at bounding box center [613, 506] width 391 height 30
paste input "10002612"
type input "10002612"
drag, startPoint x: 755, startPoint y: 587, endPoint x: 1217, endPoint y: 530, distance: 465.7
click at [755, 587] on input "سيريال المنتج" at bounding box center [613, 578] width 391 height 30
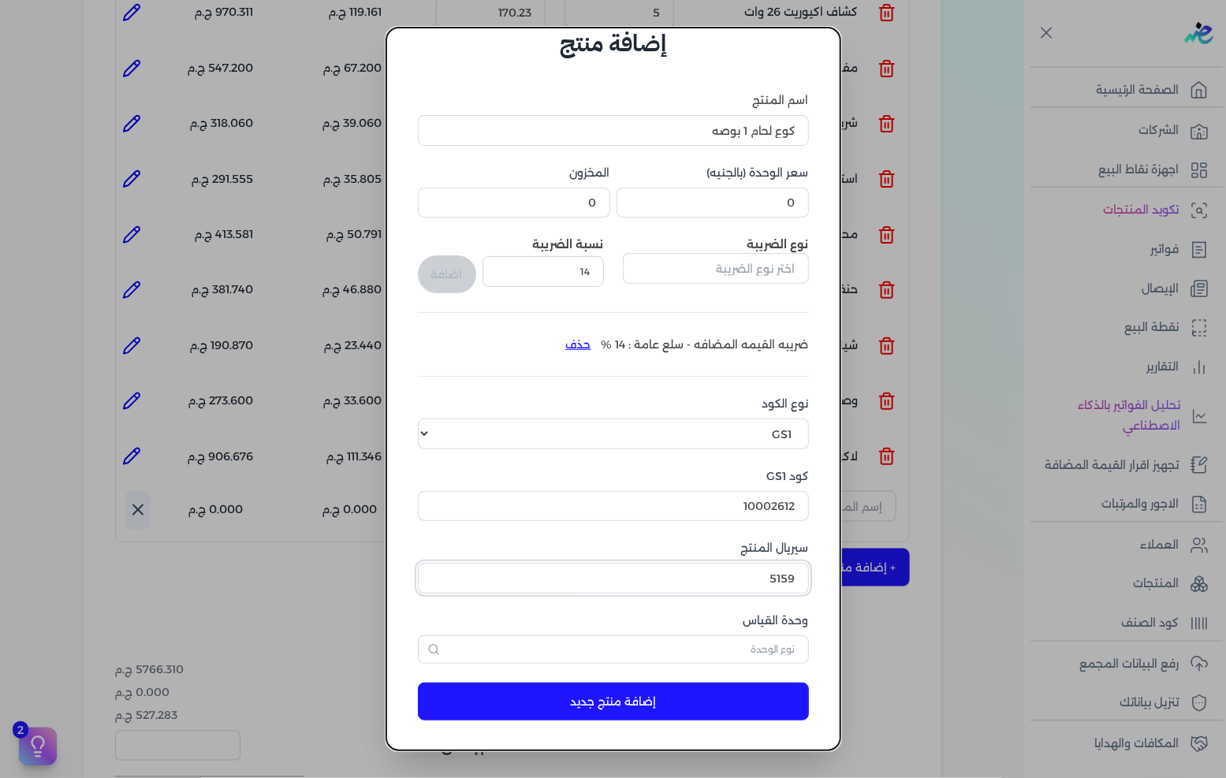
type input "5159"
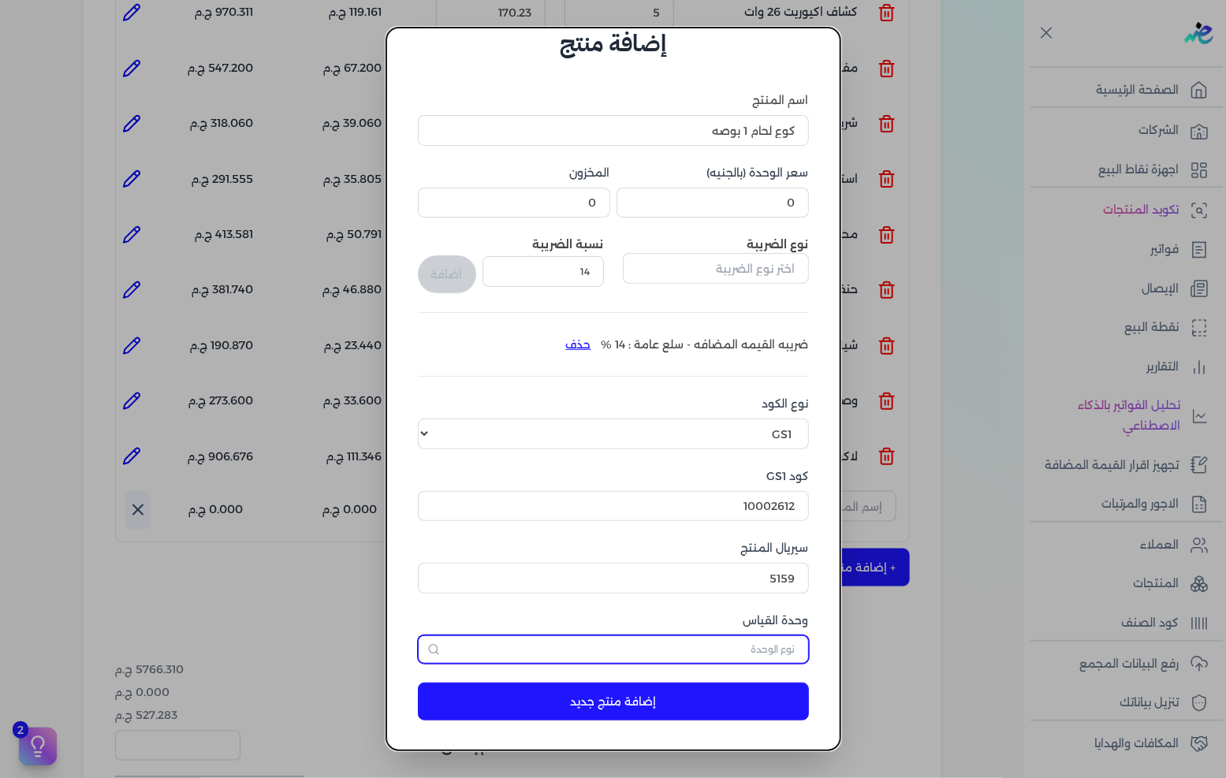
click at [728, 658] on input "text" at bounding box center [613, 650] width 391 height 28
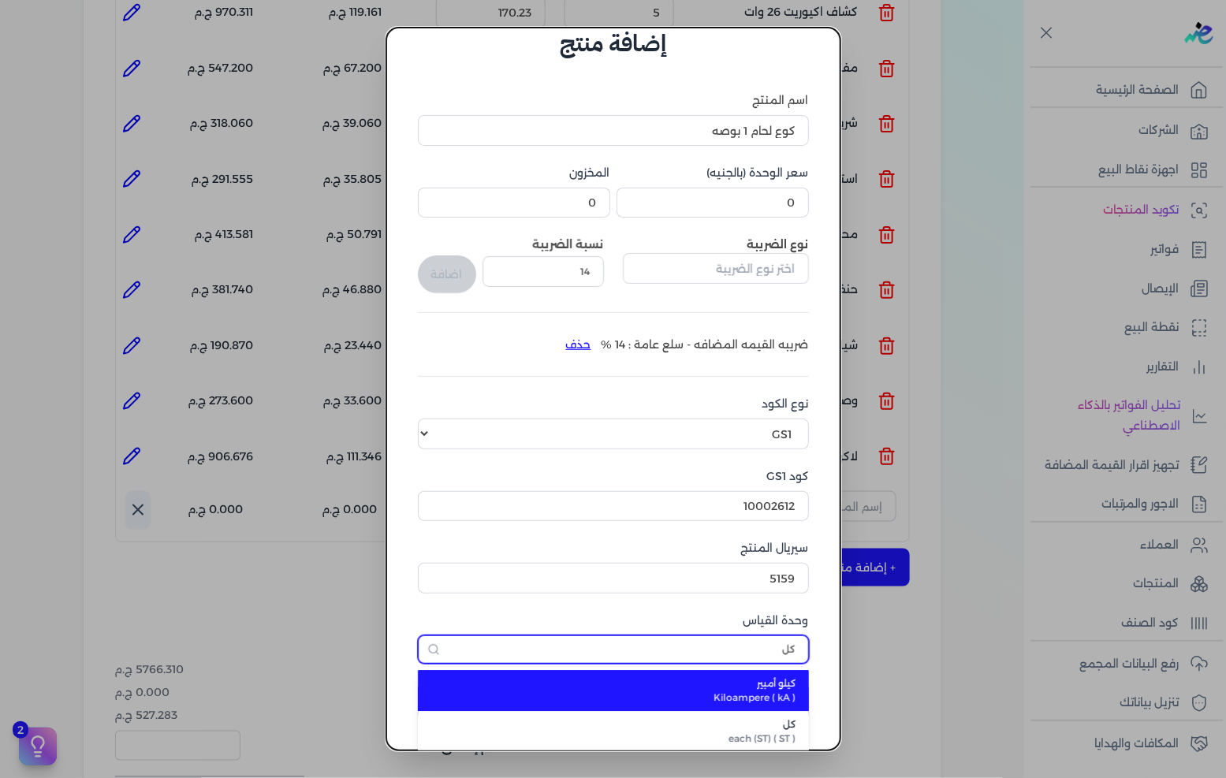
type input "كل"
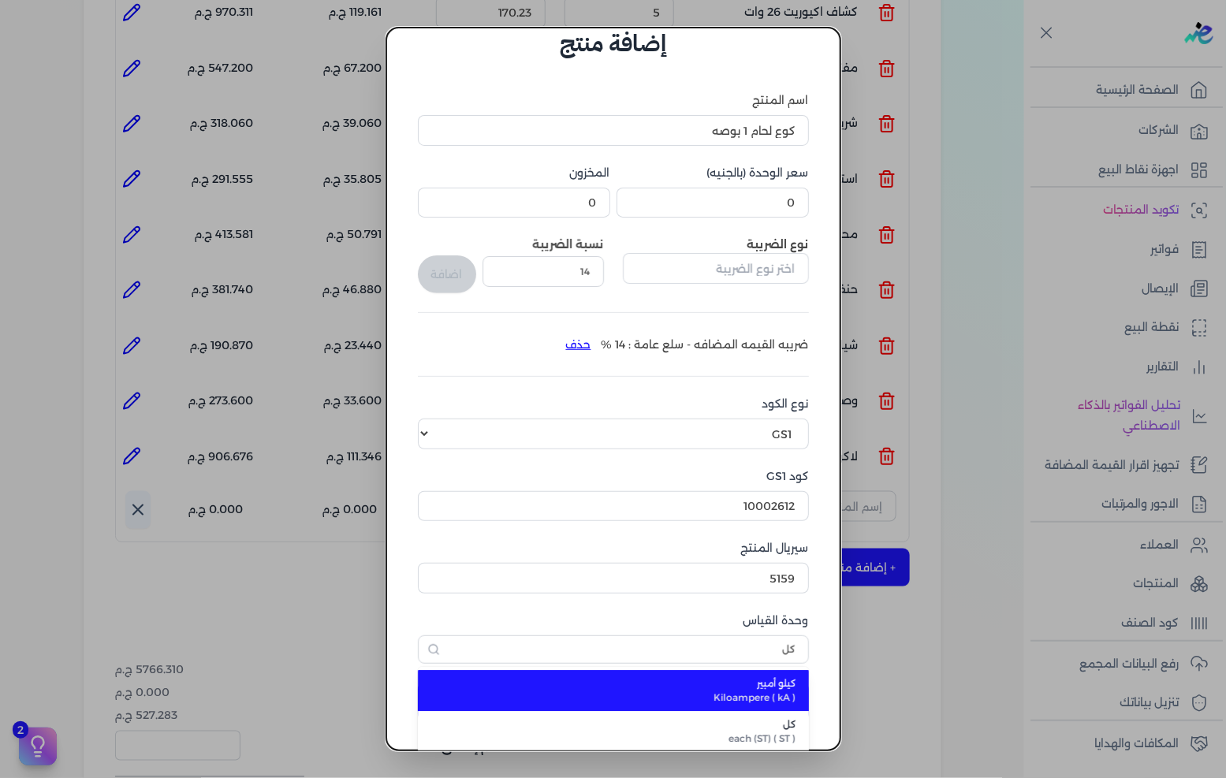
click at [757, 725] on span "كل" at bounding box center [622, 725] width 347 height 14
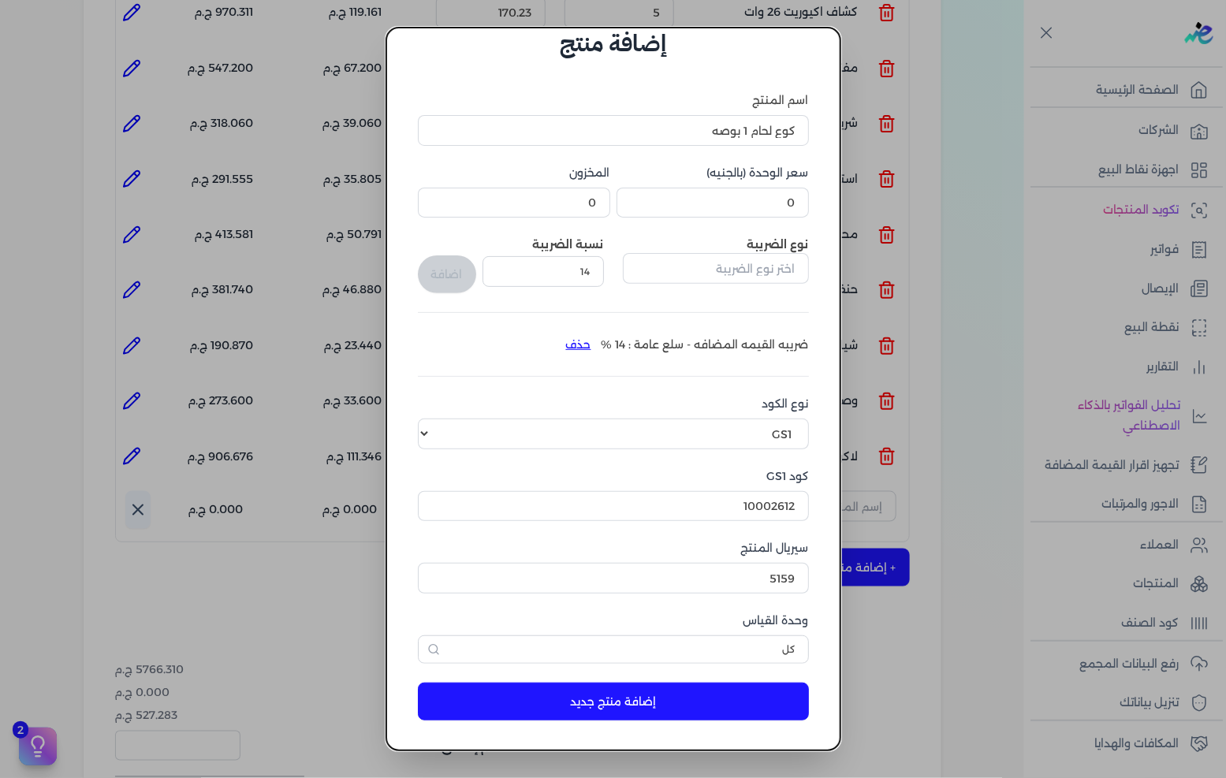
click at [740, 703] on button "إضافة منتج جديد" at bounding box center [613, 702] width 391 height 38
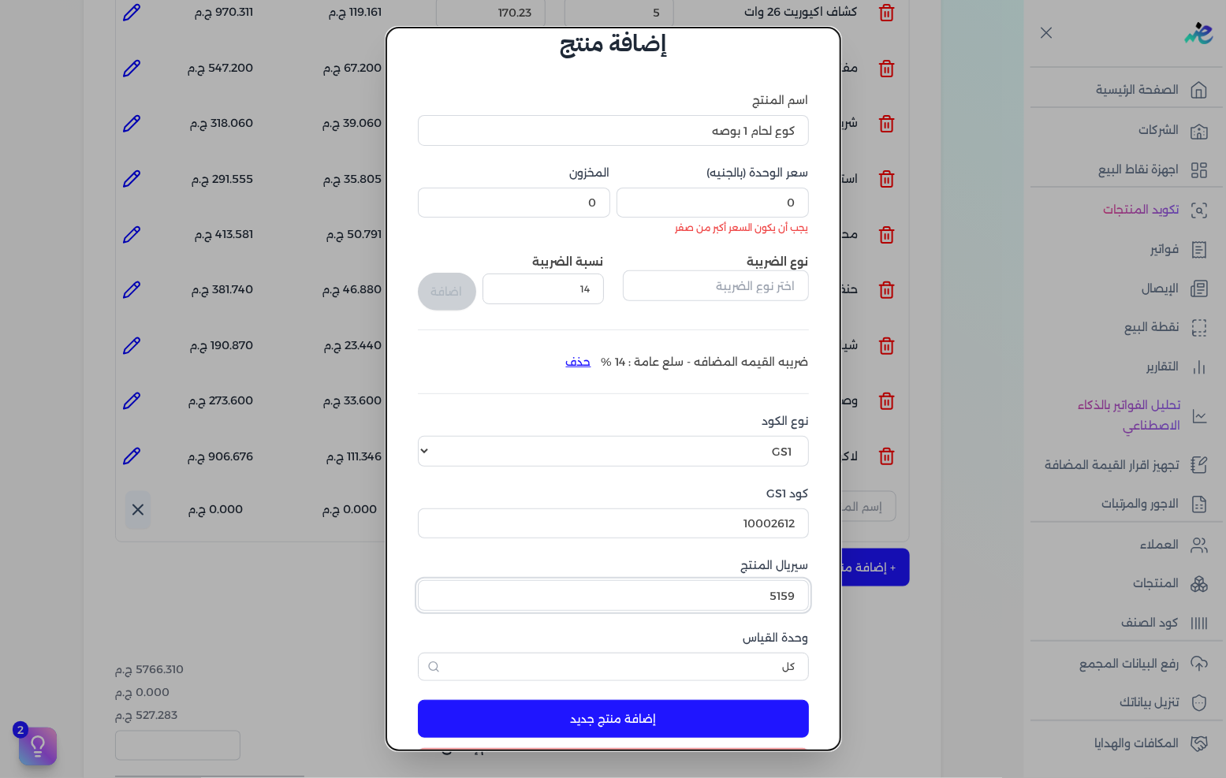
click at [727, 595] on input "5159" at bounding box center [613, 595] width 391 height 30
type input "5160"
click at [767, 199] on input "0" at bounding box center [713, 203] width 192 height 30
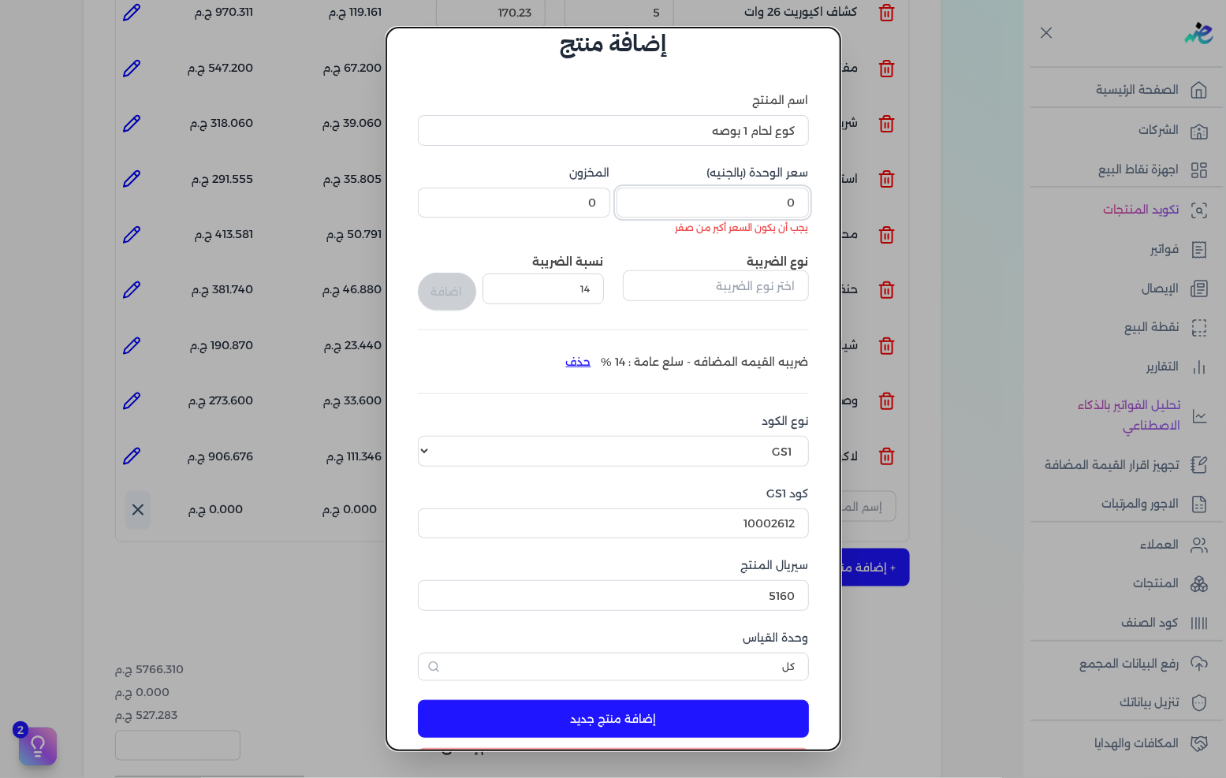
click at [776, 203] on input "0" at bounding box center [713, 203] width 192 height 30
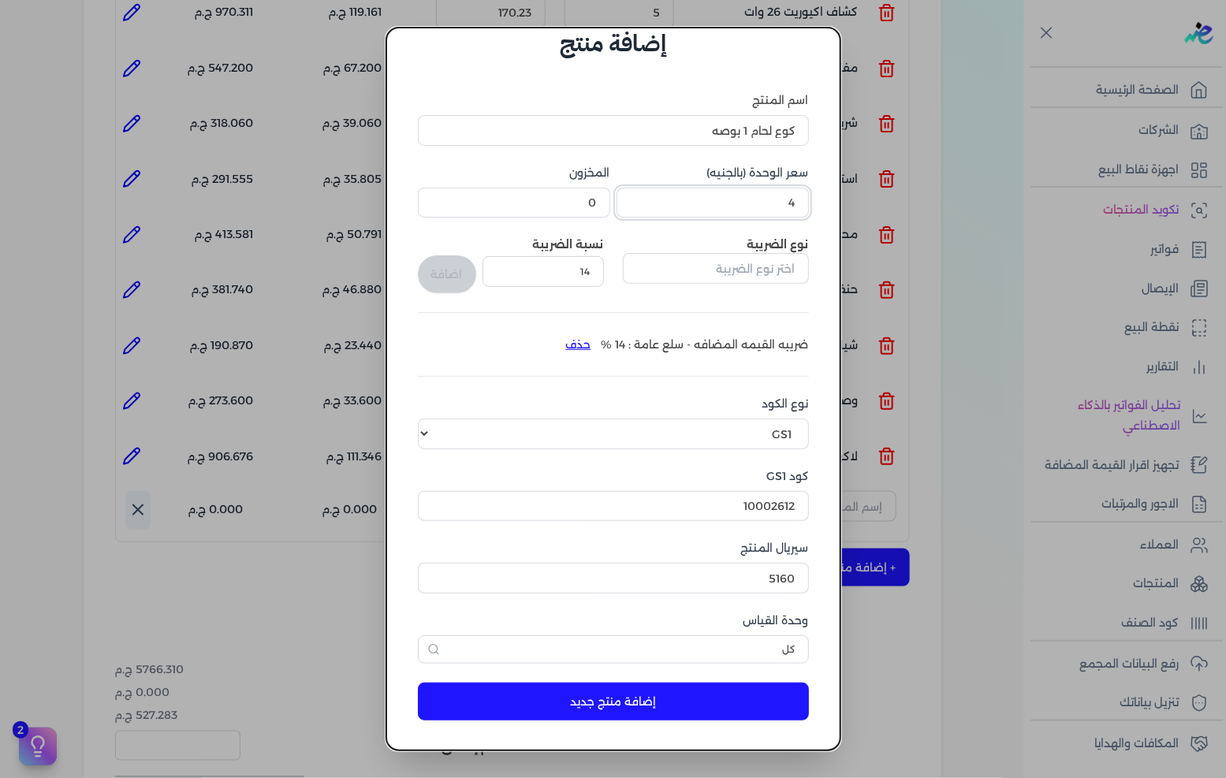
type input "41"
type input "41.86"
click at [625, 699] on button "إضافة منتج جديد" at bounding box center [613, 702] width 391 height 38
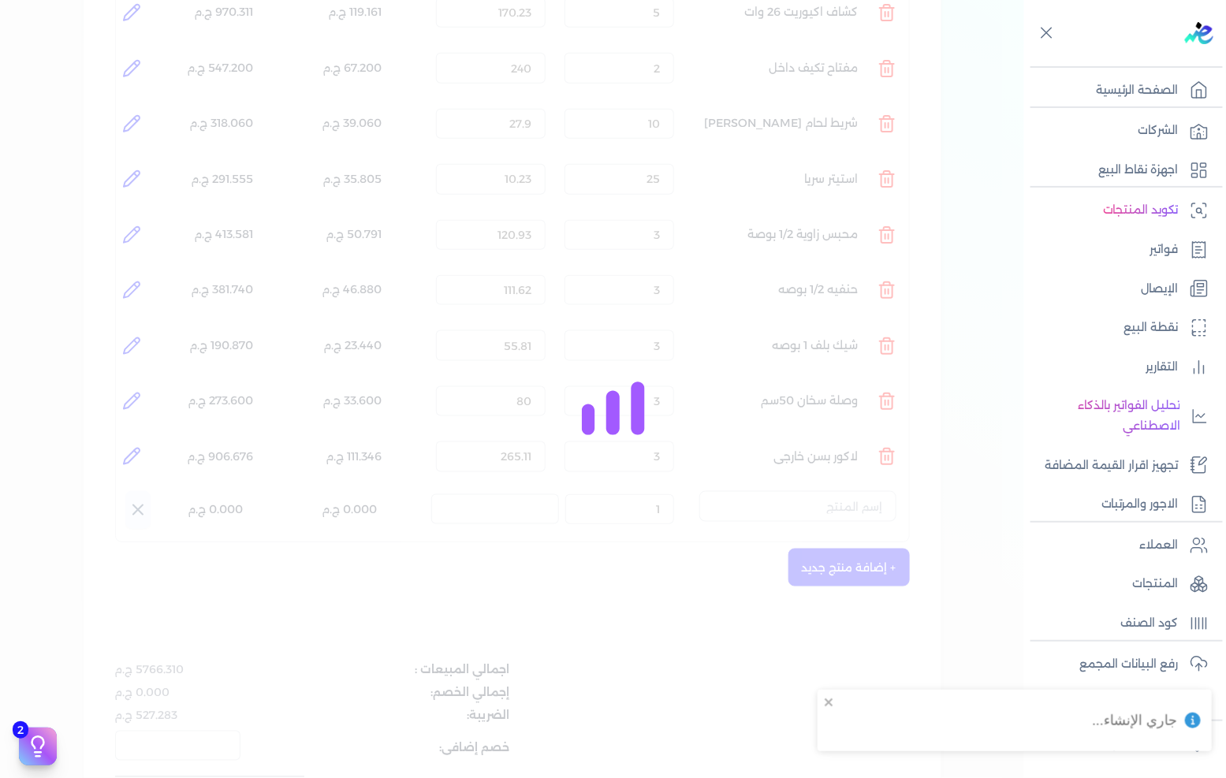
select select "EGS"
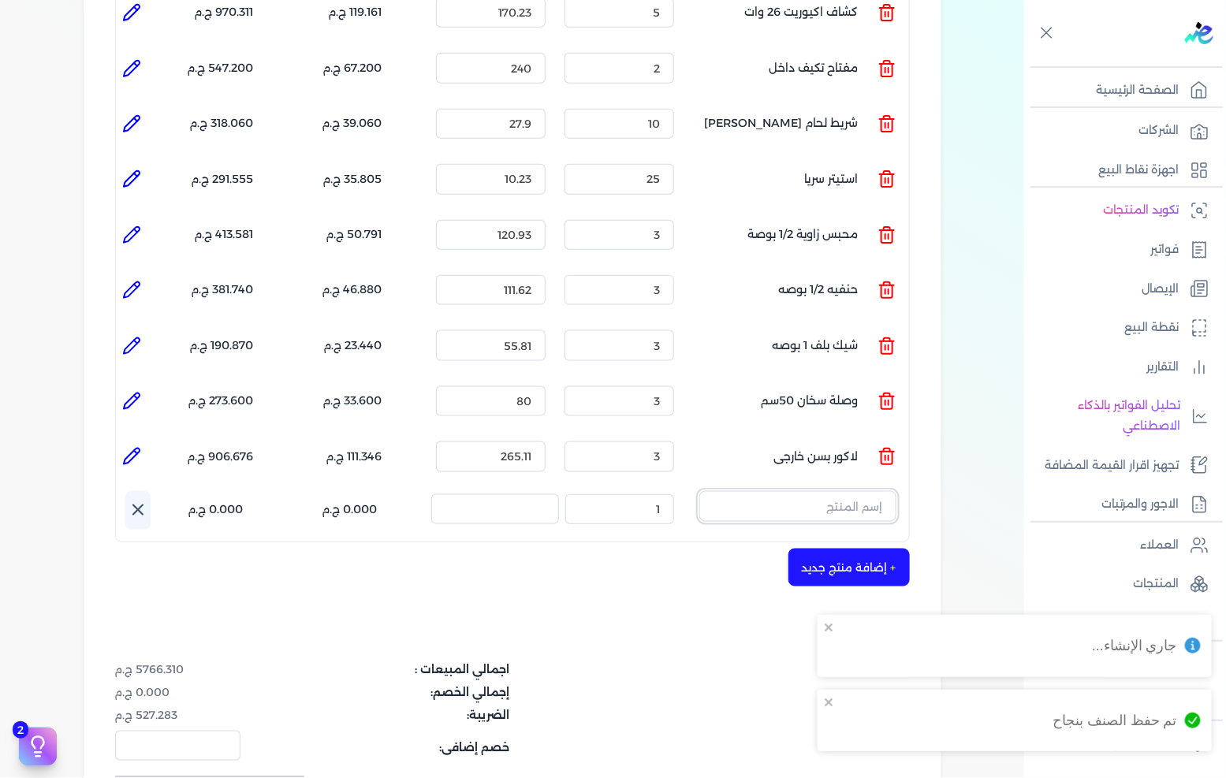
click at [816, 491] on input "text" at bounding box center [797, 506] width 197 height 30
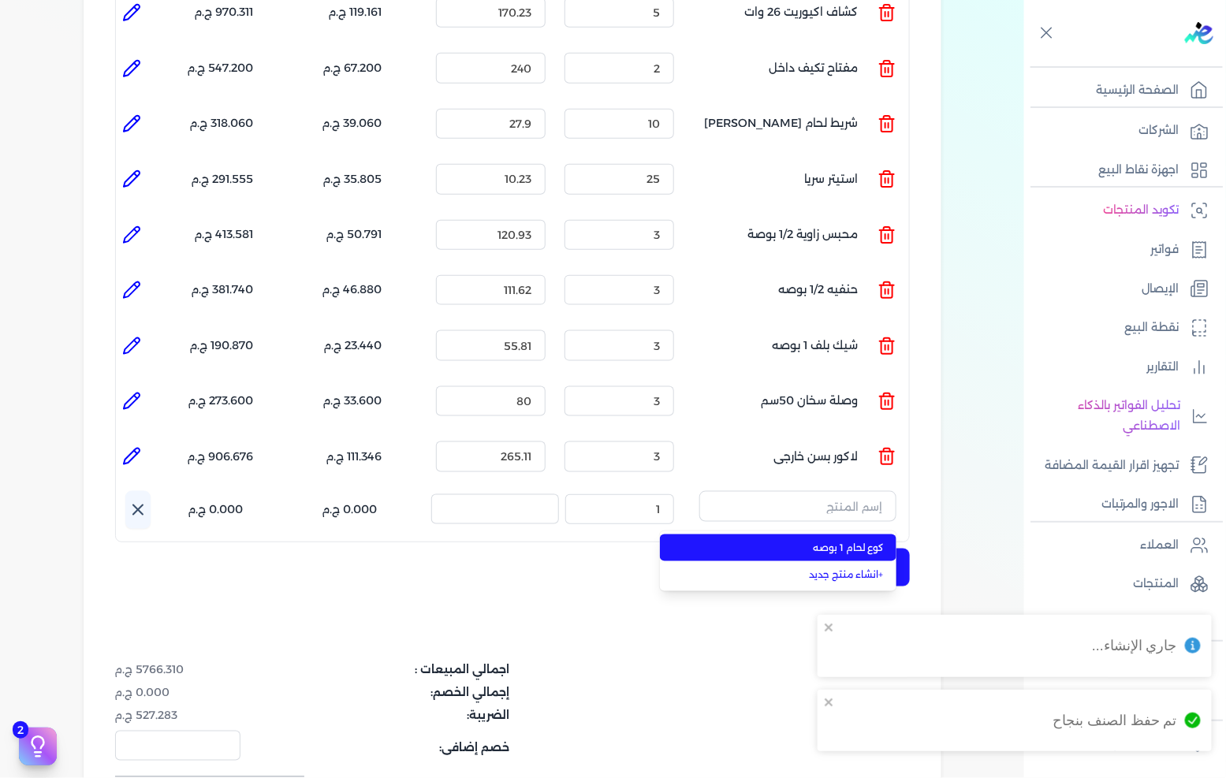
click at [860, 541] on span "كوع لحام 1 بوصه" at bounding box center [788, 548] width 192 height 14
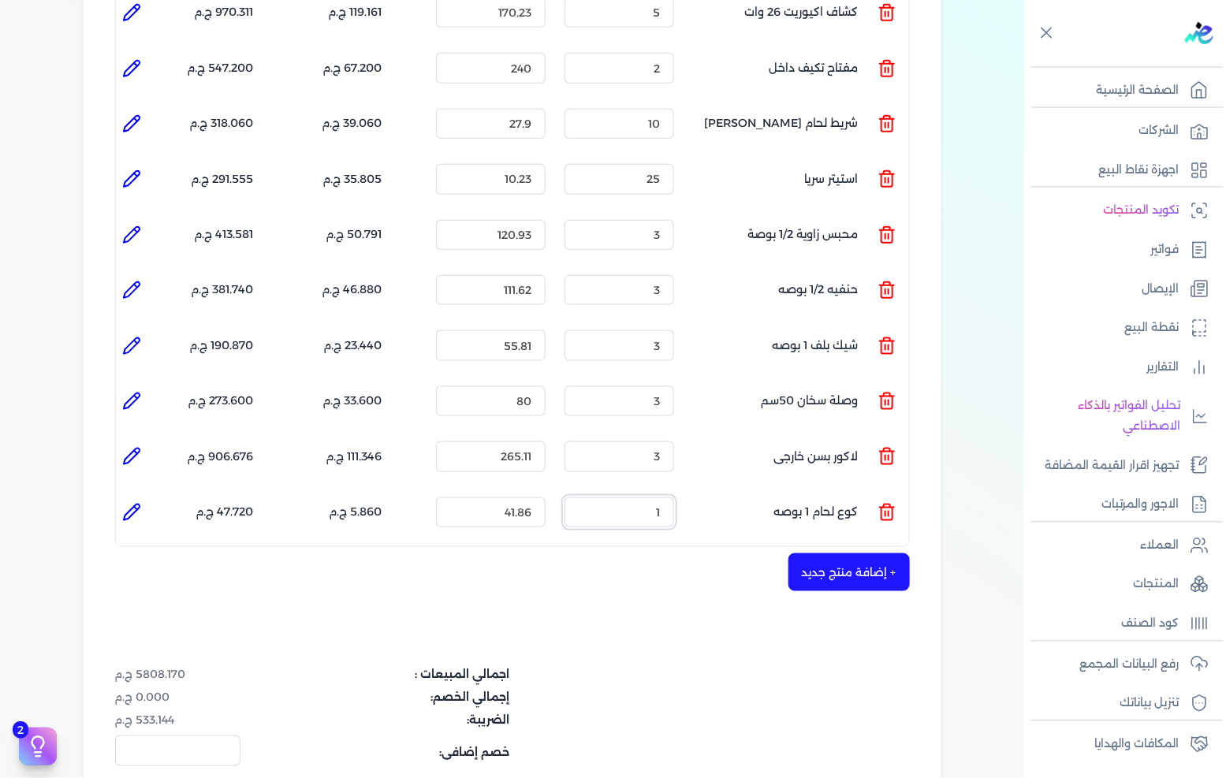
click at [670, 498] on input "1" at bounding box center [620, 513] width 110 height 30
type input "6"
click at [837, 554] on button "+ إضافة منتج جديد" at bounding box center [849, 573] width 121 height 38
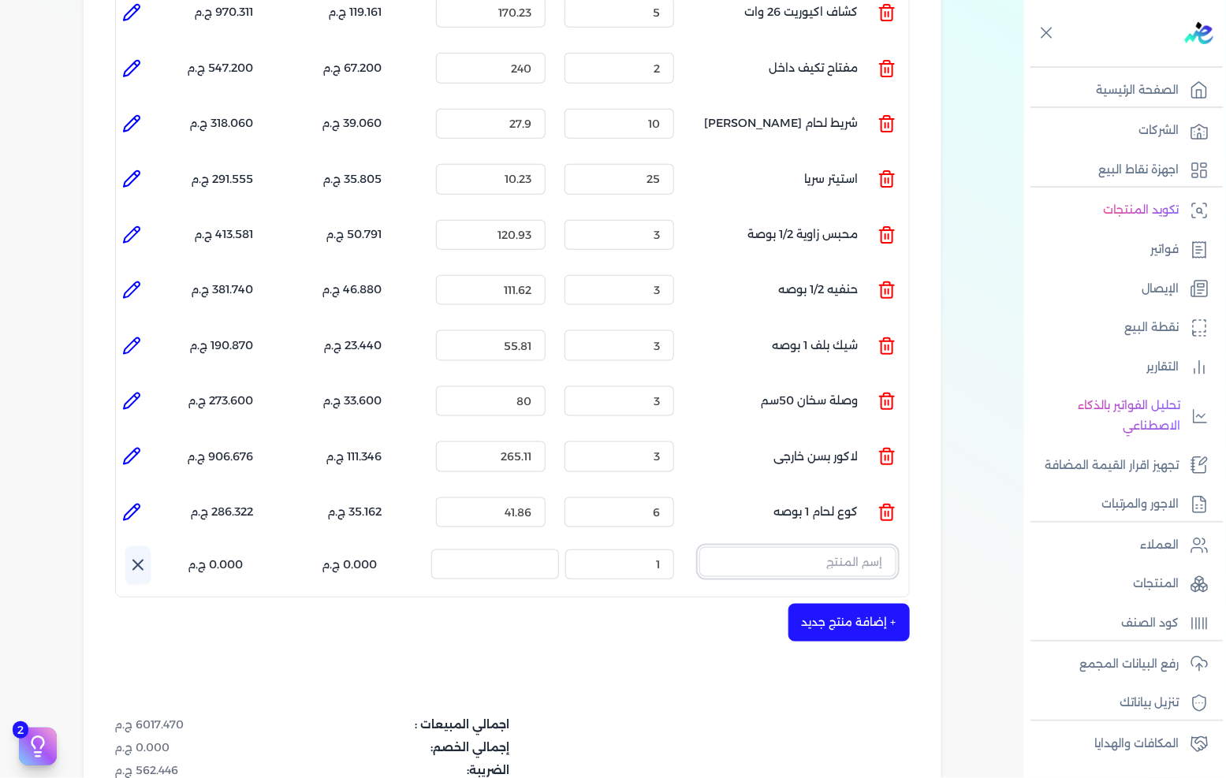
click at [837, 547] on input "text" at bounding box center [797, 562] width 197 height 30
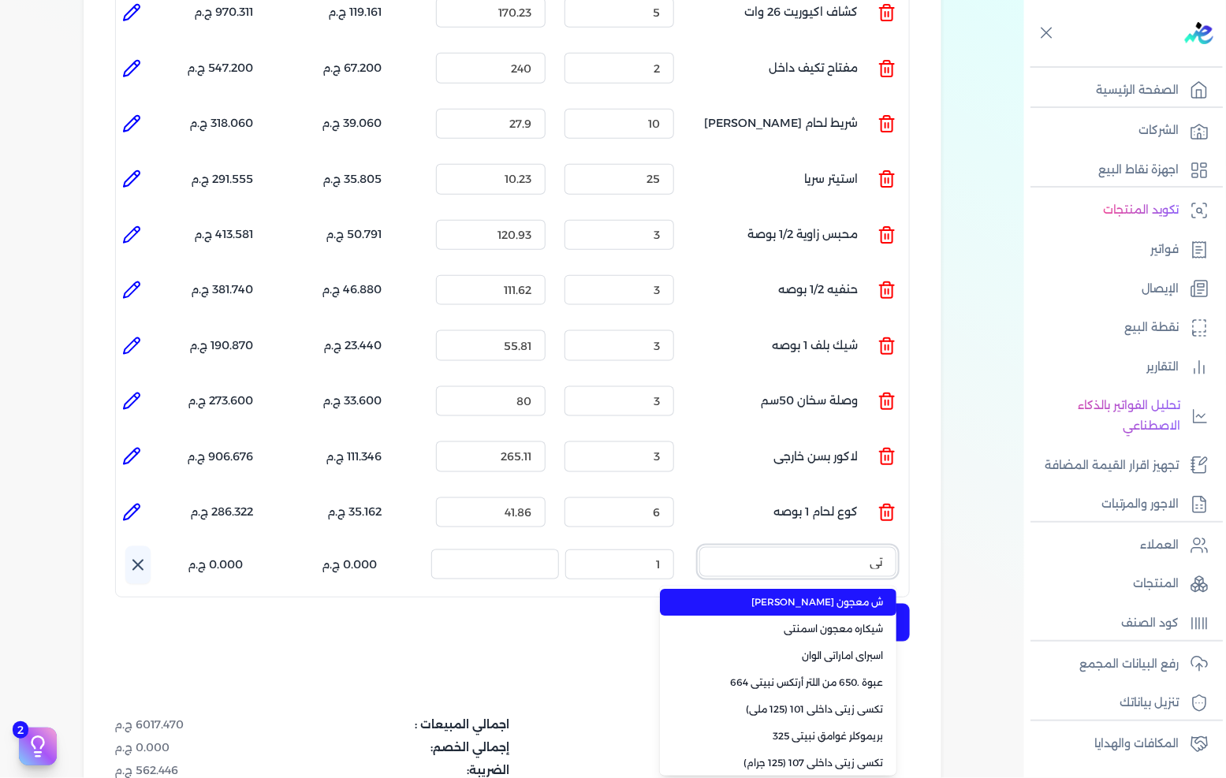
click at [699, 547] on button "تى" at bounding box center [797, 565] width 197 height 36
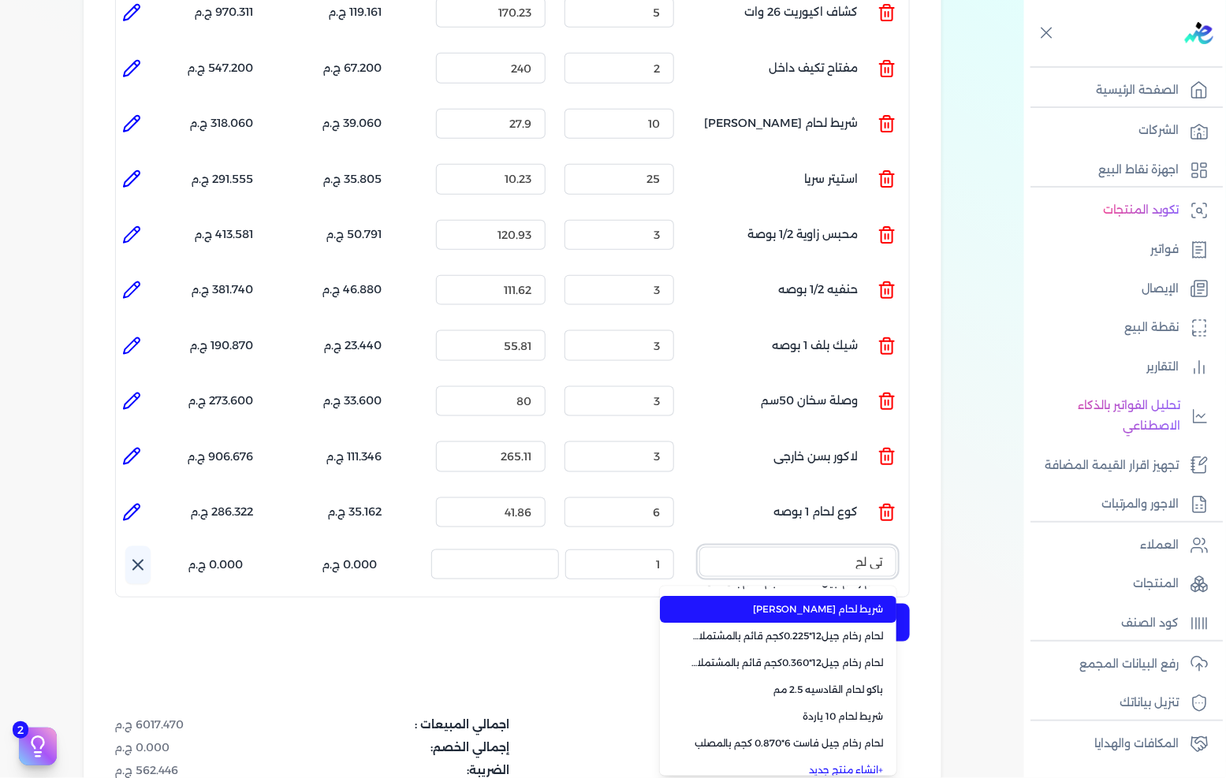
scroll to position [58, 0]
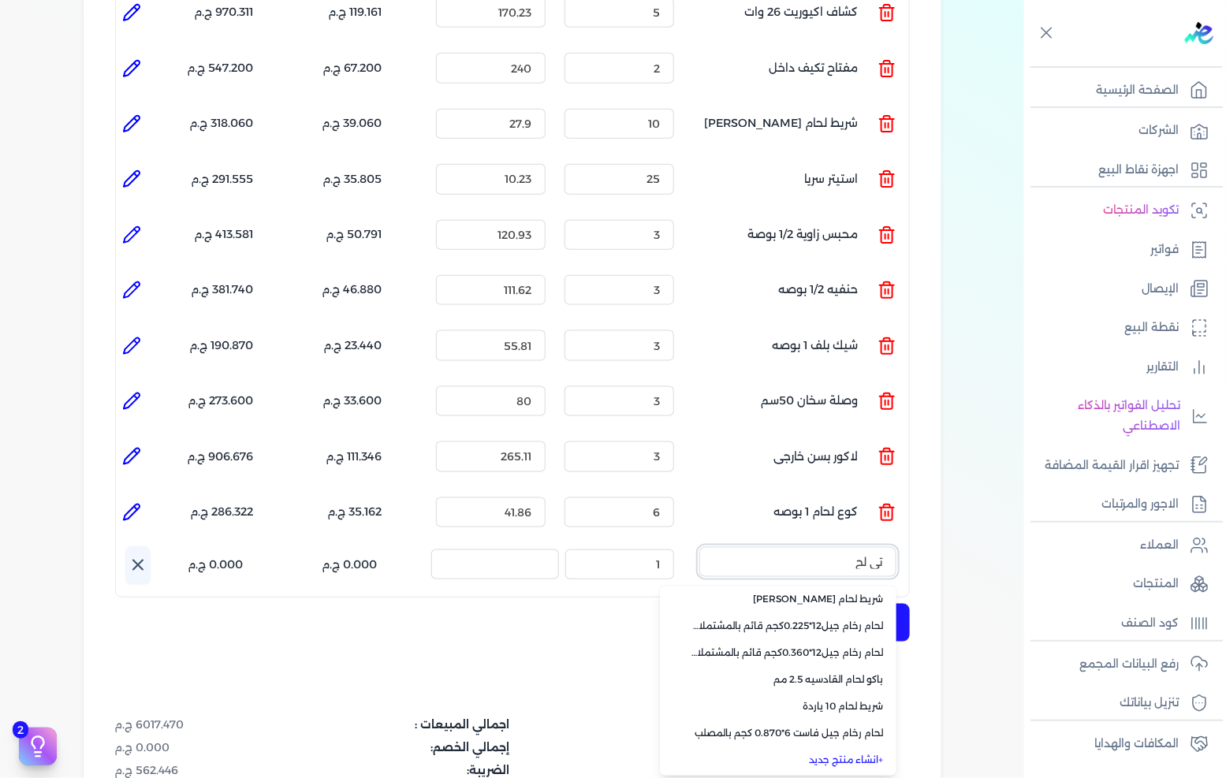
type input "تى لح"
click at [841, 753] on link "+ انشاء منتج جديد" at bounding box center [788, 760] width 192 height 14
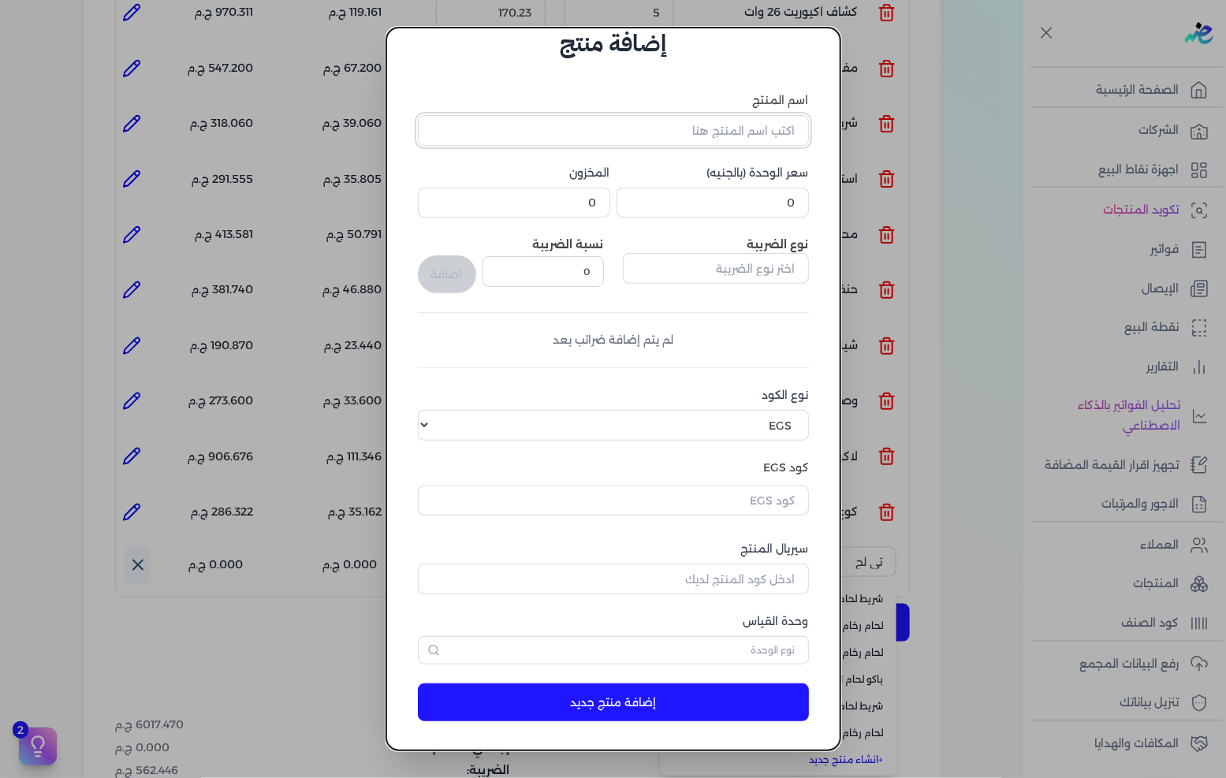
click at [766, 136] on input "اسم المنتج" at bounding box center [613, 130] width 391 height 30
type input "تى لحام 1 بوصه"
click at [779, 201] on input "0" at bounding box center [713, 203] width 192 height 30
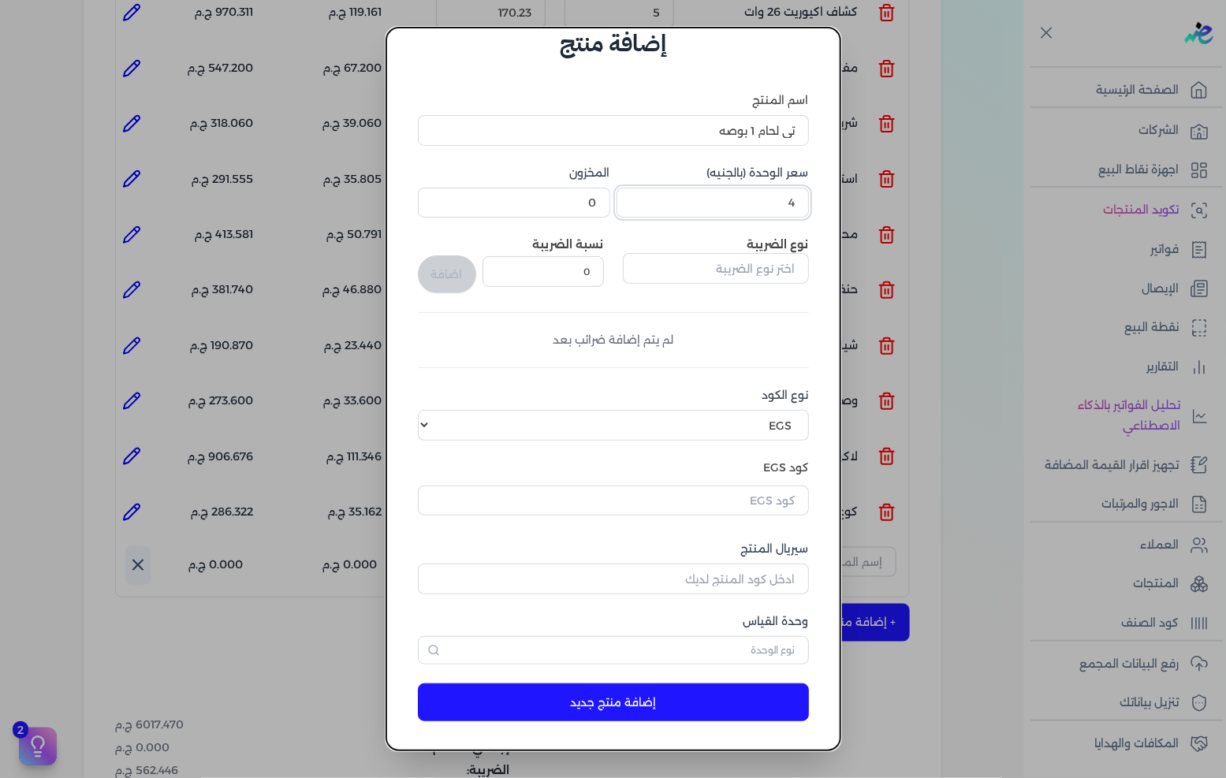
type input "41"
type input "41.86"
click at [751, 253] on input "text" at bounding box center [716, 268] width 186 height 30
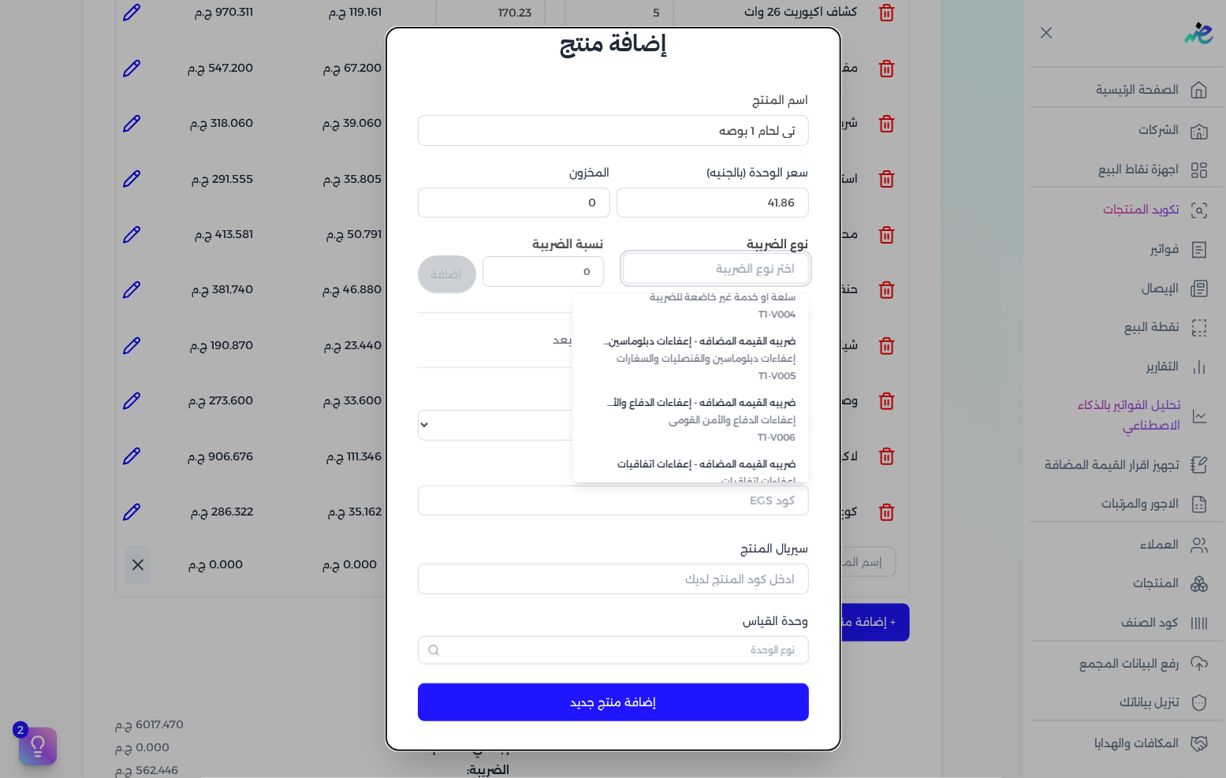
scroll to position [431, 0]
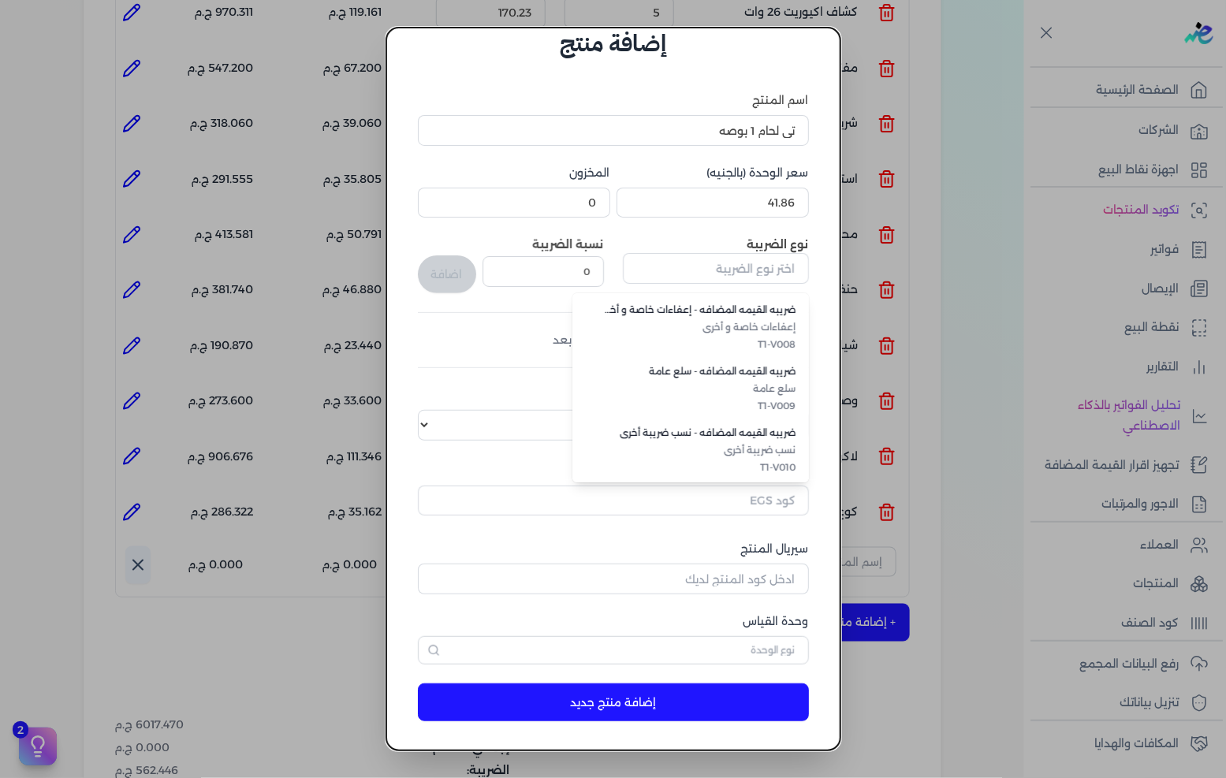
click at [763, 399] on span "T1-V009" at bounding box center [700, 406] width 192 height 14
type input "ضريبه القيمه المضافه - سلع عامة"
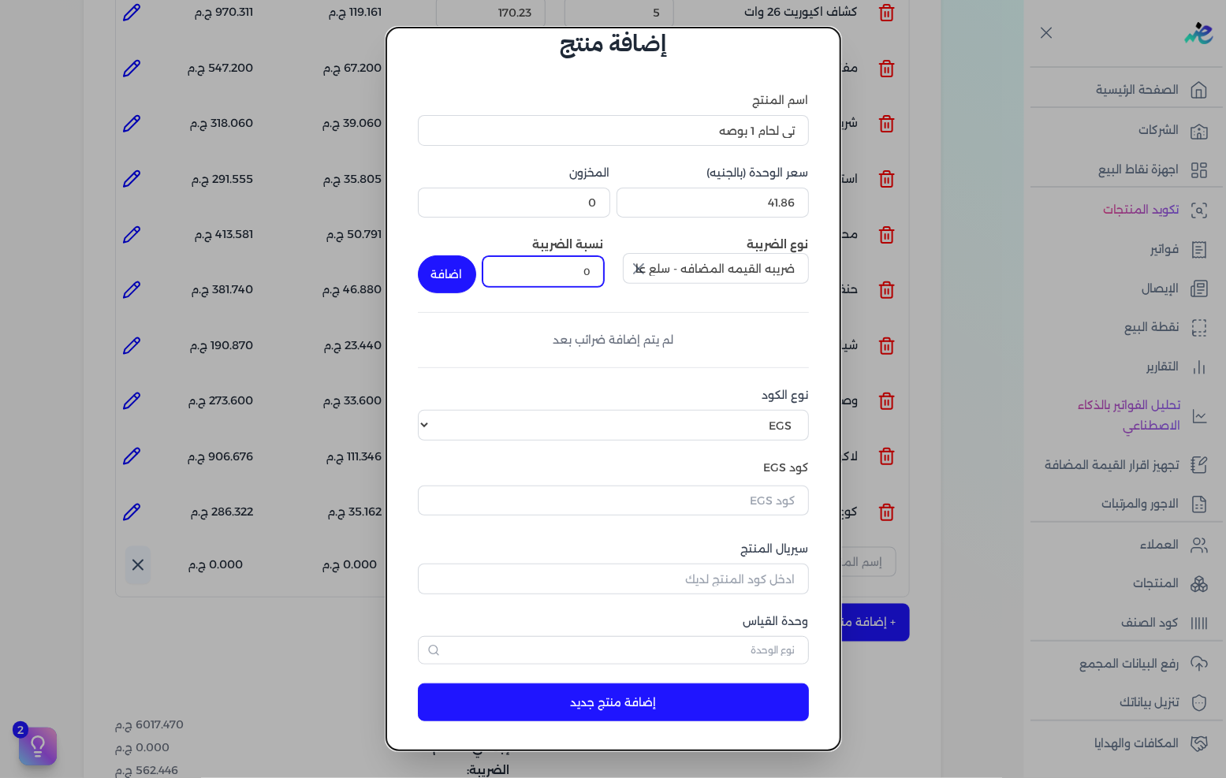
click at [570, 264] on input "0" at bounding box center [543, 271] width 121 height 30
type input "14"
click at [460, 282] on button "اضافة" at bounding box center [447, 274] width 58 height 38
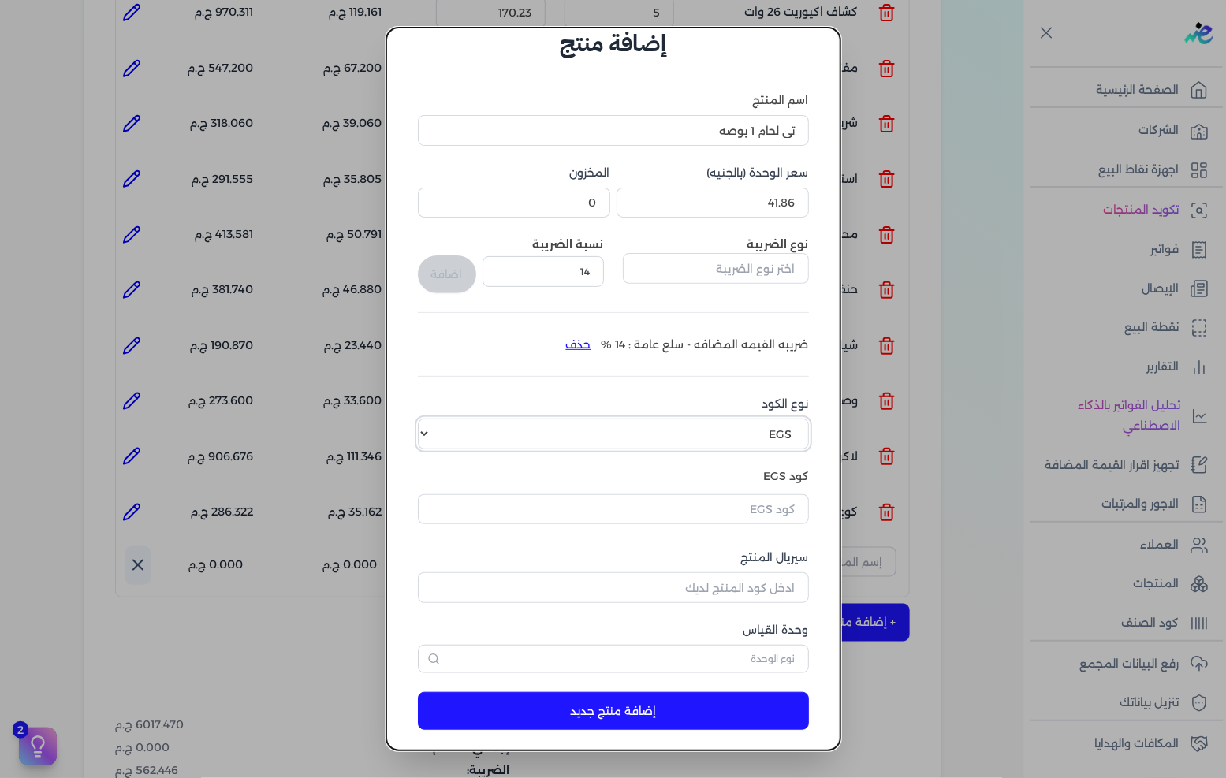
click at [762, 434] on select "اختر نوع الكود EGS GS1" at bounding box center [613, 434] width 391 height 30
select select "GS1"
click at [431, 419] on select "اختر نوع الكود EGS GS1" at bounding box center [613, 434] width 391 height 30
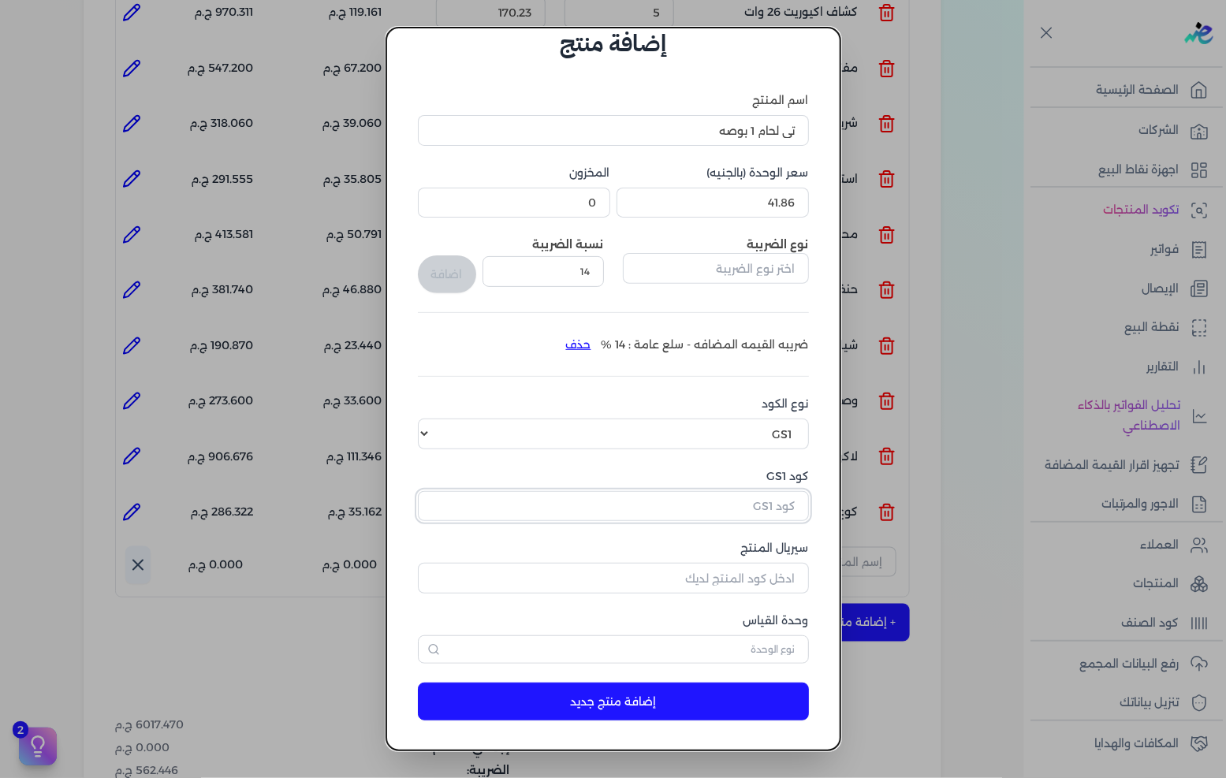
click at [745, 509] on input "كود GS1" at bounding box center [613, 506] width 391 height 30
click at [755, 577] on input "سيريال المنتج" at bounding box center [613, 578] width 391 height 30
click at [769, 507] on input "5161" at bounding box center [613, 506] width 391 height 30
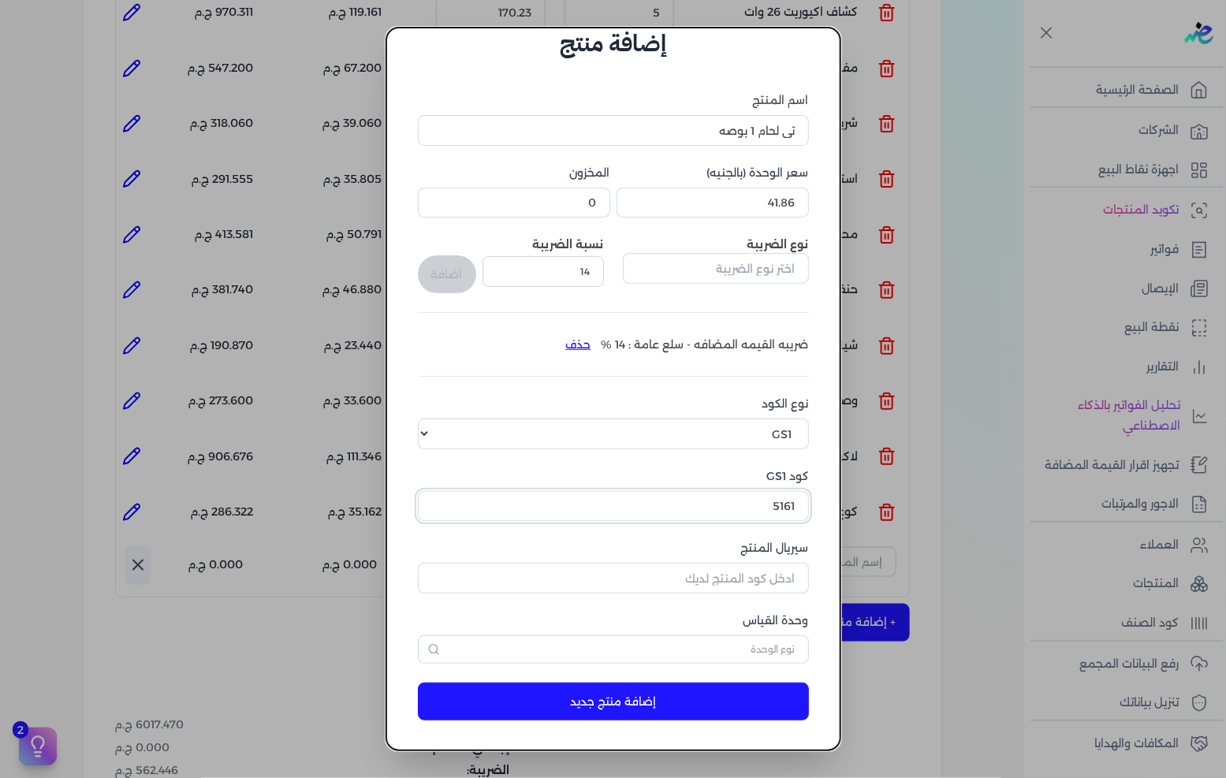
paste input "10002612"
type input "10002612"
drag, startPoint x: 754, startPoint y: 573, endPoint x: 797, endPoint y: 568, distance: 43.7
click at [754, 573] on input "سيريال المنتج" at bounding box center [613, 578] width 391 height 30
type input "5162"
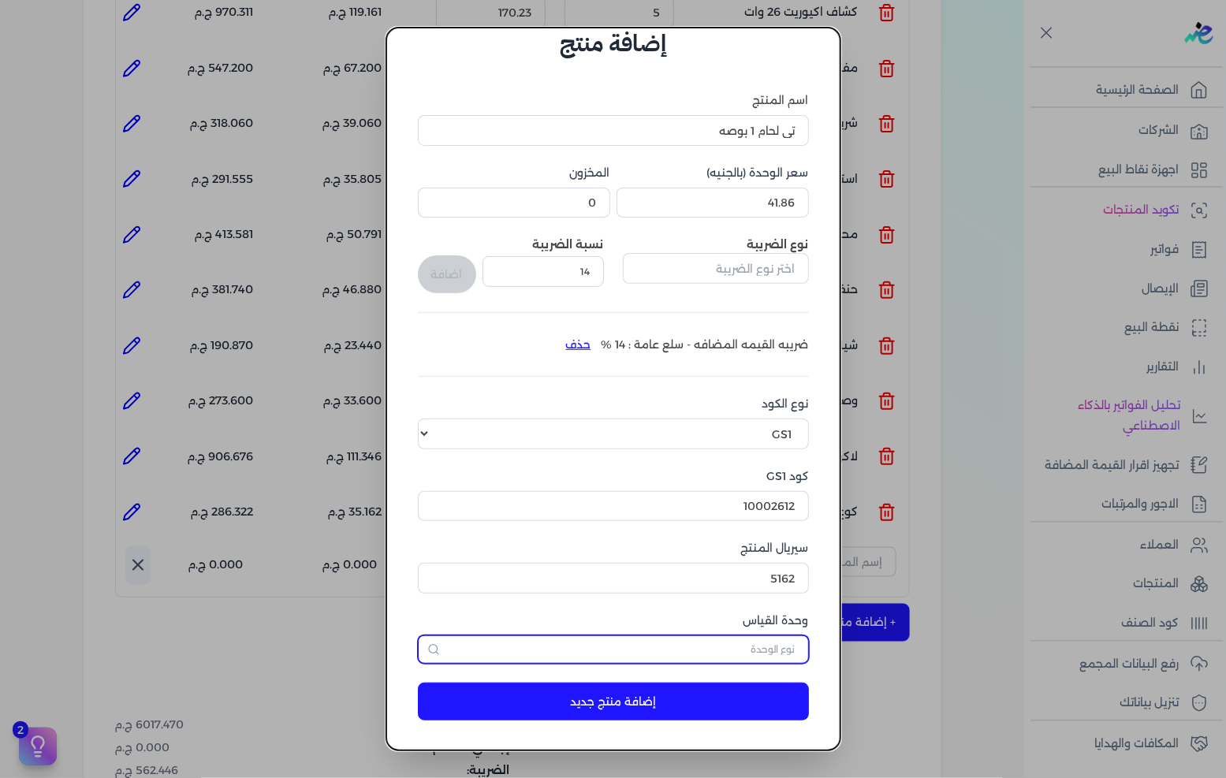
click at [763, 649] on input "text" at bounding box center [613, 650] width 391 height 28
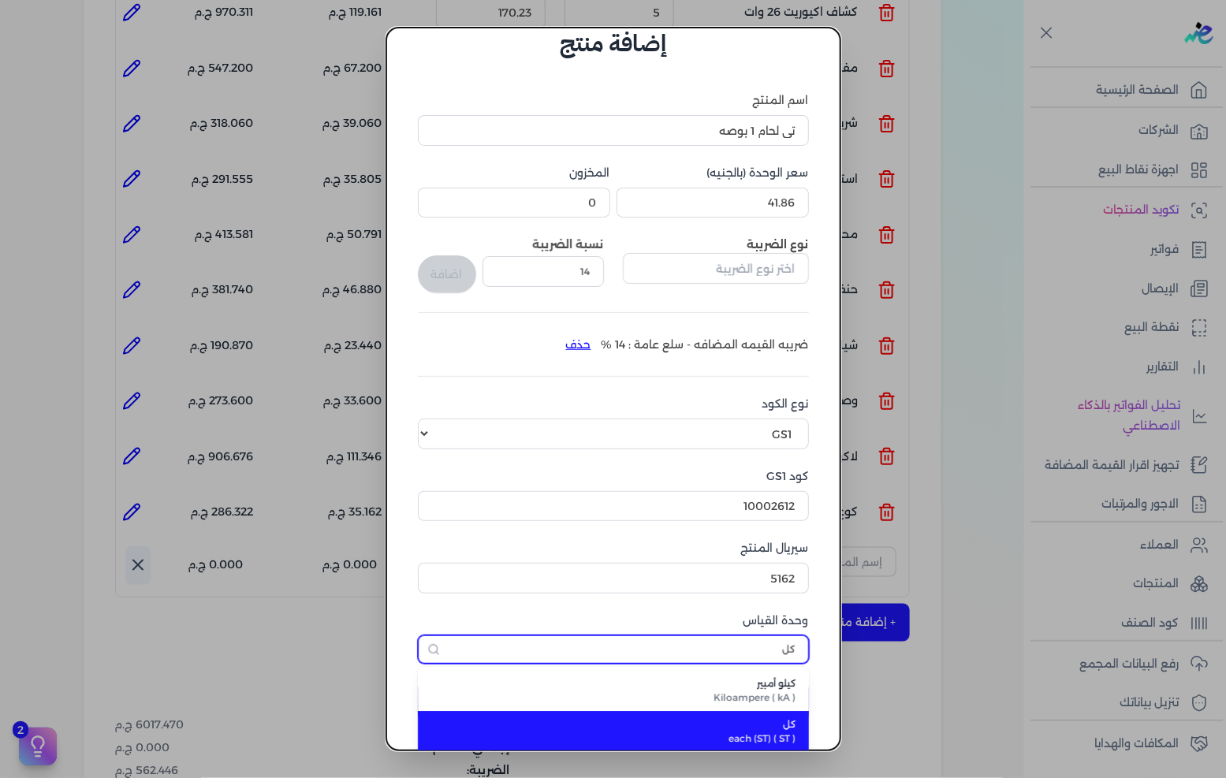
type input "كل"
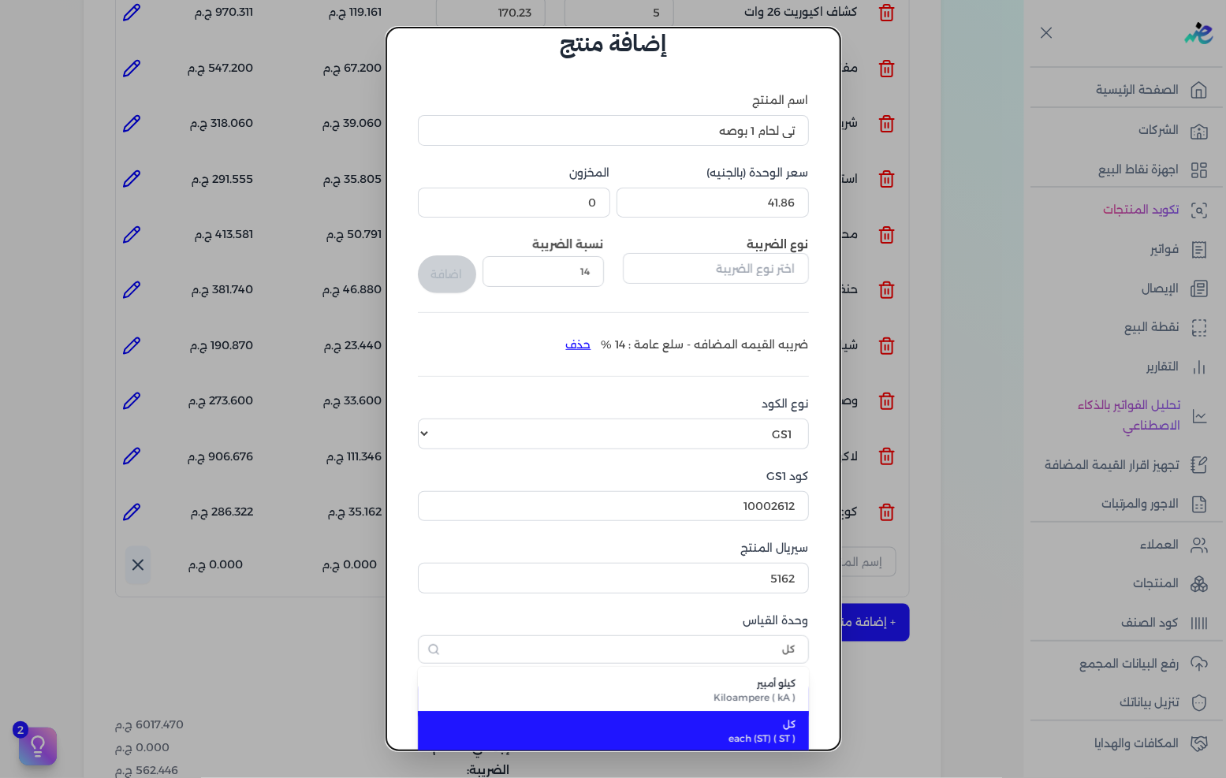
click at [781, 714] on li "كل each (ST) ( ST )" at bounding box center [613, 731] width 391 height 41
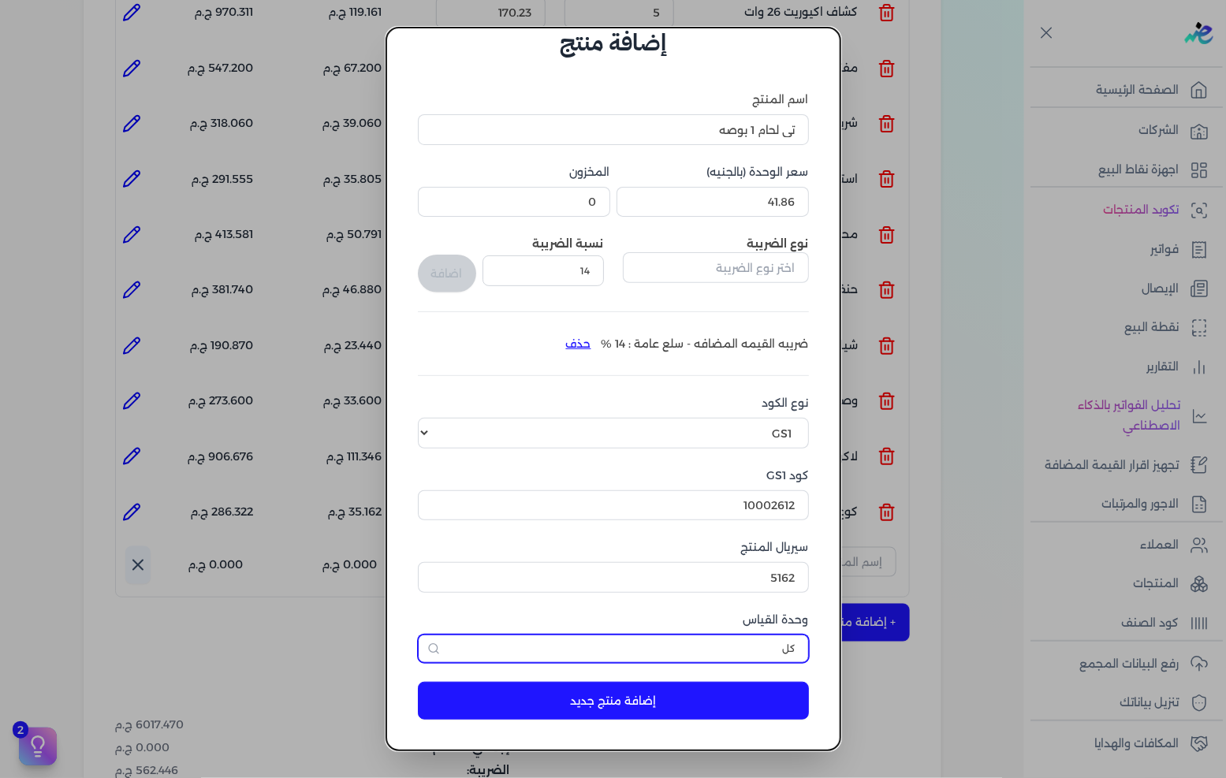
scroll to position [37, 0]
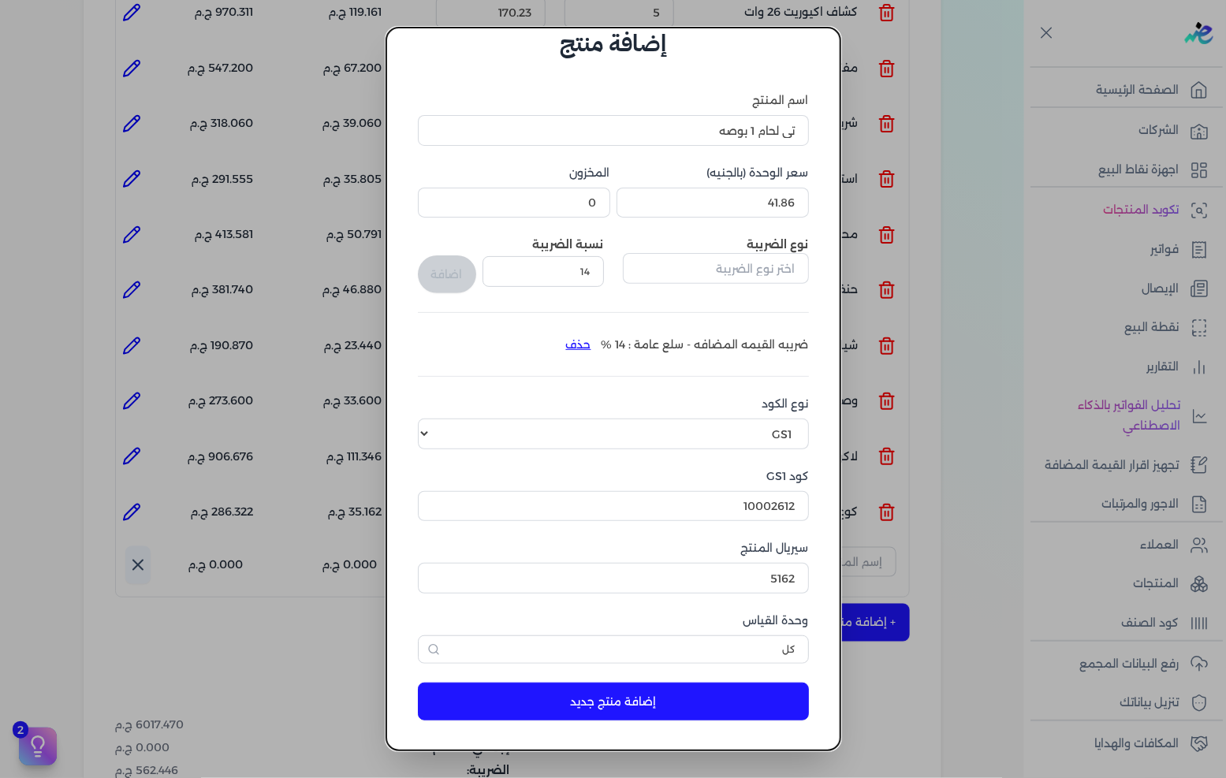
click at [760, 706] on button "إضافة منتج جديد" at bounding box center [613, 702] width 391 height 38
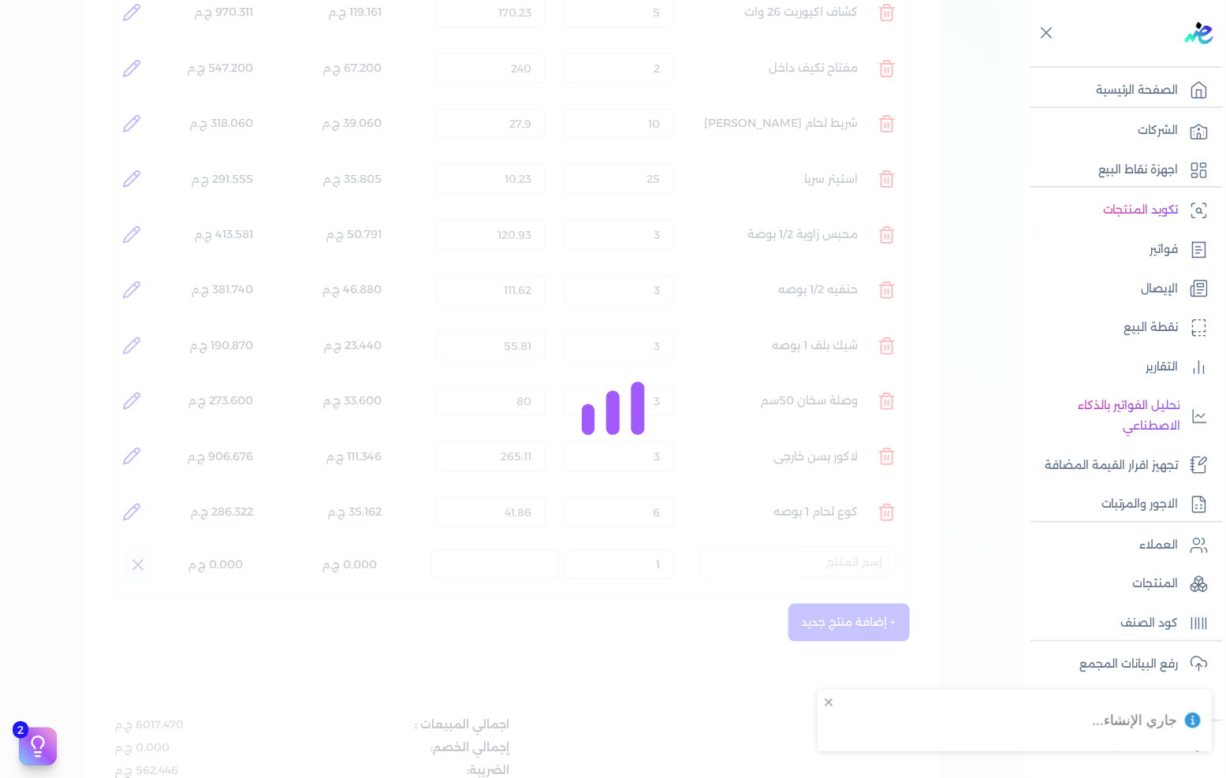
select select "EGS"
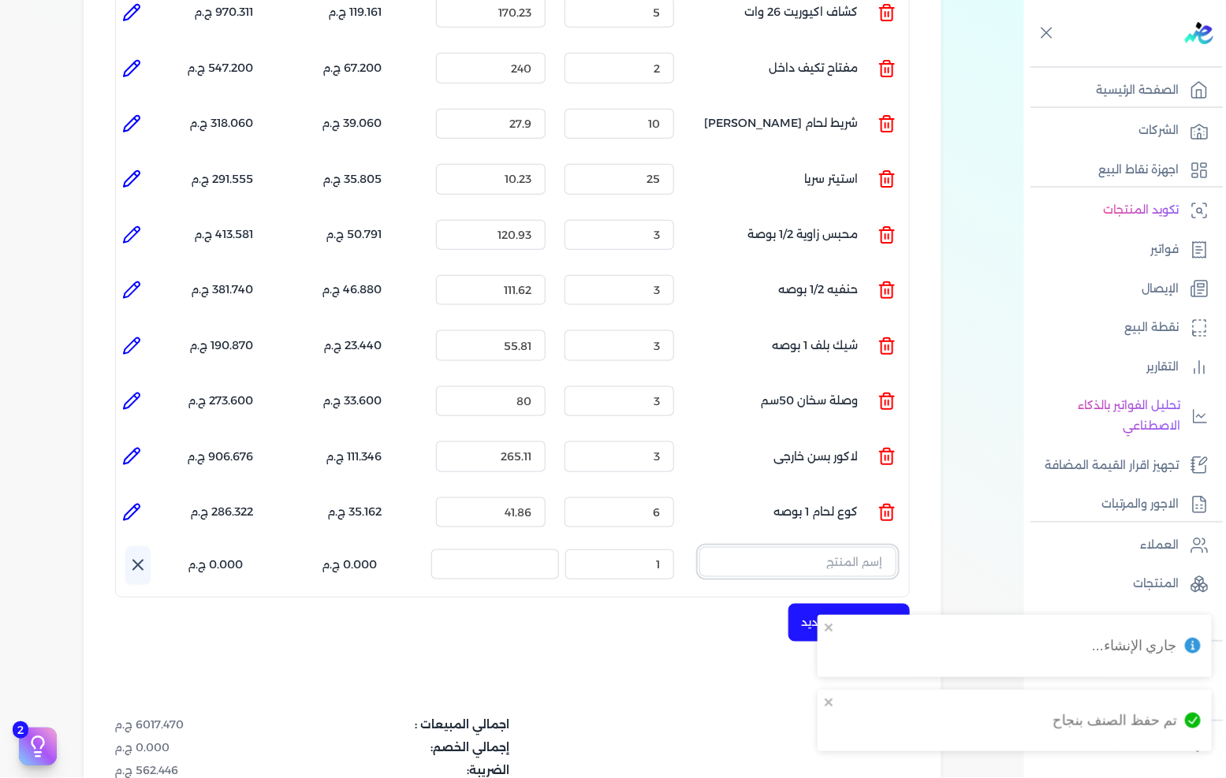
click at [837, 547] on input "text" at bounding box center [797, 562] width 197 height 30
click at [841, 596] on span "تى لحام 1 بوصه" at bounding box center [788, 603] width 192 height 14
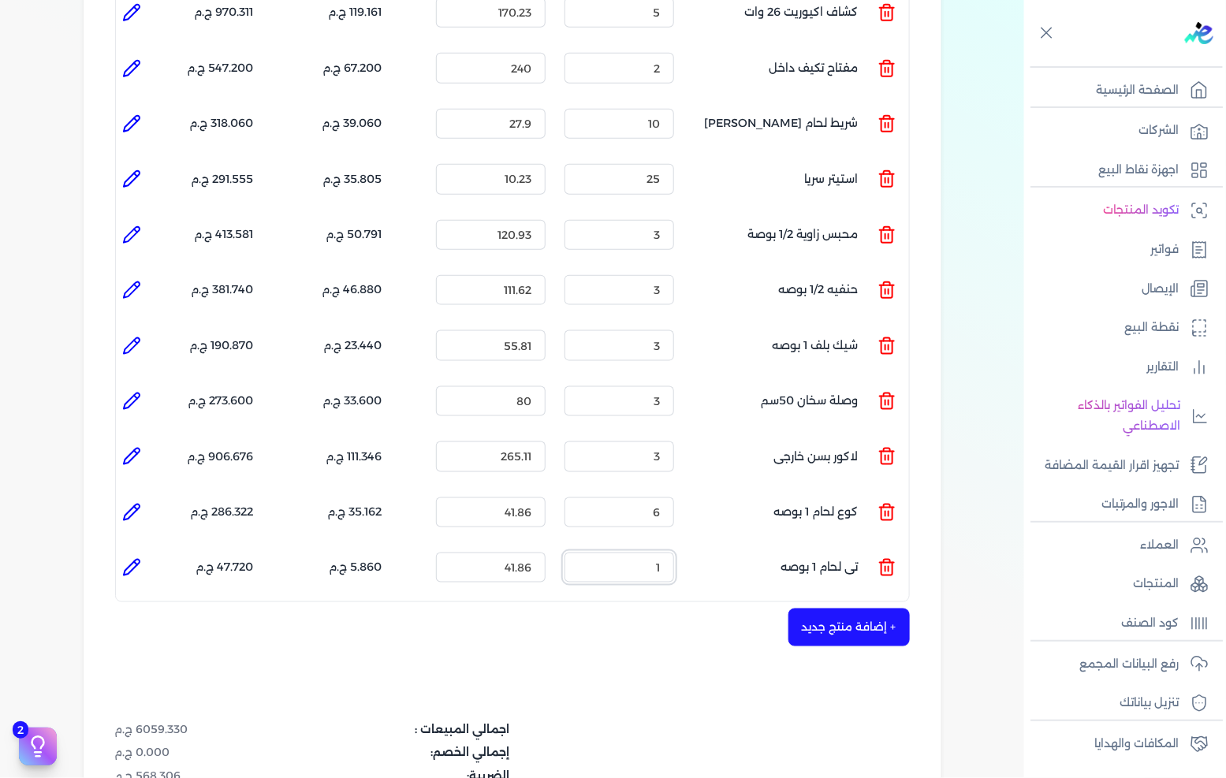
click at [637, 553] on input "1" at bounding box center [620, 568] width 110 height 30
type input "4"
click at [822, 610] on button "+ إضافة منتج جديد" at bounding box center [849, 628] width 121 height 38
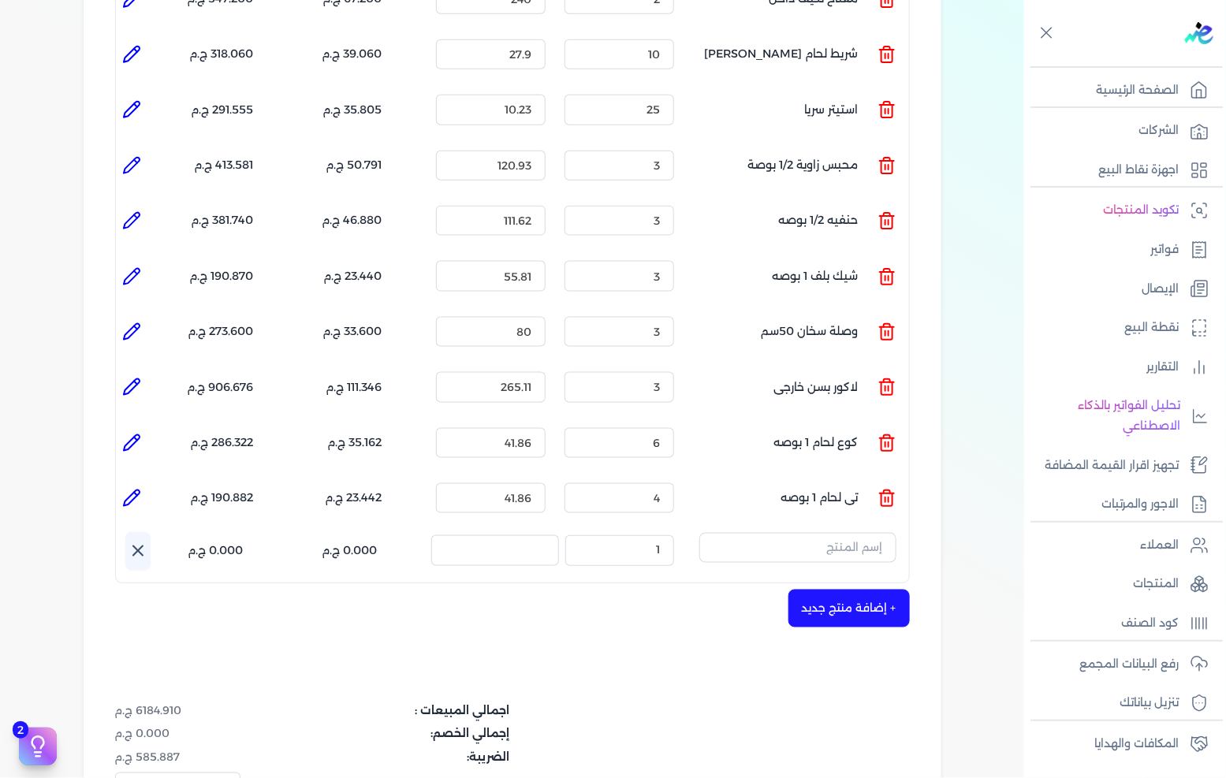
scroll to position [613, 0]
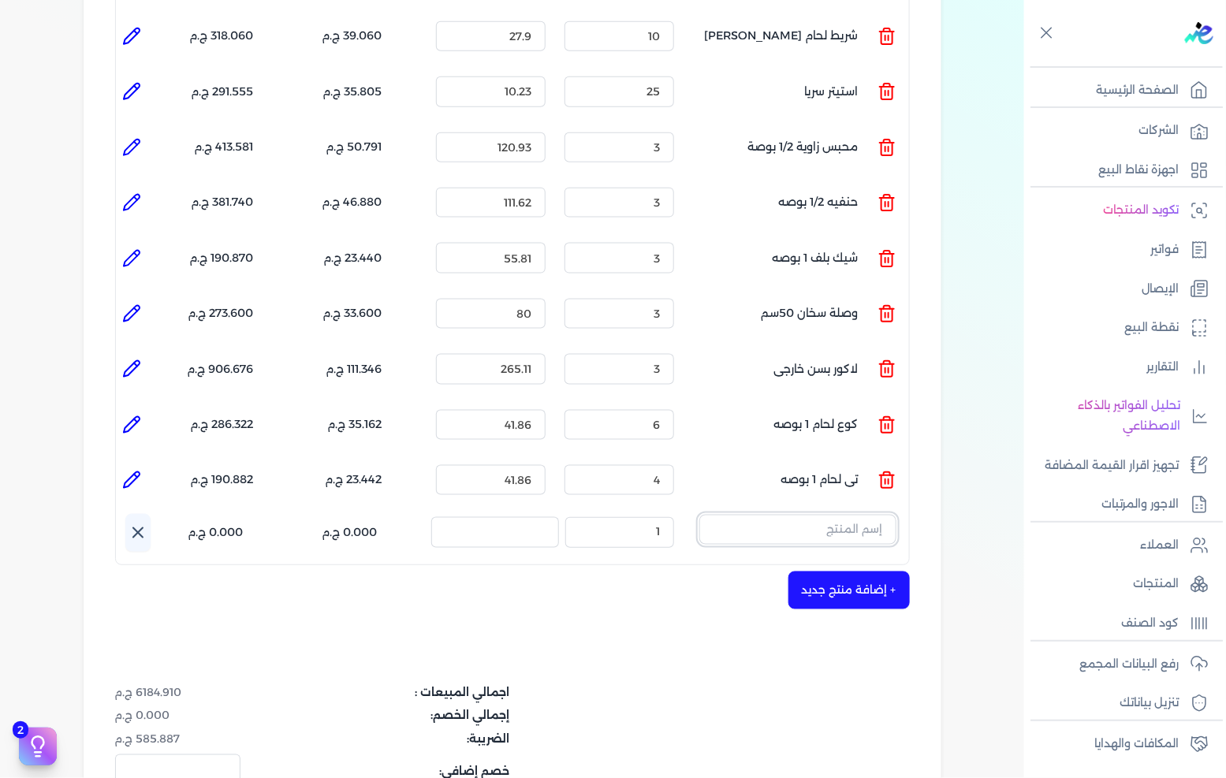
click at [874, 515] on input "text" at bounding box center [797, 530] width 197 height 30
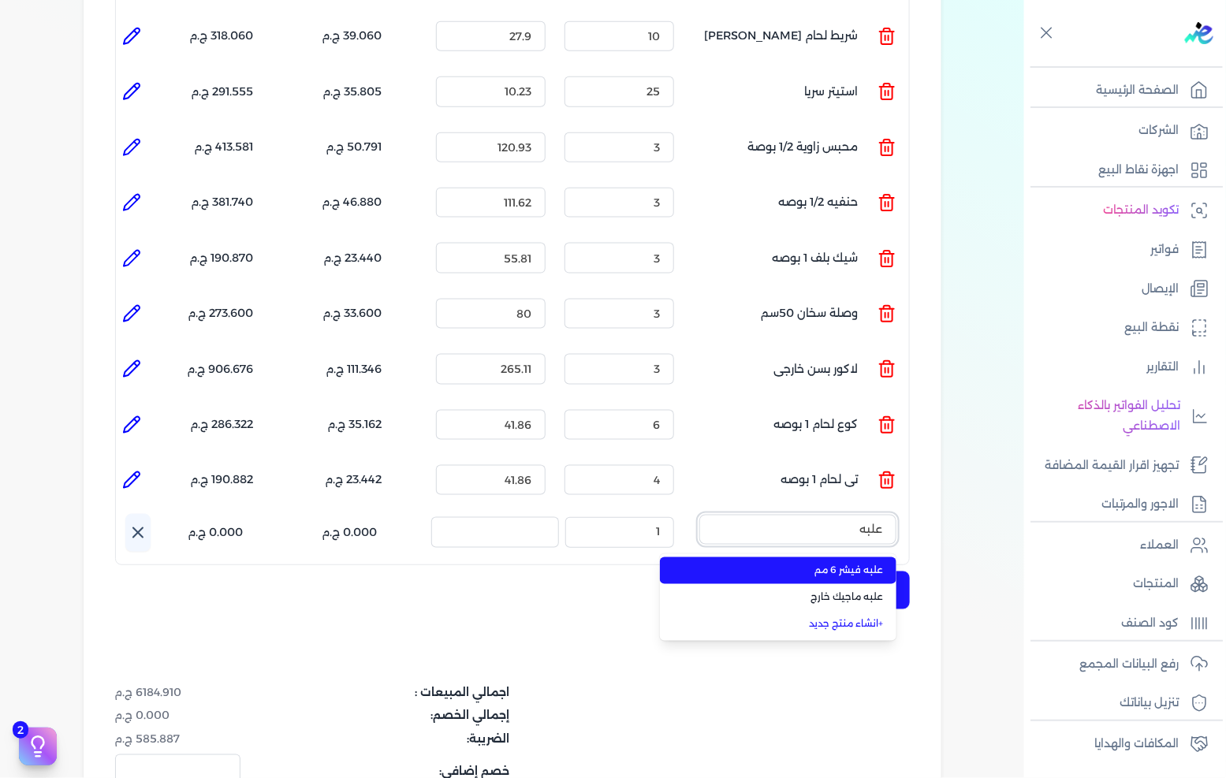
click at [699, 515] on button "علبه" at bounding box center [797, 533] width 197 height 36
type input "علبه ف"
click at [833, 564] on span "علبه فيشر 6 مم" at bounding box center [788, 571] width 192 height 14
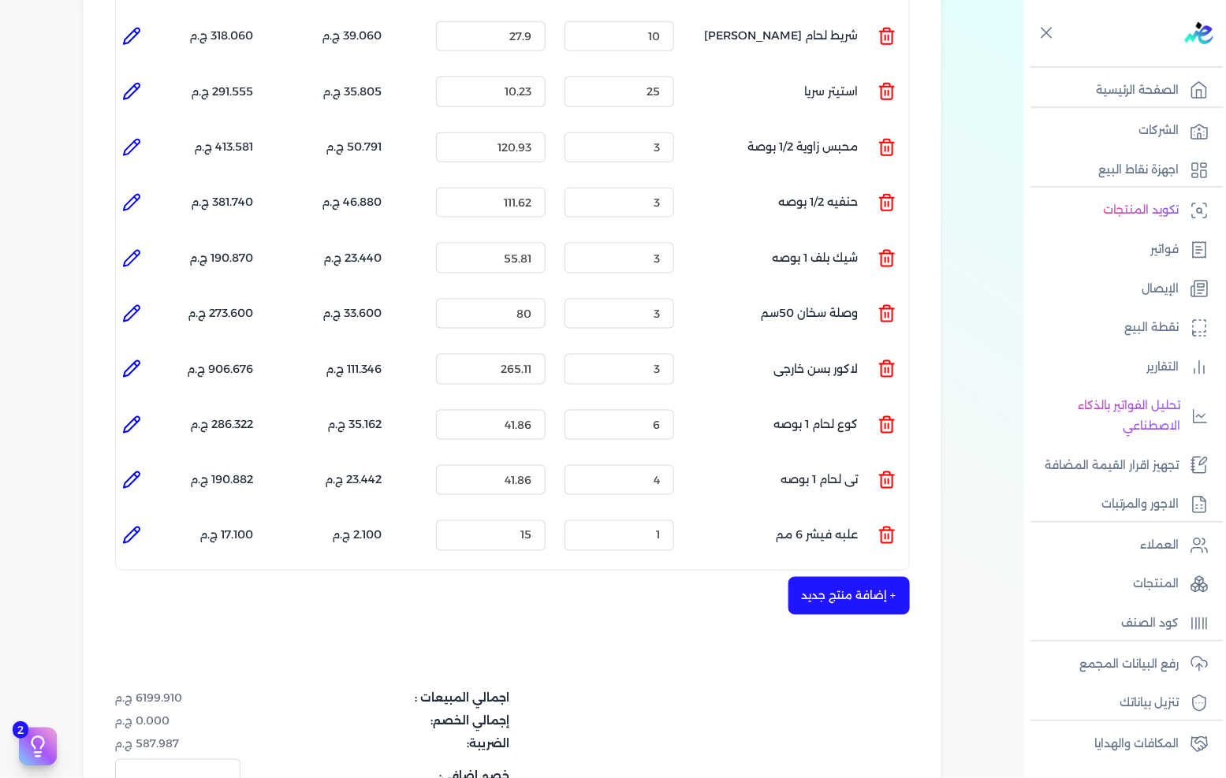
click at [140, 526] on icon at bounding box center [131, 535] width 19 height 19
type input "علبه فيشر 6 مم"
type input "15"
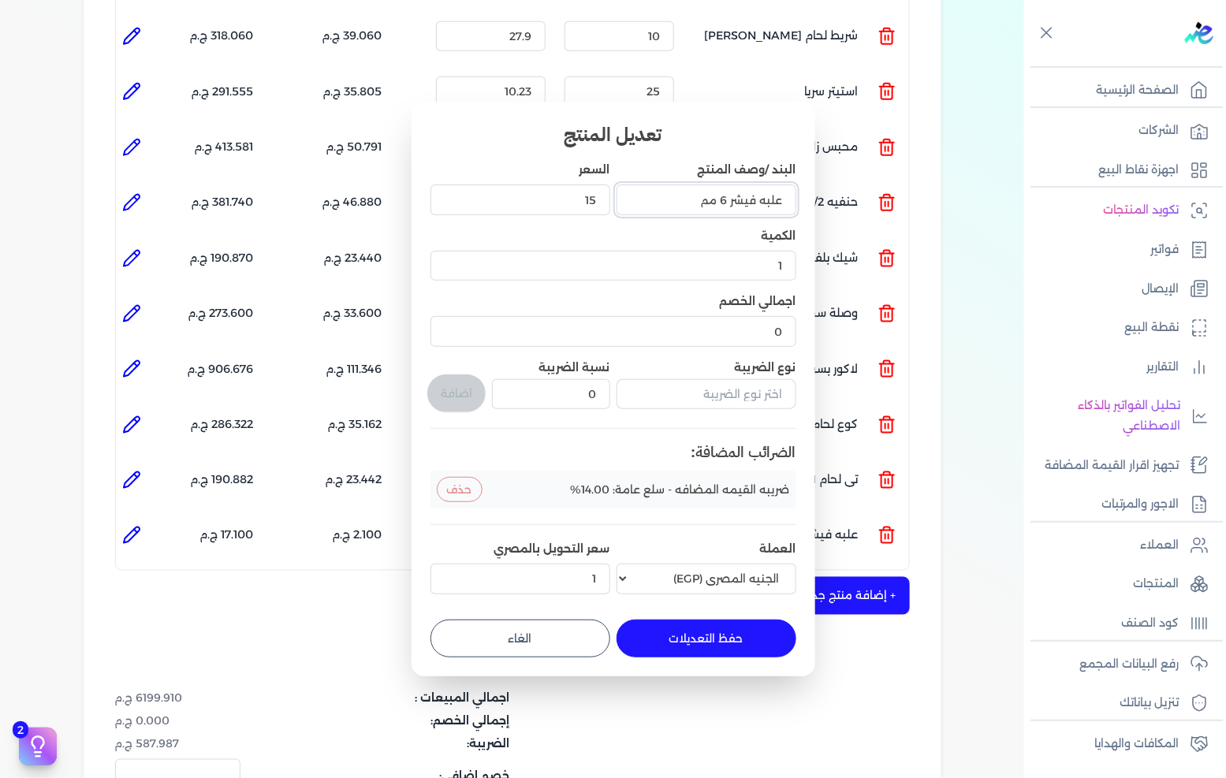
click at [729, 195] on input "علبه فيشر 6 مم" at bounding box center [707, 200] width 180 height 30
type input "علبه فيشر 8 مم"
click at [710, 632] on button "حفظ التعديلات" at bounding box center [707, 639] width 180 height 38
type input "0"
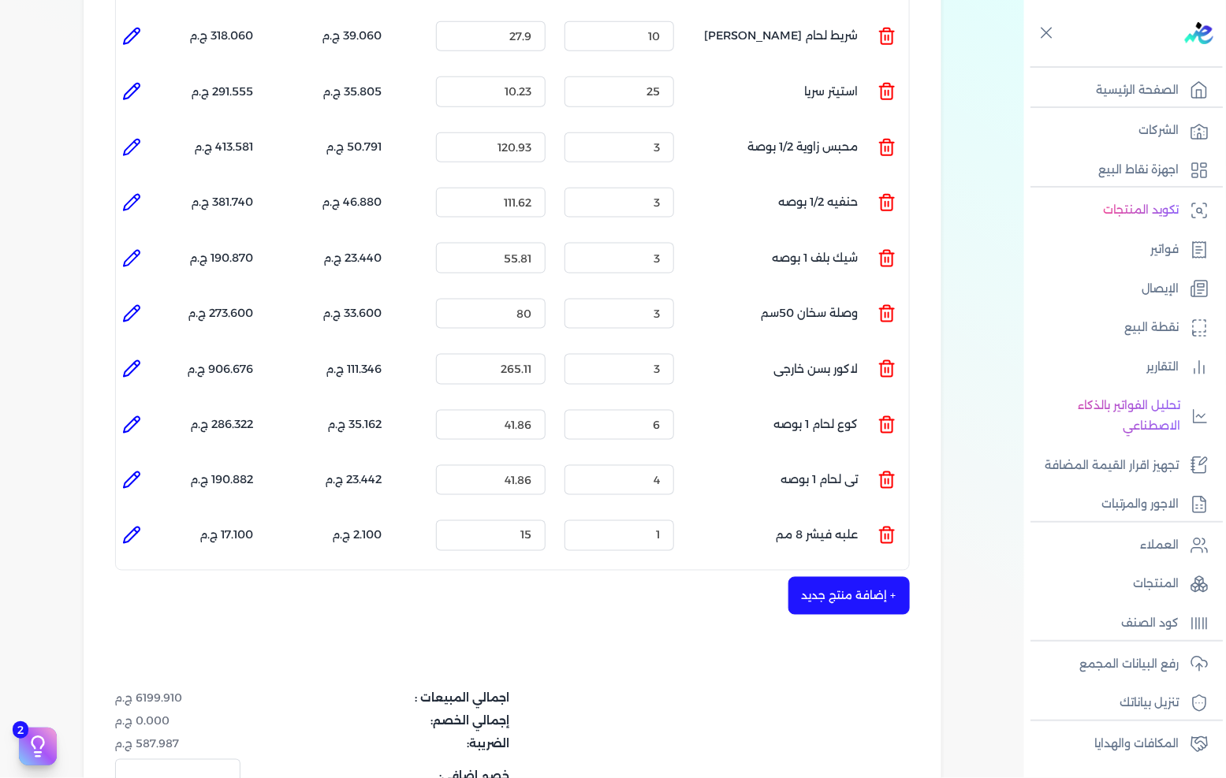
click at [136, 526] on icon at bounding box center [131, 535] width 19 height 19
type input "علبه فيشر 8 مم"
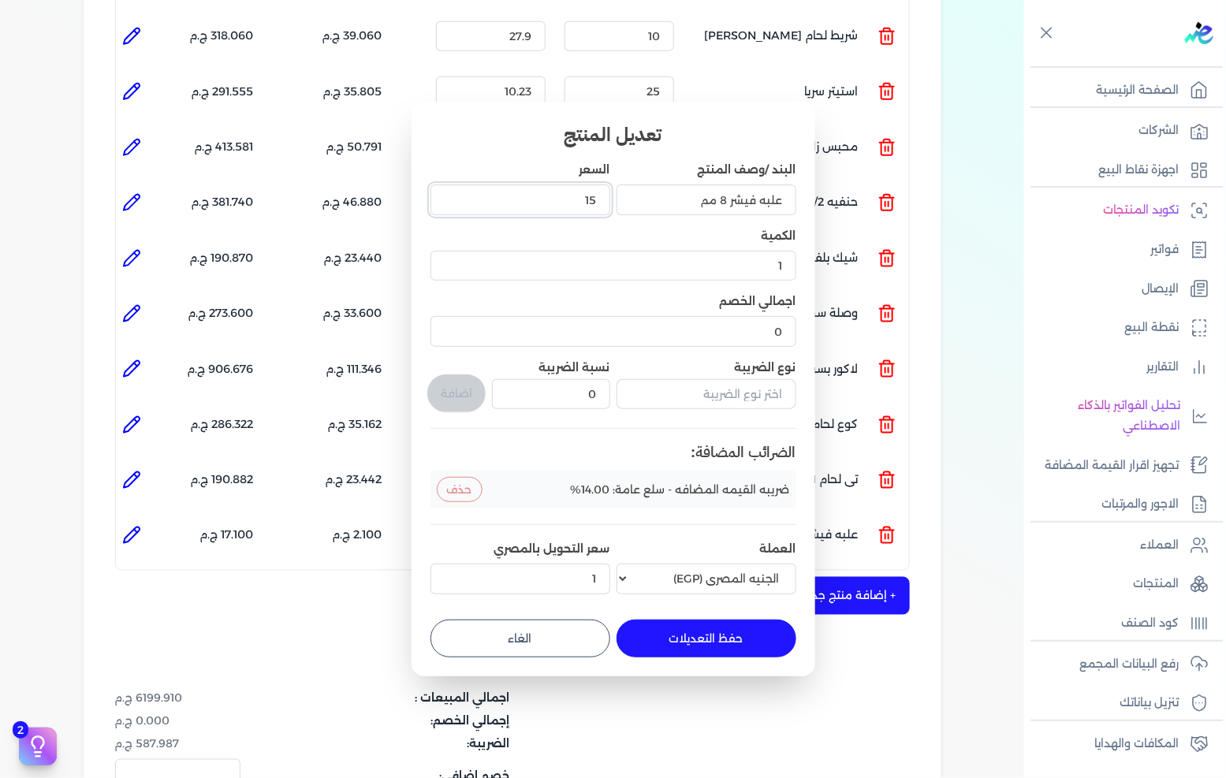
click at [584, 206] on input "15" at bounding box center [521, 200] width 180 height 30
type input "27"
type input "27.90"
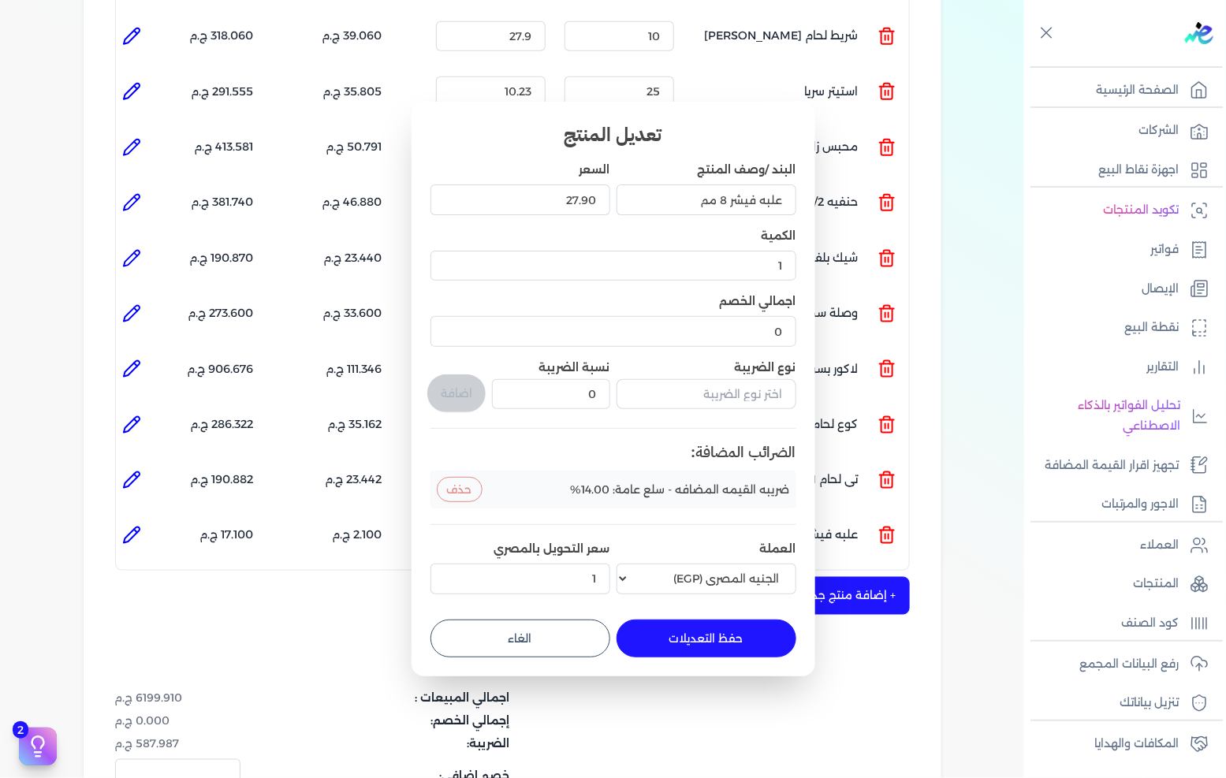
click at [697, 652] on button "حفظ التعديلات" at bounding box center [707, 639] width 180 height 38
type input "0"
type input "27.9"
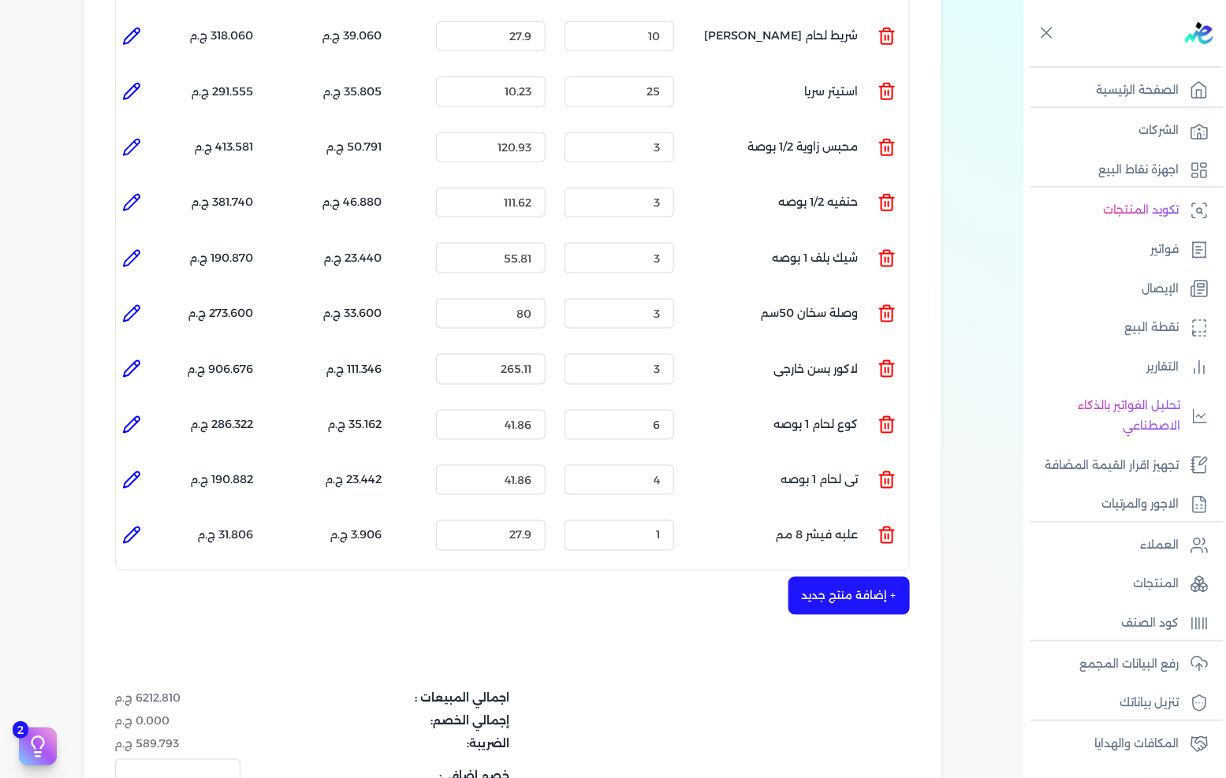
click at [856, 577] on button "+ إضافة منتج جديد" at bounding box center [849, 596] width 121 height 38
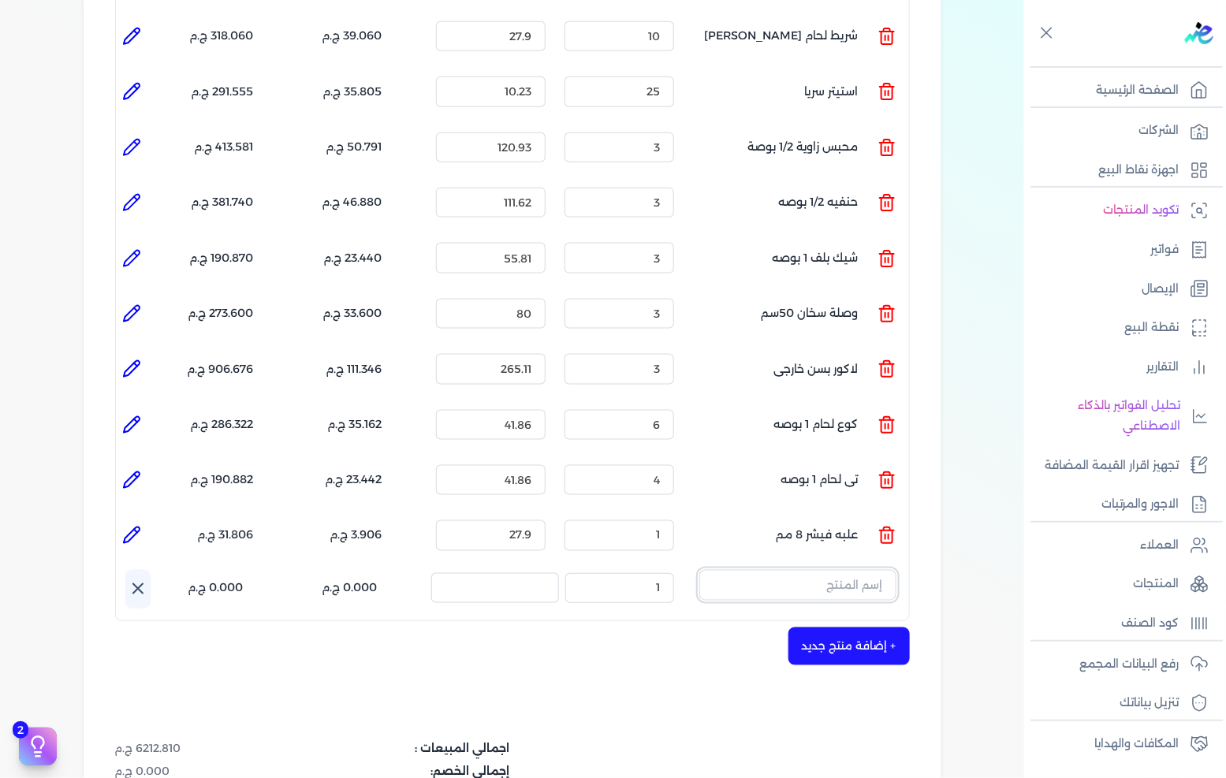
click at [850, 570] on input "text" at bounding box center [797, 585] width 197 height 30
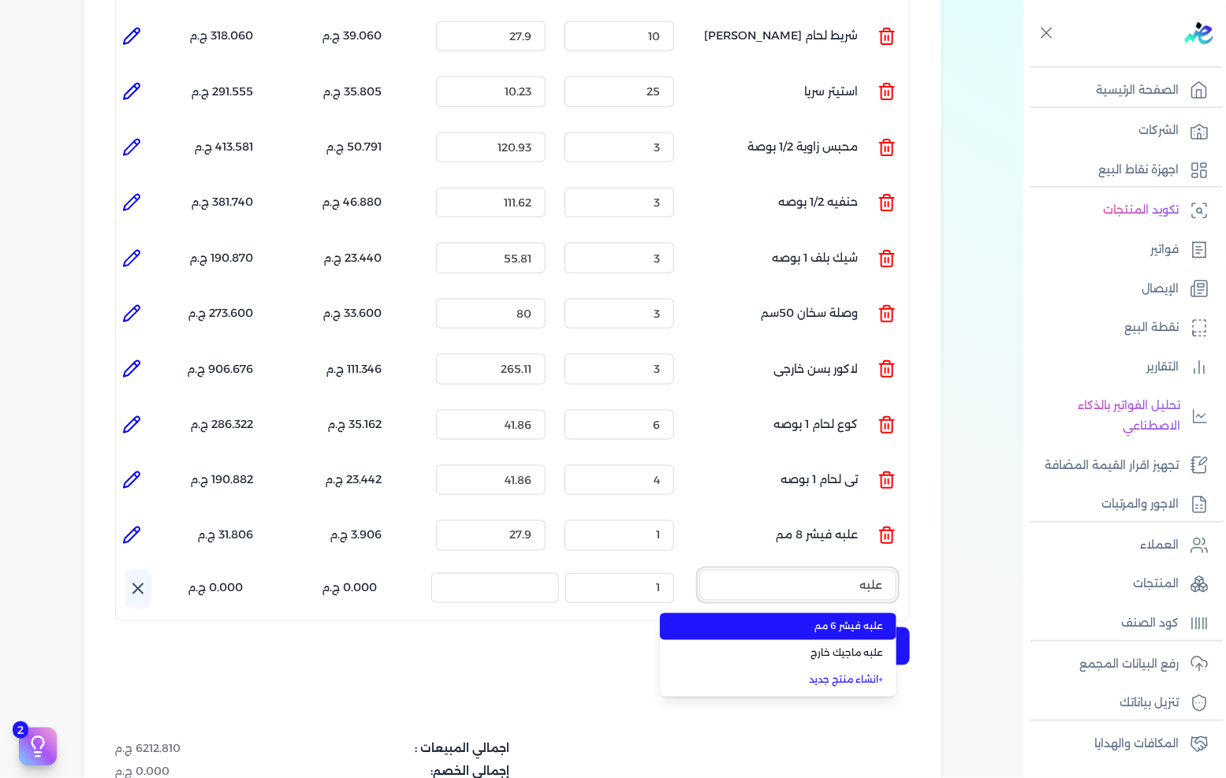
click at [699, 570] on button "علبه" at bounding box center [797, 588] width 197 height 36
type input "ع"
click at [699, 570] on button "مسمار" at bounding box center [797, 588] width 197 height 36
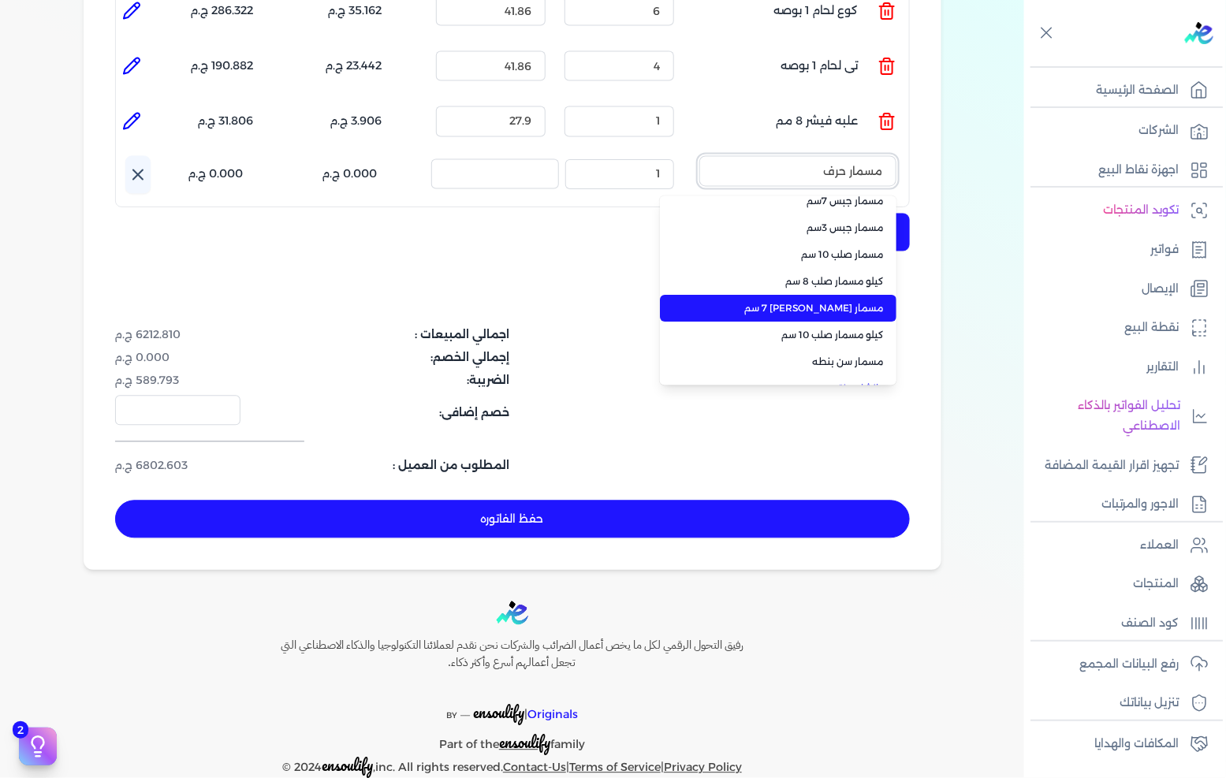
scroll to position [58, 0]
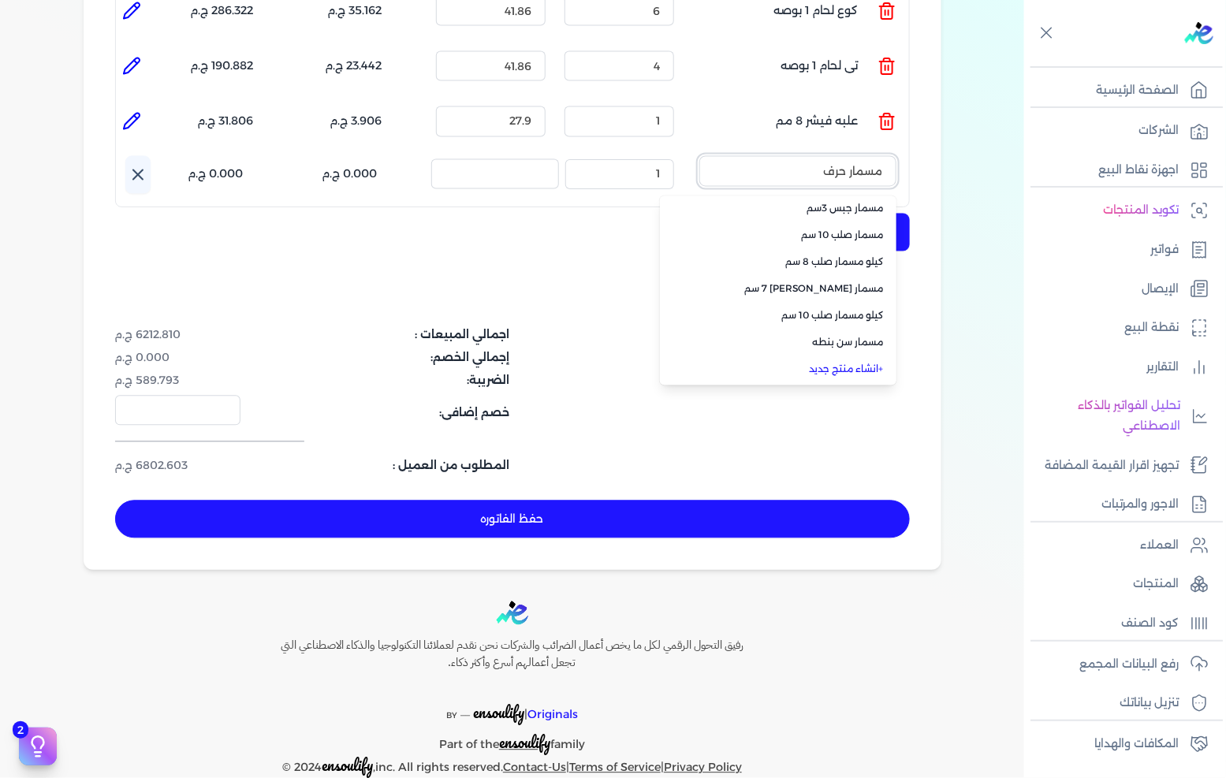
type input "مسمار حرف"
click at [832, 363] on link "+ انشاء منتج جديد" at bounding box center [788, 370] width 192 height 14
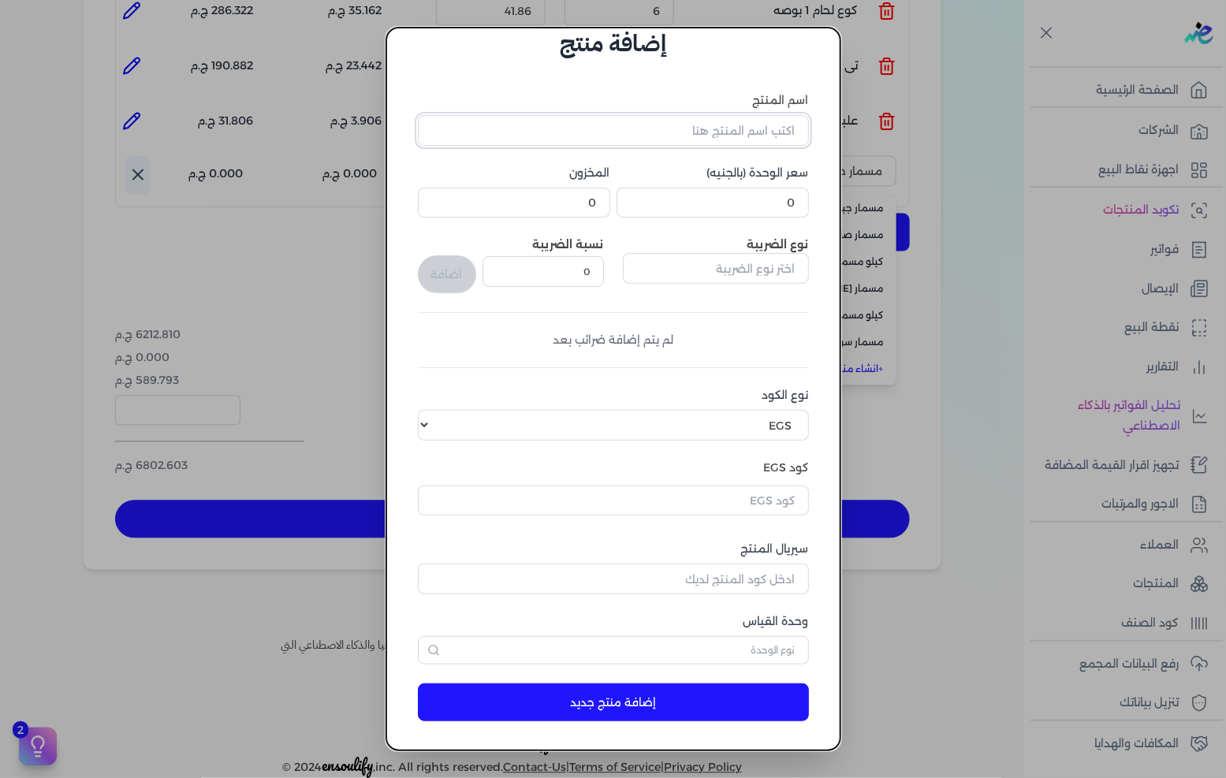
click at [684, 132] on input "اسم المنتج" at bounding box center [613, 130] width 391 height 30
type input "علبه مسمار حرف ال 10 وسط"
click at [760, 206] on input "0" at bounding box center [713, 203] width 192 height 30
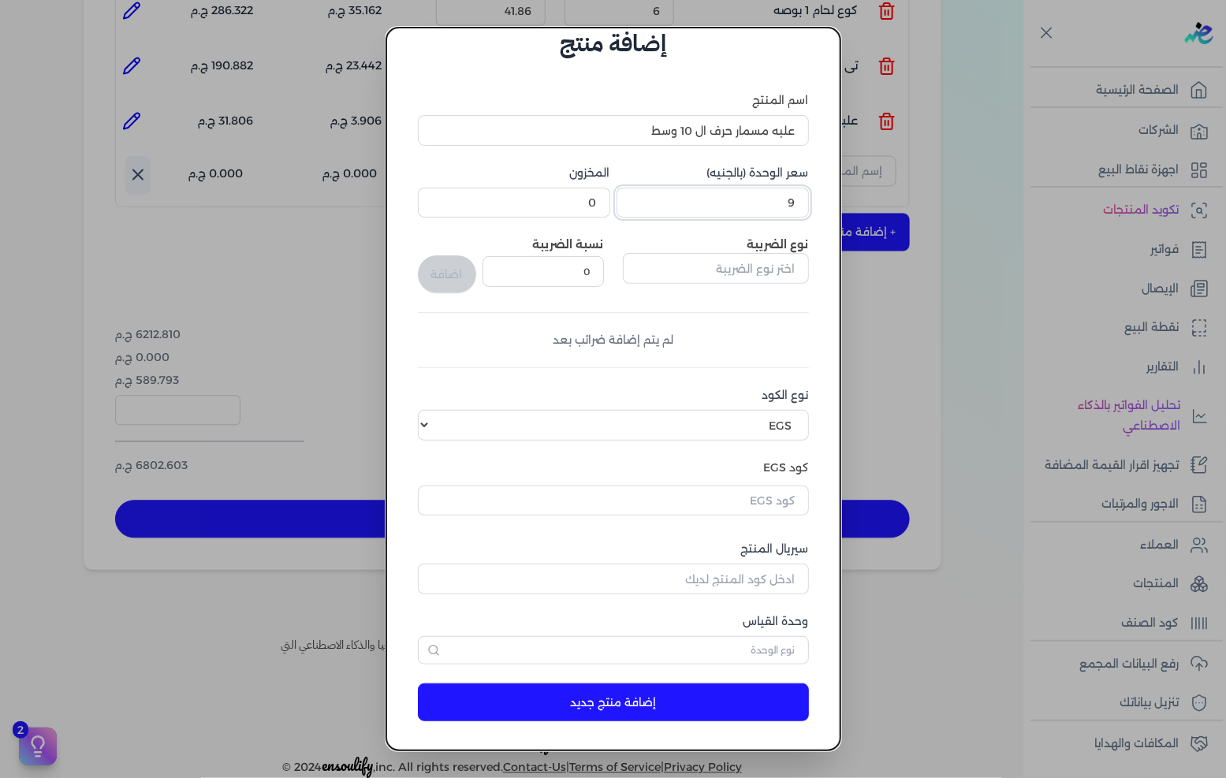
type input "93"
type input "93.02"
click at [748, 269] on input "text" at bounding box center [716, 268] width 186 height 30
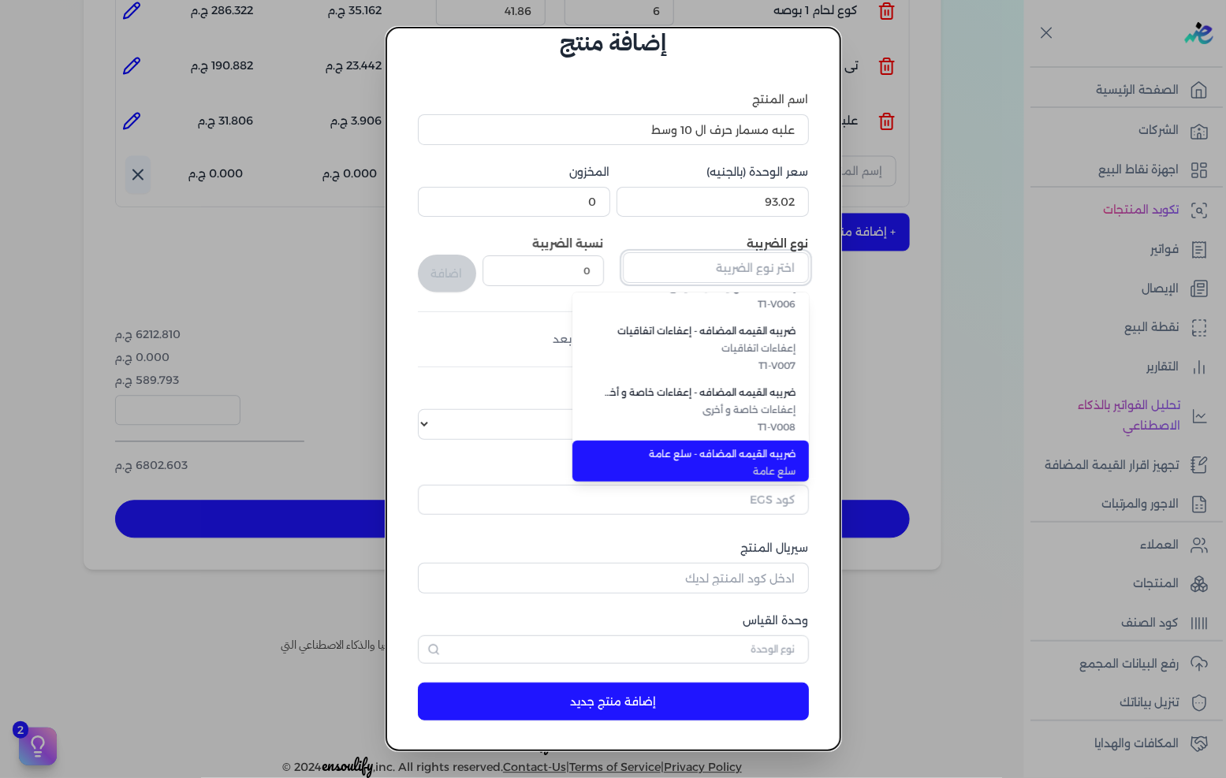
scroll to position [431, 0]
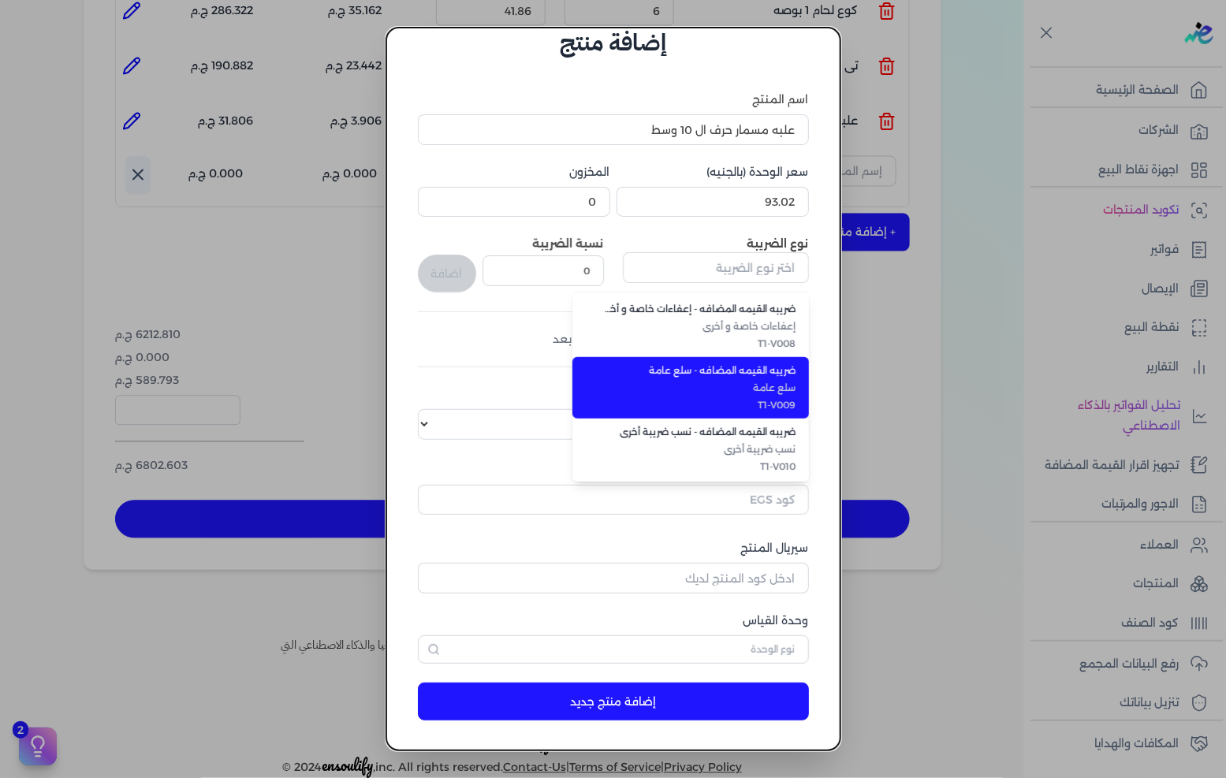
click at [751, 408] on span "T1-V009" at bounding box center [700, 405] width 192 height 14
type input "ضريبه القيمه المضافه - سلع عامة"
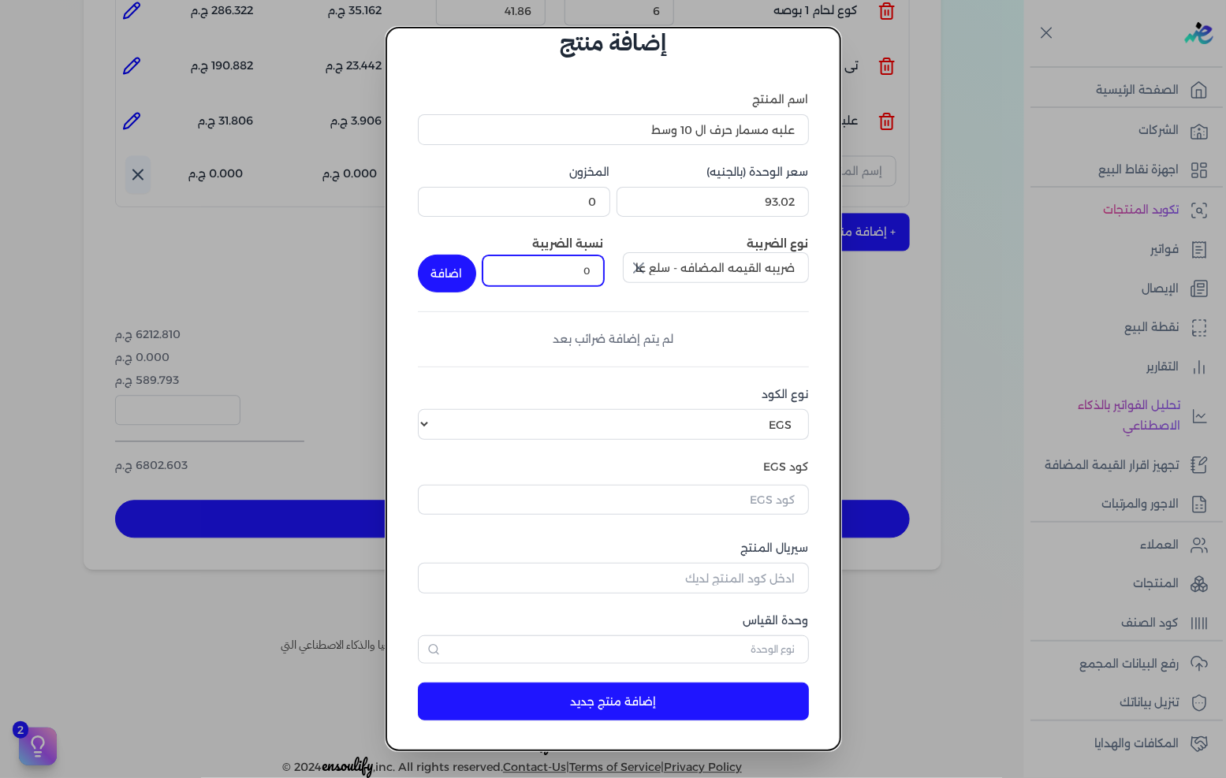
click at [580, 276] on input "0" at bounding box center [543, 270] width 121 height 30
type input "14"
click at [443, 255] on button "اضافة" at bounding box center [447, 274] width 58 height 38
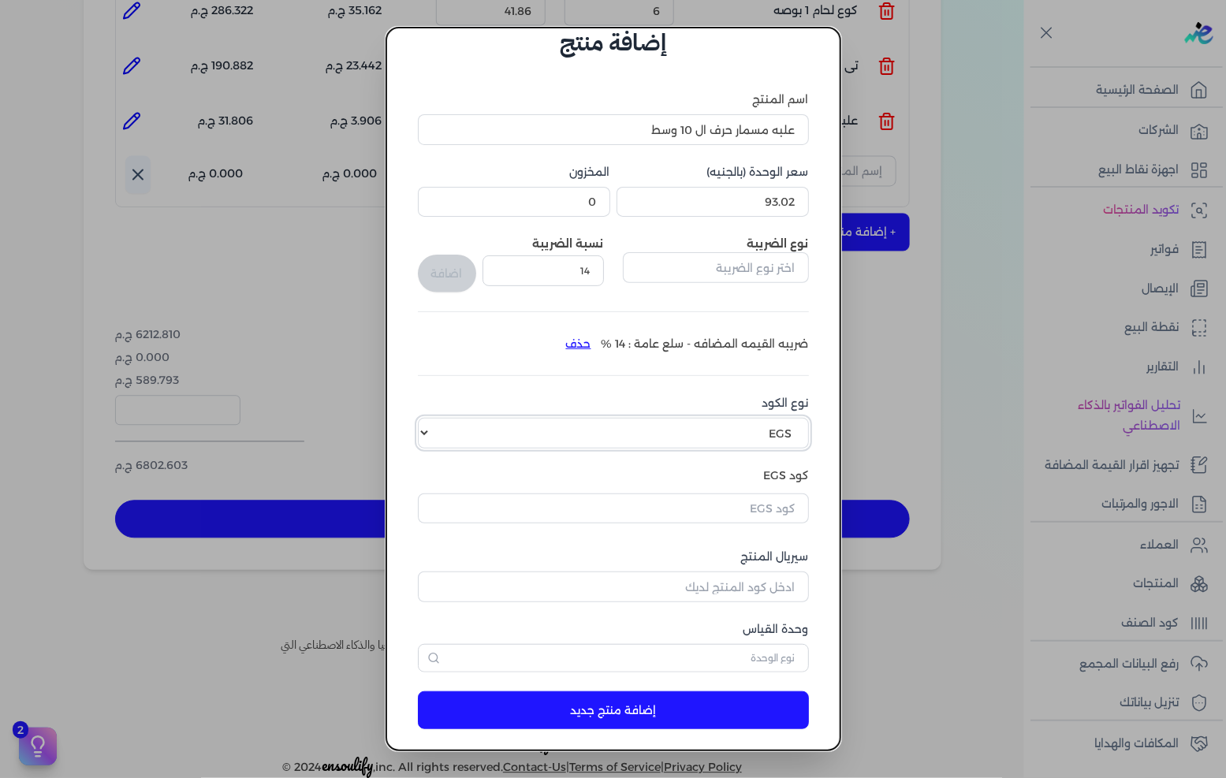
click at [753, 424] on select "اختر نوع الكود EGS GS1" at bounding box center [613, 433] width 391 height 30
click at [431, 418] on select "اختر نوع الكود EGS GS1" at bounding box center [613, 433] width 391 height 30
click at [768, 431] on select "اختر نوع الكود EGS GS1" at bounding box center [613, 433] width 391 height 30
select select "GS1"
click at [431, 418] on select "اختر نوع الكود EGS GS1" at bounding box center [613, 433] width 391 height 30
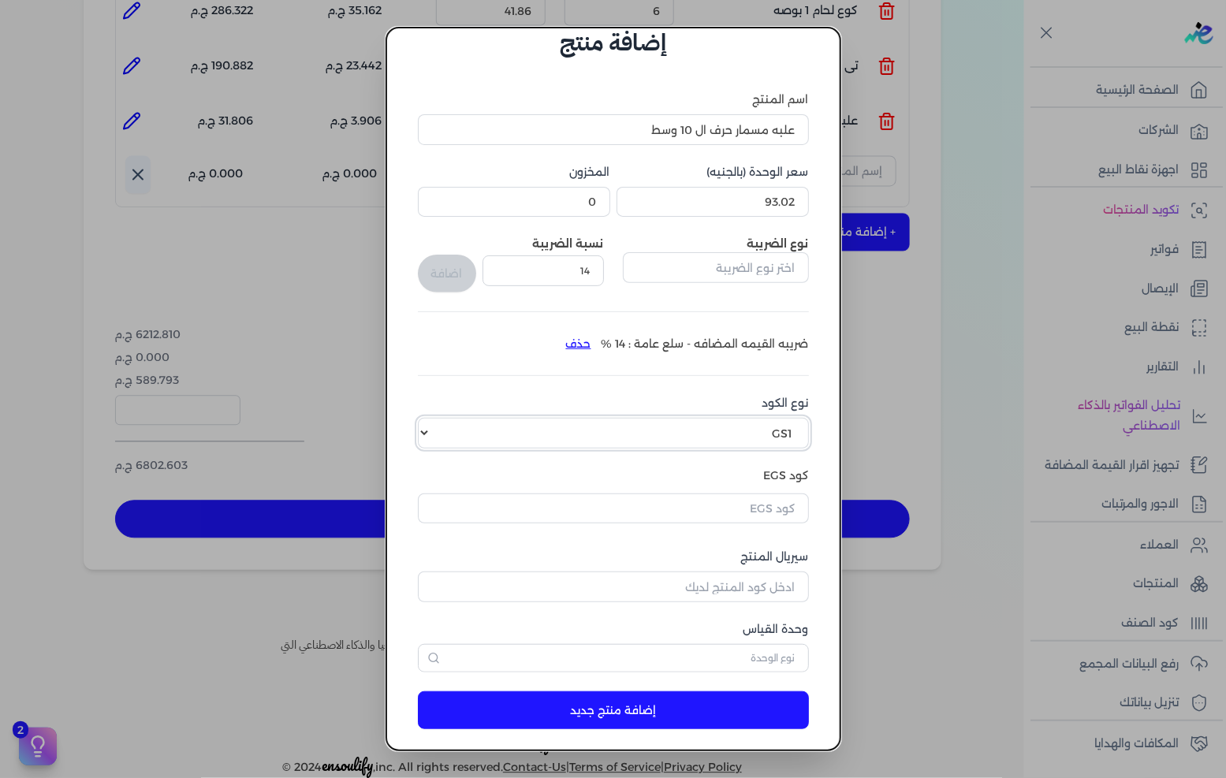
scroll to position [37, 0]
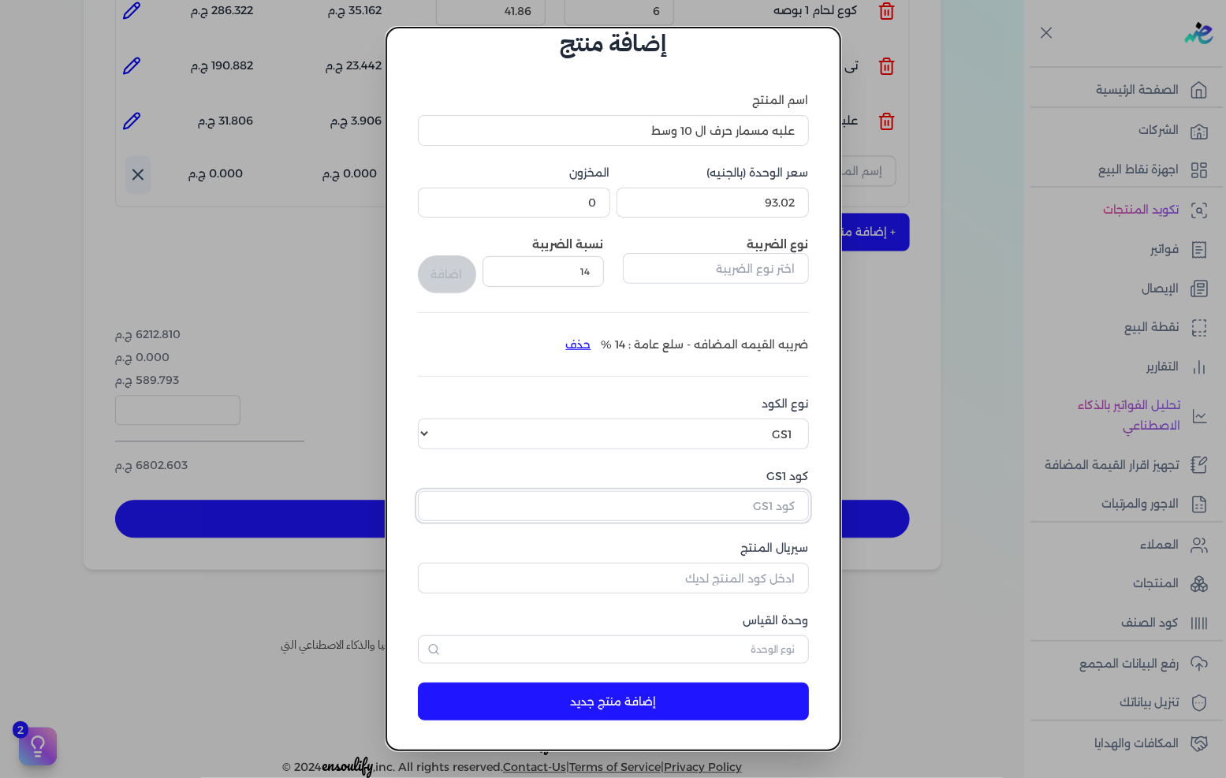
click at [777, 498] on input "كود GS1" at bounding box center [613, 506] width 391 height 30
paste input "10005645"
type input "10005645"
click at [747, 578] on input "سيريال المنتج" at bounding box center [613, 578] width 391 height 30
type input "5163"
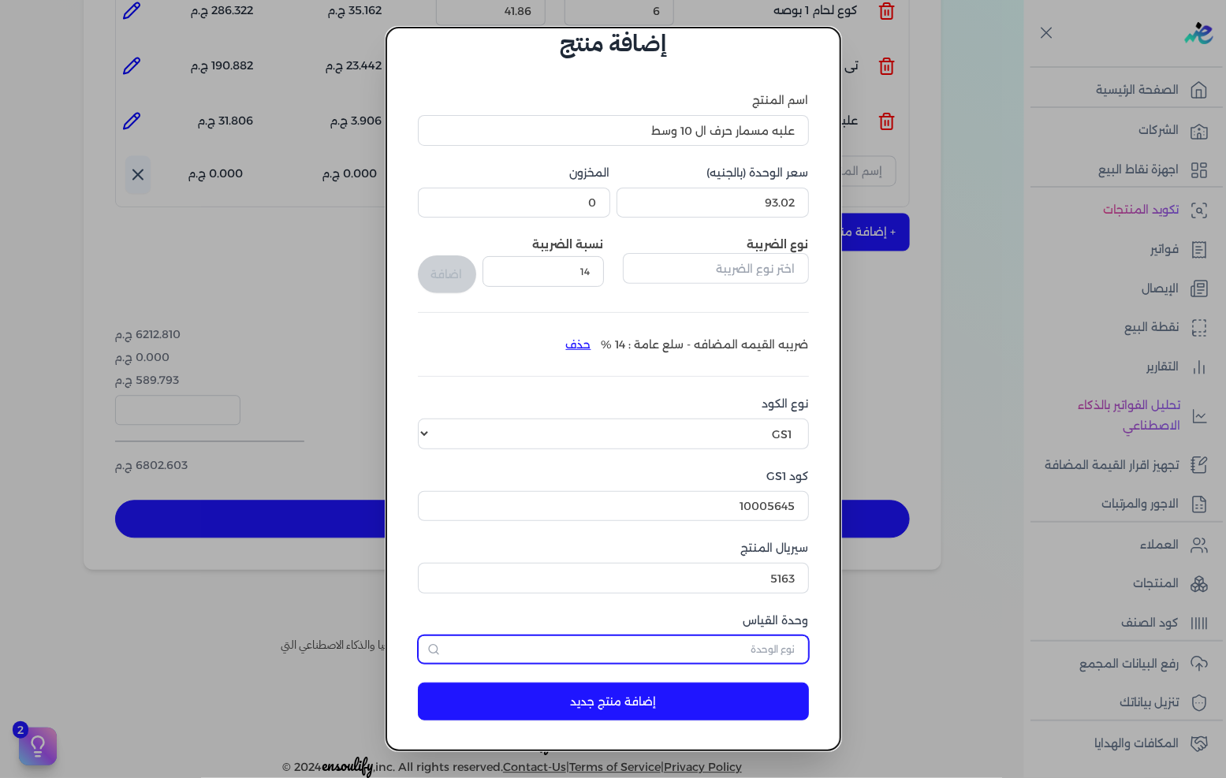
click at [576, 649] on input "text" at bounding box center [613, 650] width 391 height 28
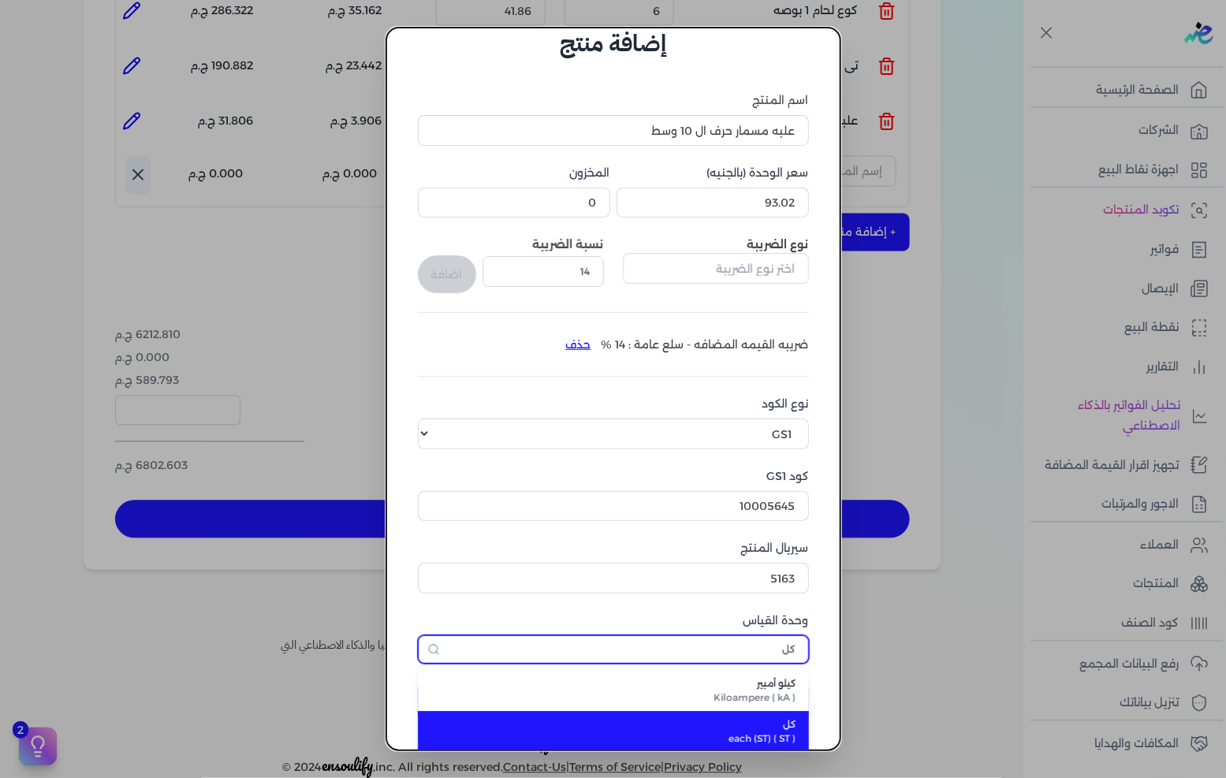
type input "كل"
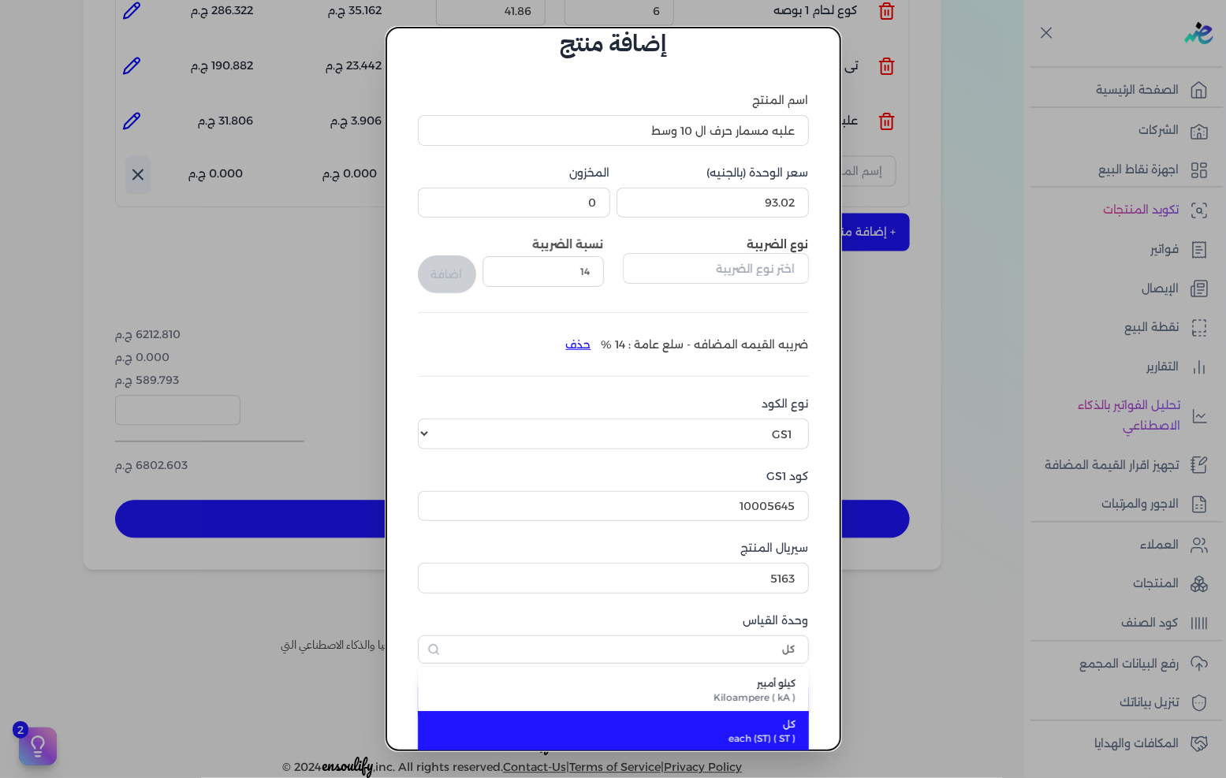
click at [766, 714] on li "كل each (ST) ( ST )" at bounding box center [613, 731] width 391 height 41
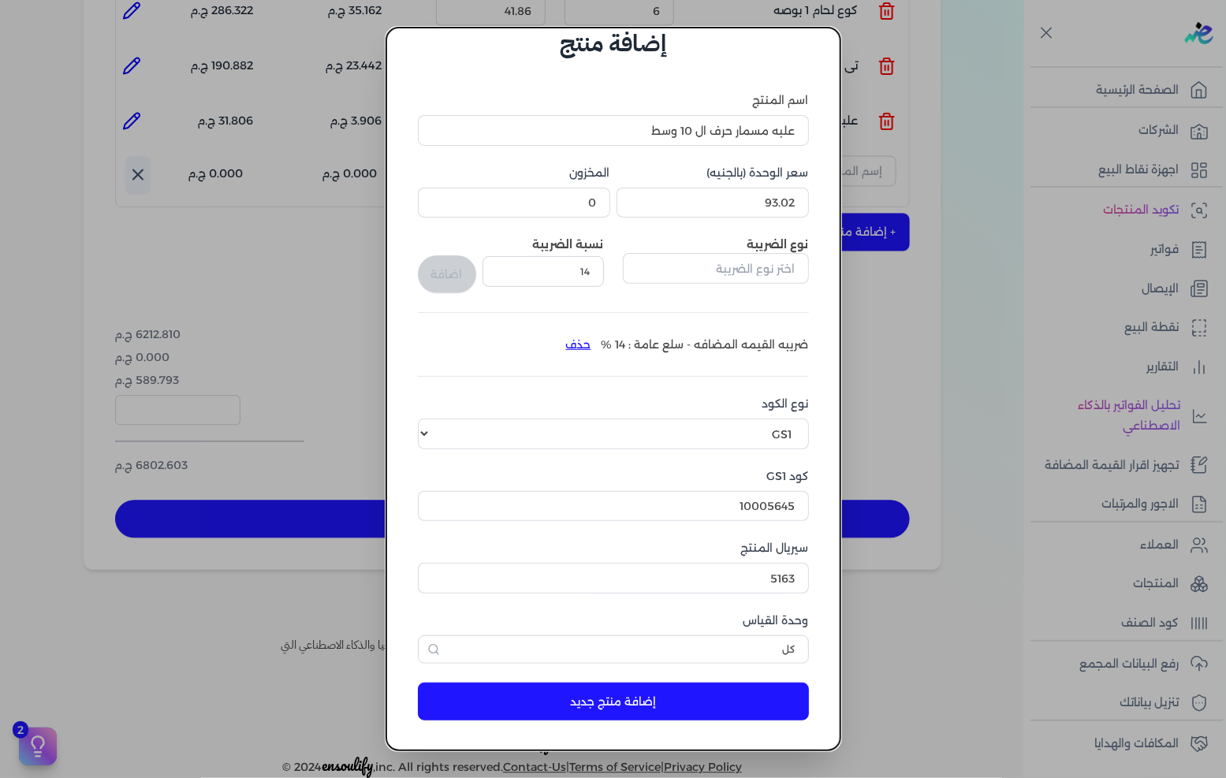
click at [741, 705] on button "إضافة منتج جديد" at bounding box center [613, 702] width 391 height 38
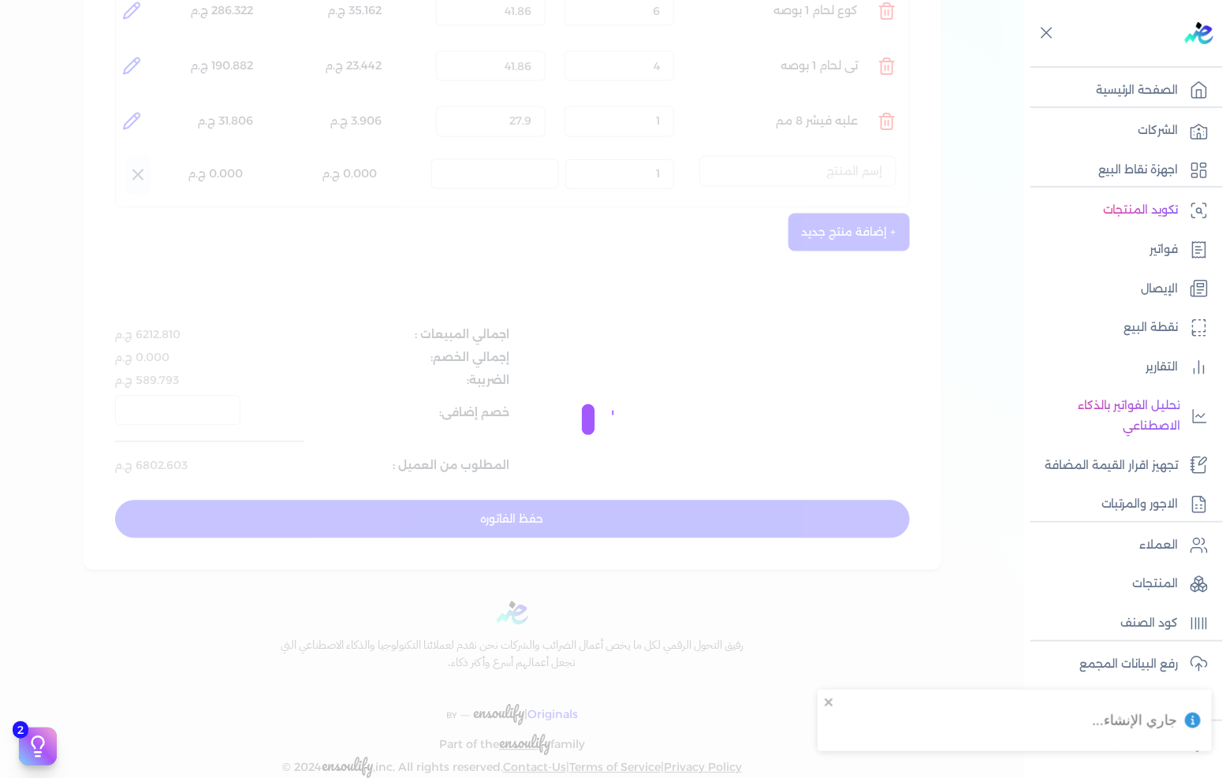
select select "EGS"
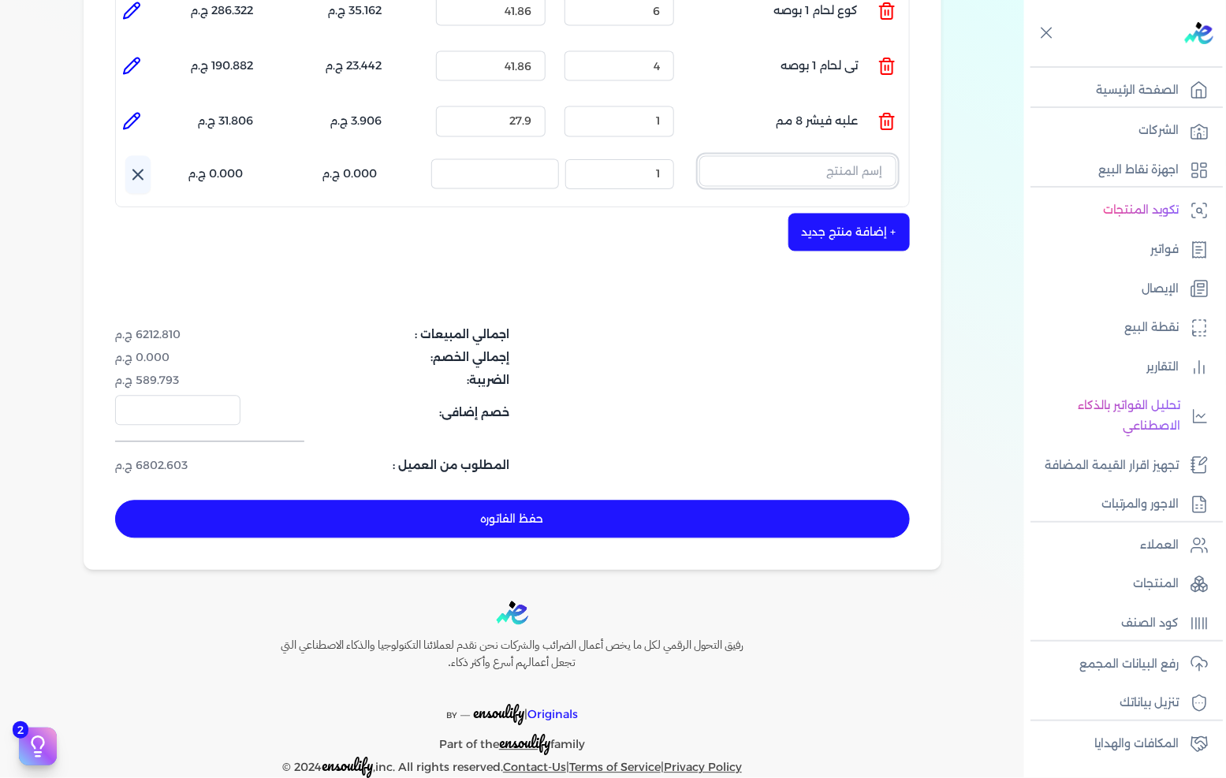
click at [785, 156] on input "text" at bounding box center [797, 171] width 197 height 30
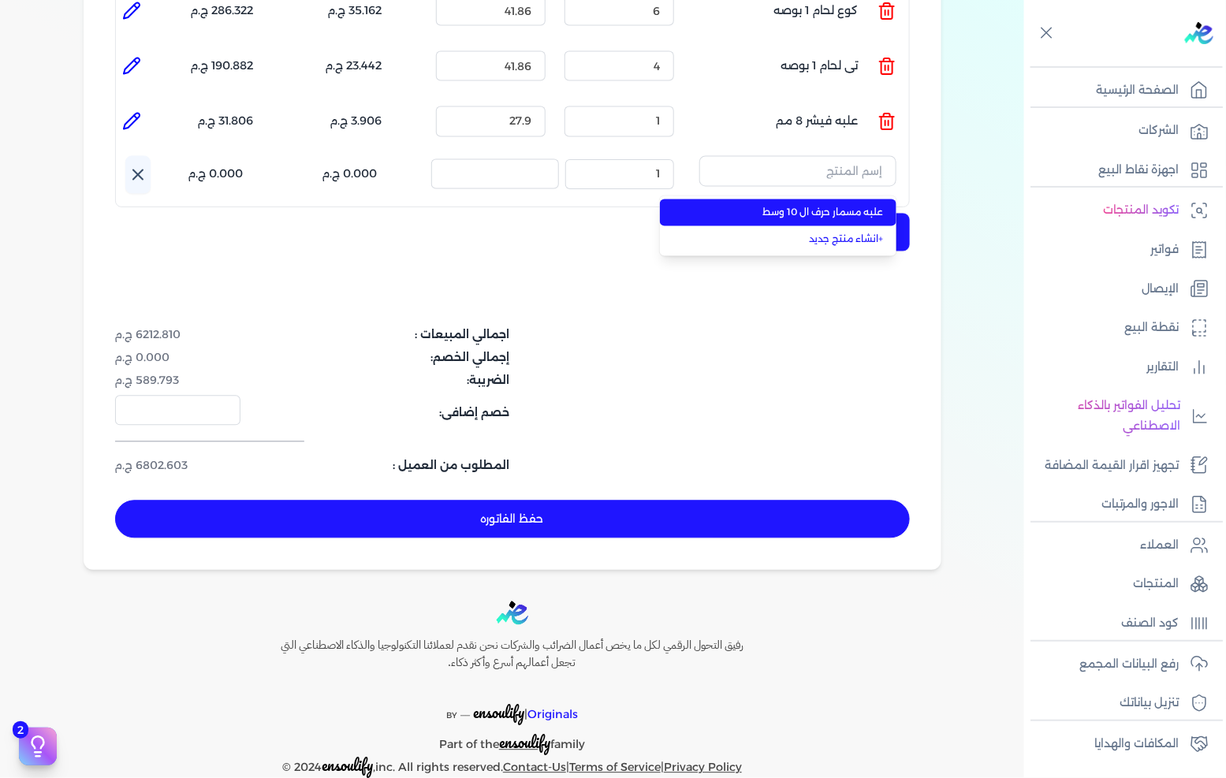
click at [841, 206] on span "علبه مسمار حرف ال 10 وسط" at bounding box center [788, 213] width 192 height 14
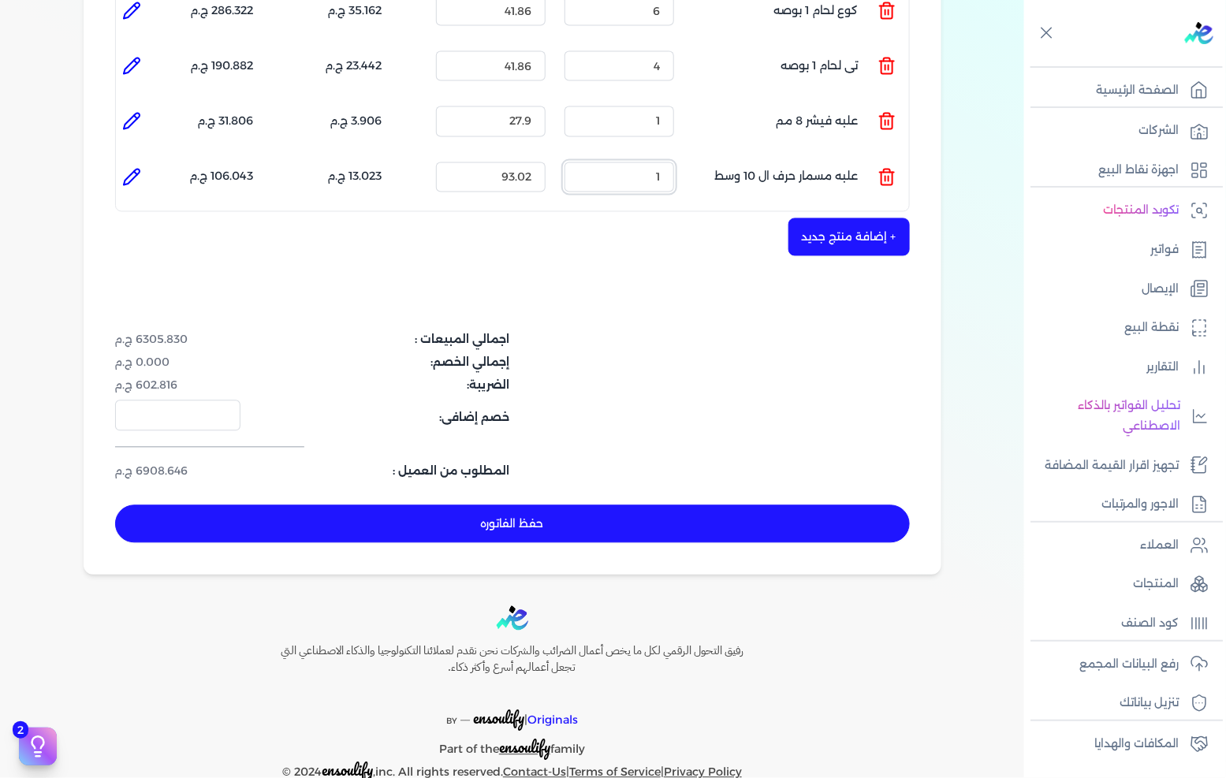
click at [658, 162] on input "1" at bounding box center [620, 177] width 110 height 30
click at [801, 218] on button "+ إضافة منتج جديد" at bounding box center [849, 237] width 121 height 38
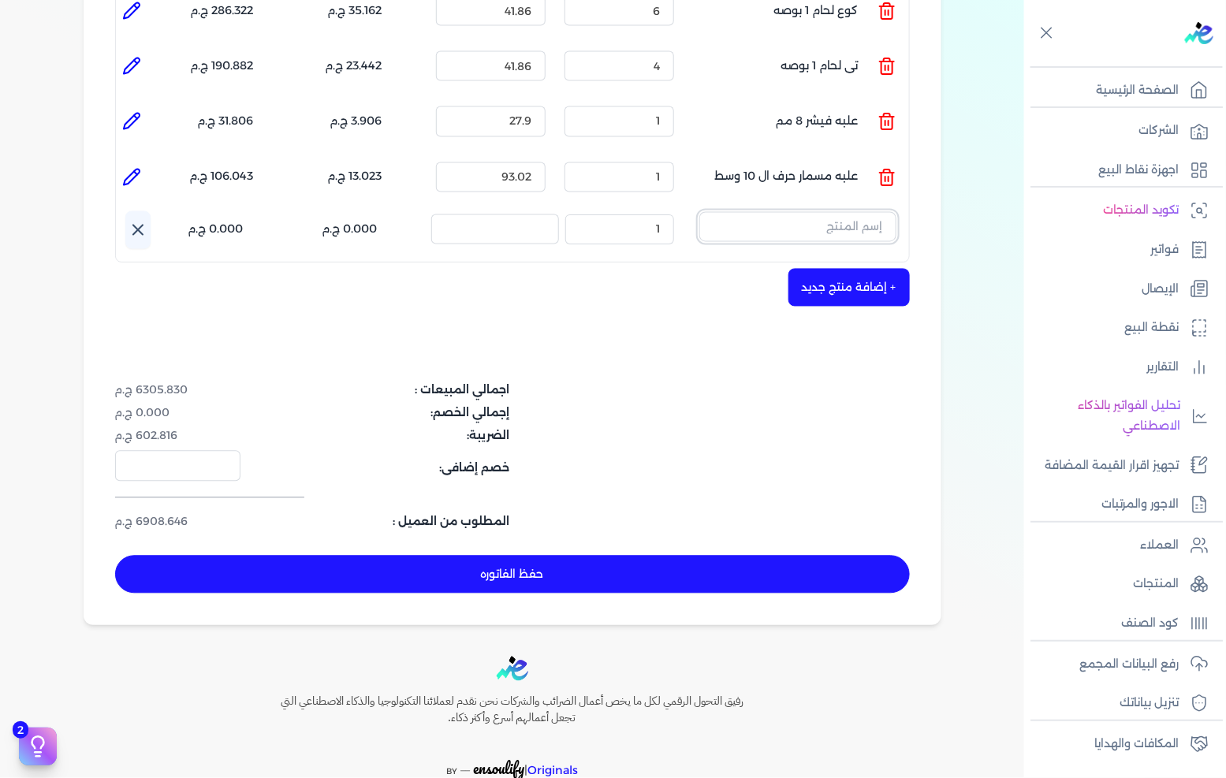
click at [833, 212] on input "text" at bounding box center [797, 227] width 197 height 30
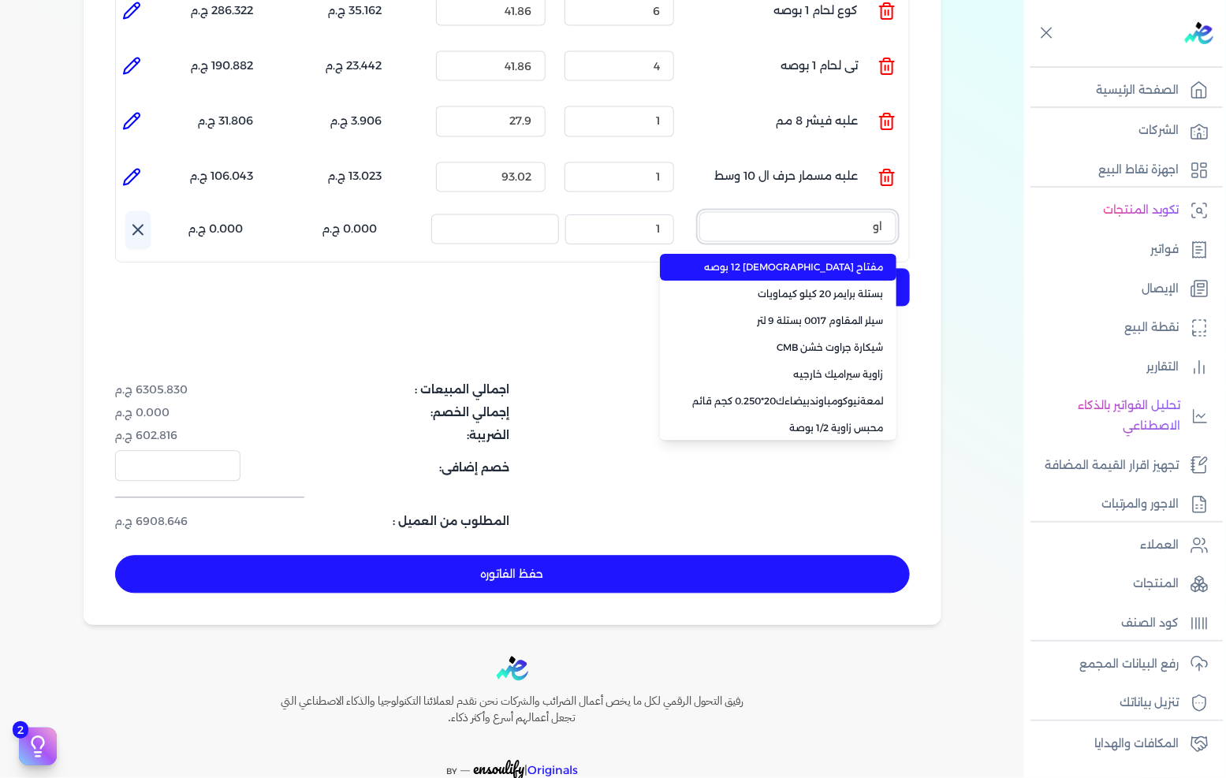
type input "اوك"
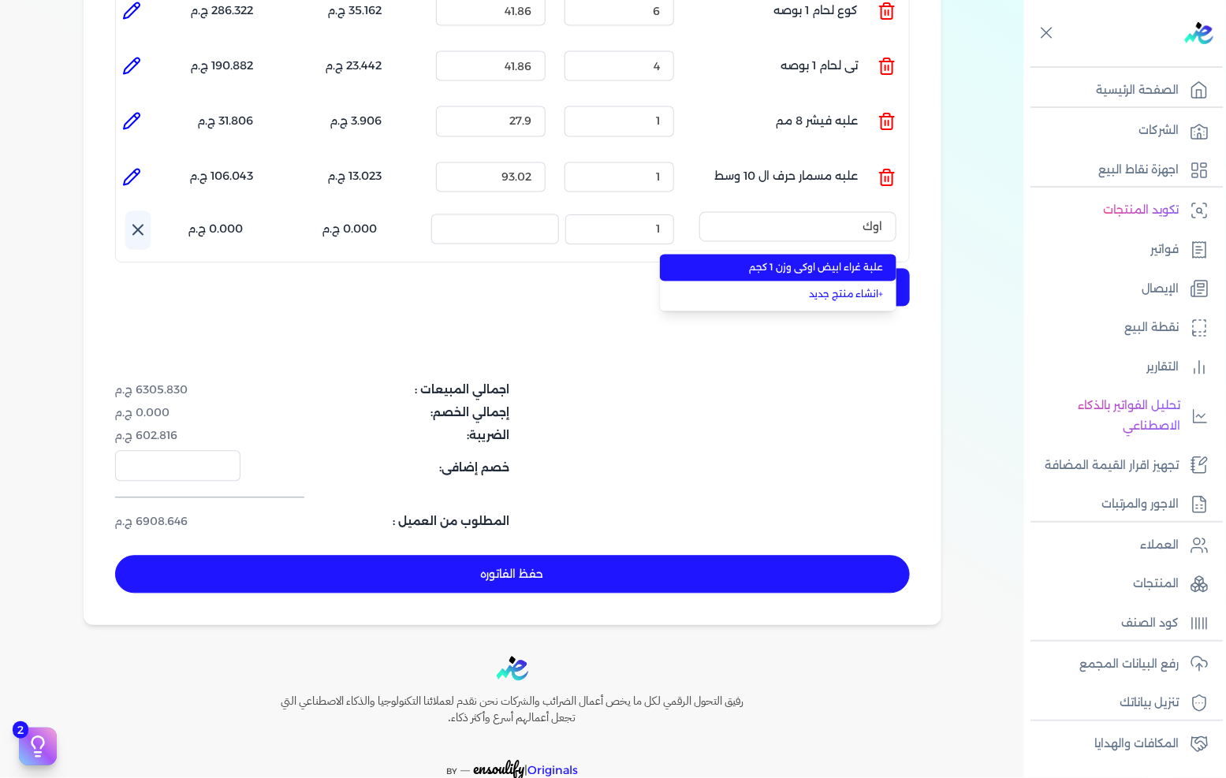
click at [803, 255] on li "علبة غراء ابيض اوكى وزن 1 كجم" at bounding box center [778, 268] width 237 height 27
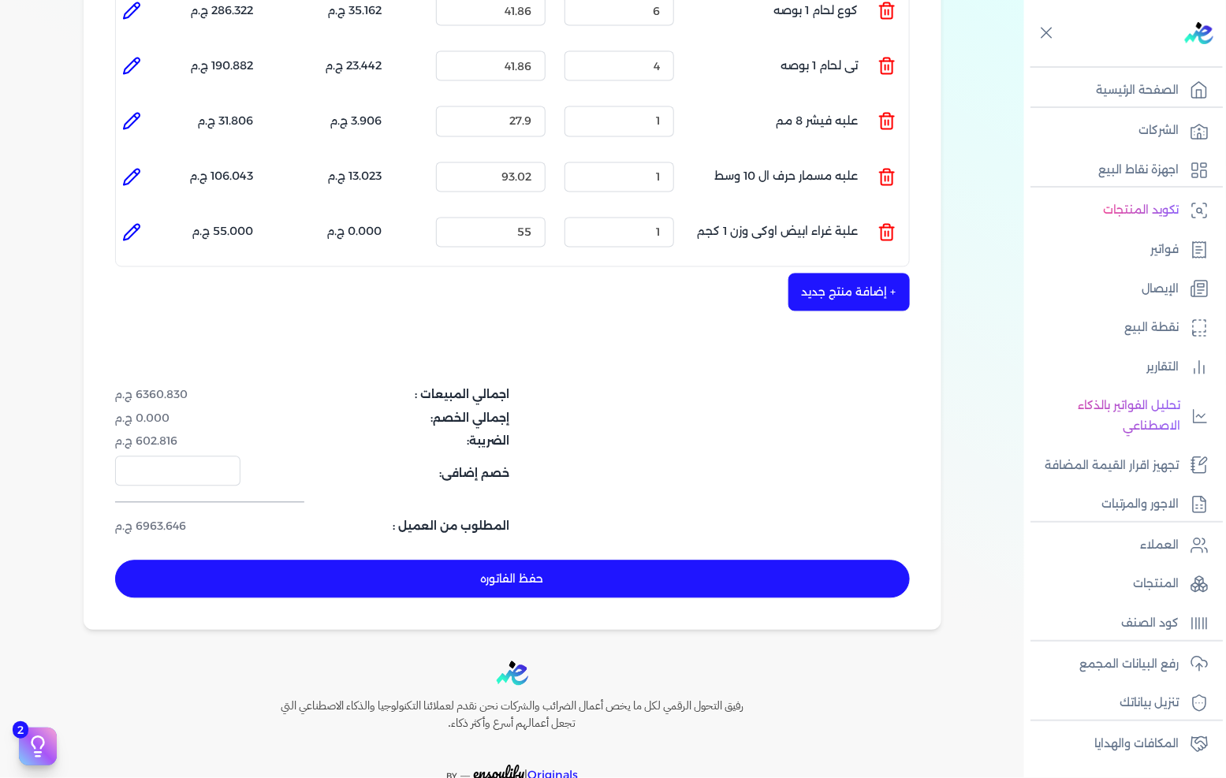
click at [145, 217] on li at bounding box center [132, 233] width 32 height 32
type input "علبة غراء ابيض اوكى وزن 1 كجم"
type input "55"
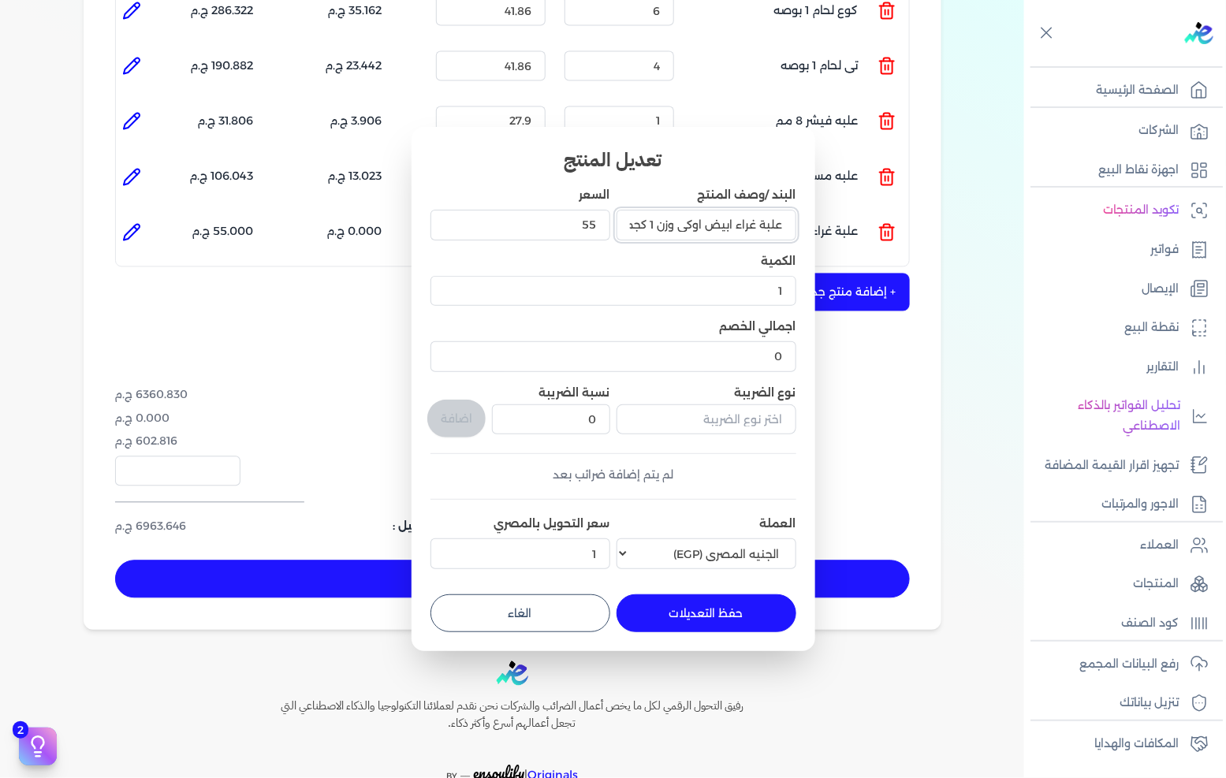
click at [648, 222] on input "علبة غراء ابيض اوكى وزن 1 كجم" at bounding box center [707, 225] width 180 height 30
click at [653, 222] on input "علبة غراء ابيض اوكى وزن 1 كجم" at bounding box center [707, 225] width 180 height 30
click at [655, 223] on input "علبة غراء ابيض اوكى وزن 1 كجم" at bounding box center [707, 225] width 180 height 30
type input "علبة غراء ابيض اوكى وزن 1/2كجم"
click at [729, 607] on button "حفظ التعديلات" at bounding box center [707, 614] width 180 height 38
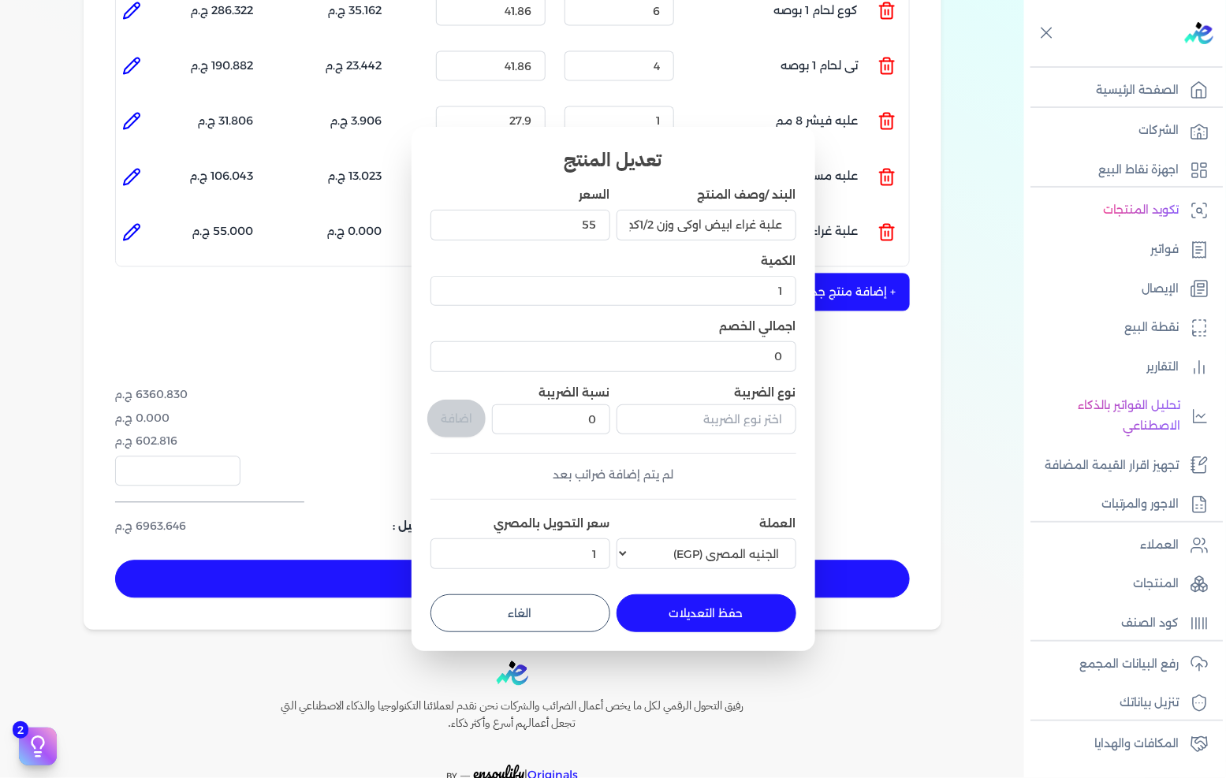
type input "0"
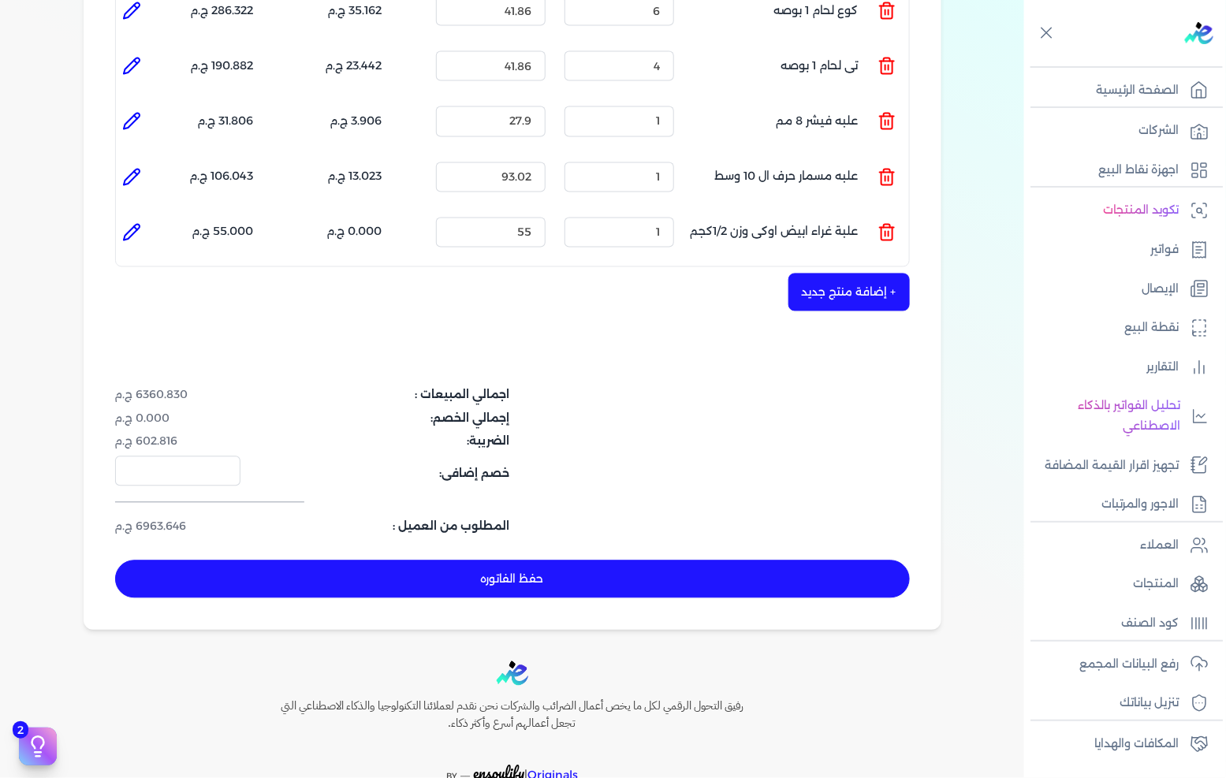
click at [129, 223] on icon at bounding box center [131, 232] width 19 height 19
type input "علبة غراء ابيض اوكى وزن 1/2كجم"
type input "55"
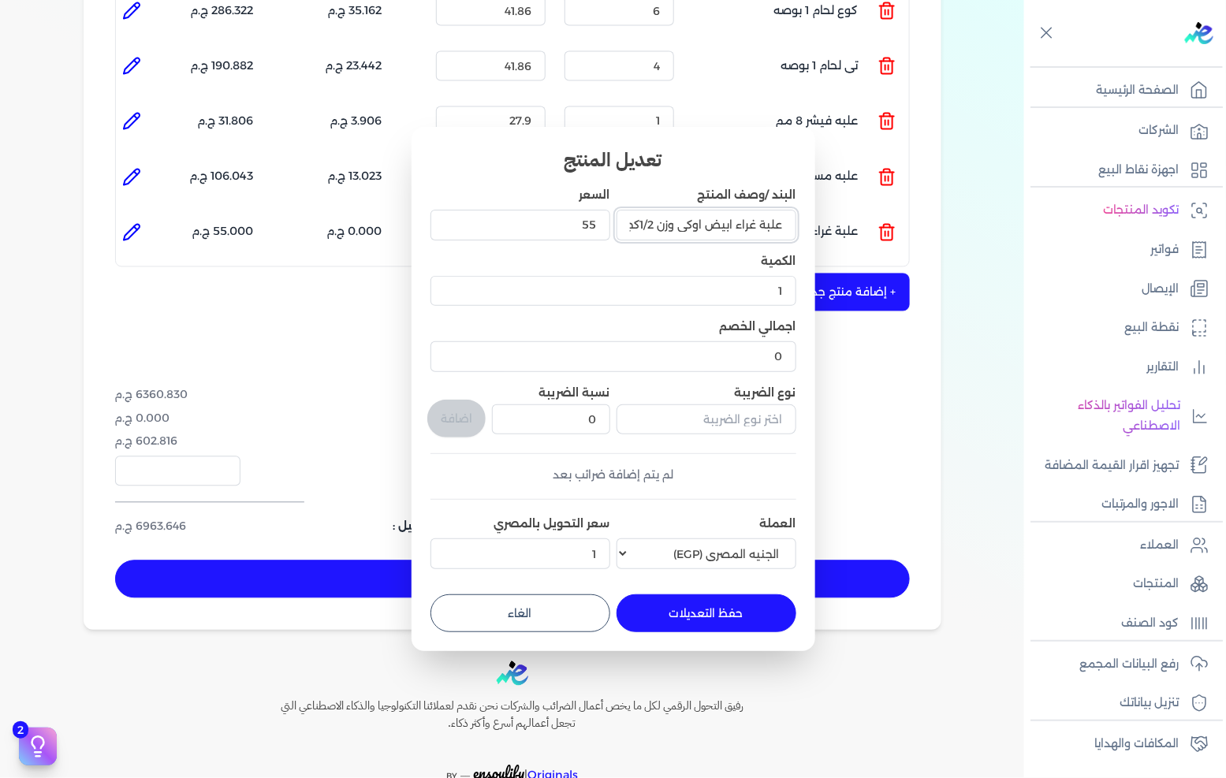
drag, startPoint x: 759, startPoint y: 223, endPoint x: 873, endPoint y: 222, distance: 113.6
click at [868, 223] on dialog "تعديل المنتج البند /وصف المنتج علبة غراء ابيض اوكى وزن 1/2كجم السعر 55 الكمية 1…" at bounding box center [613, 389] width 1226 height 778
type input "كرتونه غراء ابيض اوكى وزن 1/2كجم"
click at [689, 600] on button "حفظ التعديلات" at bounding box center [707, 614] width 180 height 38
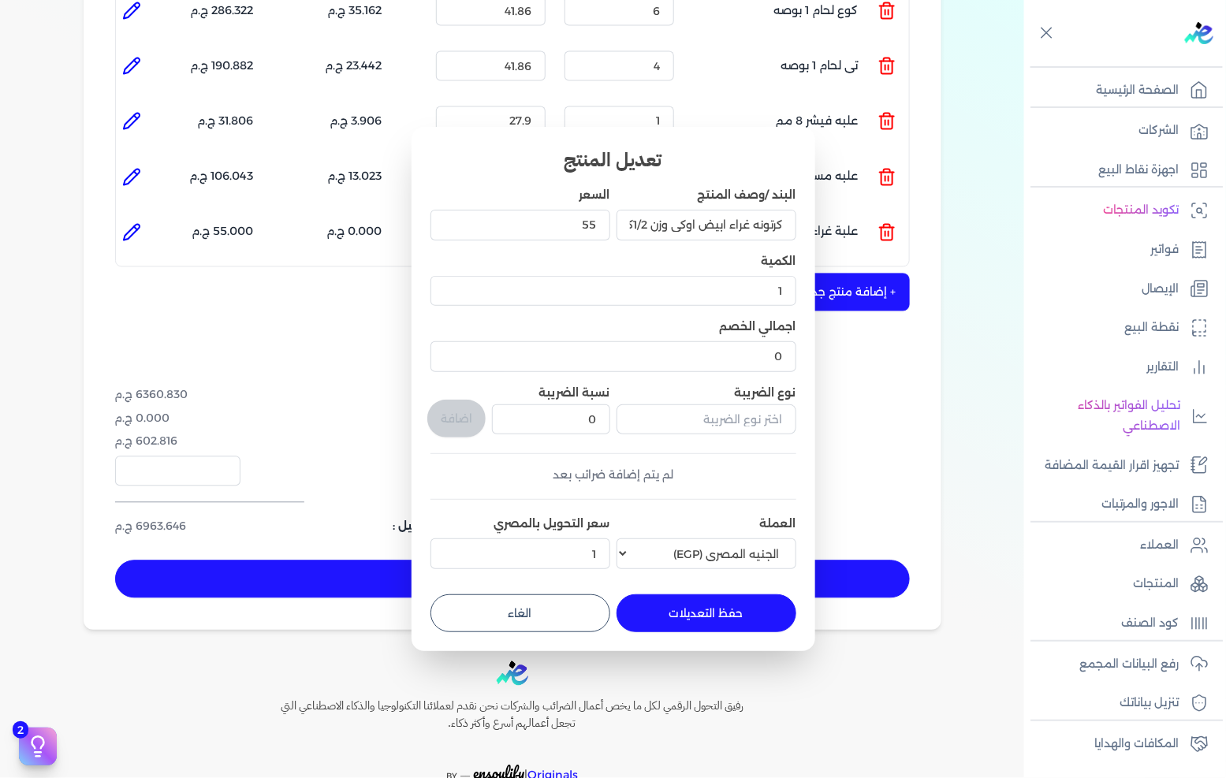
type input "0"
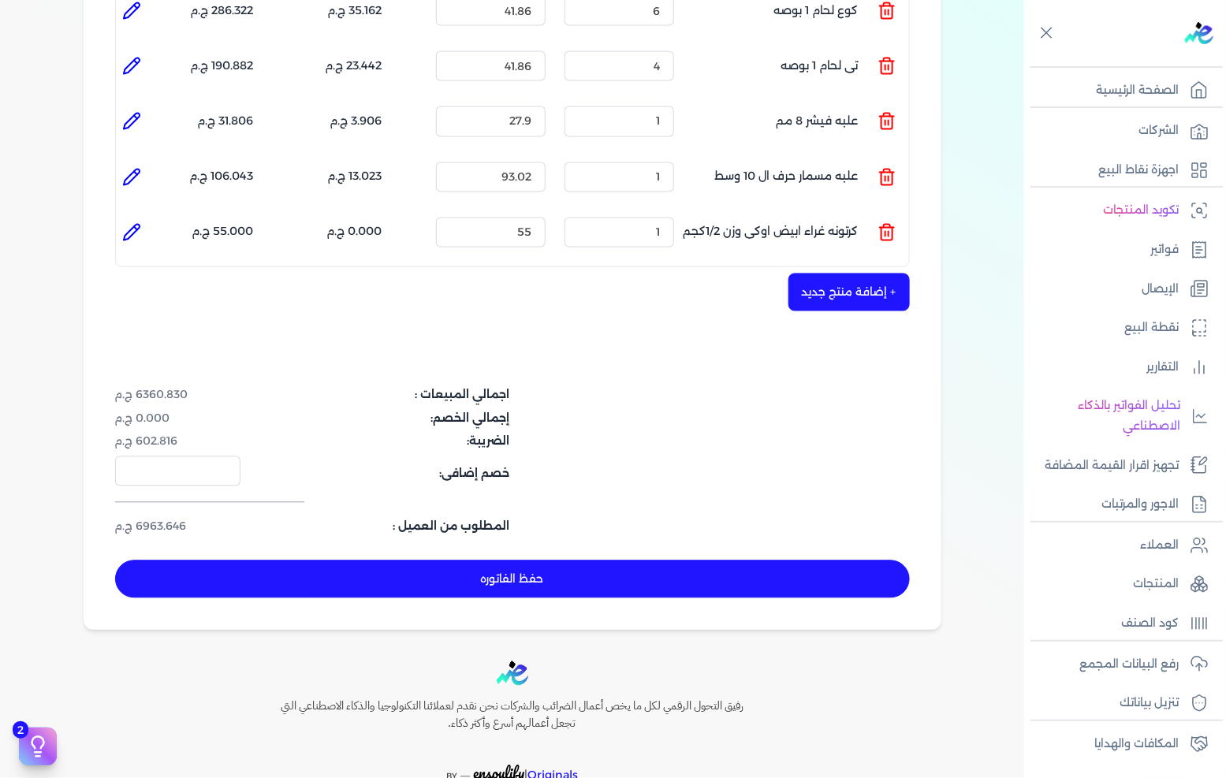
drag, startPoint x: 127, startPoint y: 211, endPoint x: 135, endPoint y: 210, distance: 8.0
click at [127, 225] on icon at bounding box center [132, 233] width 16 height 16
type input "كرتونه غراء ابيض اوكى وزن 1/2كجم"
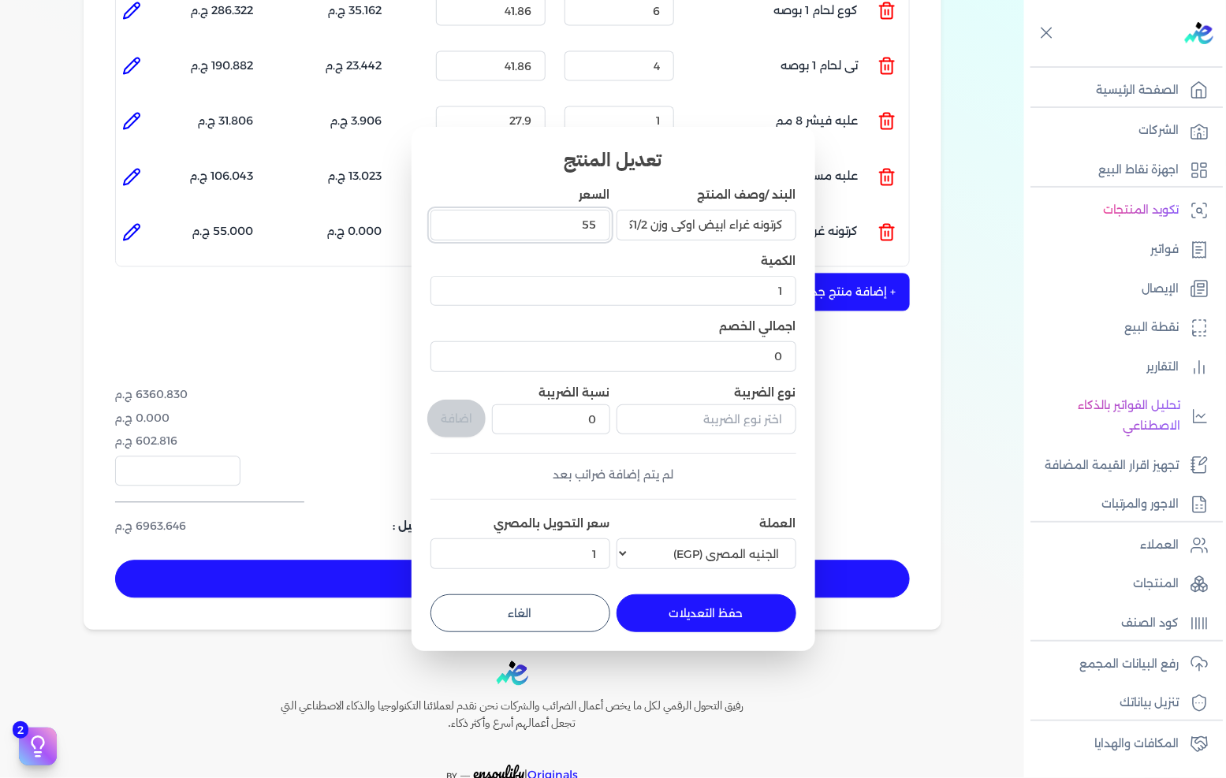
click at [561, 227] on input "55" at bounding box center [521, 225] width 180 height 30
type input "837"
click at [549, 231] on input "837.2" at bounding box center [521, 225] width 180 height 30
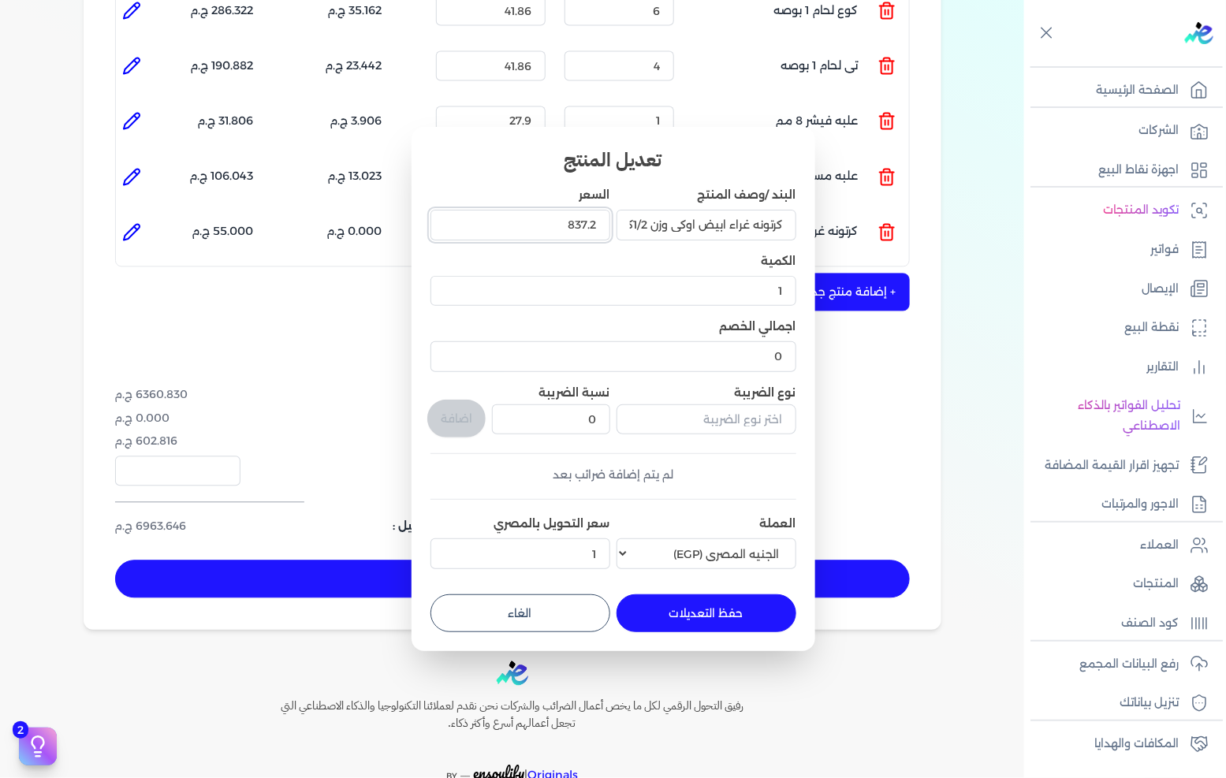
click at [550, 230] on input "837.2" at bounding box center [521, 225] width 180 height 30
type input "837"
type input "837.20"
click at [719, 423] on input "text" at bounding box center [707, 420] width 180 height 30
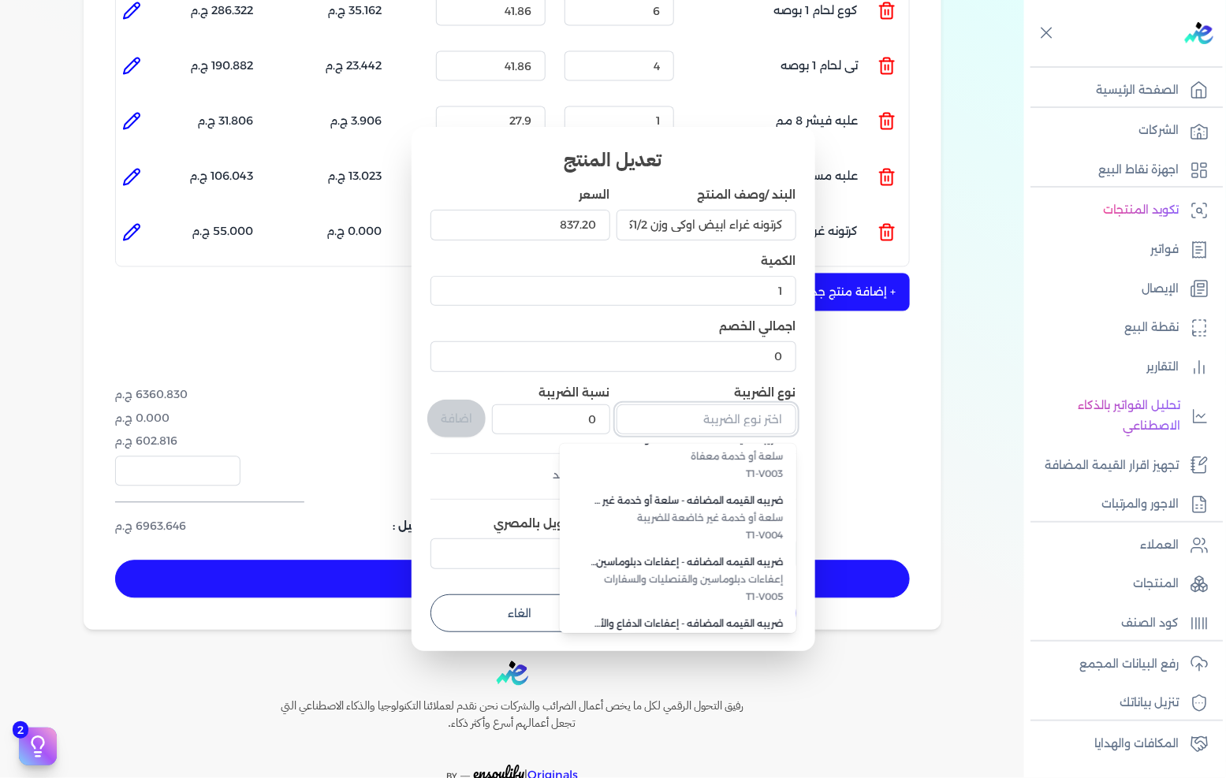
scroll to position [431, 0]
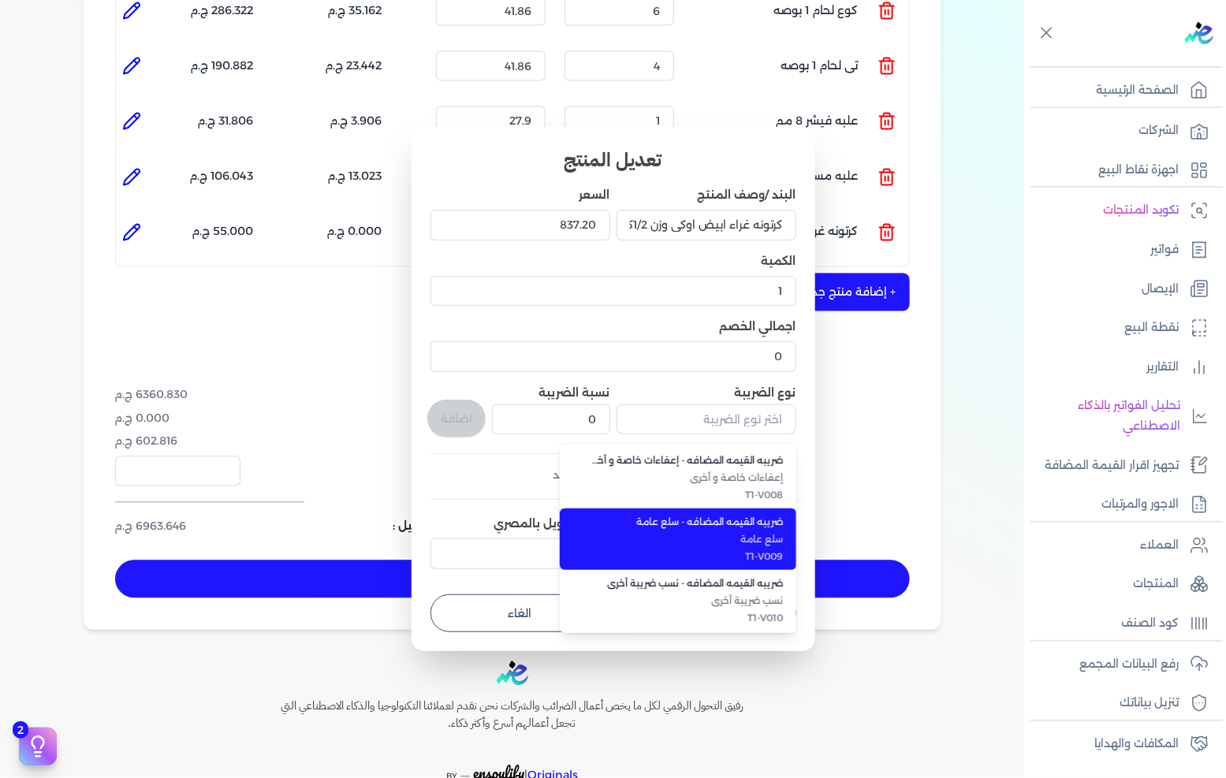
click at [762, 563] on li "ضريبه القيمه المضافه - سلع عامة سلع عامة T1-V009" at bounding box center [678, 540] width 237 height 62
type input "ضريبه القيمه المضافه - سلع عامة"
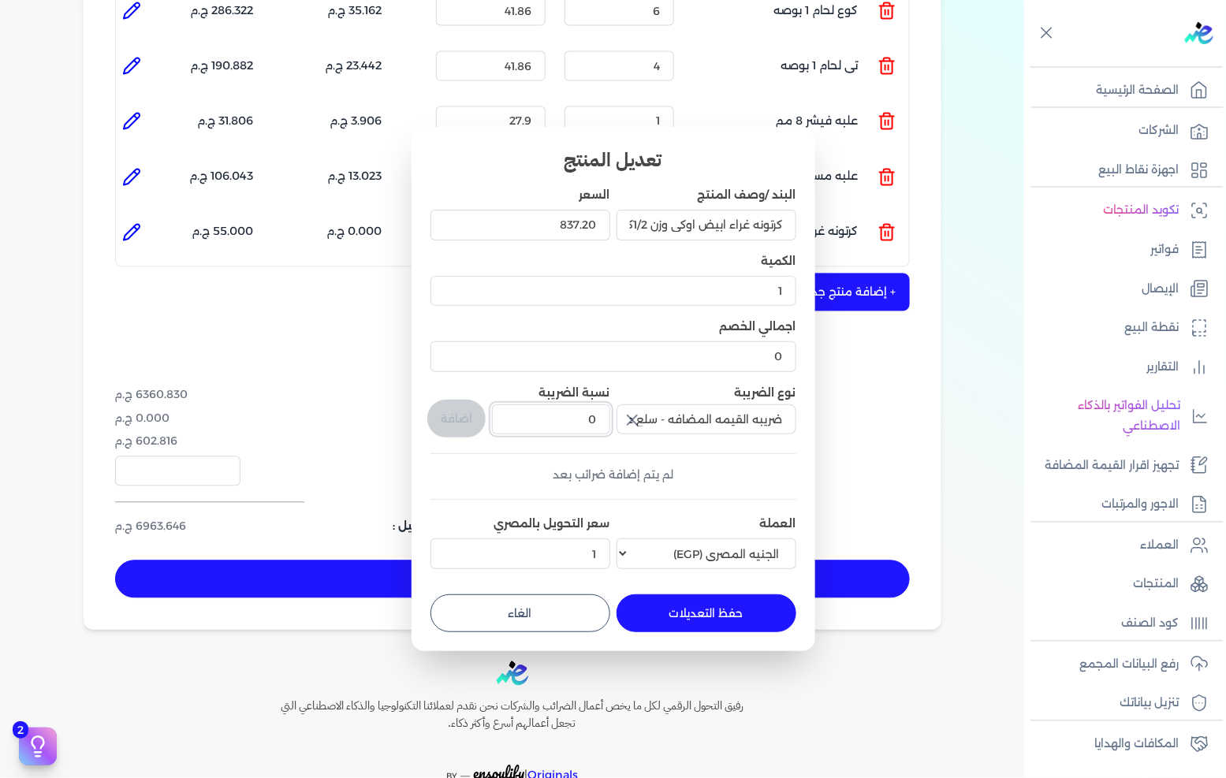
click at [581, 408] on input "0" at bounding box center [550, 420] width 117 height 30
type input "14"
click at [466, 422] on button "اضافة" at bounding box center [456, 419] width 58 height 38
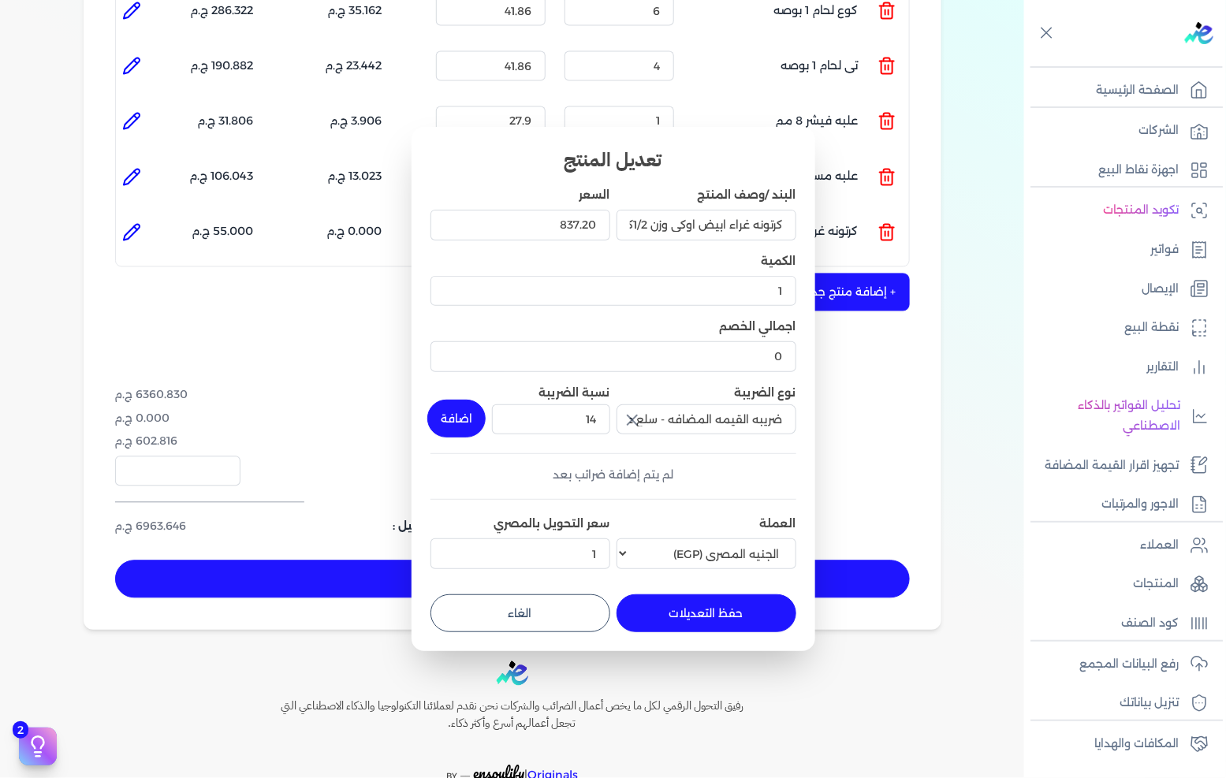
type input "0"
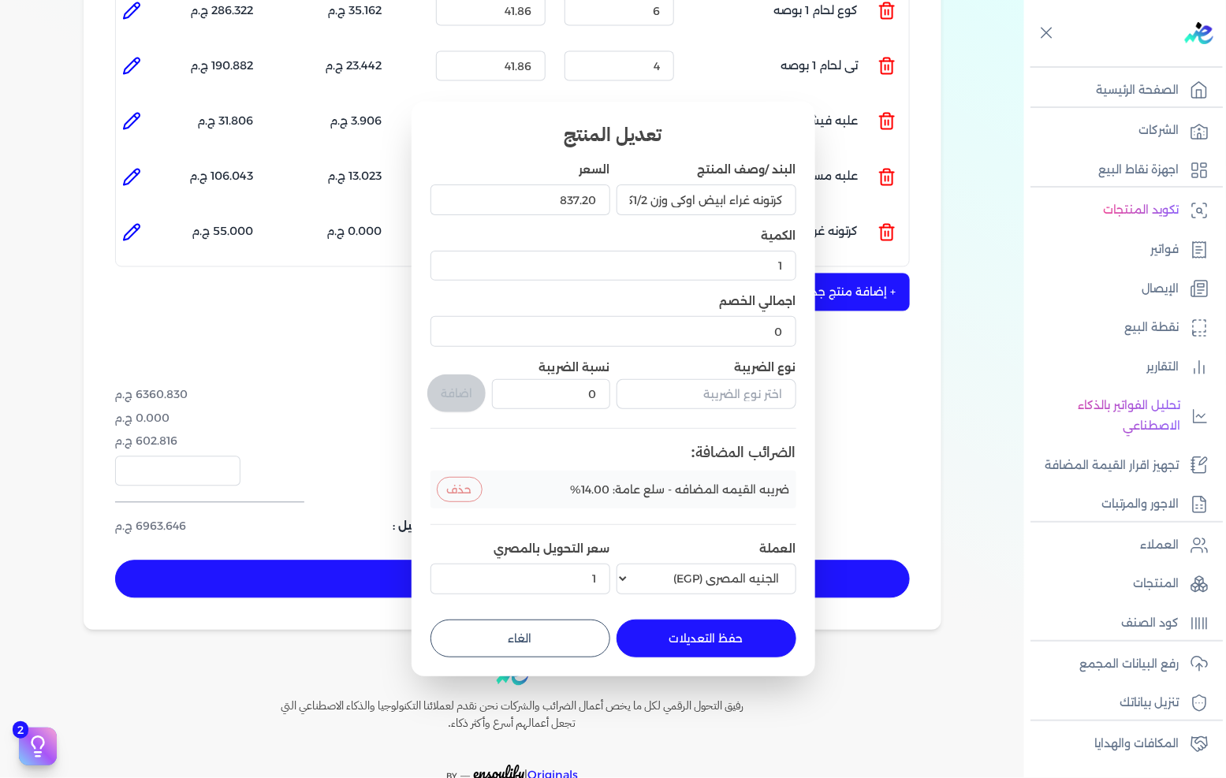
click at [682, 636] on button "حفظ التعديلات" at bounding box center [707, 639] width 180 height 38
type input "0"
type input "837.2"
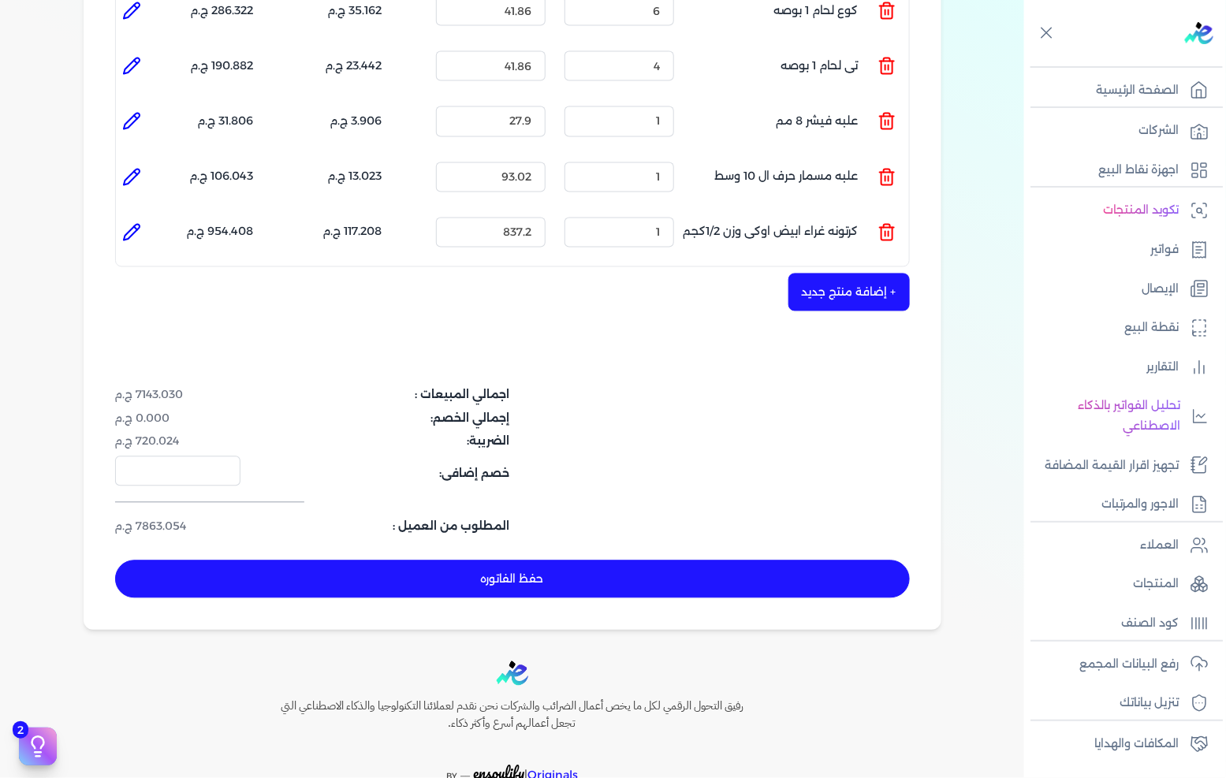
click at [855, 274] on button "+ إضافة منتج جديد" at bounding box center [849, 293] width 121 height 38
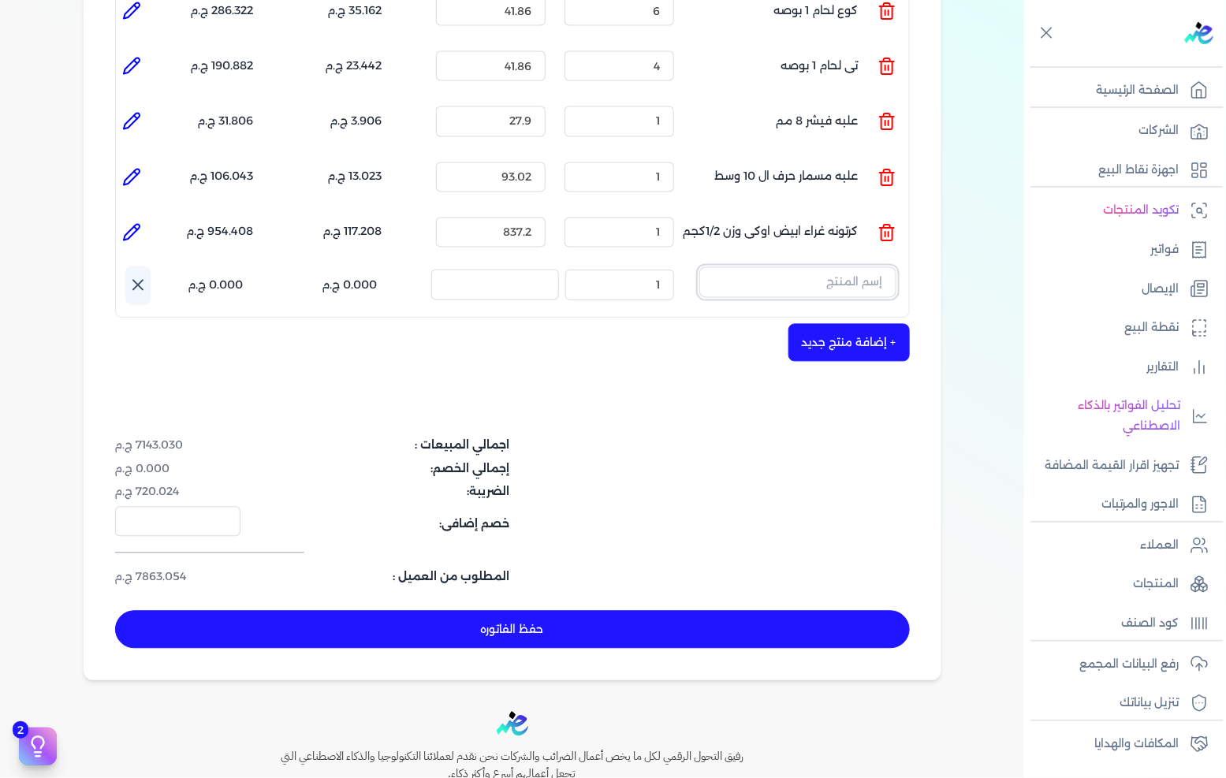
click at [848, 267] on input "text" at bounding box center [797, 282] width 197 height 30
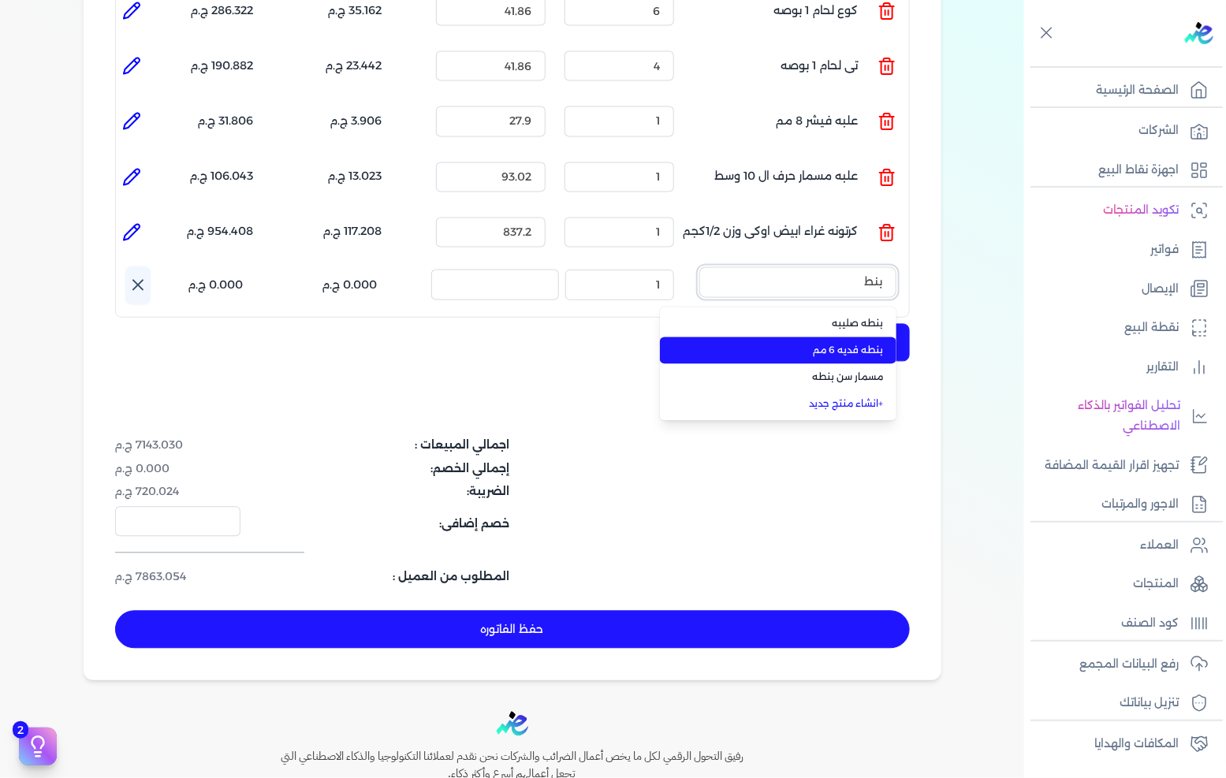
type input "بنط"
click at [836, 344] on span "بنطه فديه 6 مم" at bounding box center [788, 351] width 192 height 14
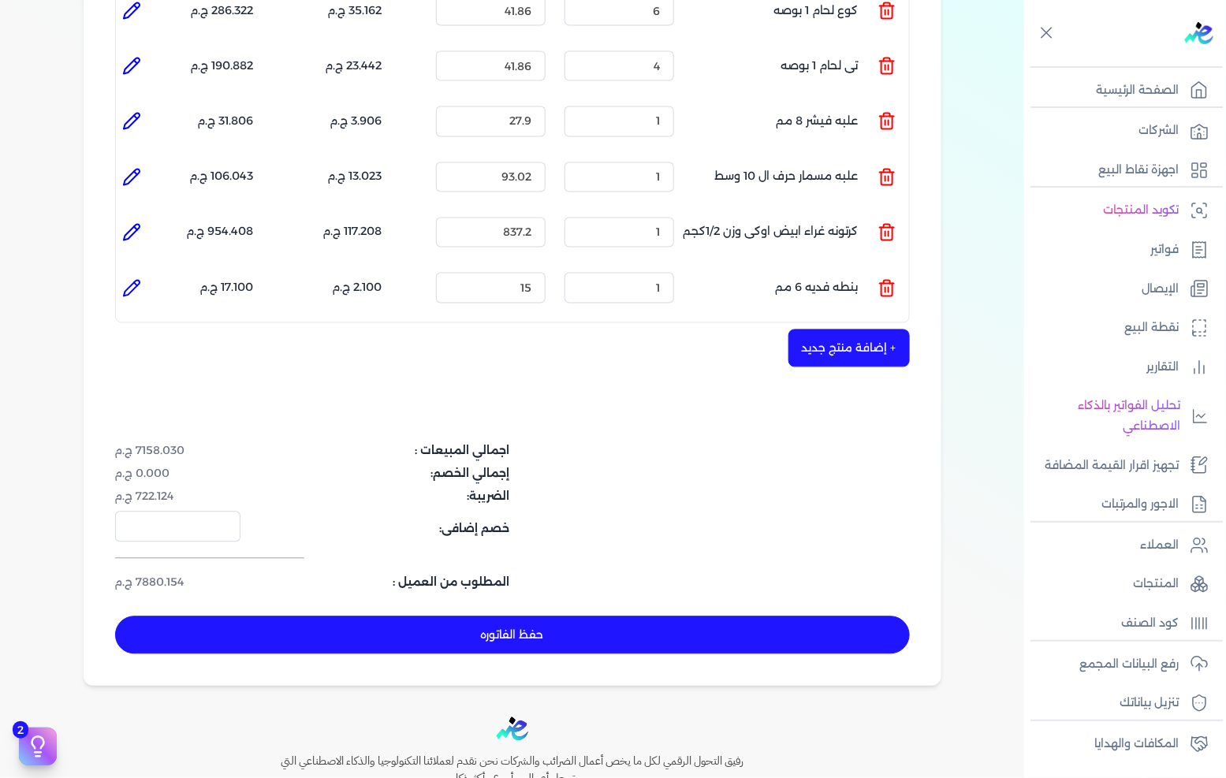
click at [139, 279] on icon at bounding box center [131, 288] width 19 height 19
type input "بنطه فديه 6 مم"
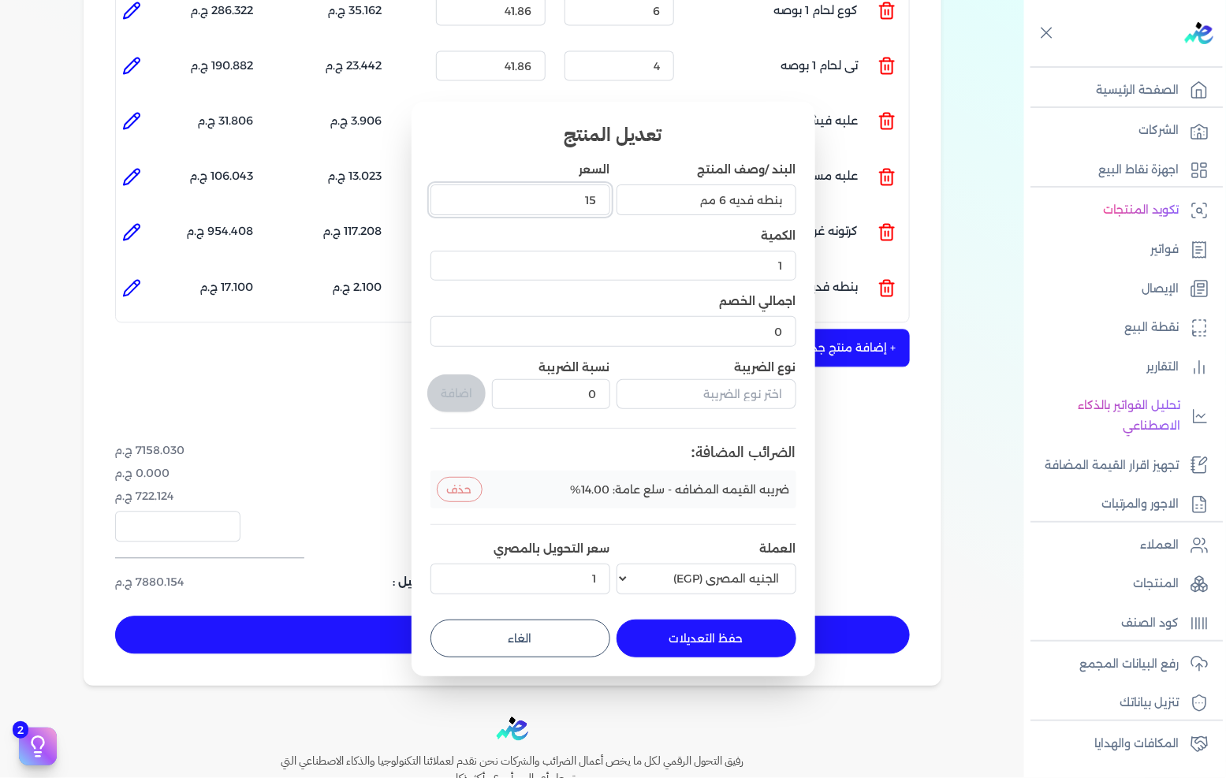
click at [541, 203] on input "15" at bounding box center [521, 200] width 180 height 30
type input "178"
type input "178.6"
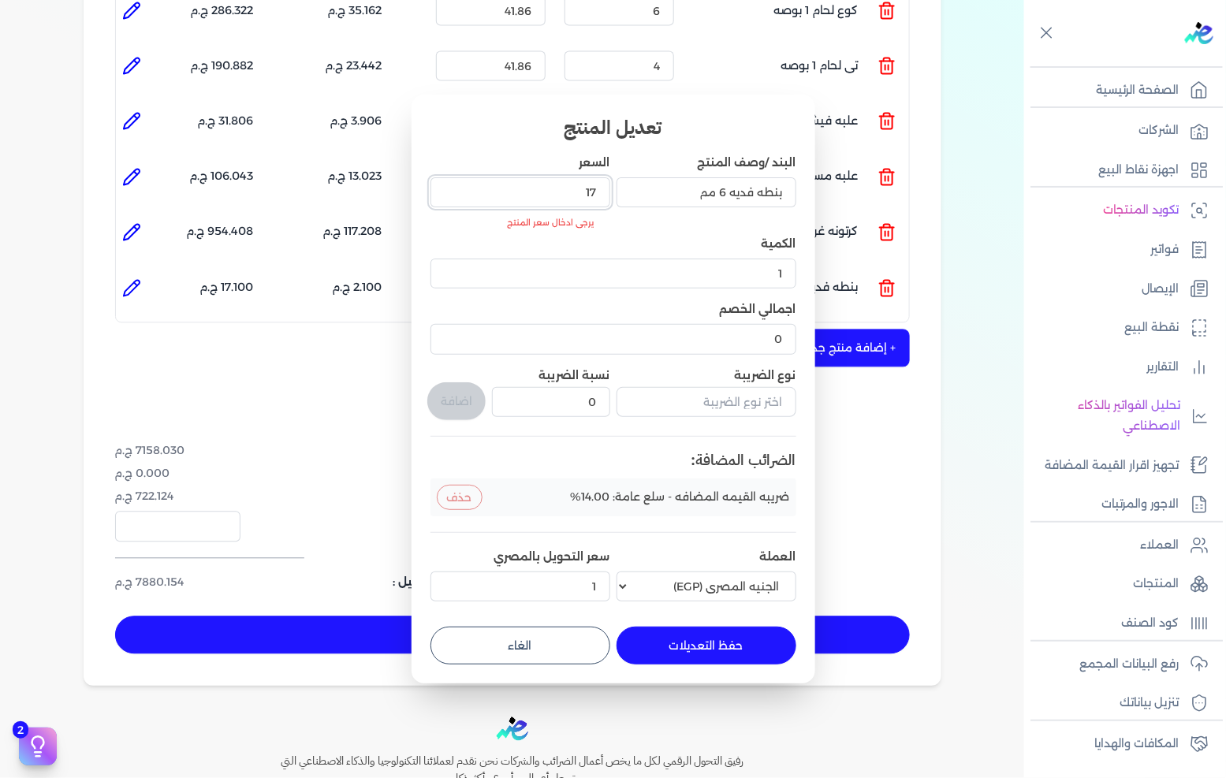
type input "1"
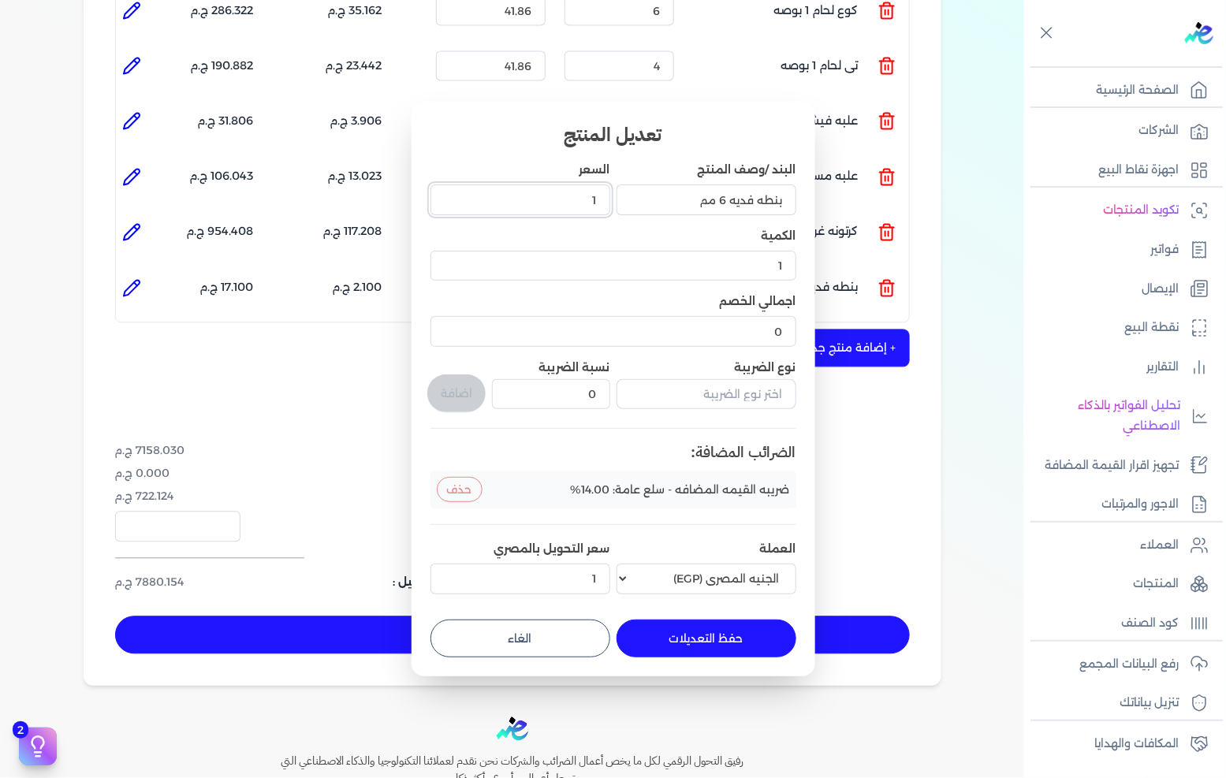
type input "18"
type input "18.60"
click at [718, 660] on div "تعديل المنتج البند /وصف المنتج بنطه فديه 6 مم السعر 18.60 الكمية 1 اجمالي الخصم…" at bounding box center [614, 389] width 404 height 574
click at [722, 650] on button "حفظ التعديلات" at bounding box center [707, 639] width 180 height 38
type input "0"
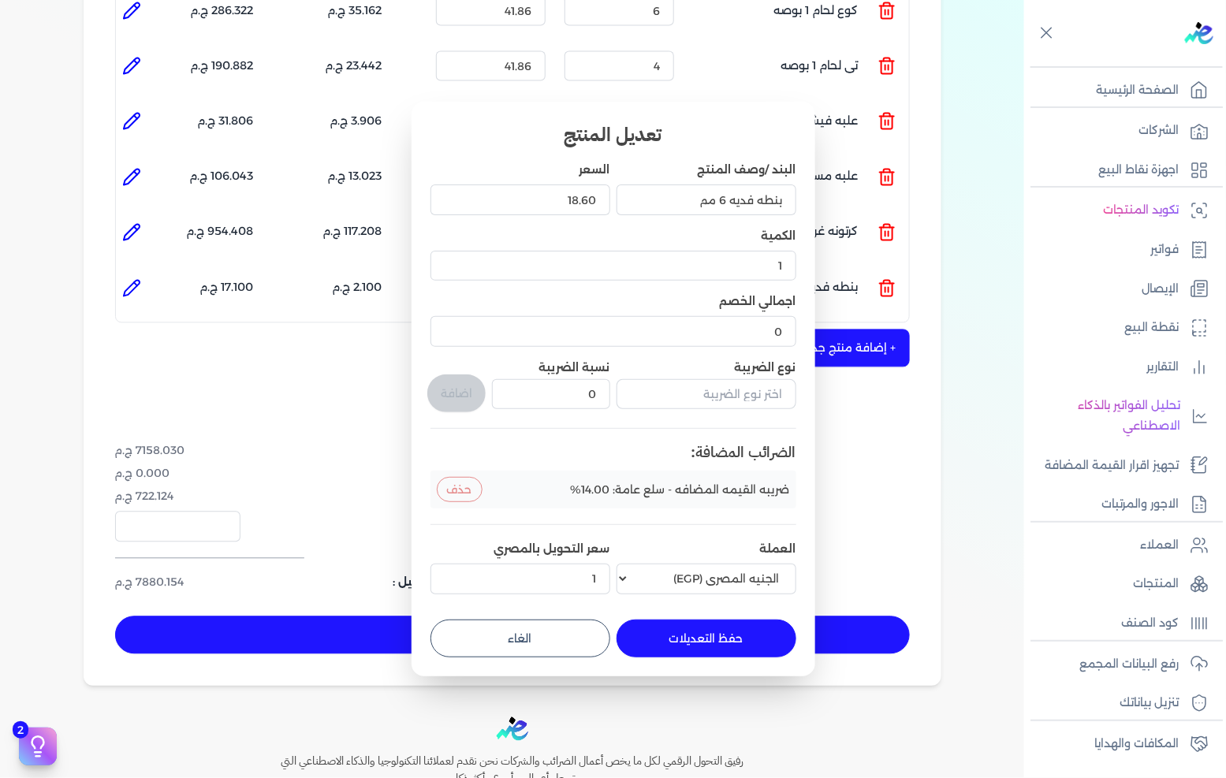
type input "18.6"
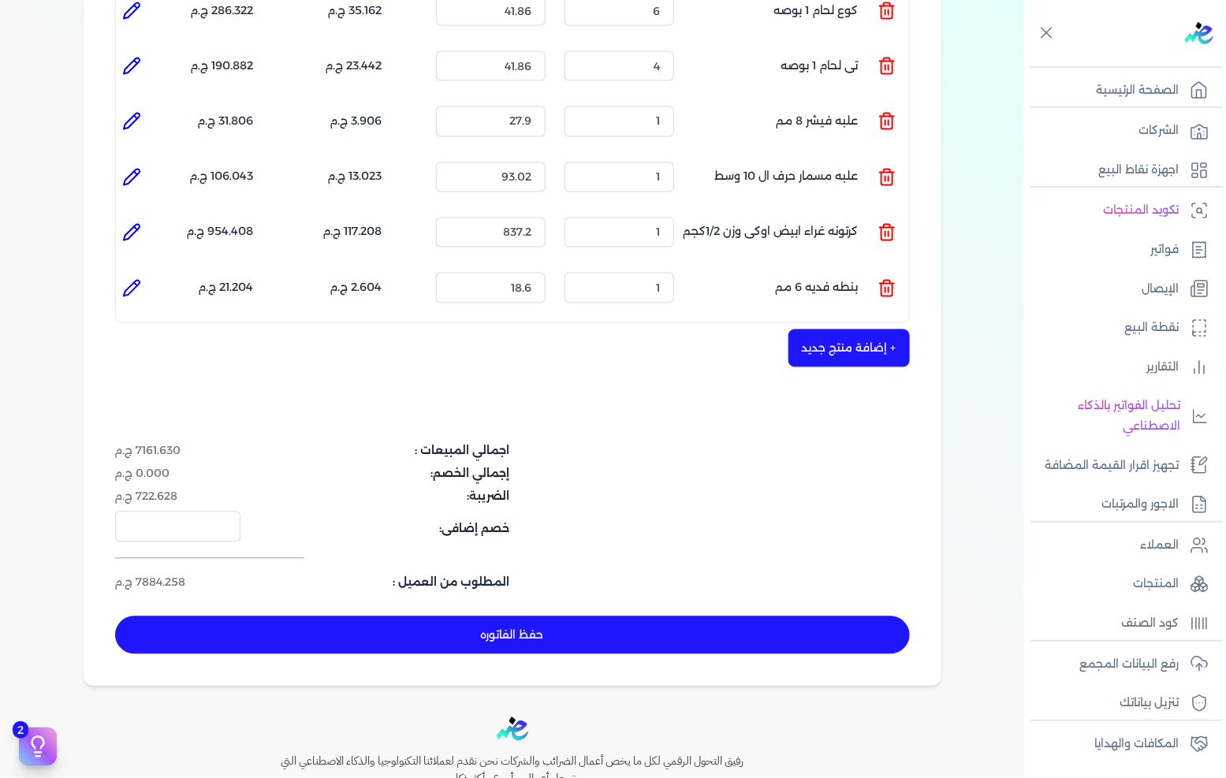
click at [837, 330] on button "+ إضافة منتج جديد" at bounding box center [849, 349] width 121 height 38
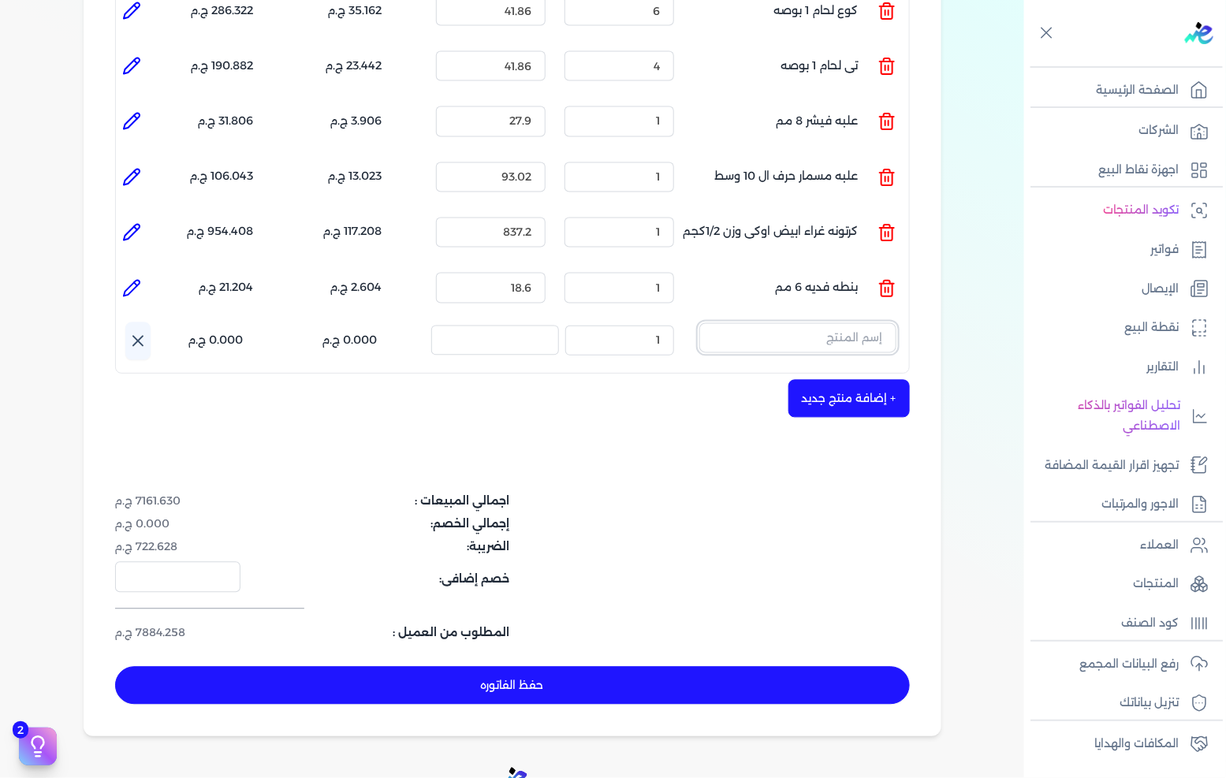
click at [839, 323] on input "text" at bounding box center [797, 338] width 197 height 30
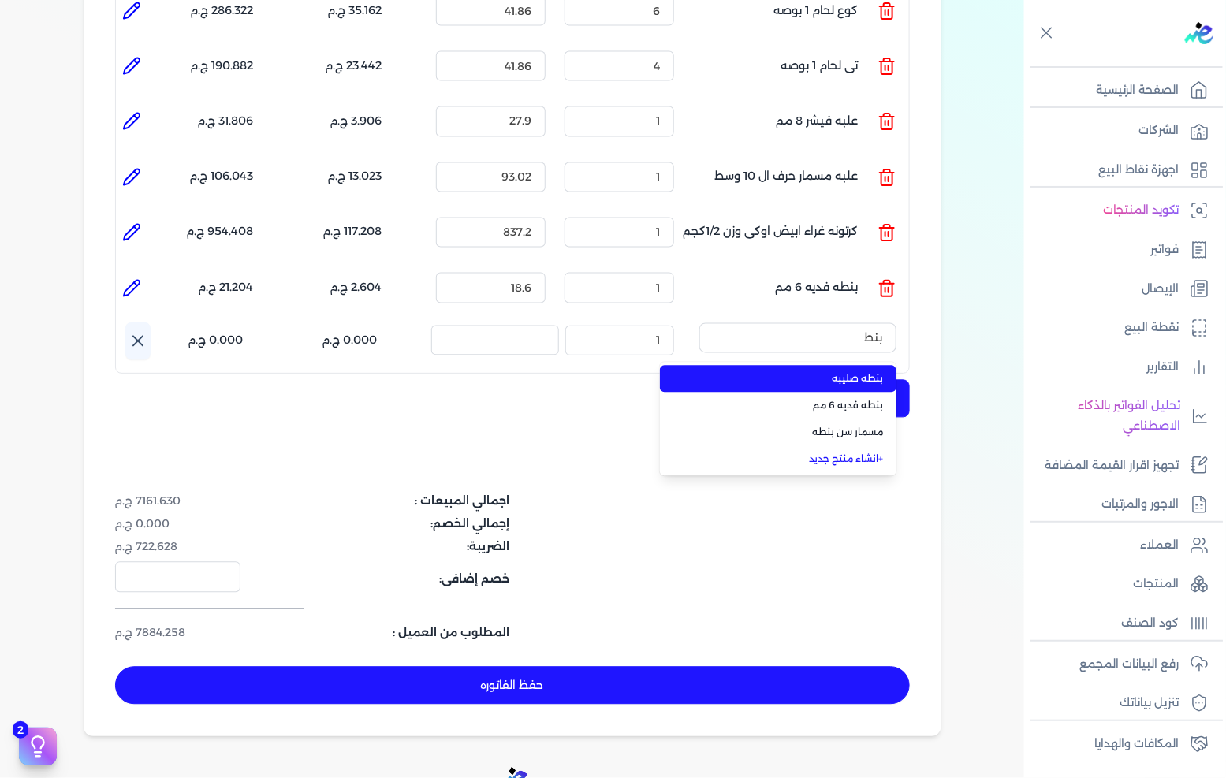
click at [813, 372] on span "بنطه صليبه" at bounding box center [788, 379] width 192 height 14
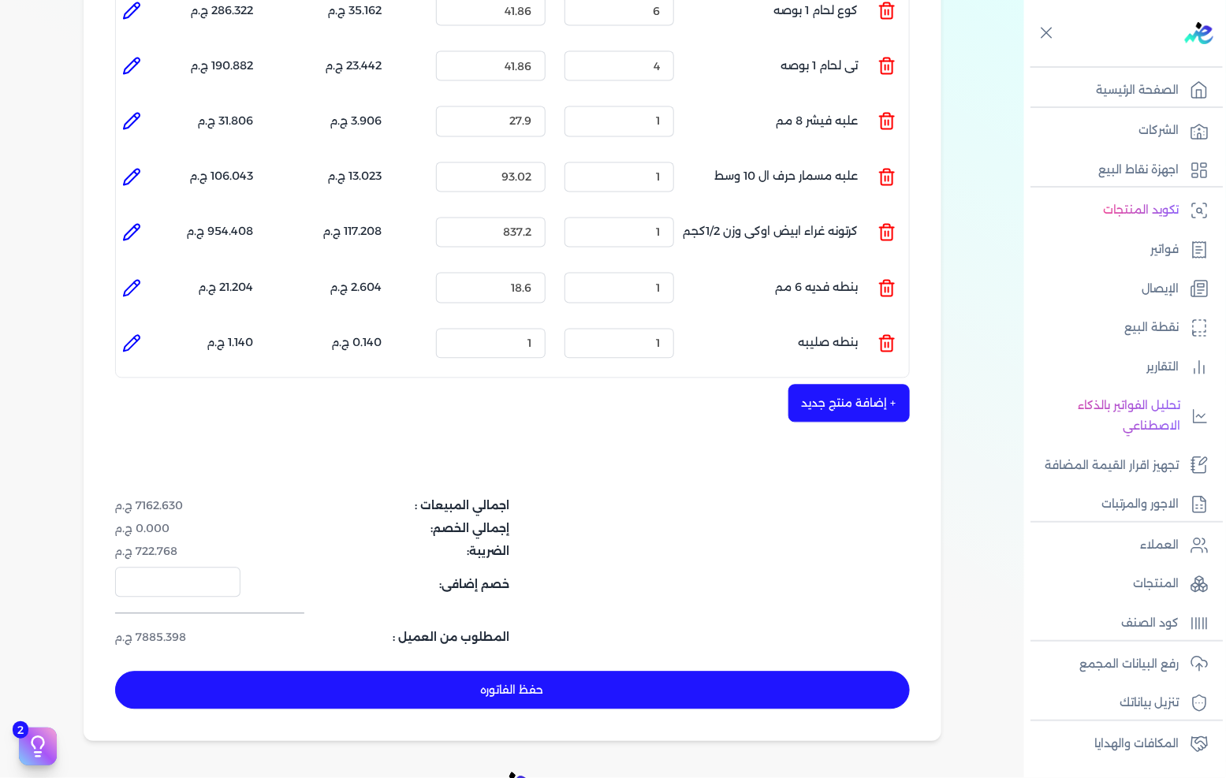
click at [151, 323] on li "الإجمالي : 1.140 ج.م" at bounding box center [200, 344] width 106 height 43
click at [145, 328] on li at bounding box center [132, 344] width 32 height 32
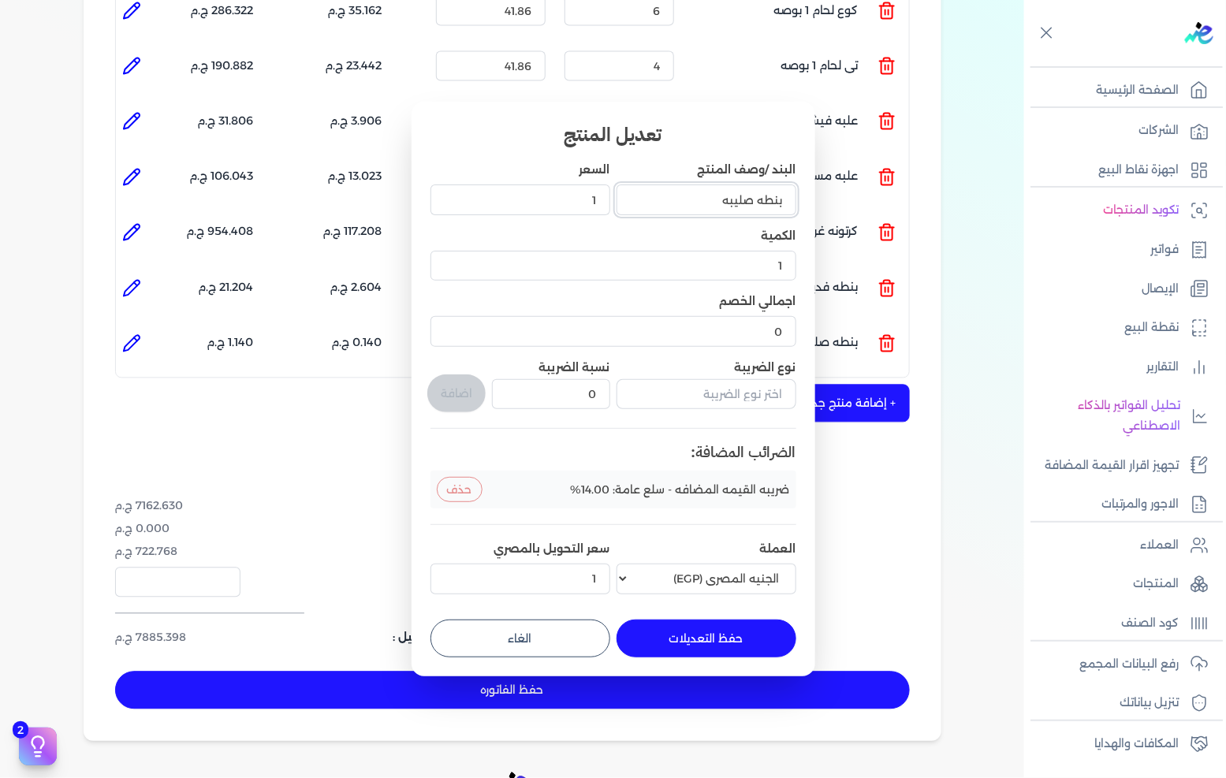
drag, startPoint x: 678, startPoint y: 197, endPoint x: 752, endPoint y: 209, distance: 75.1
click at [752, 209] on input "بنطه صليبه" at bounding box center [707, 200] width 180 height 30
click at [747, 647] on button "حفظ التعديلات" at bounding box center [707, 639] width 180 height 38
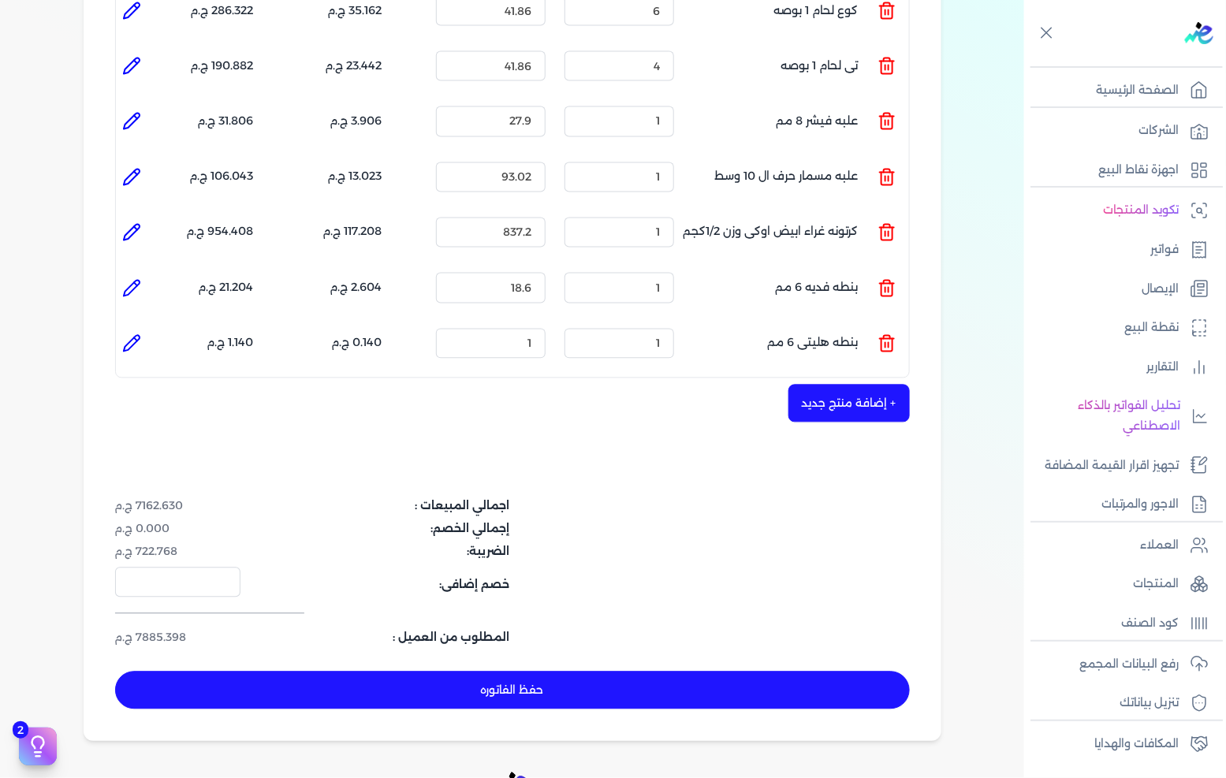
click at [140, 334] on icon at bounding box center [131, 343] width 19 height 19
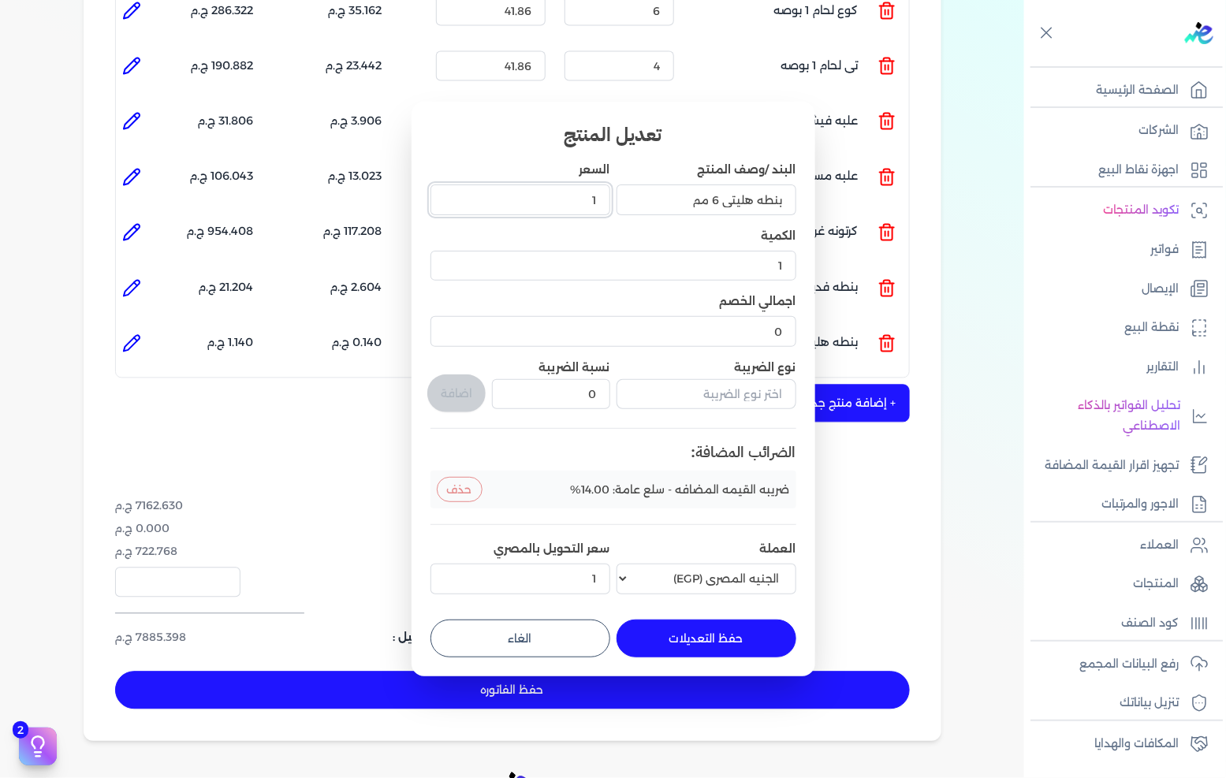
click at [593, 196] on input "1" at bounding box center [521, 200] width 180 height 30
click at [684, 651] on button "حفظ التعديلات" at bounding box center [707, 639] width 180 height 38
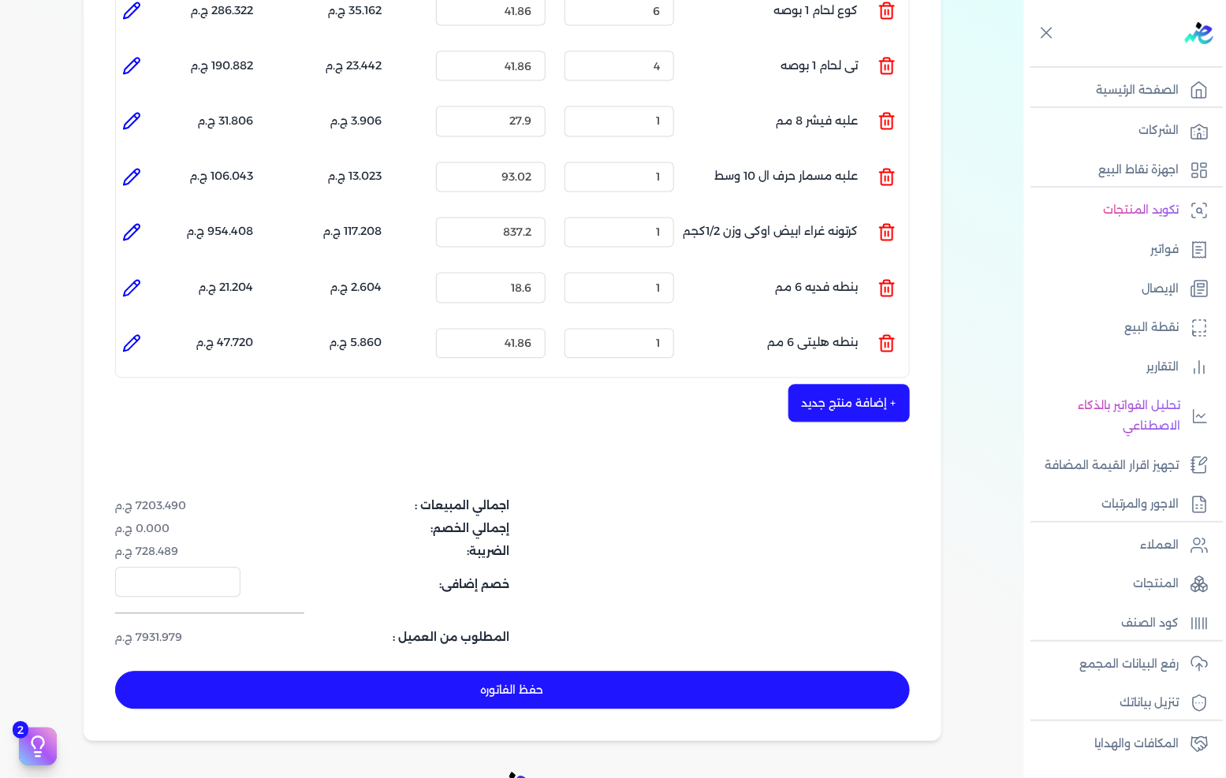
click at [874, 385] on button "+ إضافة منتج جديد" at bounding box center [849, 404] width 121 height 38
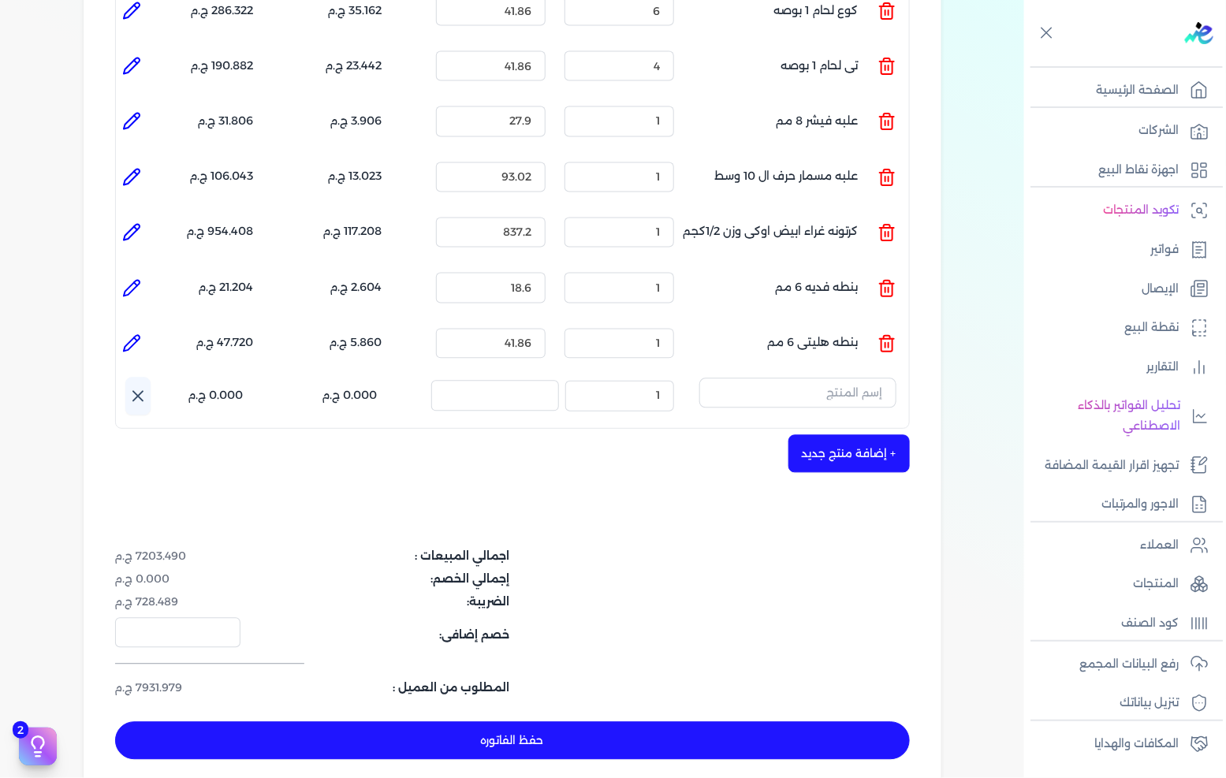
click at [867, 333] on ul "المنتج : بنطه هليتى 6 مم الكمية : 1 السعر : 41.86 الضريبه : 5.860 ج.م الإجمالي …" at bounding box center [512, 344] width 793 height 43
click at [855, 379] on input "text" at bounding box center [797, 394] width 197 height 30
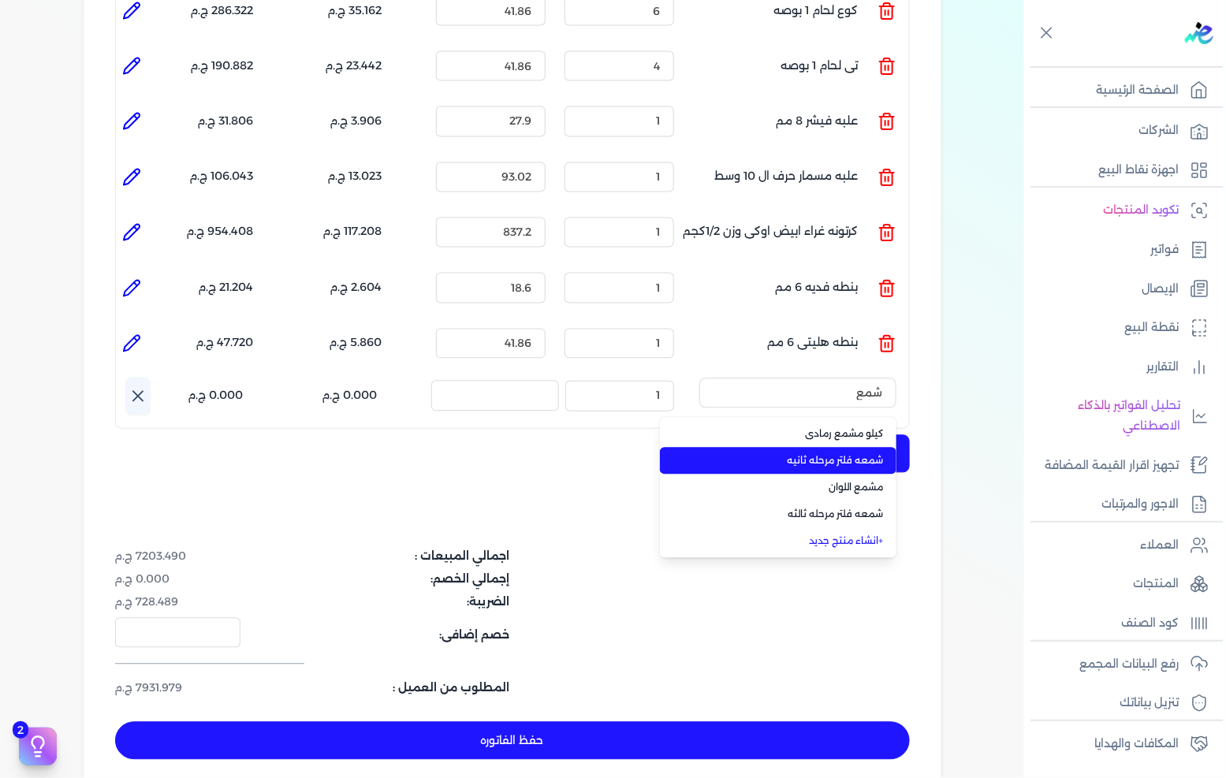
click at [862, 454] on span "شمعه فلتر مرحله ثانيه" at bounding box center [788, 461] width 192 height 14
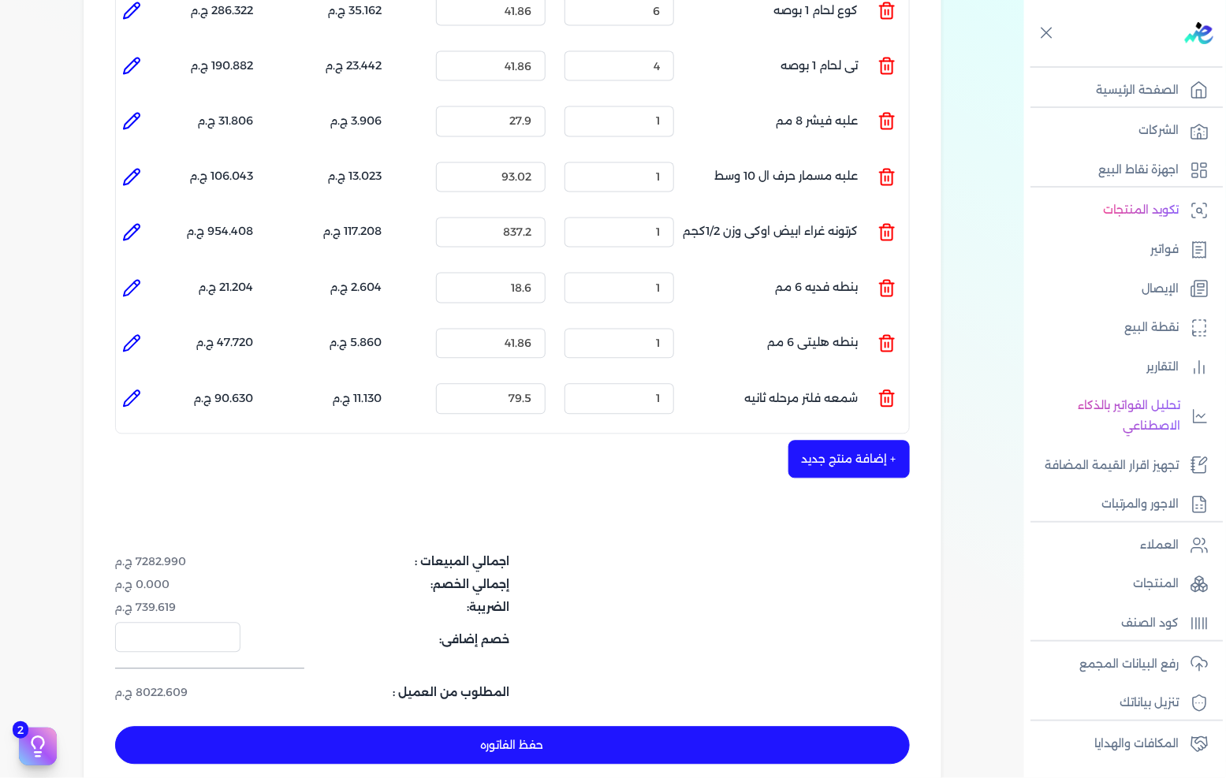
click at [143, 383] on li at bounding box center [132, 399] width 32 height 32
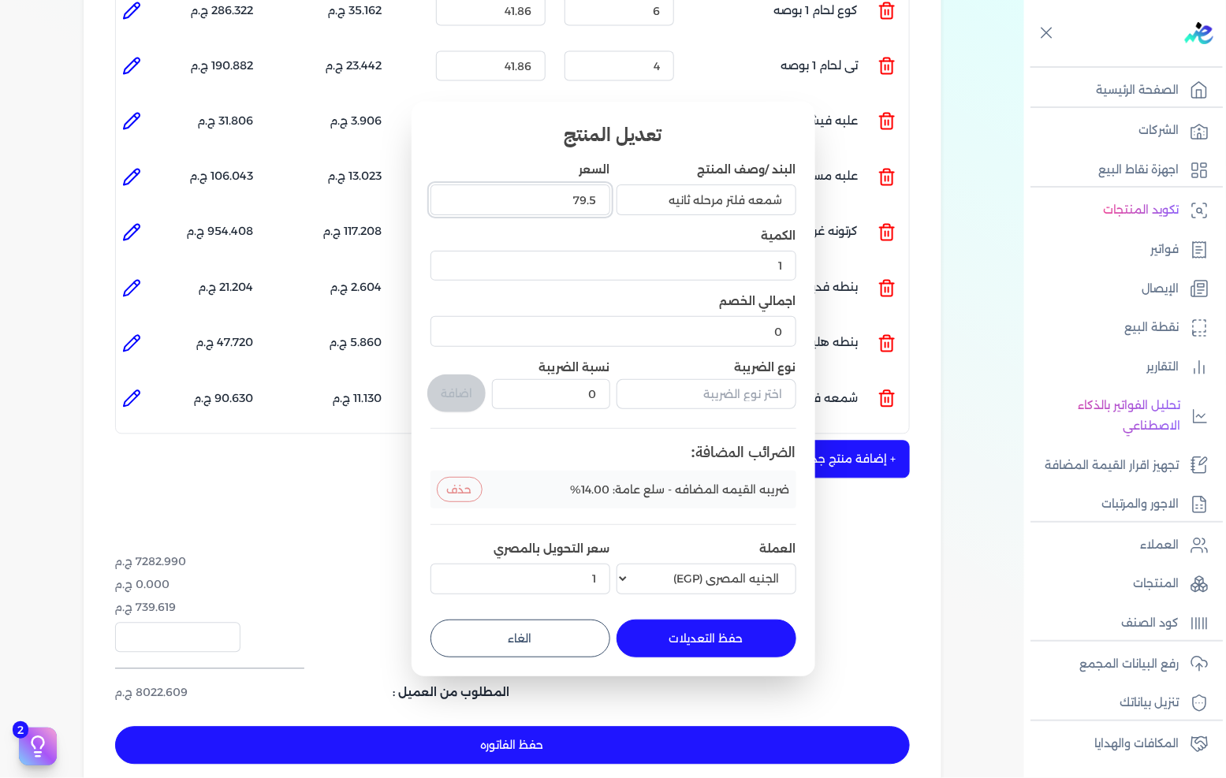
click at [564, 209] on input "79.5" at bounding box center [521, 200] width 180 height 30
click at [710, 640] on button "حفظ التعديلات" at bounding box center [707, 639] width 180 height 38
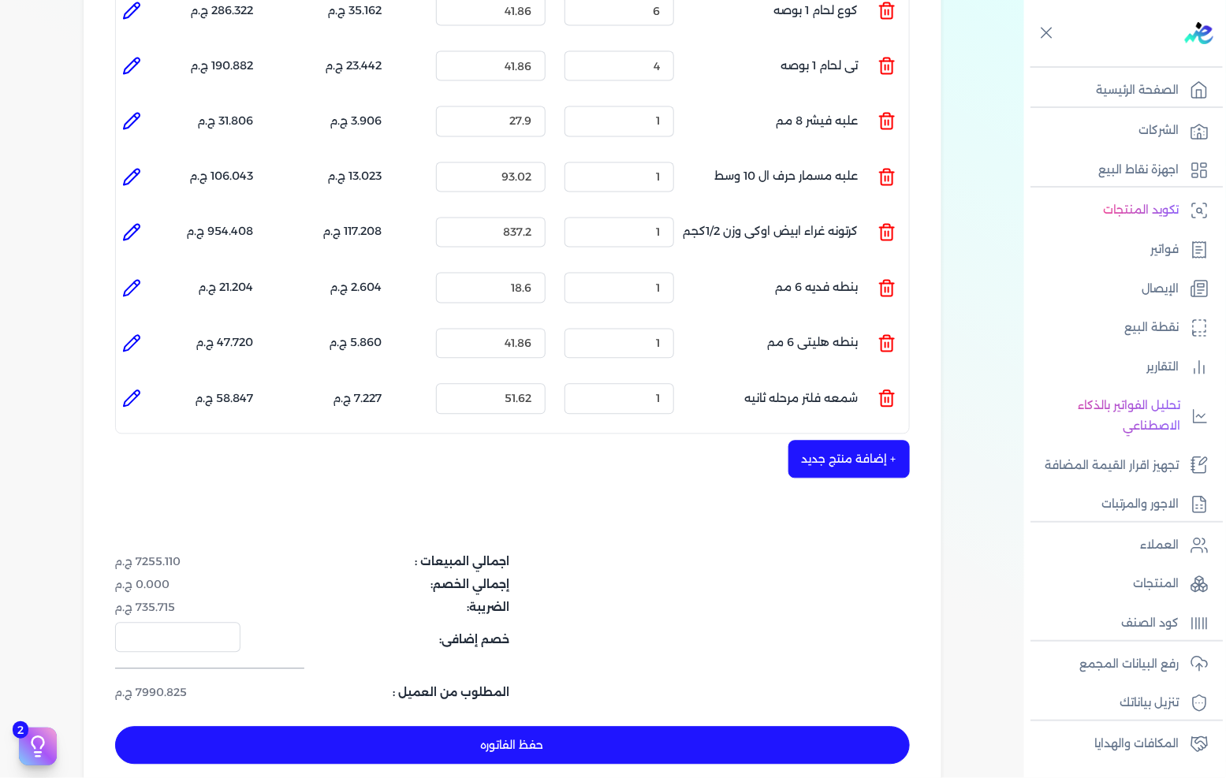
click at [137, 390] on icon at bounding box center [131, 399] width 19 height 19
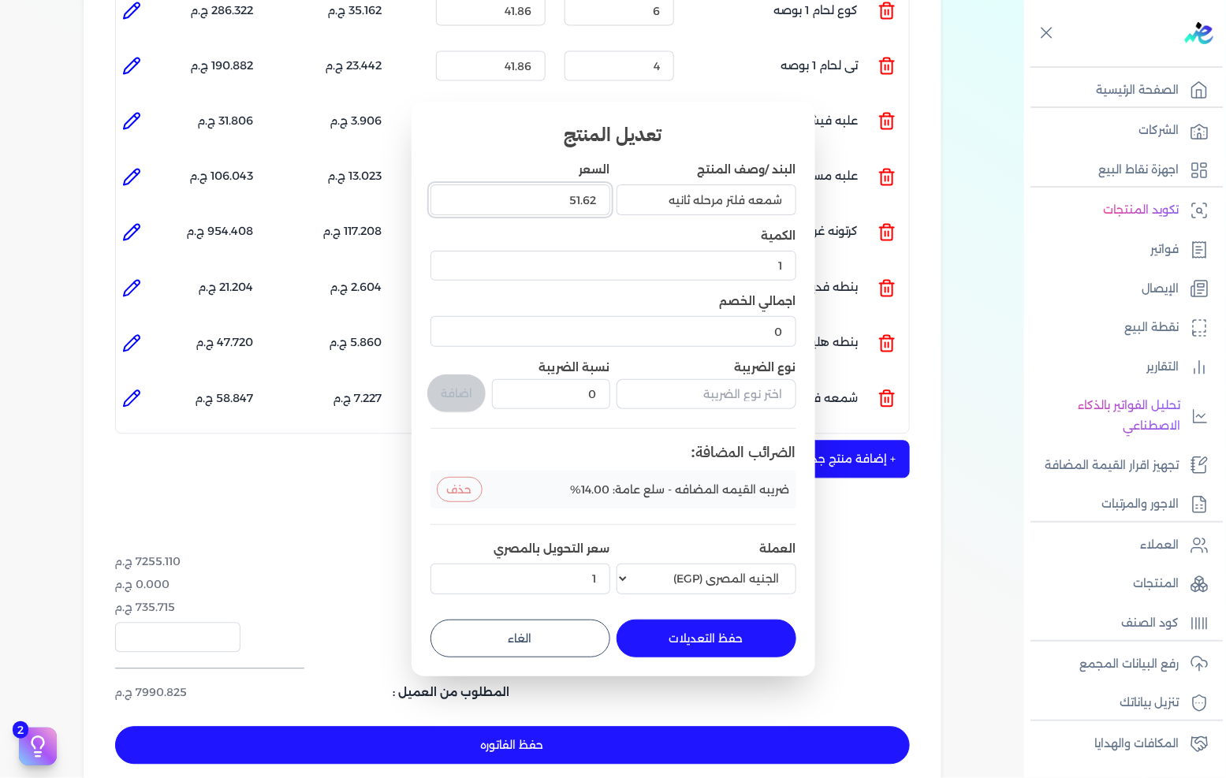
click at [554, 211] on input "51.62" at bounding box center [521, 200] width 180 height 30
click at [674, 625] on button "حفظ التعديلات" at bounding box center [707, 639] width 180 height 38
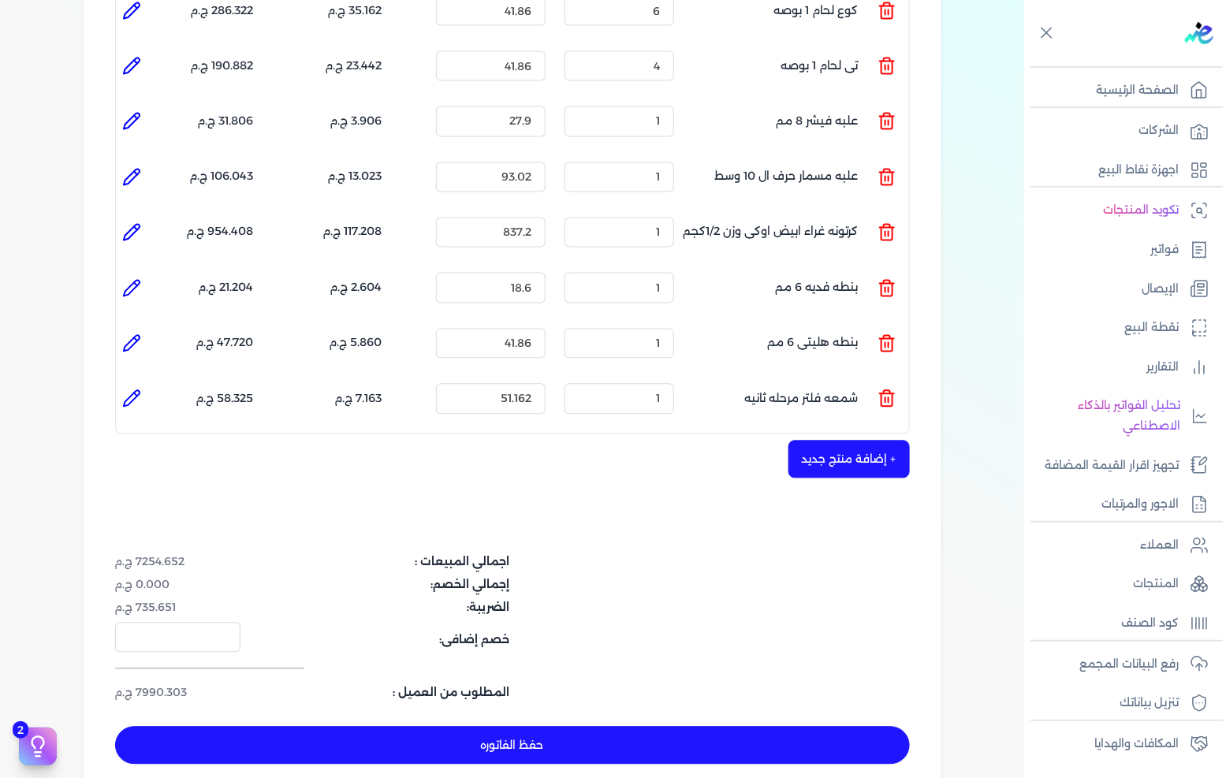
click at [848, 441] on button "+ إضافة منتج جديد" at bounding box center [849, 460] width 121 height 38
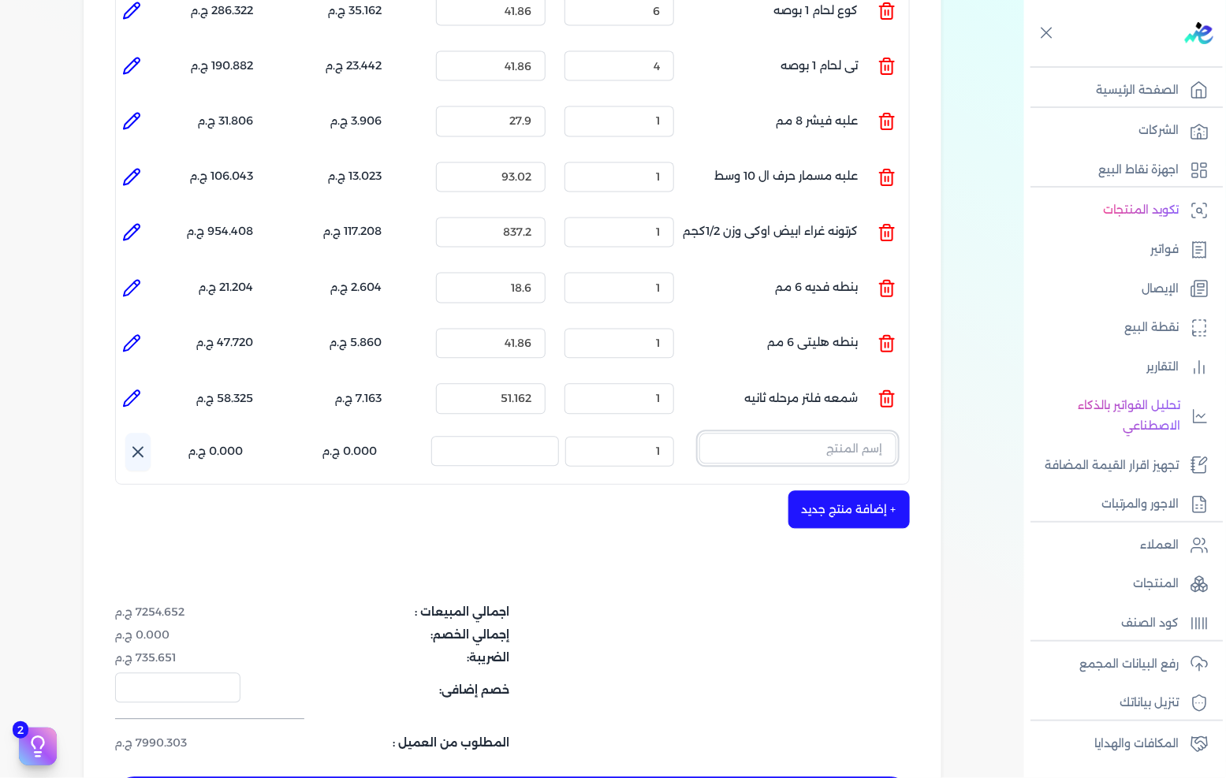
click at [849, 434] on input "text" at bounding box center [797, 449] width 197 height 30
click at [830, 510] on span "شمعه فلتر مرحله ثالثه" at bounding box center [788, 517] width 192 height 14
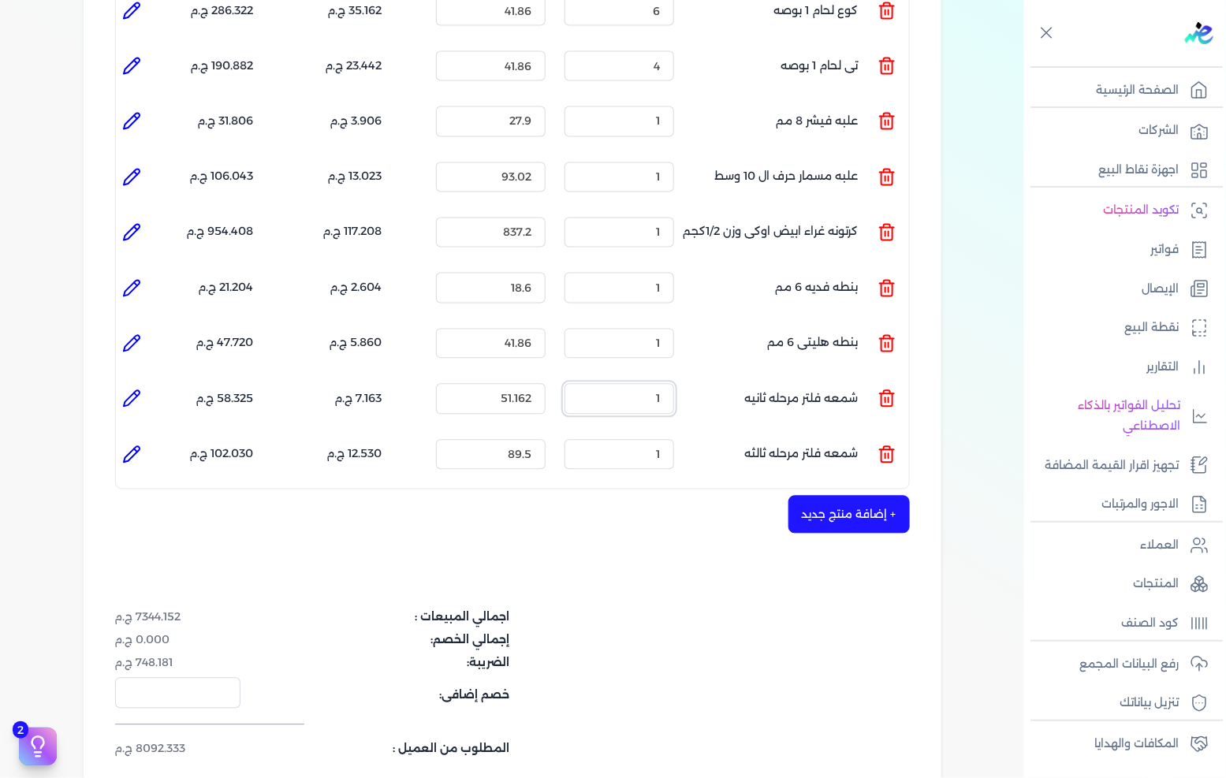
click at [658, 384] on input "1" at bounding box center [620, 399] width 110 height 30
click at [649, 440] on input "1" at bounding box center [620, 455] width 110 height 30
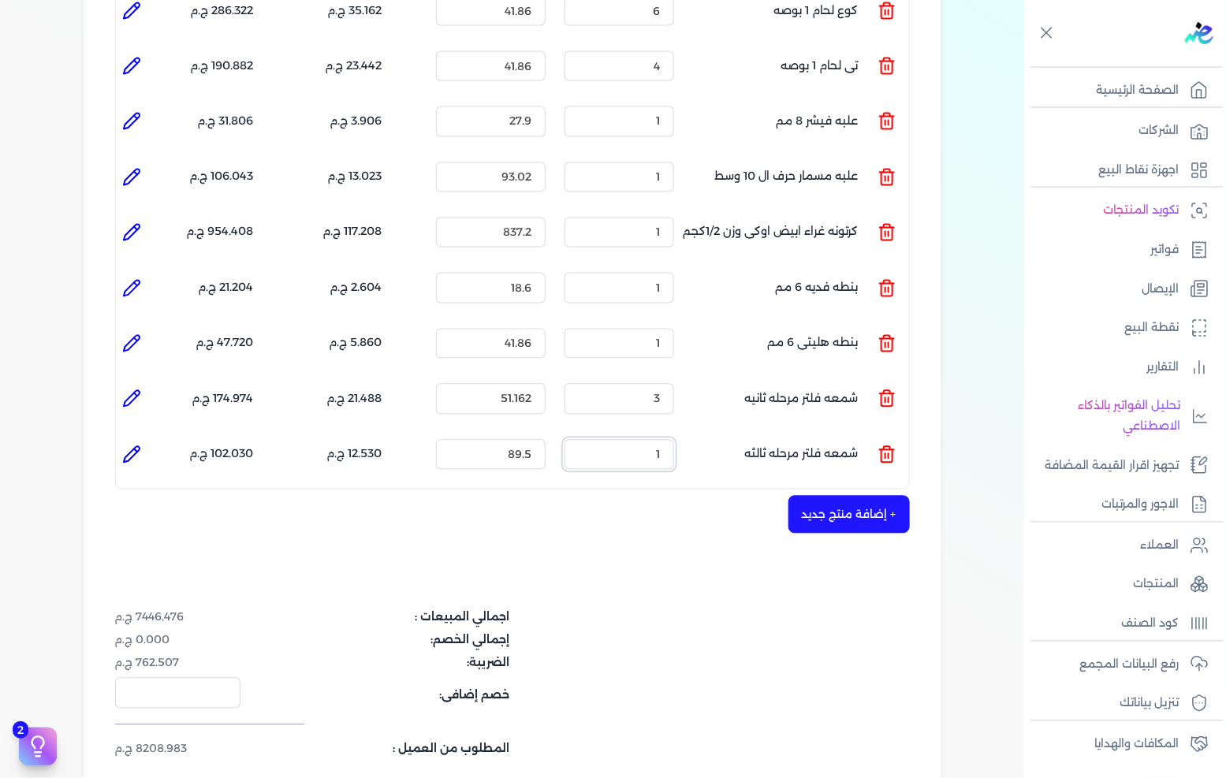
click at [649, 440] on input "1" at bounding box center [620, 455] width 110 height 30
click at [122, 439] on li at bounding box center [132, 455] width 32 height 32
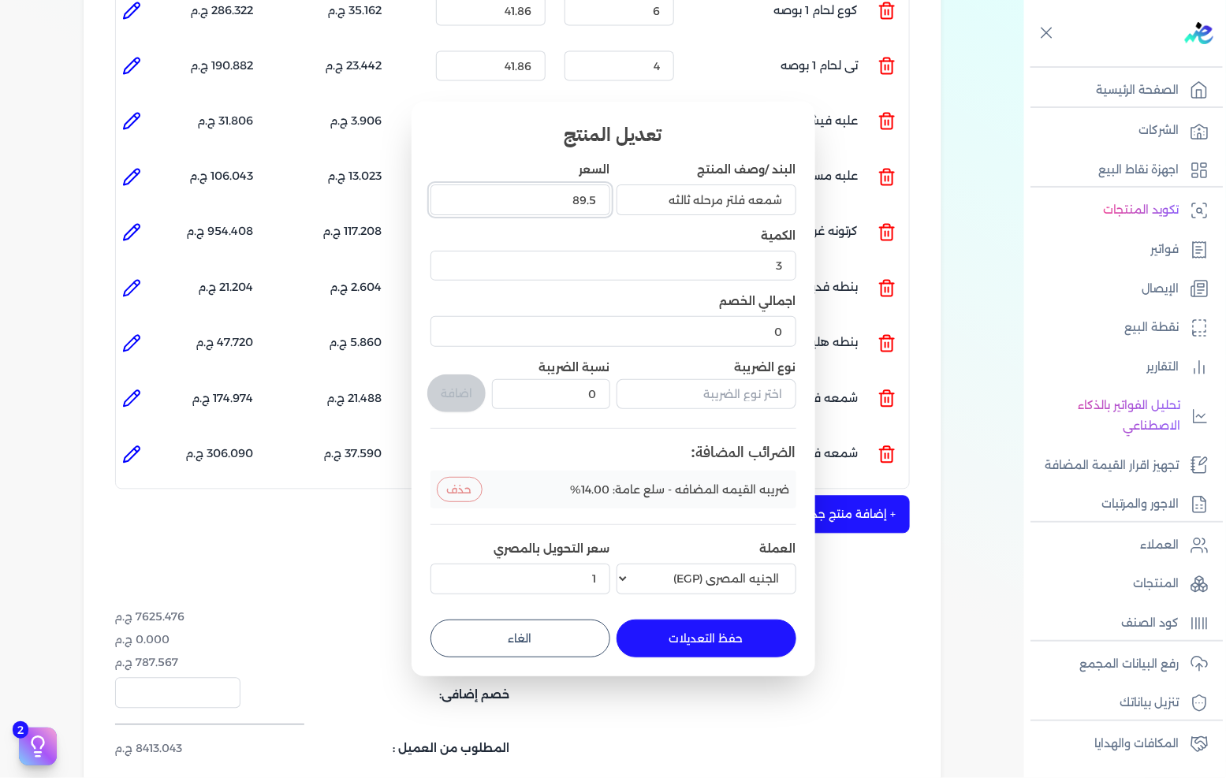
click at [553, 197] on input "89.5" at bounding box center [521, 200] width 180 height 30
click at [726, 657] on div "تعديل المنتج البند /وصف المنتج شمعه فلتر مرحله ثالثه السعر 65.11 الكمية 3 اجمال…" at bounding box center [614, 389] width 404 height 574
click at [729, 649] on button "حفظ التعديلات" at bounding box center [707, 639] width 180 height 38
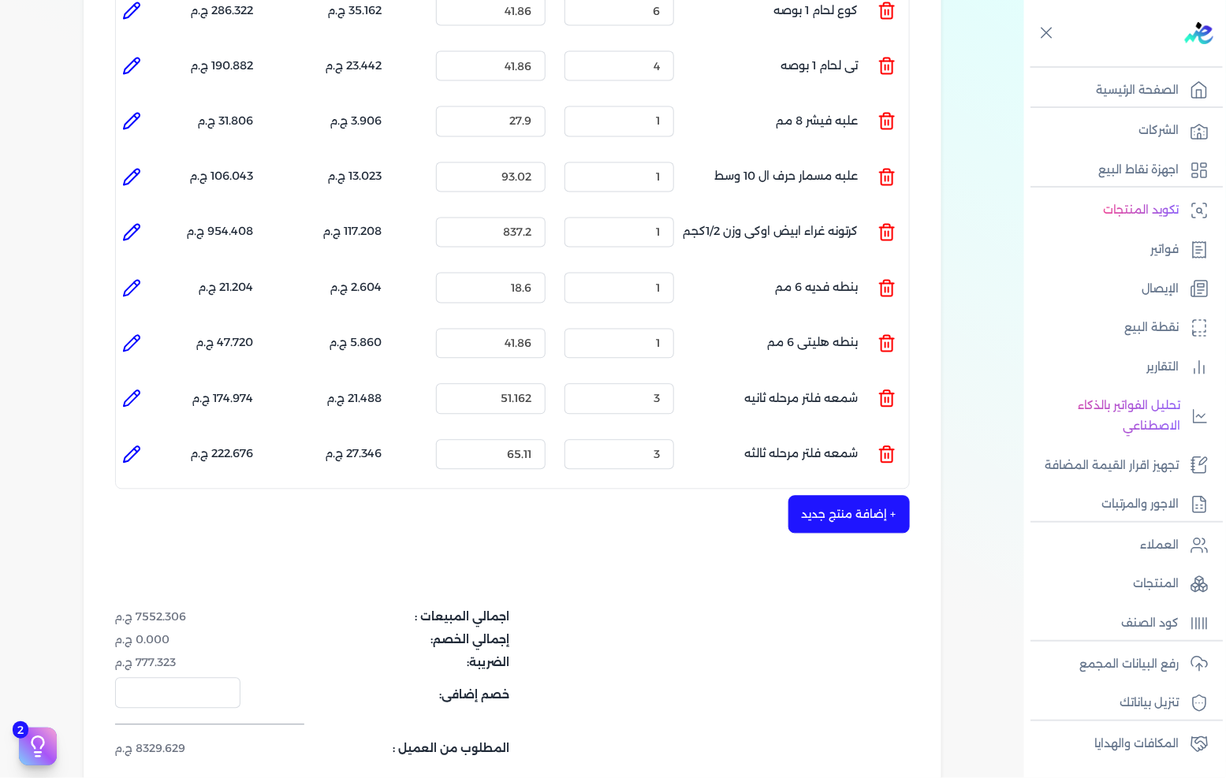
click at [833, 496] on button "+ إضافة منتج جديد" at bounding box center [849, 515] width 121 height 38
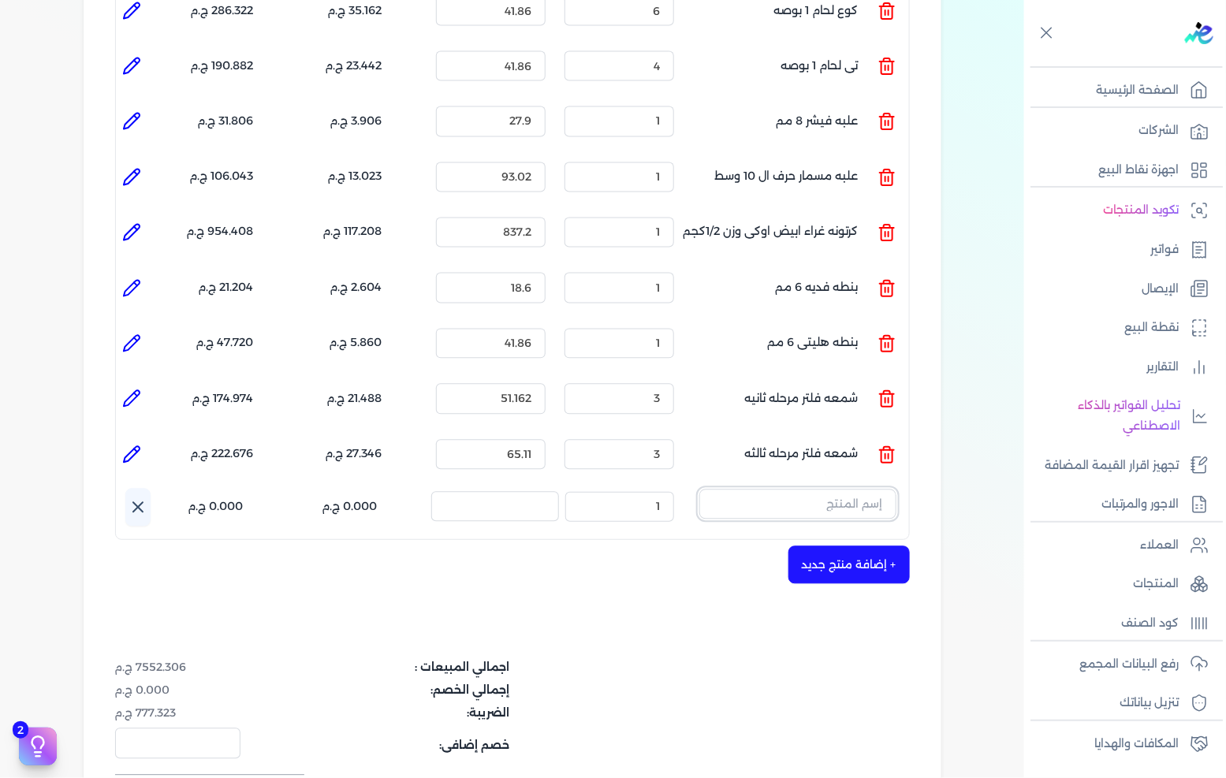
click at [834, 490] on input "text" at bounding box center [797, 505] width 197 height 30
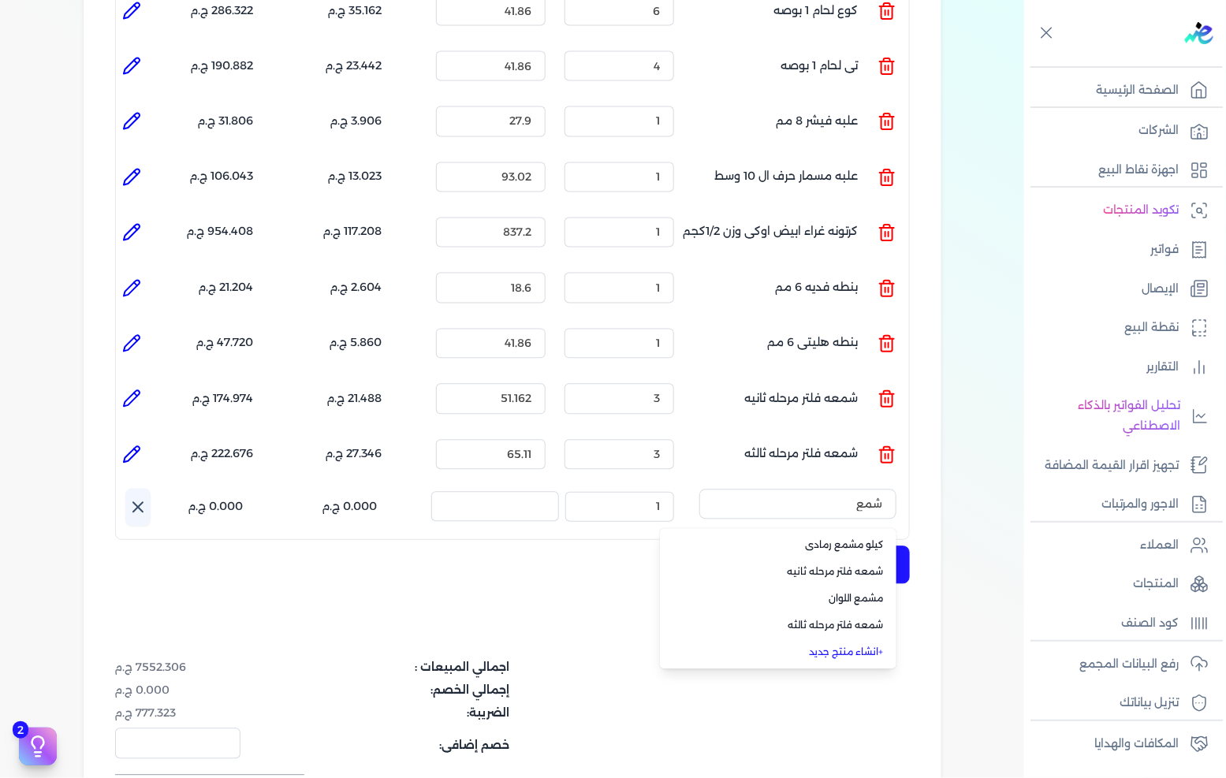
click at [837, 646] on link "+ انشاء منتج جديد" at bounding box center [788, 653] width 192 height 14
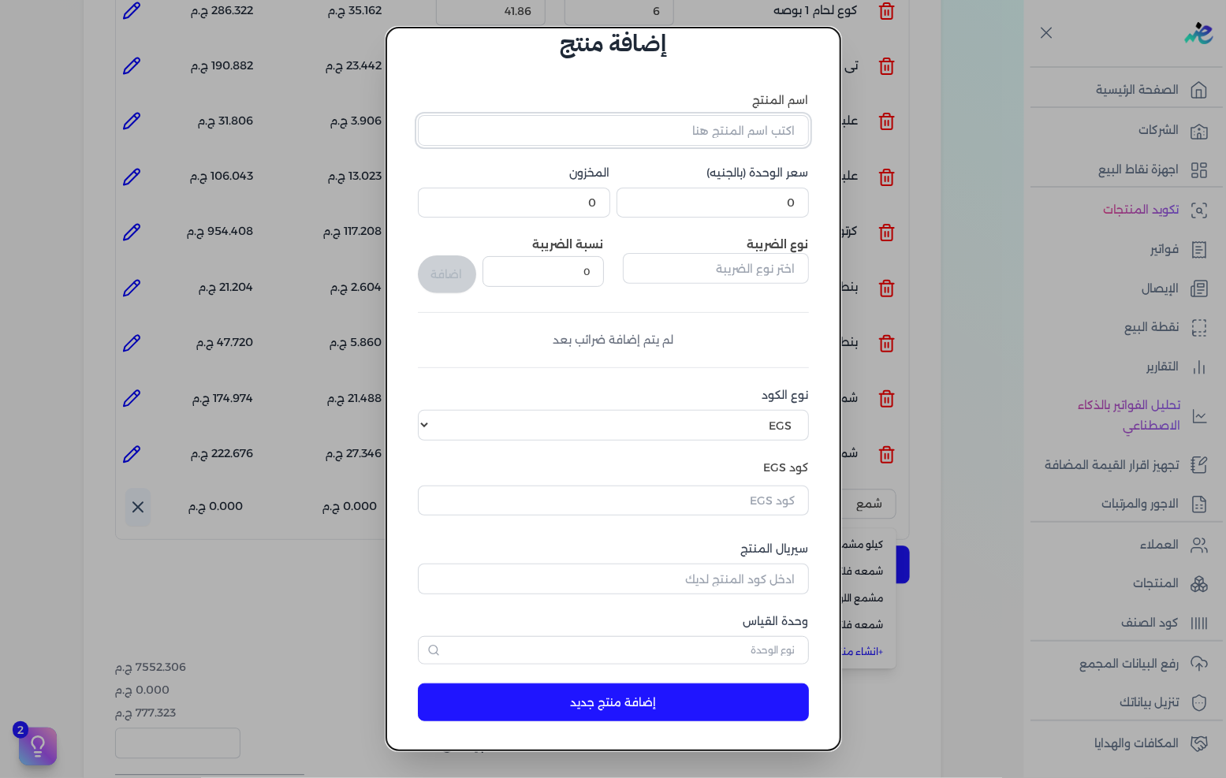
click at [694, 122] on input "اسم المنتج" at bounding box center [613, 130] width 391 height 30
click at [801, 202] on input "0" at bounding box center [713, 203] width 192 height 30
click at [653, 271] on input "text" at bounding box center [716, 268] width 186 height 30
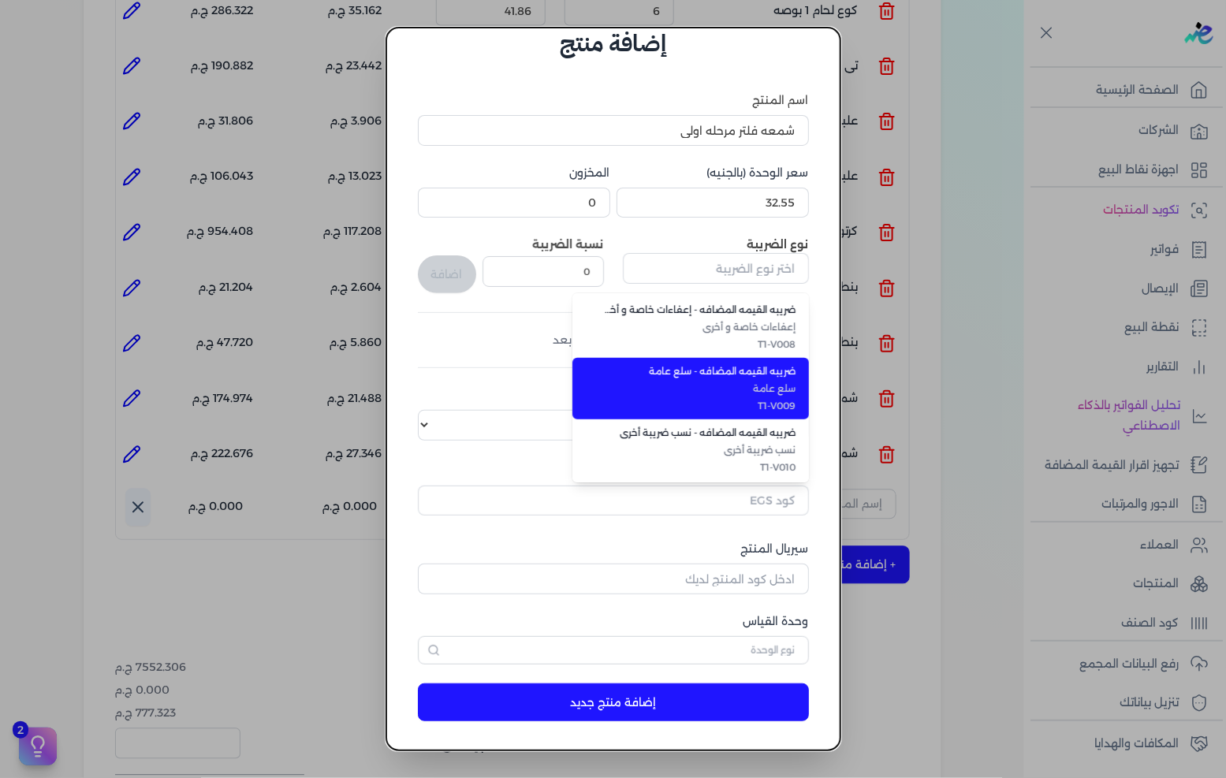
click at [757, 400] on span "T1-V009" at bounding box center [700, 406] width 192 height 14
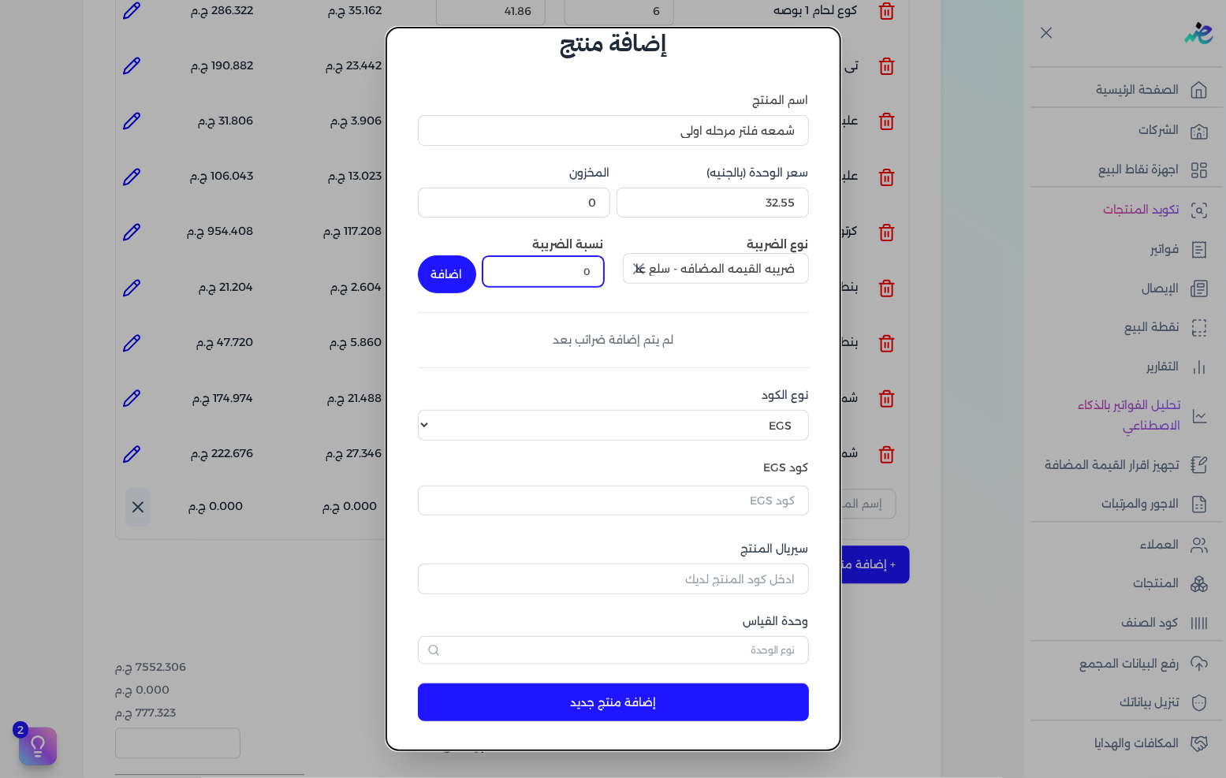
click at [594, 277] on input "0" at bounding box center [543, 271] width 121 height 30
click at [593, 276] on input "0" at bounding box center [543, 271] width 121 height 30
click at [472, 287] on button "اضافة" at bounding box center [447, 274] width 58 height 38
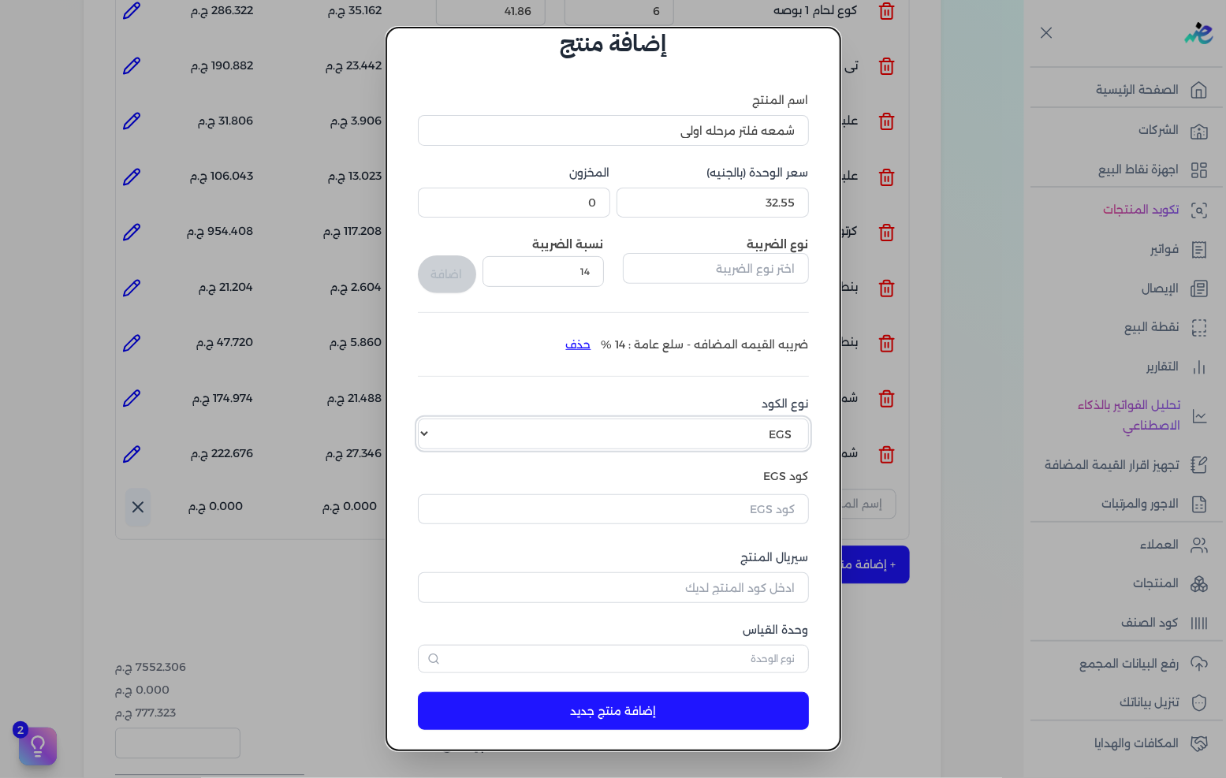
click at [758, 442] on select "اختر نوع الكود EGS GS1" at bounding box center [613, 434] width 391 height 30
click at [431, 419] on select "اختر نوع الكود EGS GS1" at bounding box center [613, 434] width 391 height 30
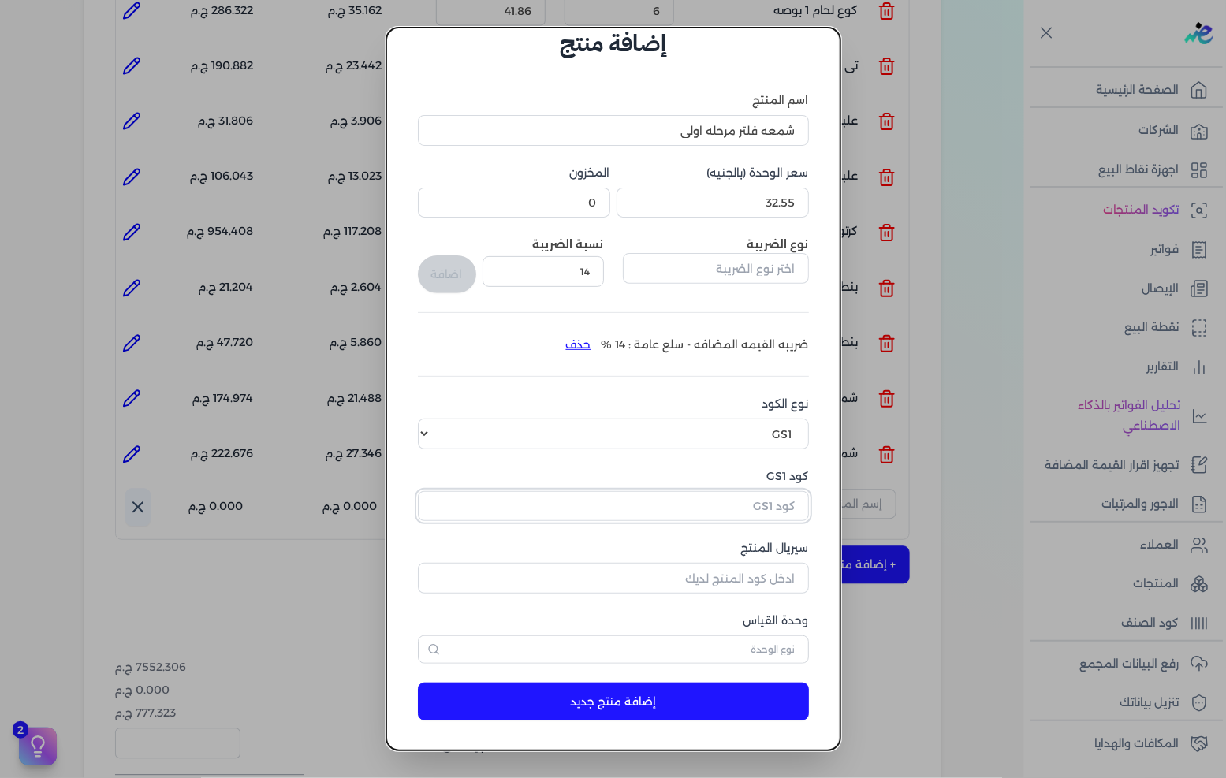
click at [738, 513] on input "كود GS1" at bounding box center [613, 506] width 391 height 30
paste input "10005645"
click at [735, 572] on input "سيريال المنتج" at bounding box center [613, 578] width 391 height 30
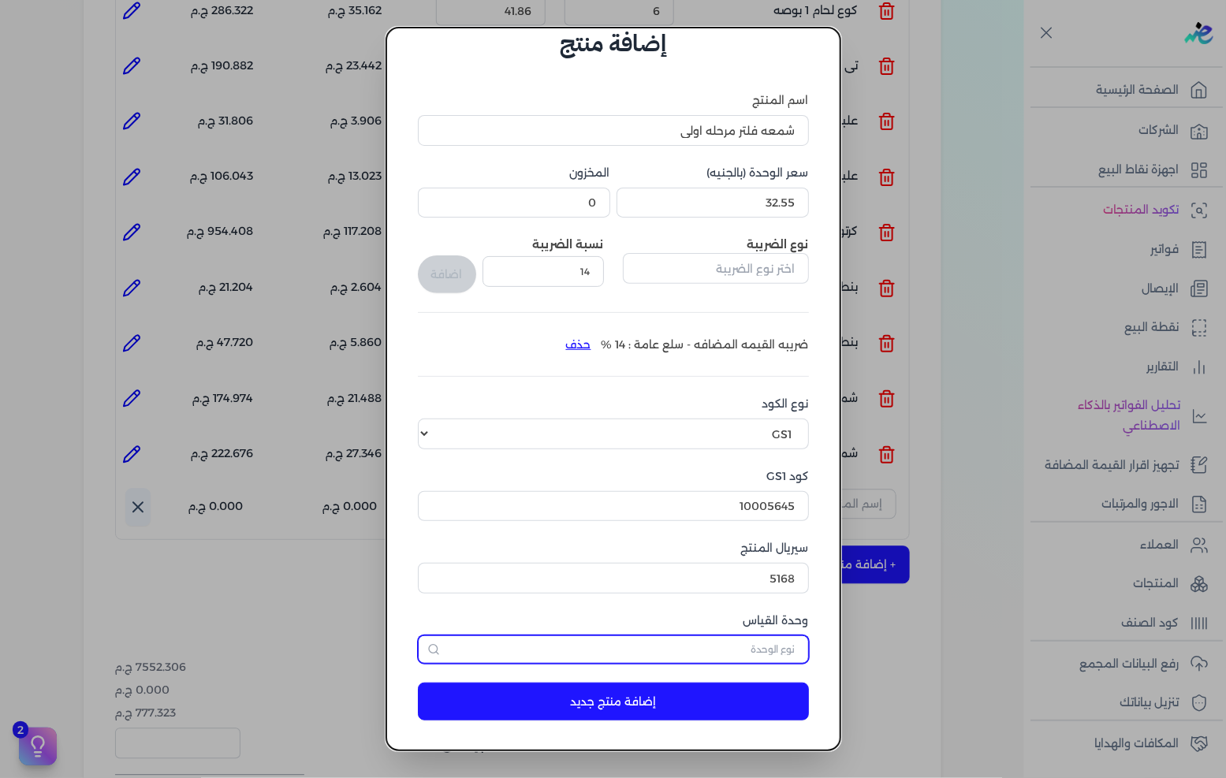
click at [744, 655] on input "text" at bounding box center [613, 650] width 391 height 28
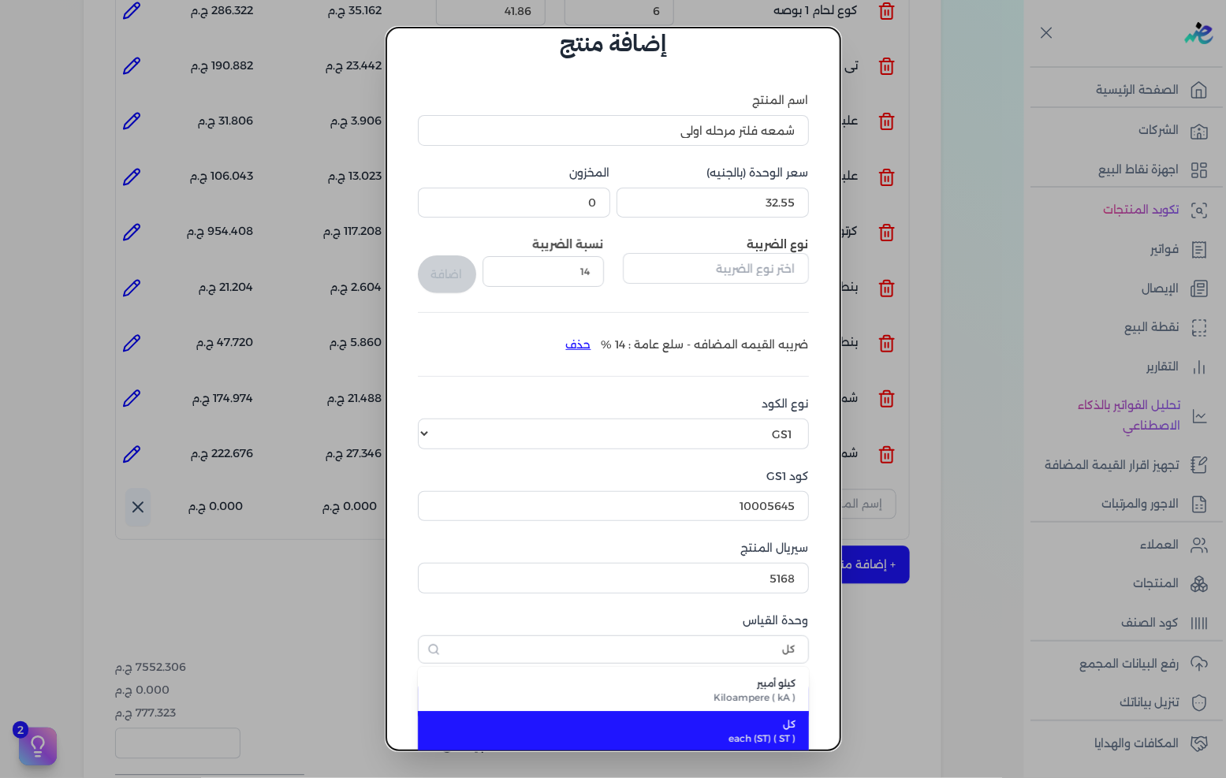
drag, startPoint x: 771, startPoint y: 719, endPoint x: 763, endPoint y: 710, distance: 12.3
click at [773, 719] on span "كل" at bounding box center [622, 725] width 347 height 14
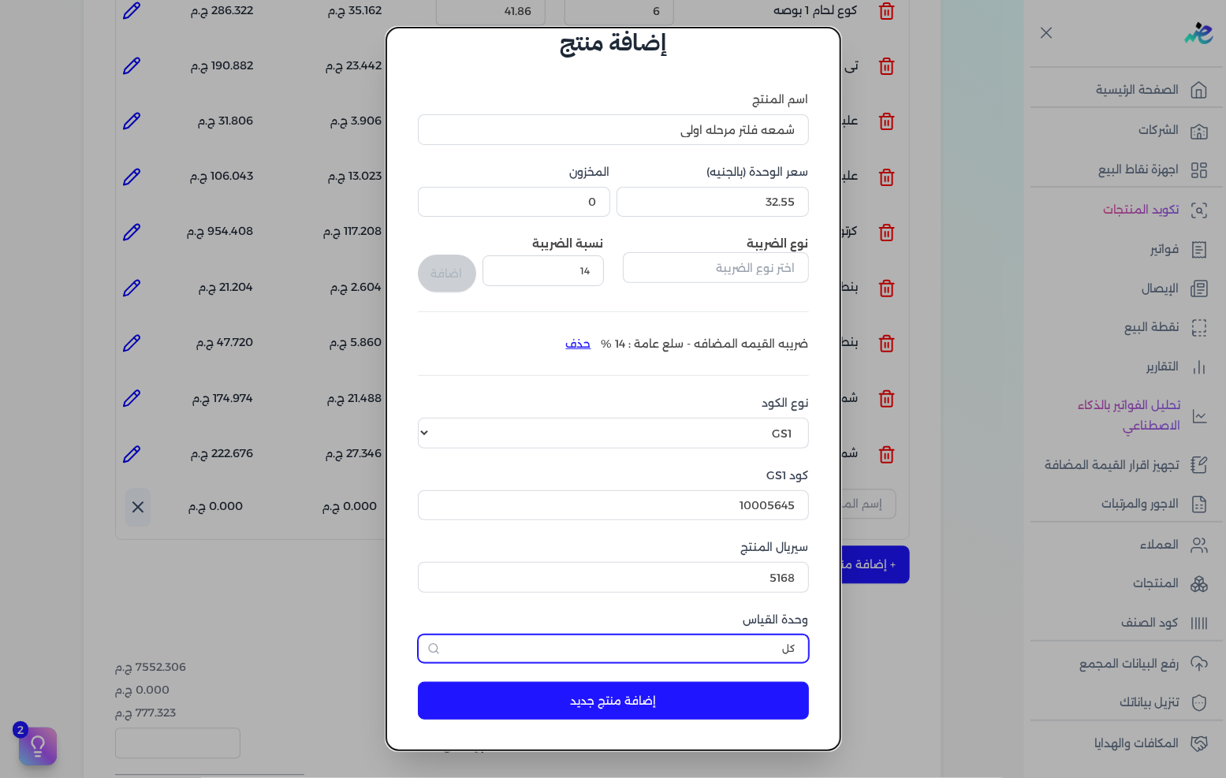
scroll to position [37, 0]
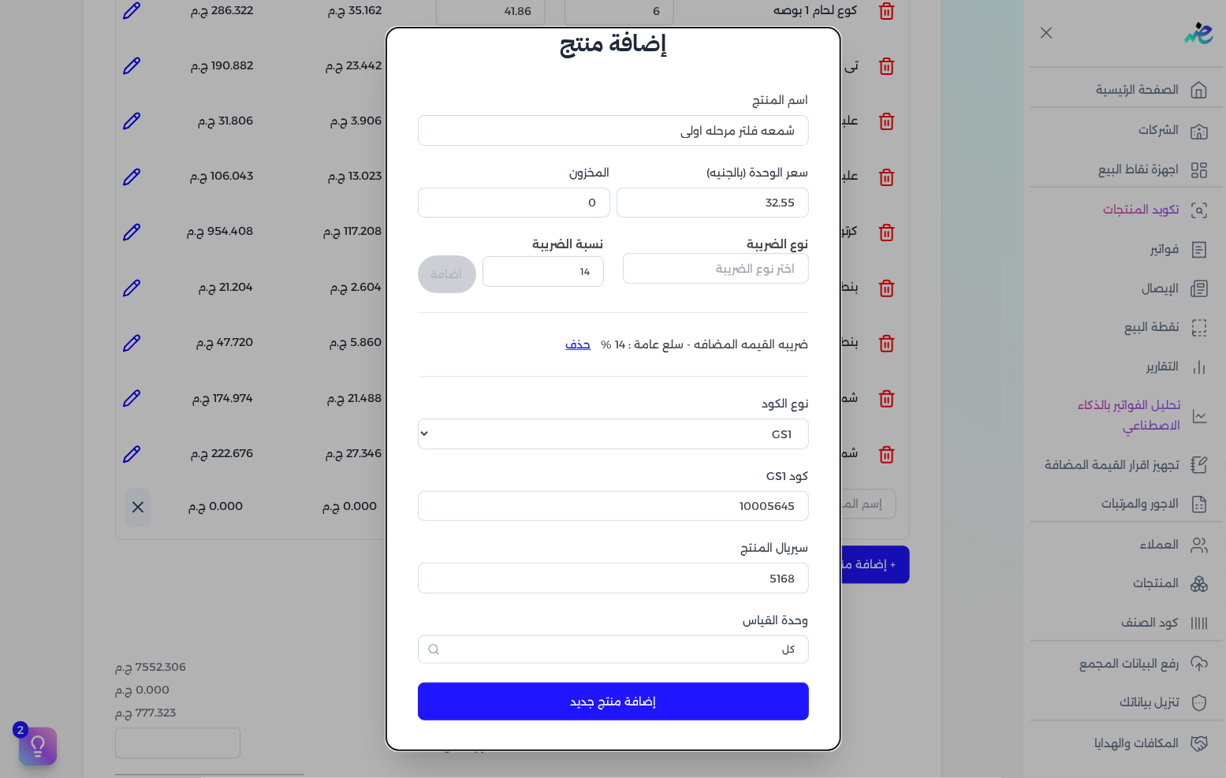
click at [749, 706] on button "إضافة منتج جديد" at bounding box center [613, 702] width 391 height 38
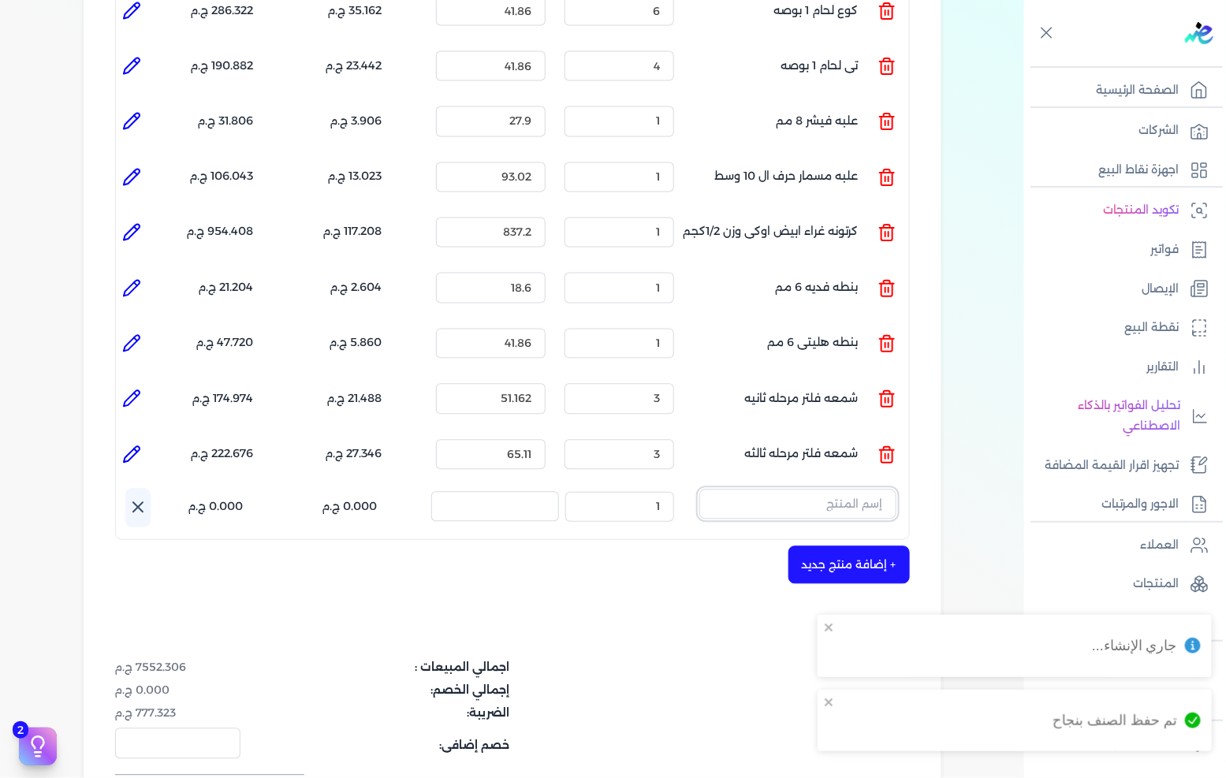
click at [841, 490] on input "text" at bounding box center [797, 505] width 197 height 30
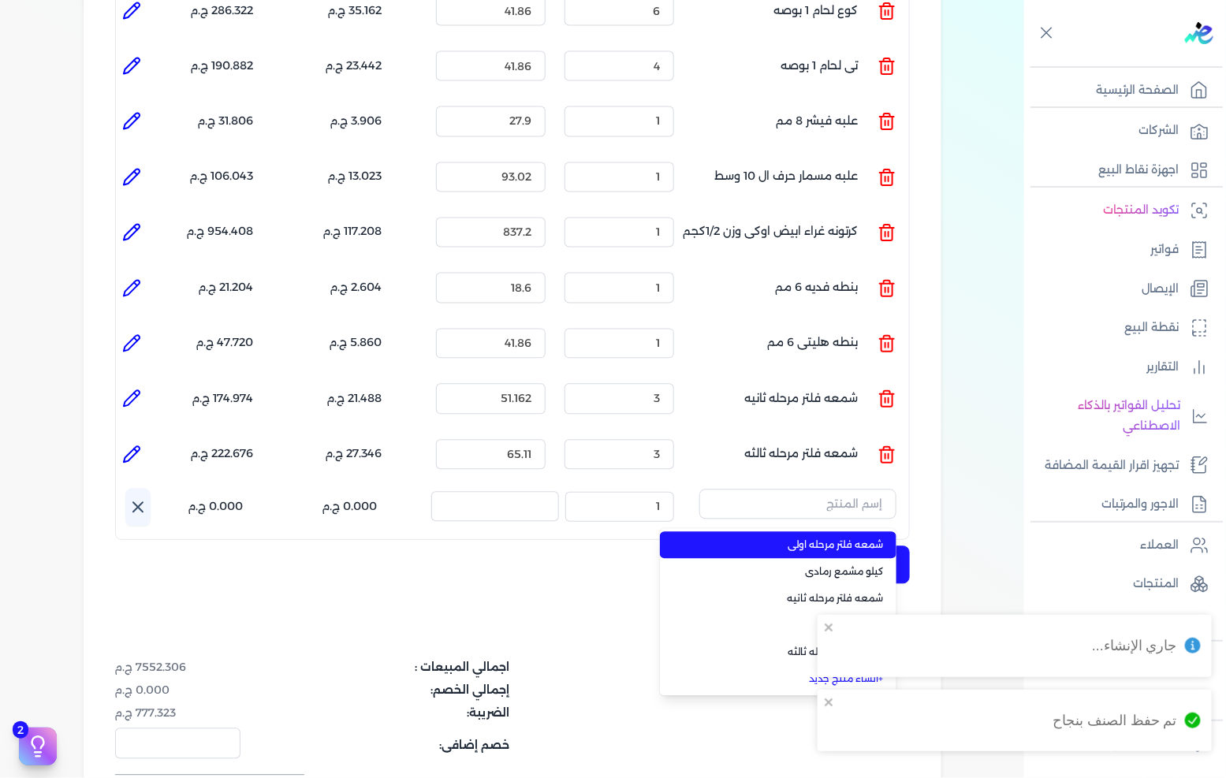
click at [829, 539] on span "شمعه فلتر مرحله اولى" at bounding box center [788, 546] width 192 height 14
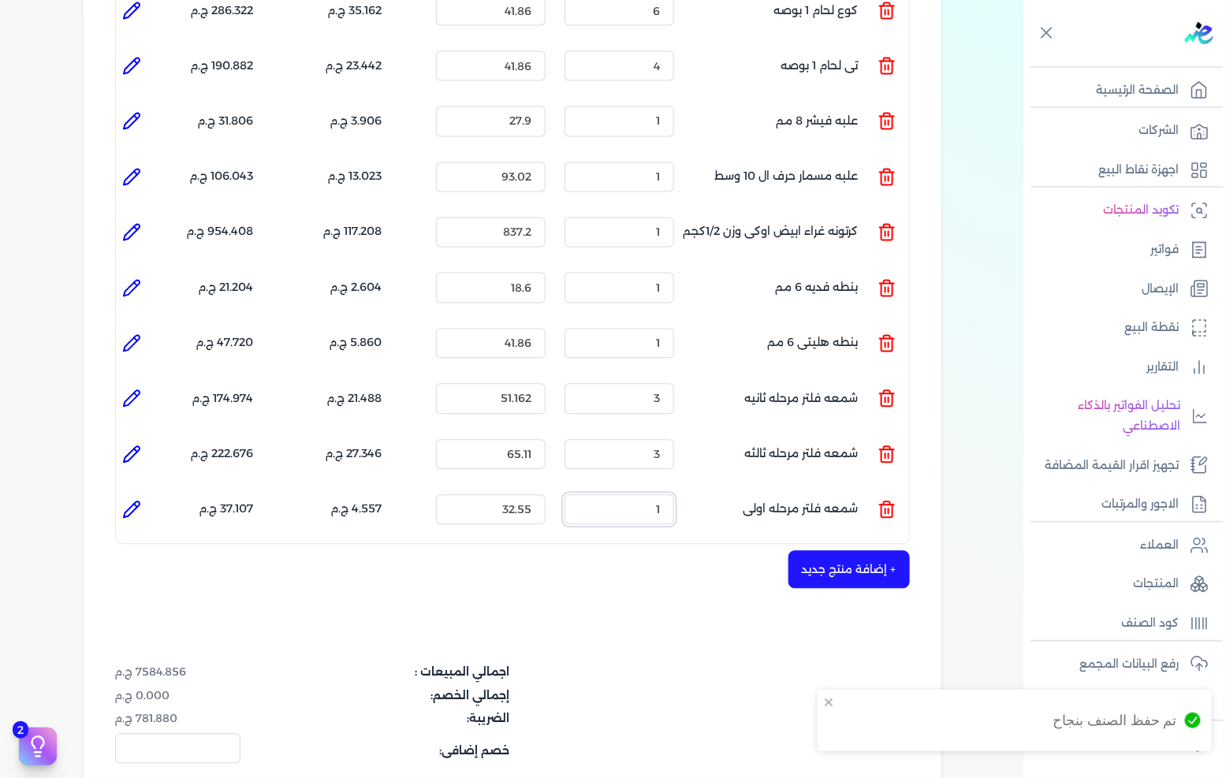
click at [635, 495] on input "1" at bounding box center [620, 510] width 110 height 30
click at [816, 551] on button "+ إضافة منتج جديد" at bounding box center [849, 570] width 121 height 38
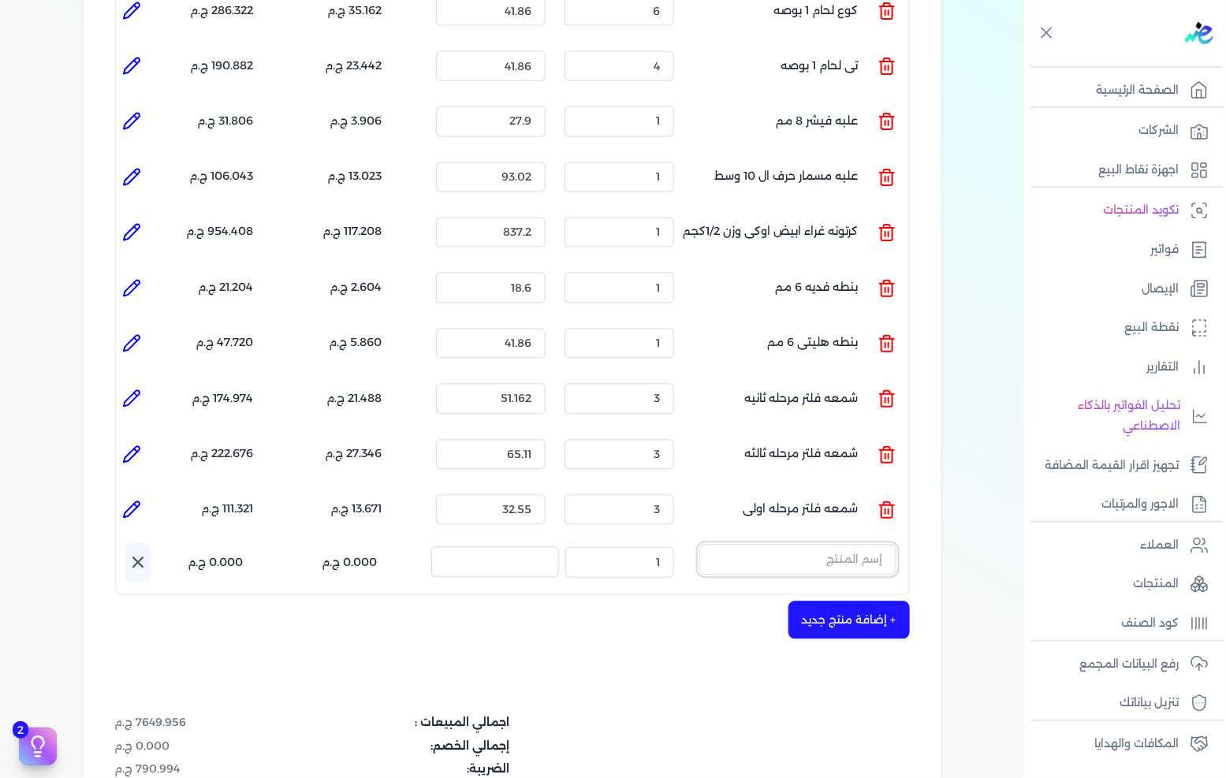
click at [864, 545] on input "text" at bounding box center [797, 560] width 197 height 30
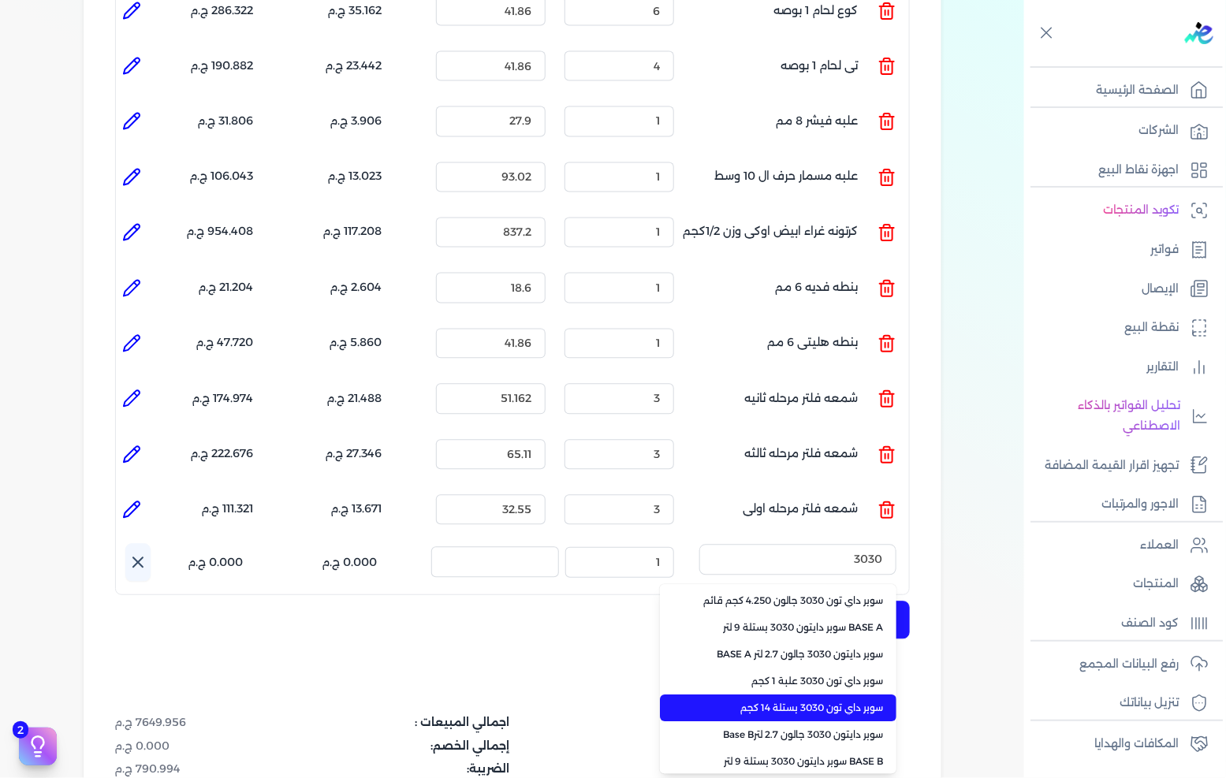
click at [838, 702] on span "سوبر داي تون 3030 بستلة 14 كجم" at bounding box center [788, 709] width 192 height 14
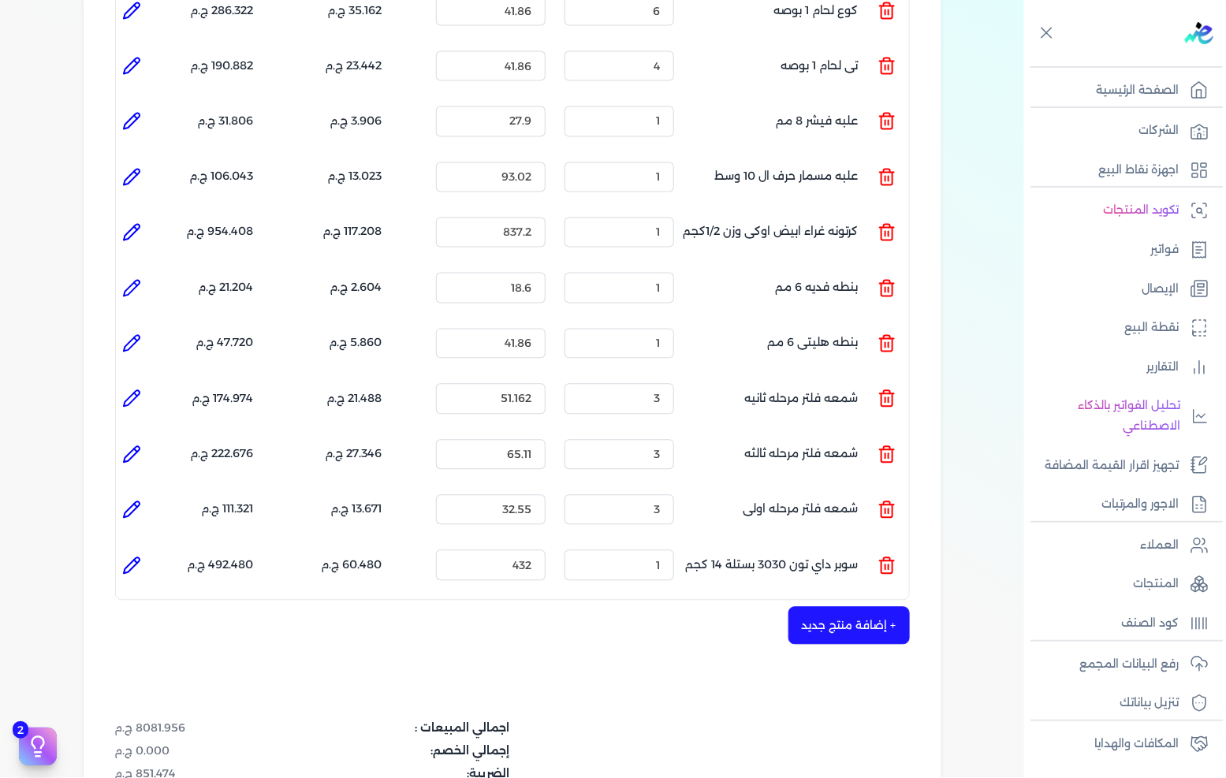
click at [136, 557] on icon at bounding box center [131, 566] width 19 height 19
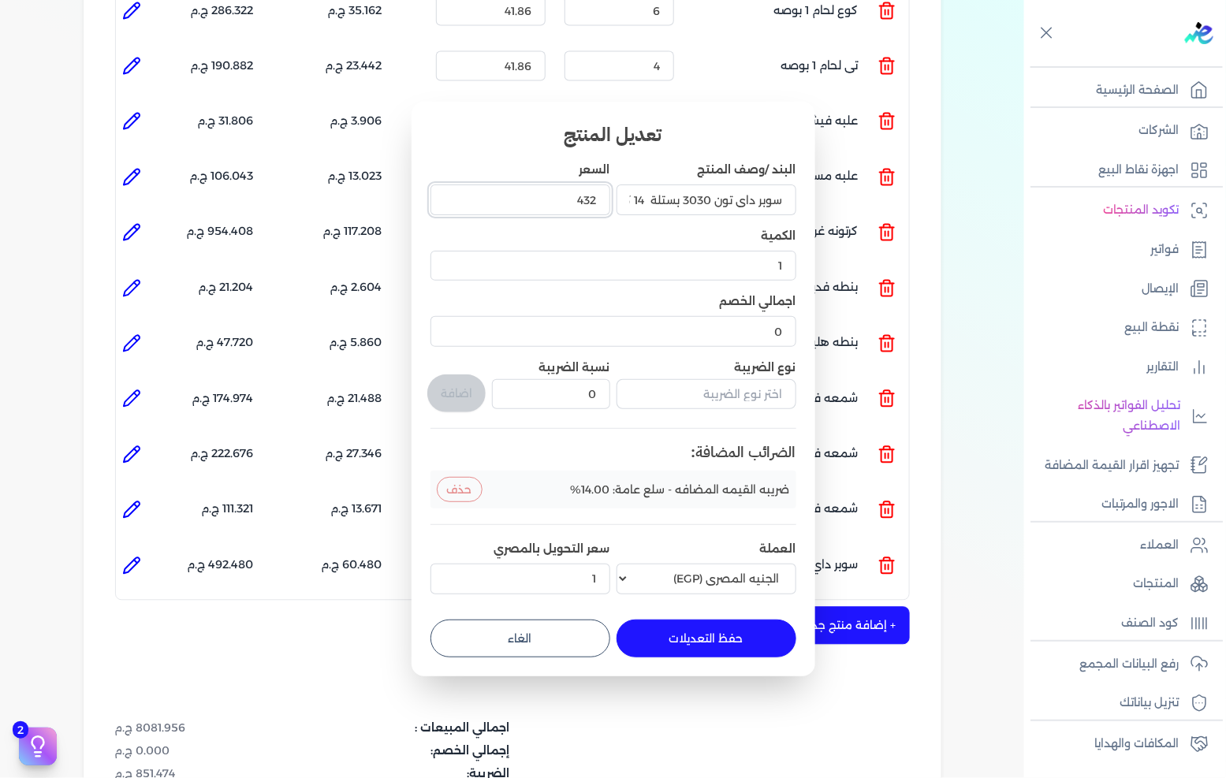
click at [541, 189] on input "432" at bounding box center [521, 200] width 180 height 30
click at [671, 639] on button "حفظ التعديلات" at bounding box center [707, 639] width 180 height 38
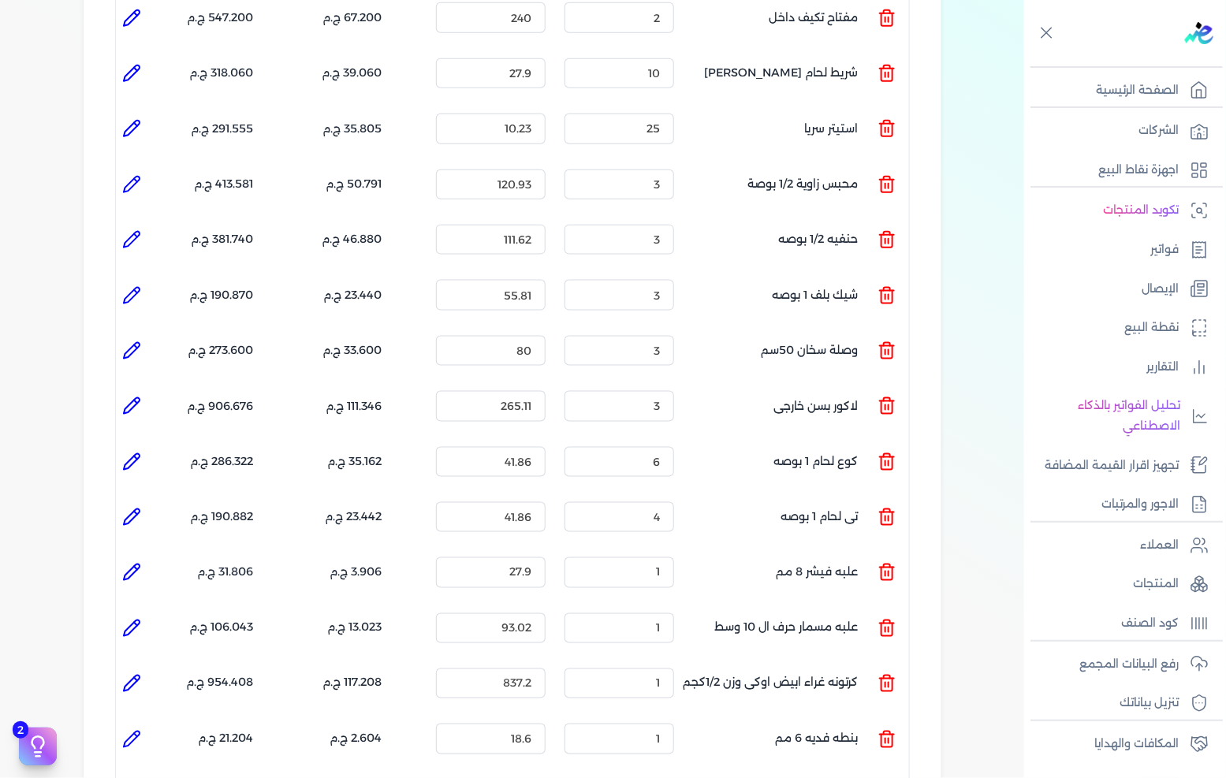
scroll to position [588, 0]
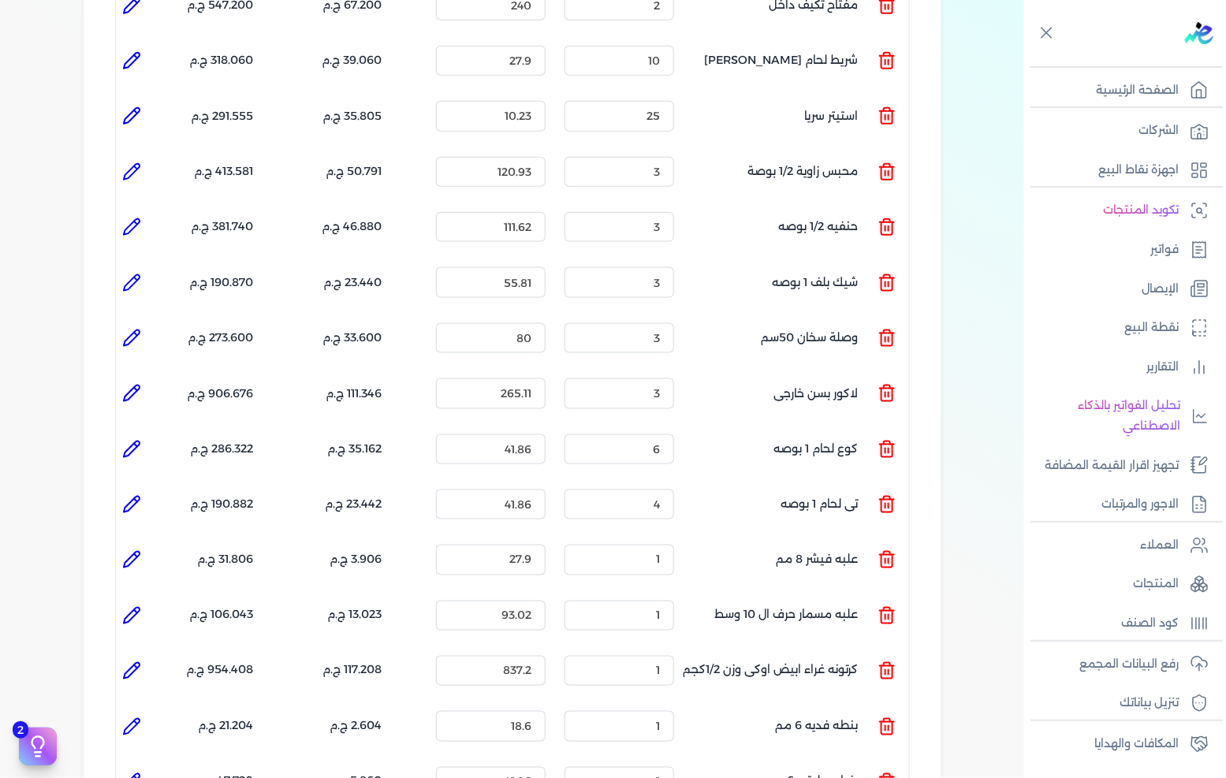
click at [132, 662] on icon at bounding box center [131, 671] width 19 height 19
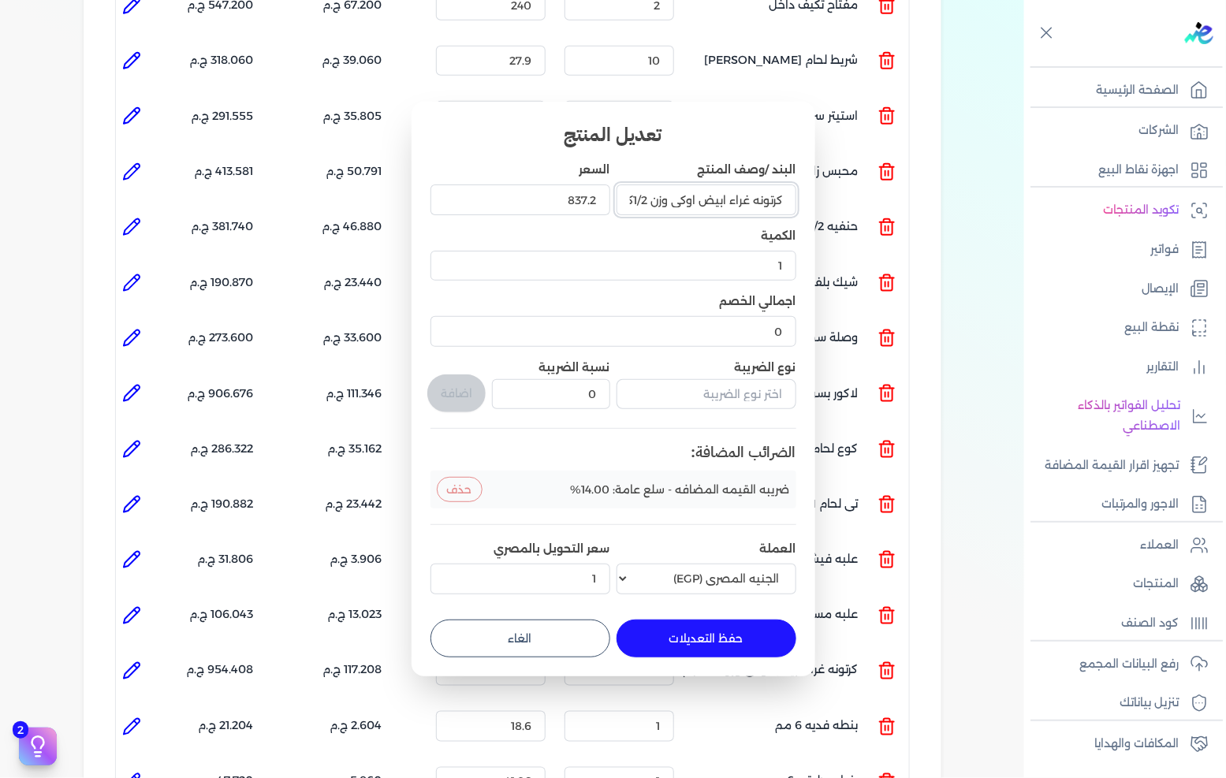
scroll to position [0, 1]
drag, startPoint x: 752, startPoint y: 198, endPoint x: 850, endPoint y: 189, distance: 98.2
click at [850, 189] on dialog "تعديل المنتج البند /وصف المنتج كرتونه غراء ابيض اوكى وزن 1/2كجم السعر 837.2 الك…" at bounding box center [613, 389] width 1226 height 778
click at [688, 648] on button "حفظ التعديلات" at bounding box center [707, 639] width 180 height 38
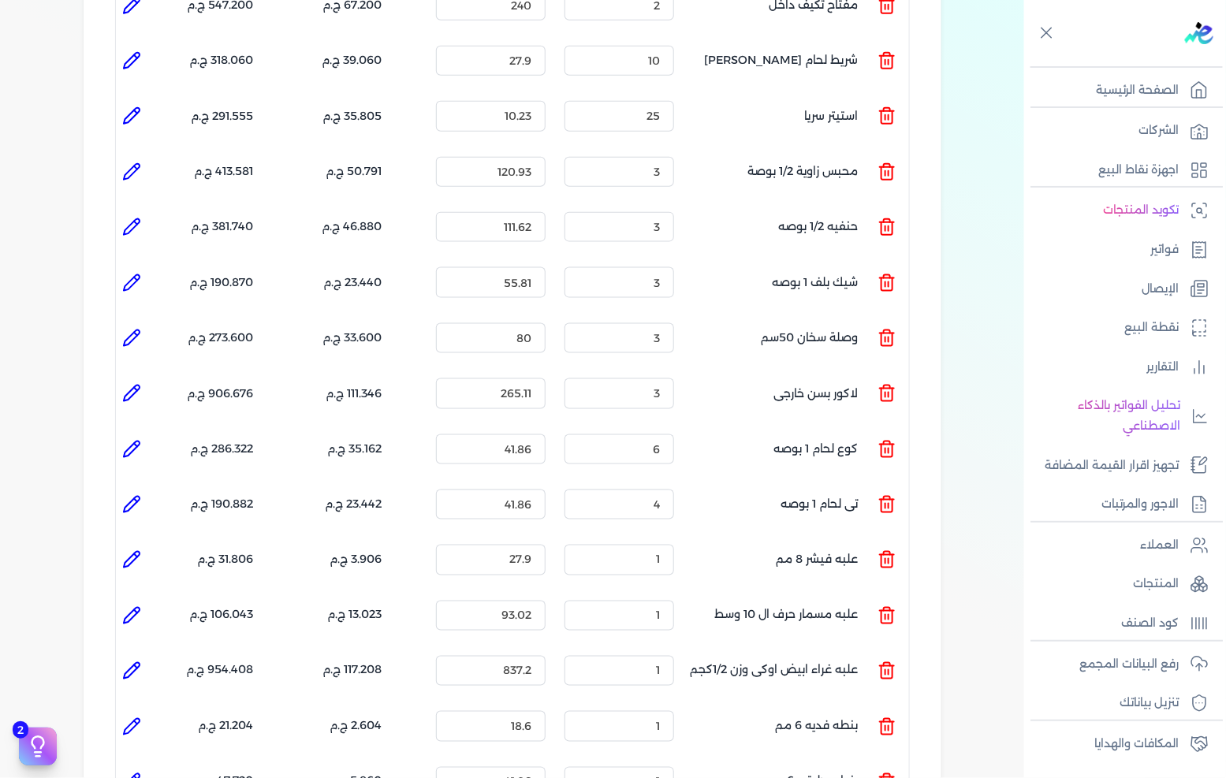
click at [146, 655] on li at bounding box center [132, 671] width 32 height 32
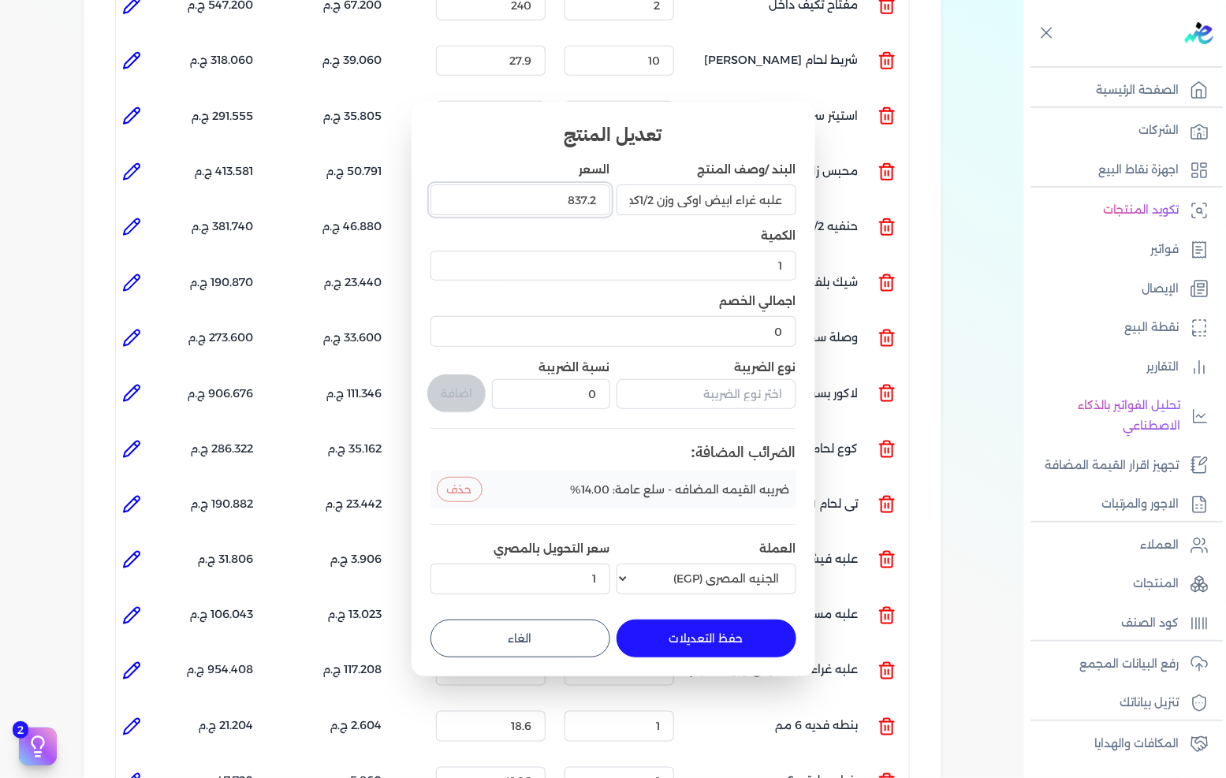
click at [554, 201] on input "837.2" at bounding box center [521, 200] width 180 height 30
click at [688, 647] on button "حفظ التعديلات" at bounding box center [707, 639] width 180 height 38
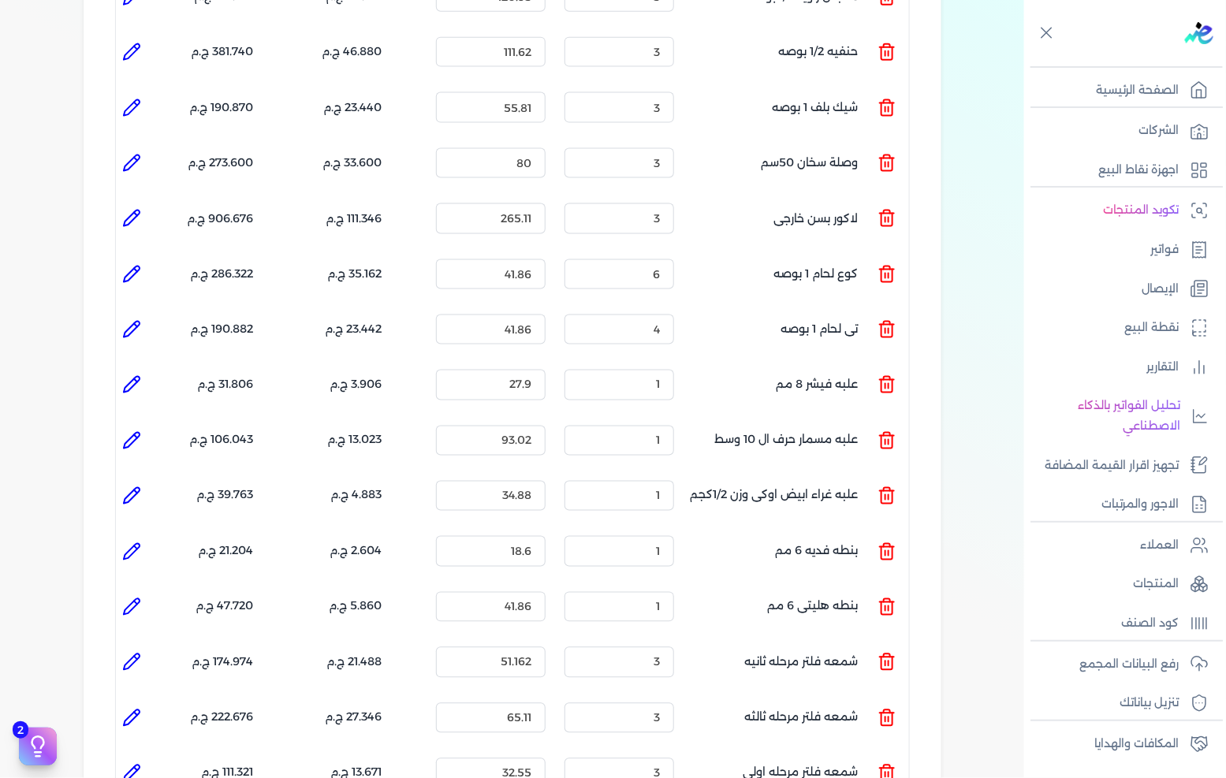
scroll to position [939, 0]
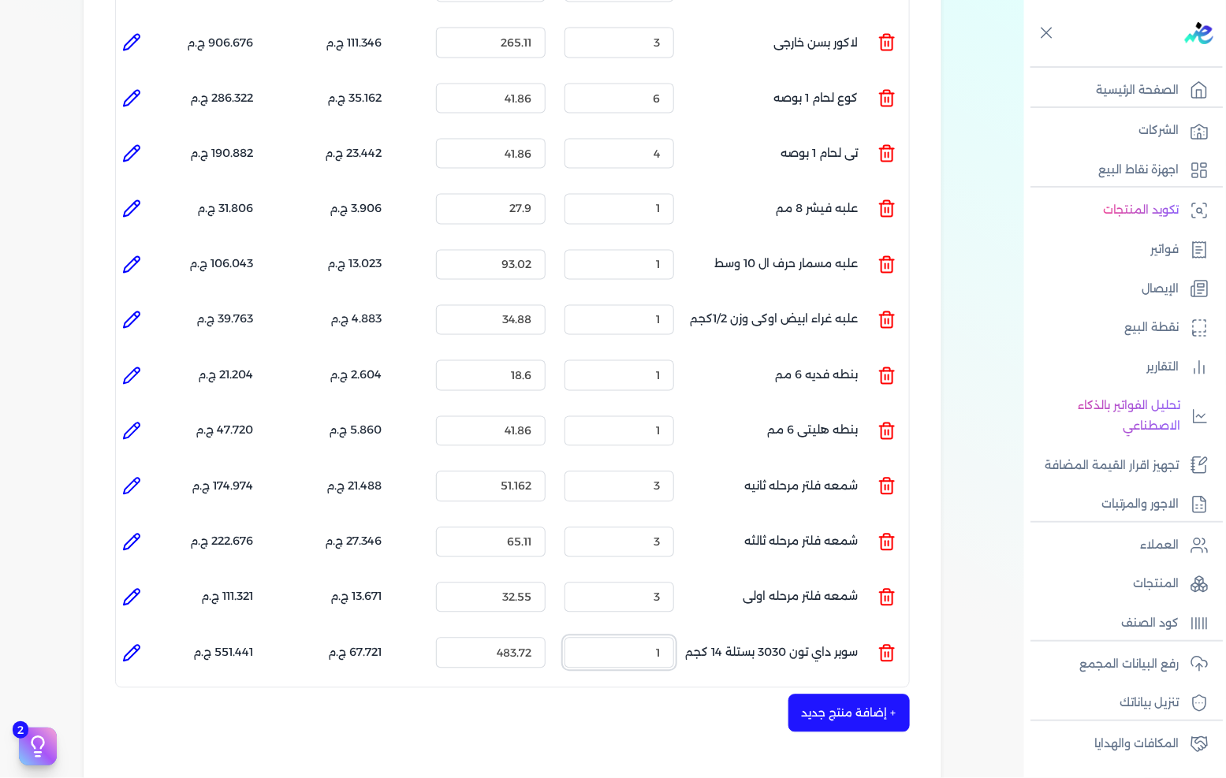
click at [636, 638] on input "1" at bounding box center [620, 653] width 110 height 30
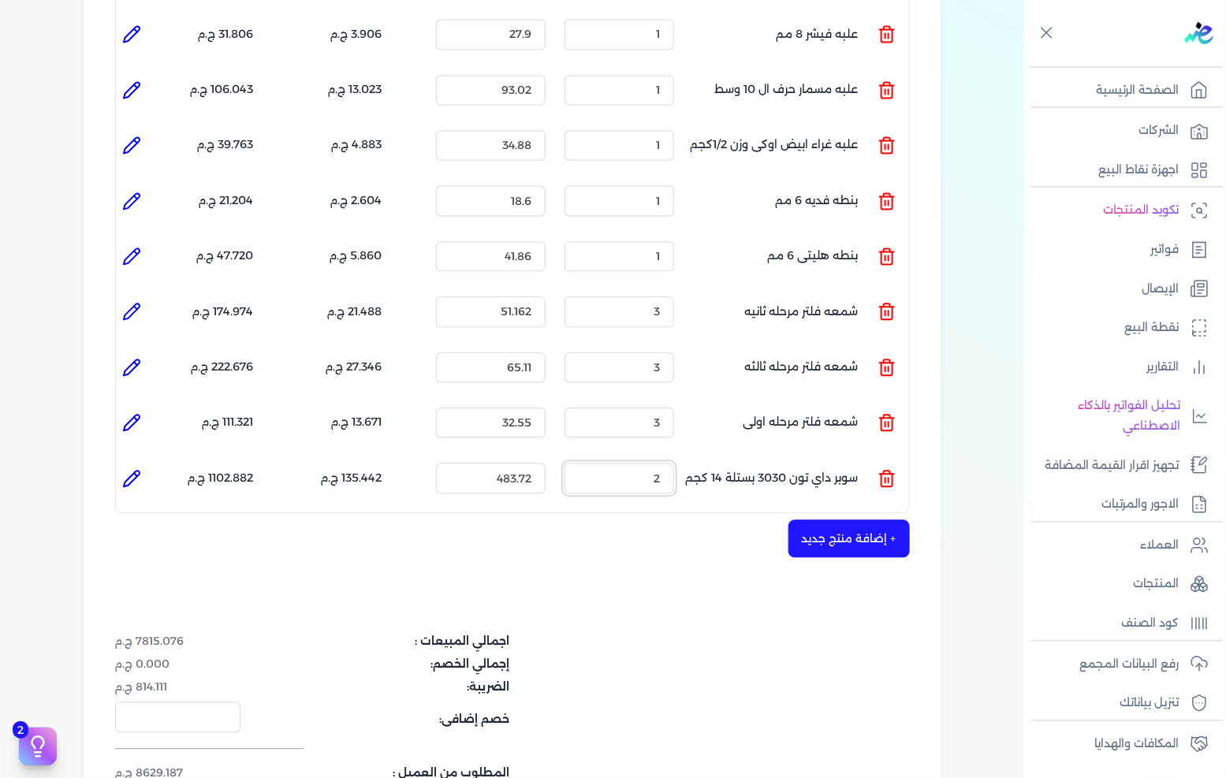
scroll to position [1377, 0]
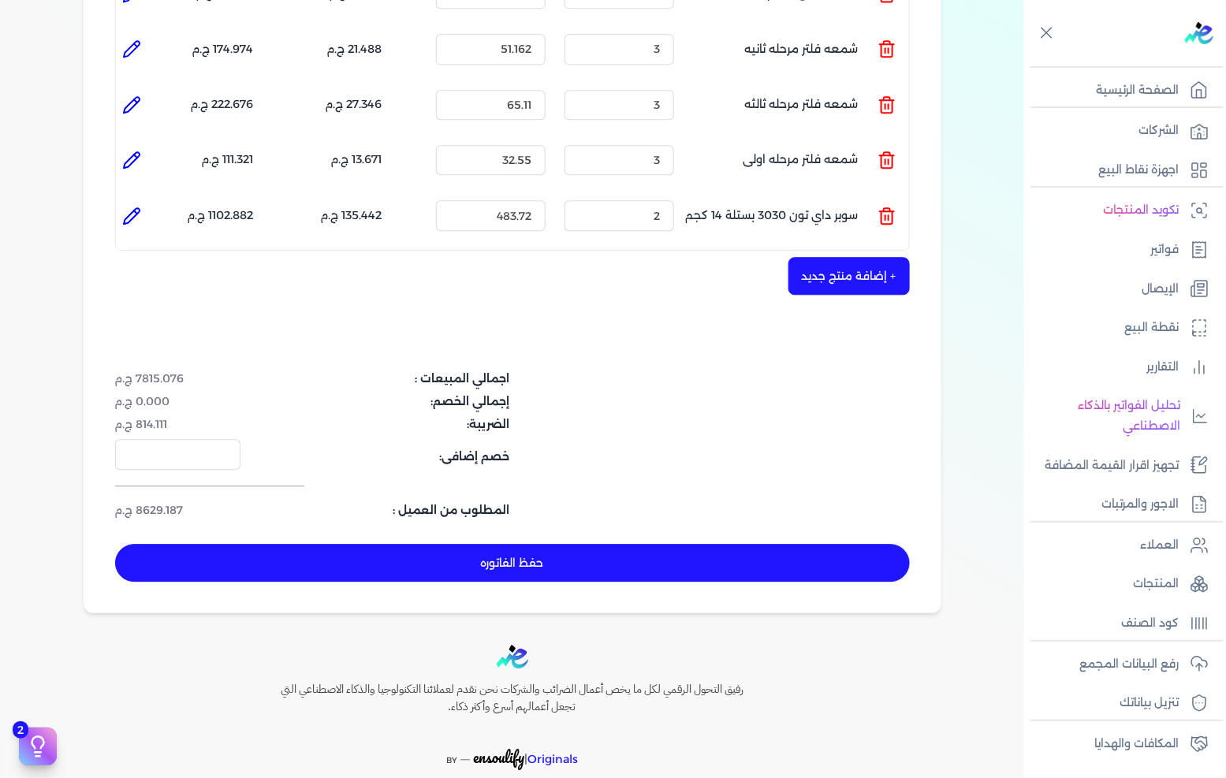
click at [677, 408] on div "اجمالي المبيعات : 7815.076 ج.م إجمالي الخصم: 0.000 ج.م الضريبة: 814.111 ج.م خصم…" at bounding box center [512, 445] width 795 height 148
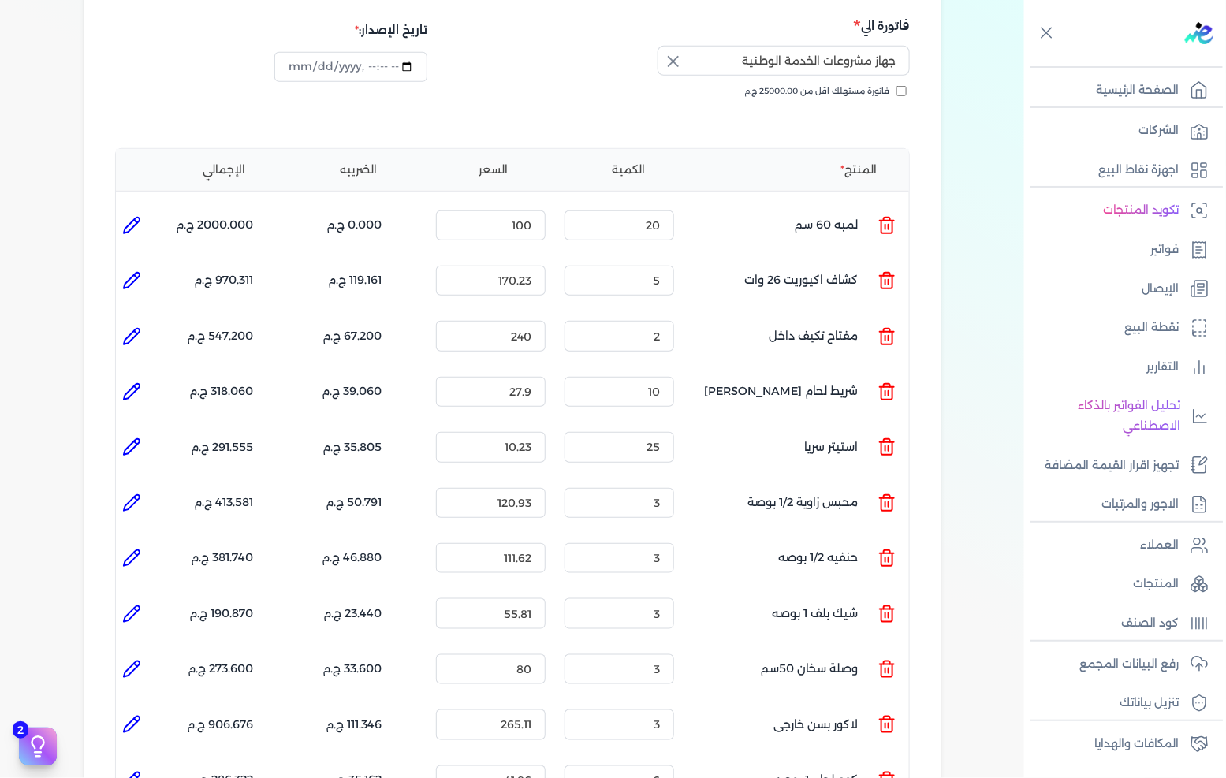
scroll to position [238, 0]
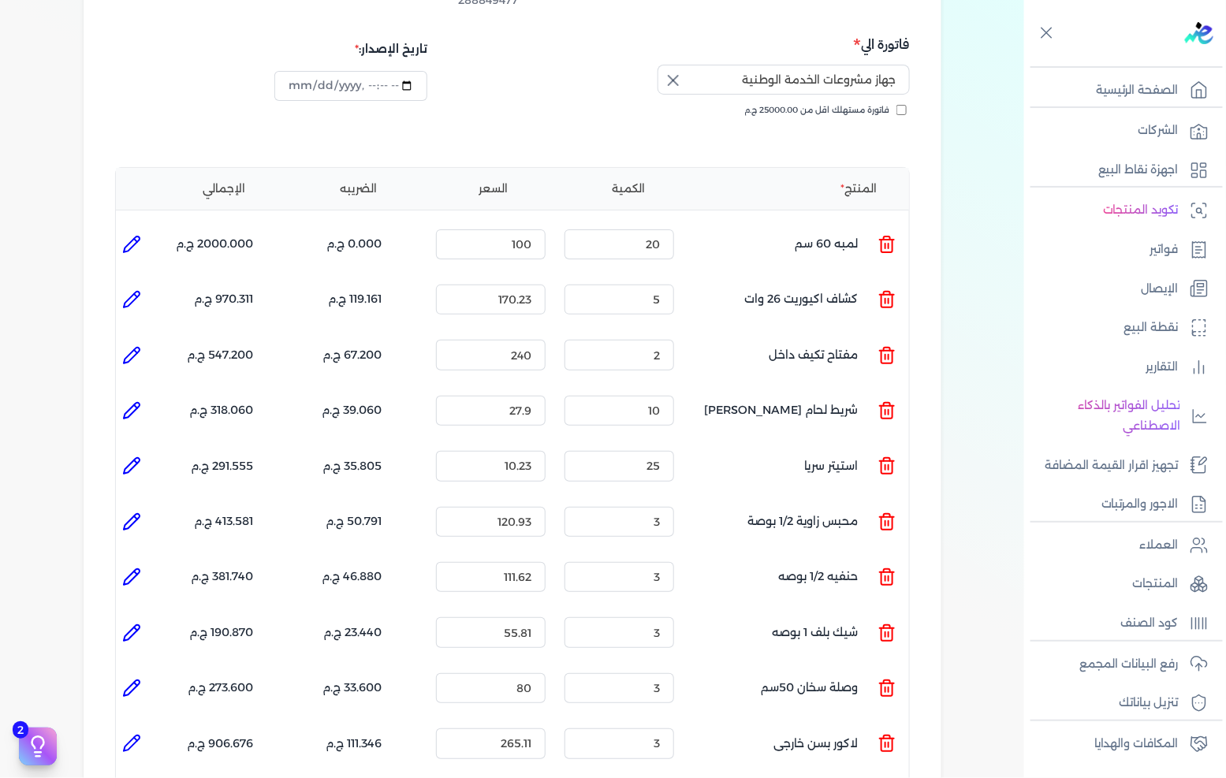
click at [137, 235] on icon at bounding box center [131, 244] width 19 height 19
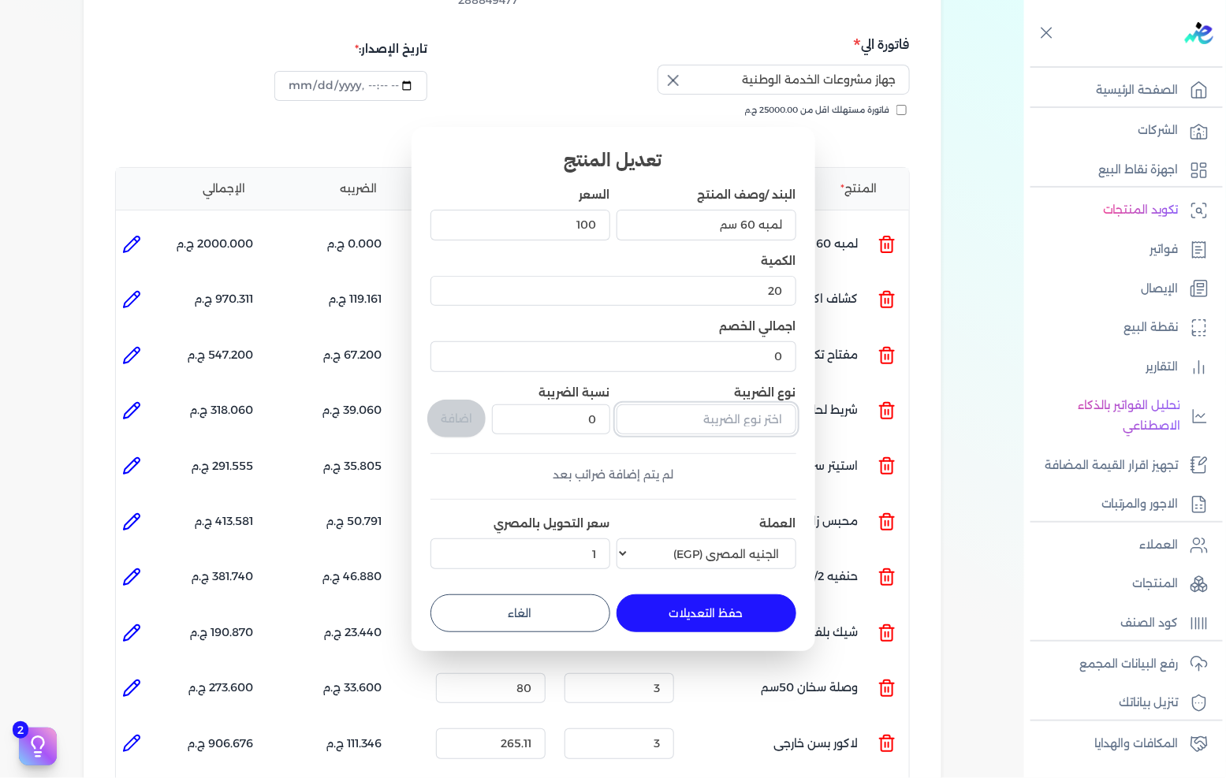
click at [694, 423] on input "text" at bounding box center [707, 420] width 180 height 30
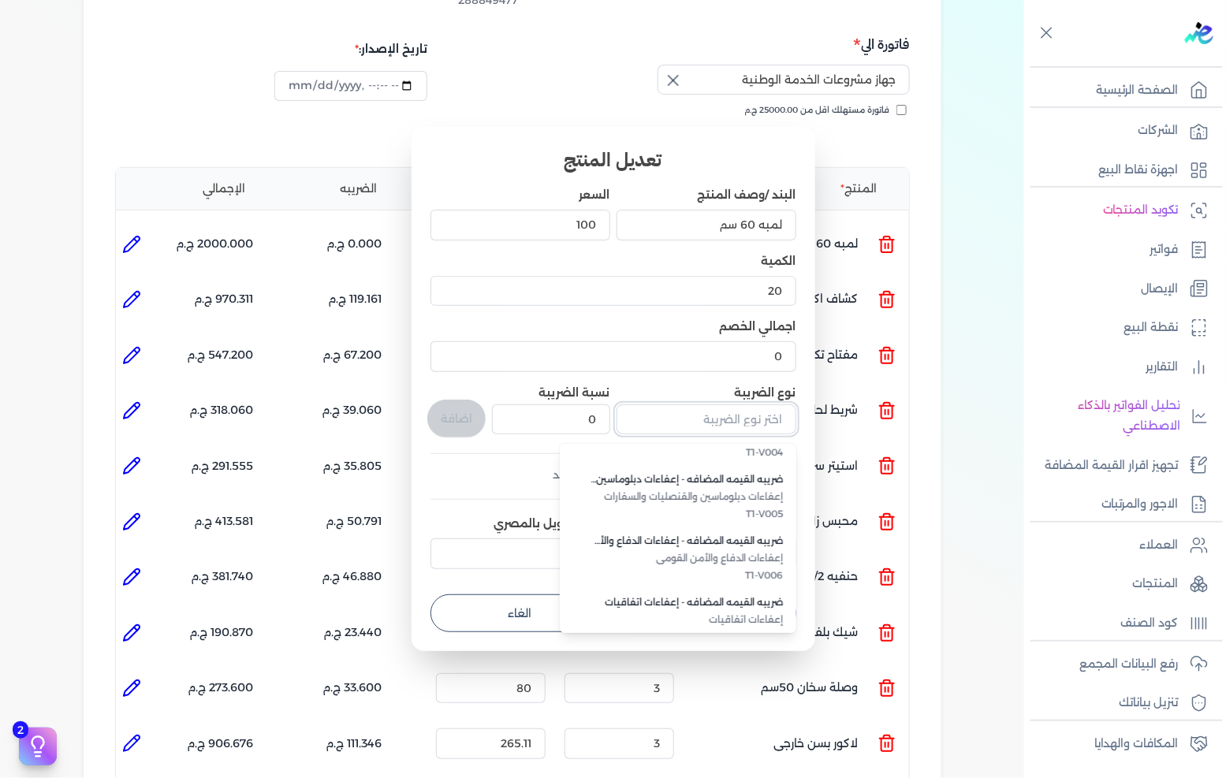
scroll to position [431, 0]
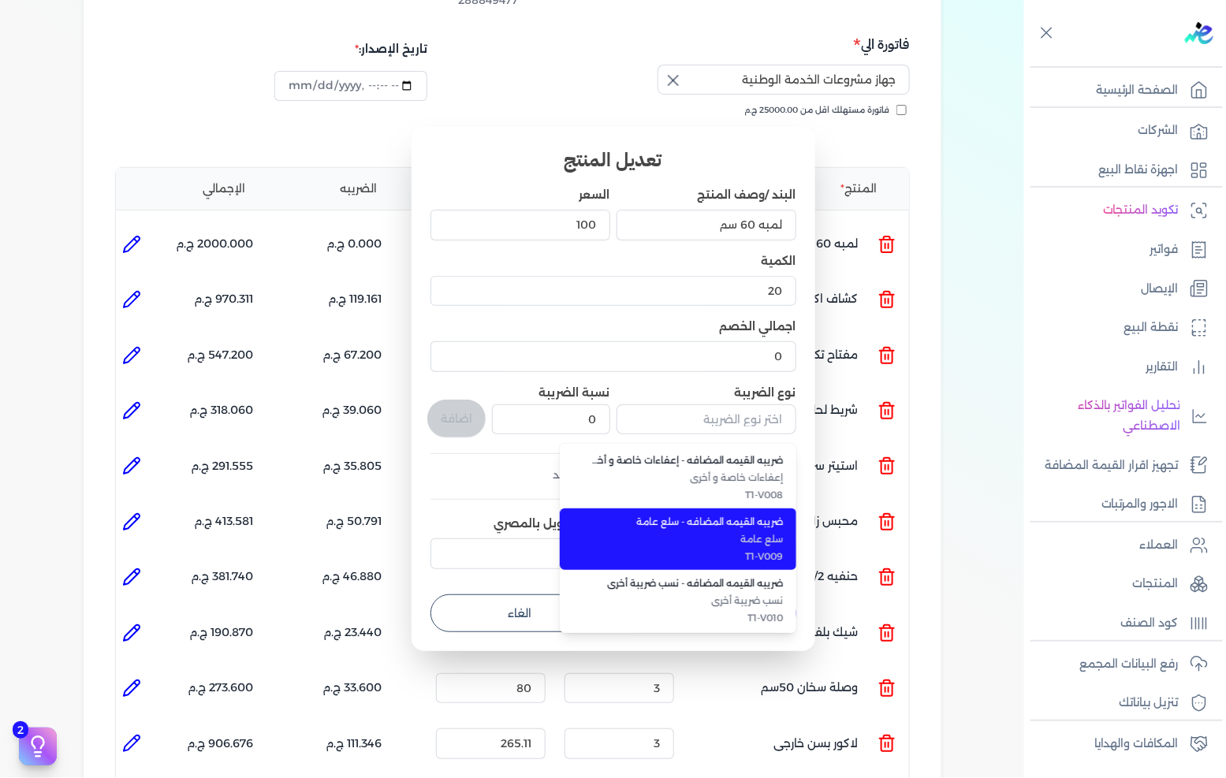
click at [750, 555] on span "T1-V009" at bounding box center [687, 557] width 192 height 14
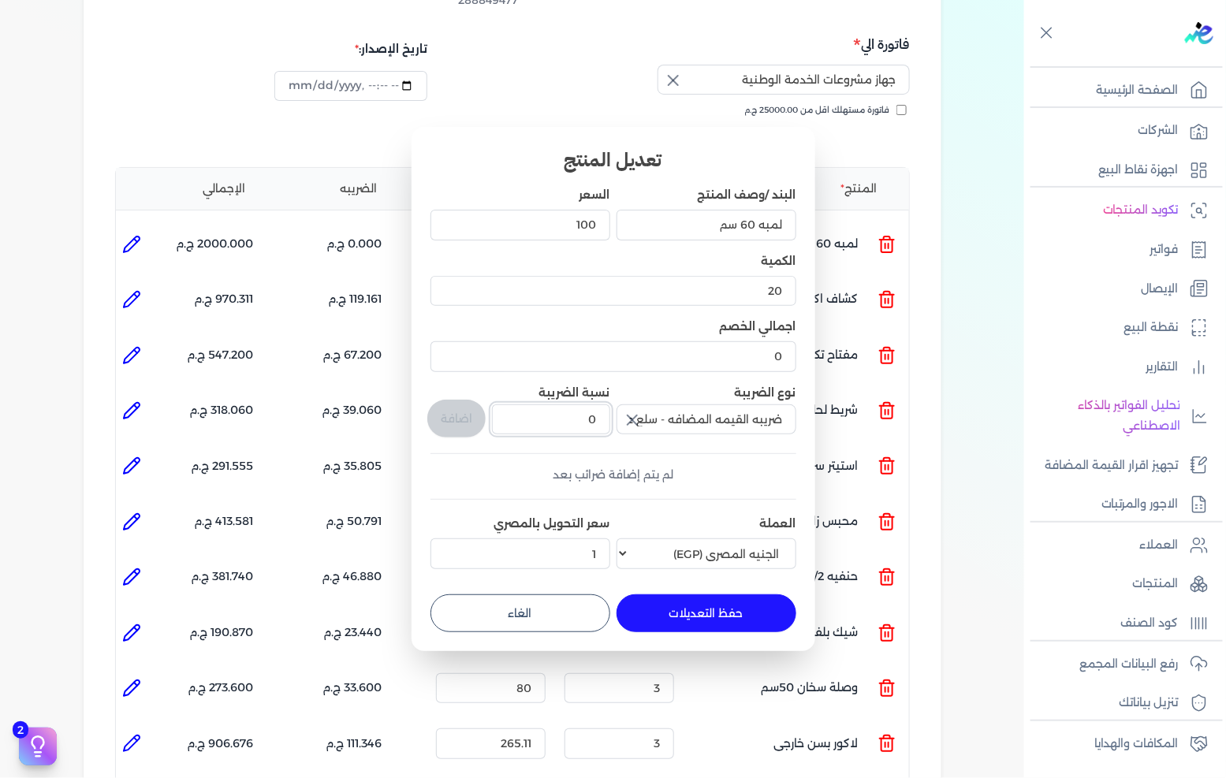
click at [590, 422] on input "0" at bounding box center [550, 420] width 117 height 30
click at [478, 424] on button "اضافة" at bounding box center [456, 419] width 58 height 38
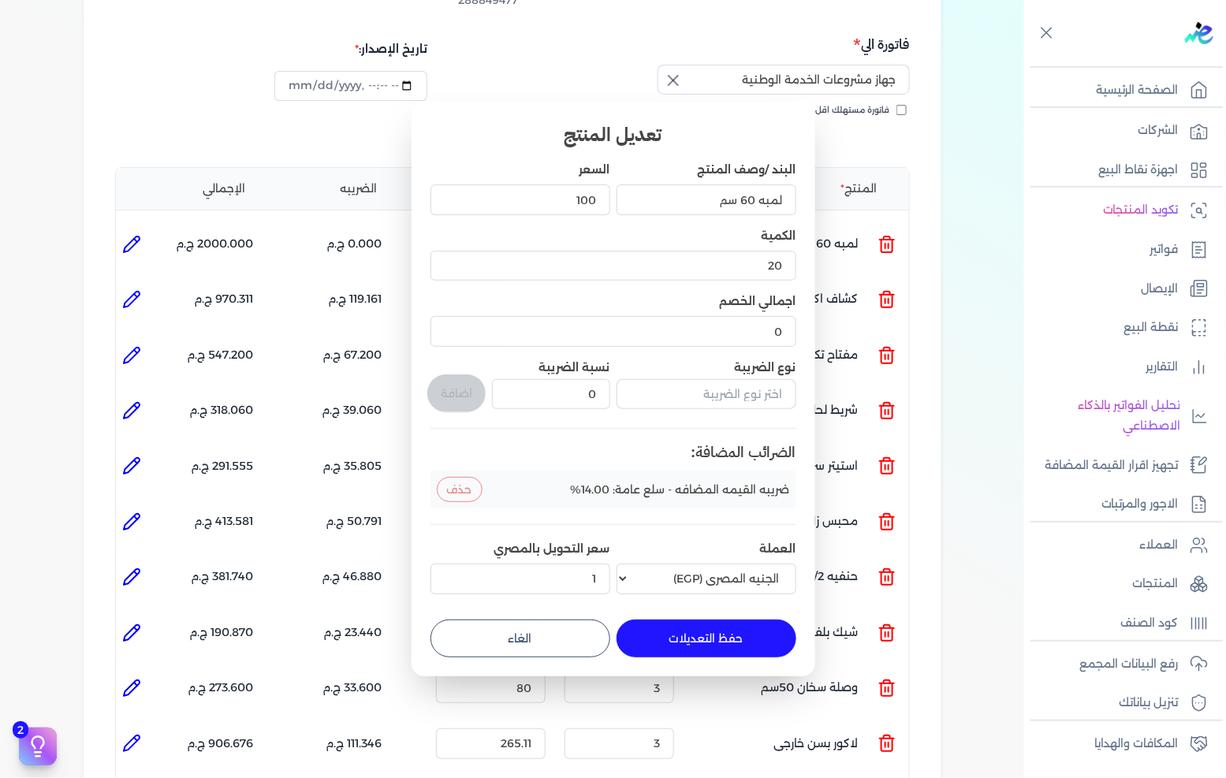
click at [703, 632] on button "حفظ التعديلات" at bounding box center [707, 639] width 180 height 38
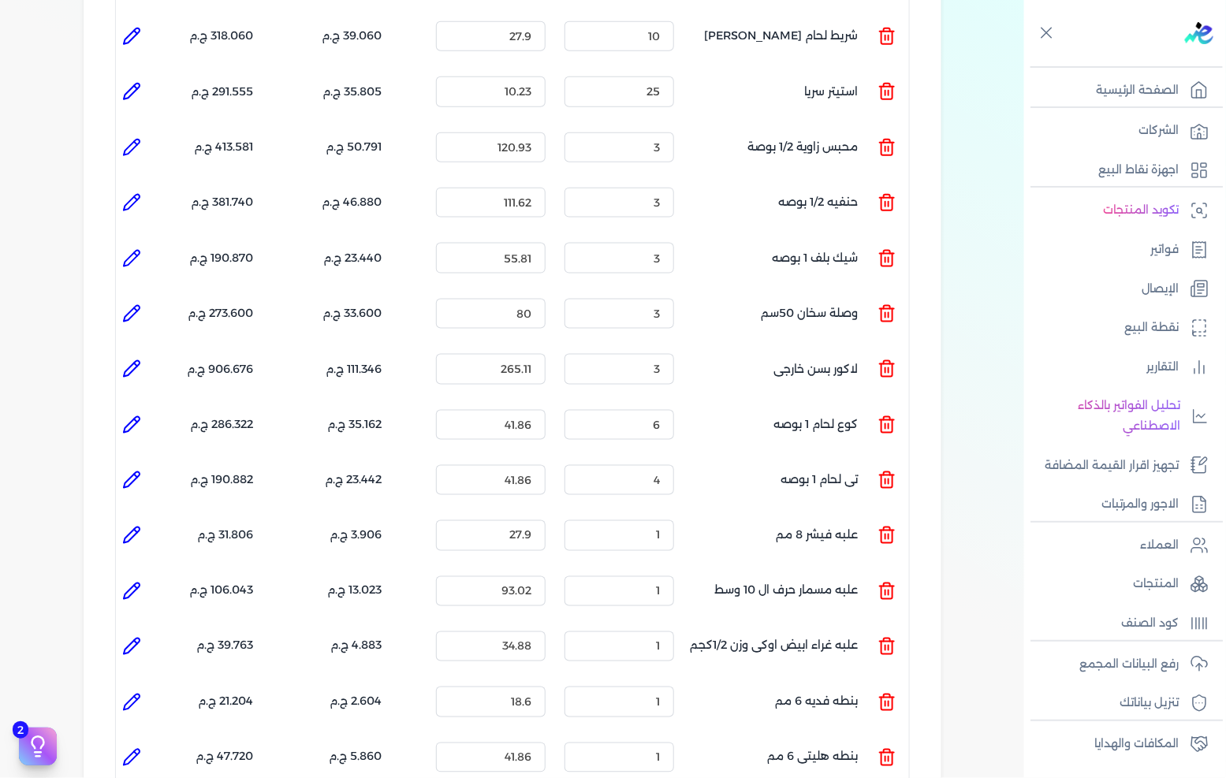
scroll to position [1420, 0]
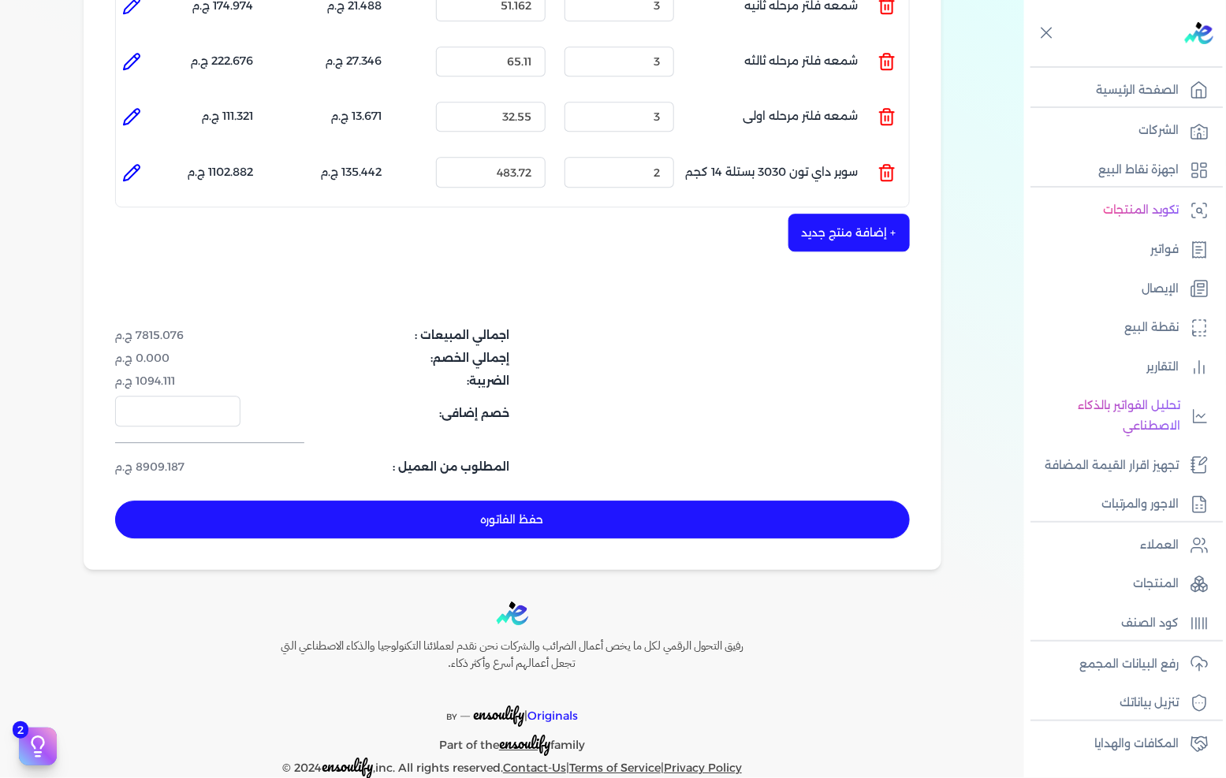
click at [510, 501] on button "حفظ الفاتوره" at bounding box center [512, 520] width 795 height 38
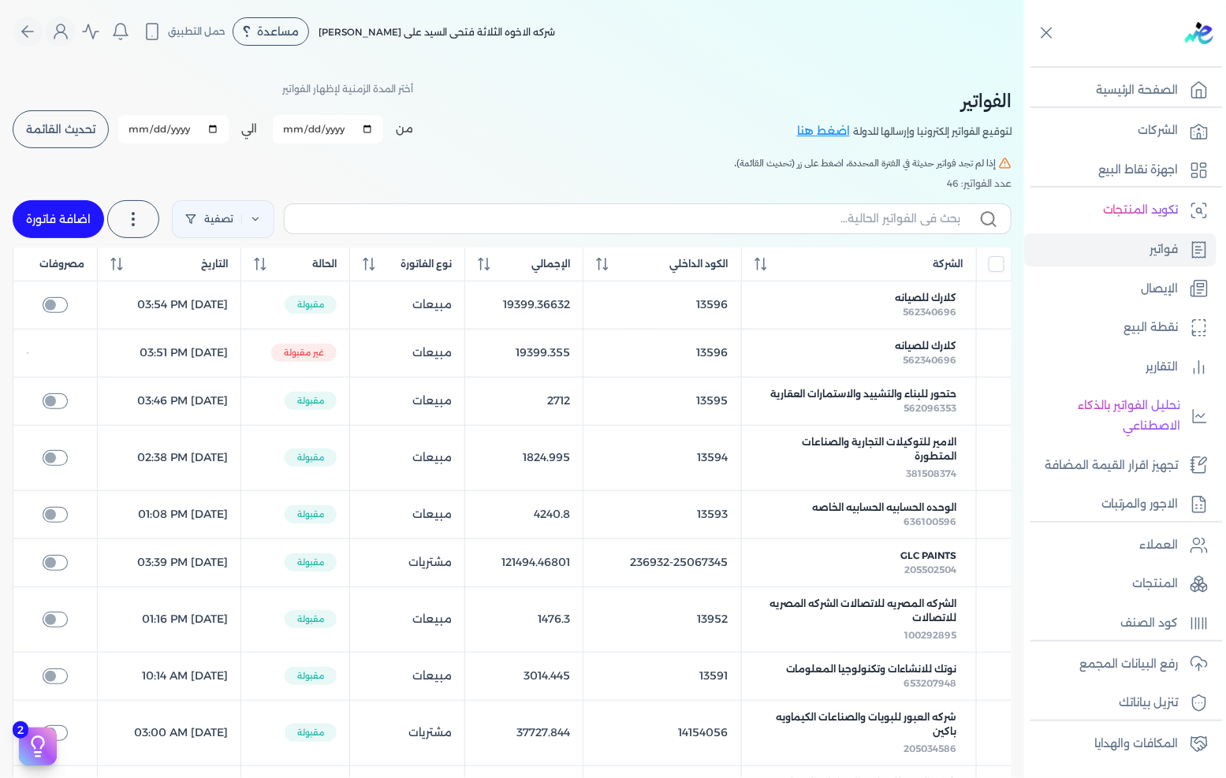
click at [56, 119] on button "تحديث القائمة" at bounding box center [61, 129] width 96 height 38
